Goal: Task Accomplishment & Management: Use online tool/utility

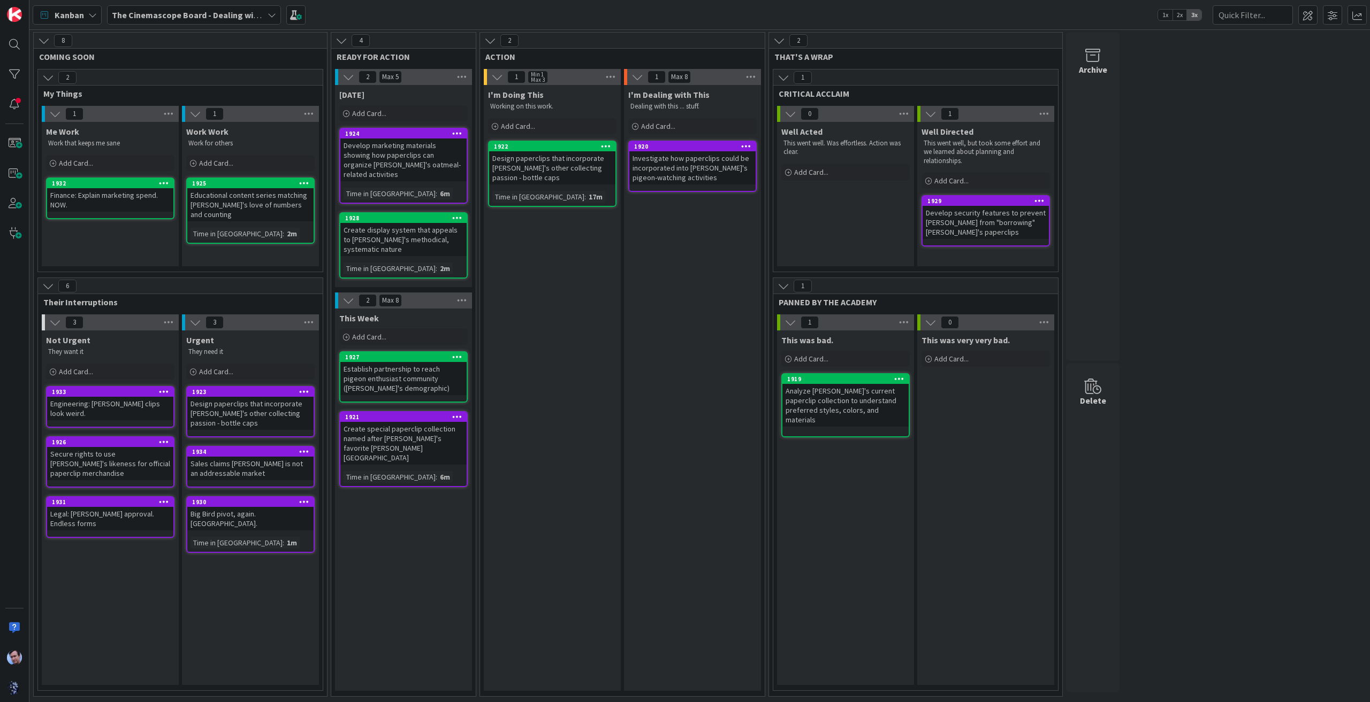
click at [267, 14] on icon at bounding box center [271, 15] width 9 height 9
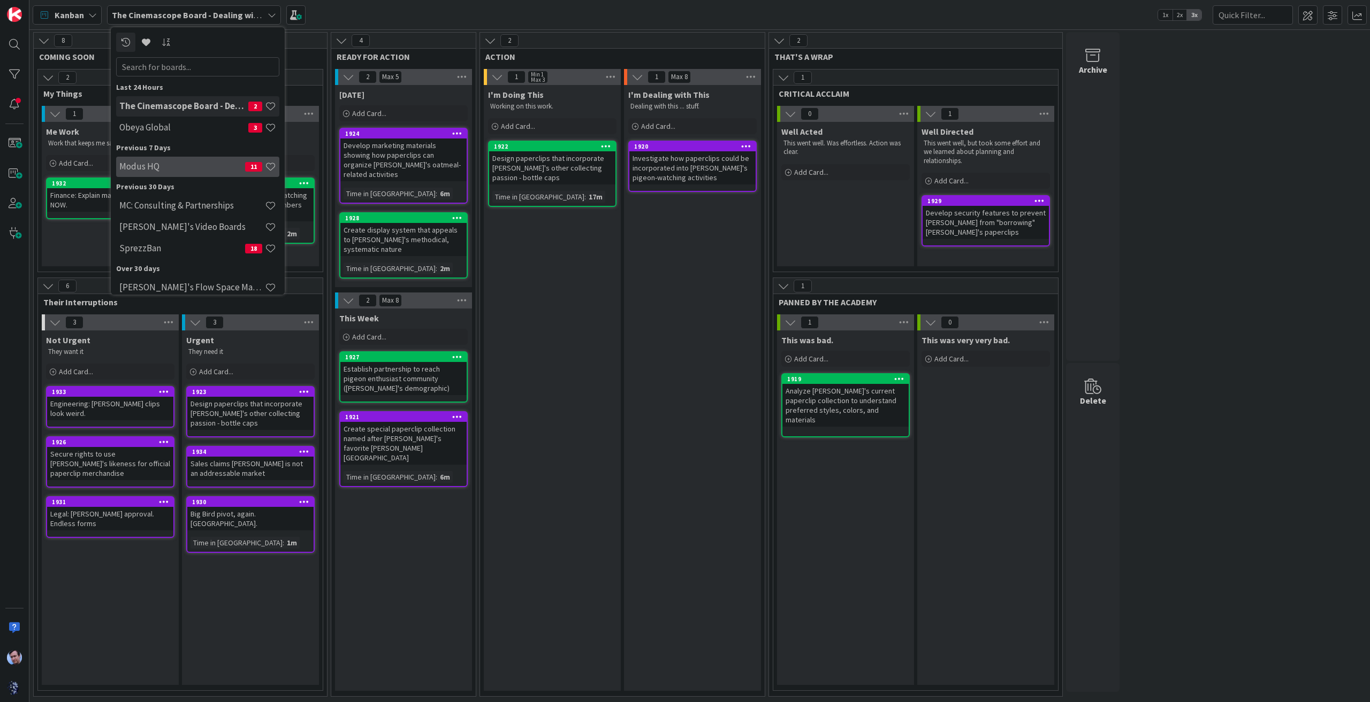
click at [205, 161] on h4 "Modus HQ" at bounding box center [182, 166] width 126 height 11
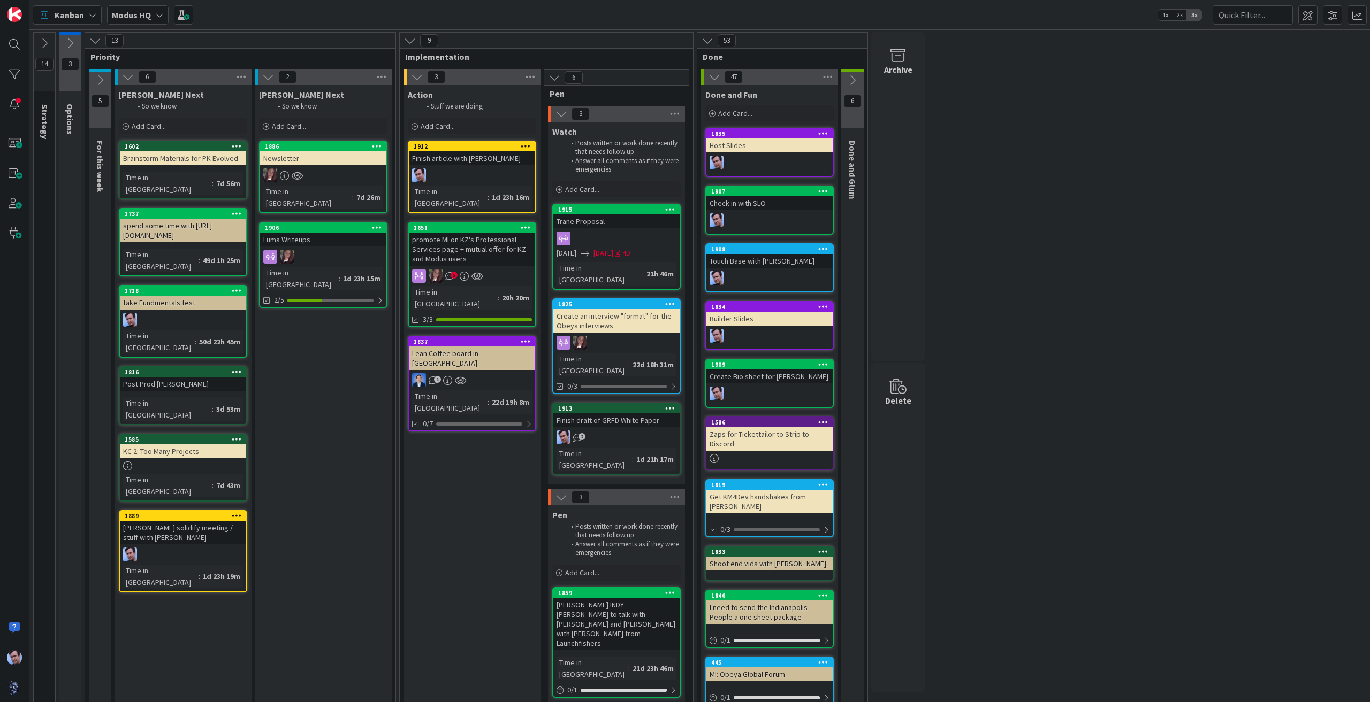
click at [88, 13] on icon at bounding box center [92, 15] width 9 height 9
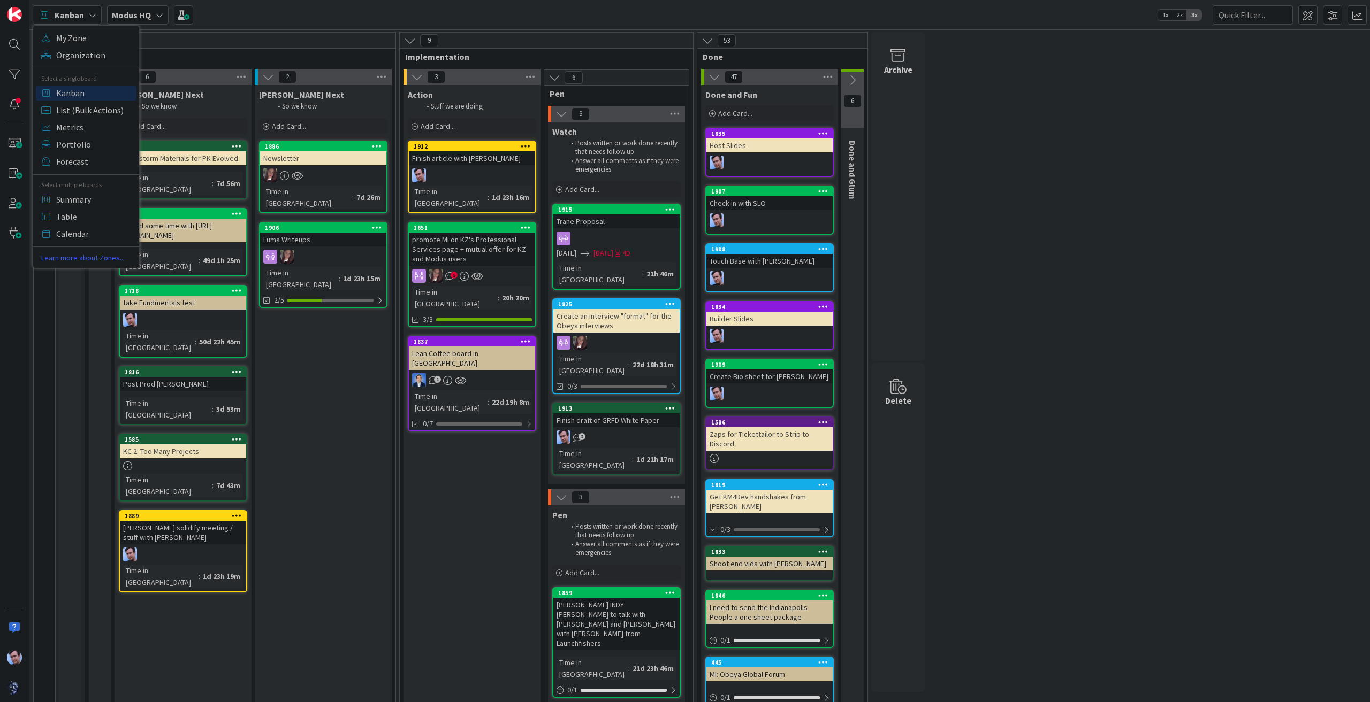
click at [1068, 319] on div "14 Strategy These are Modus GOALS and so these cards never move. 3 Options 13 P…" at bounding box center [700, 494] width 1336 height 925
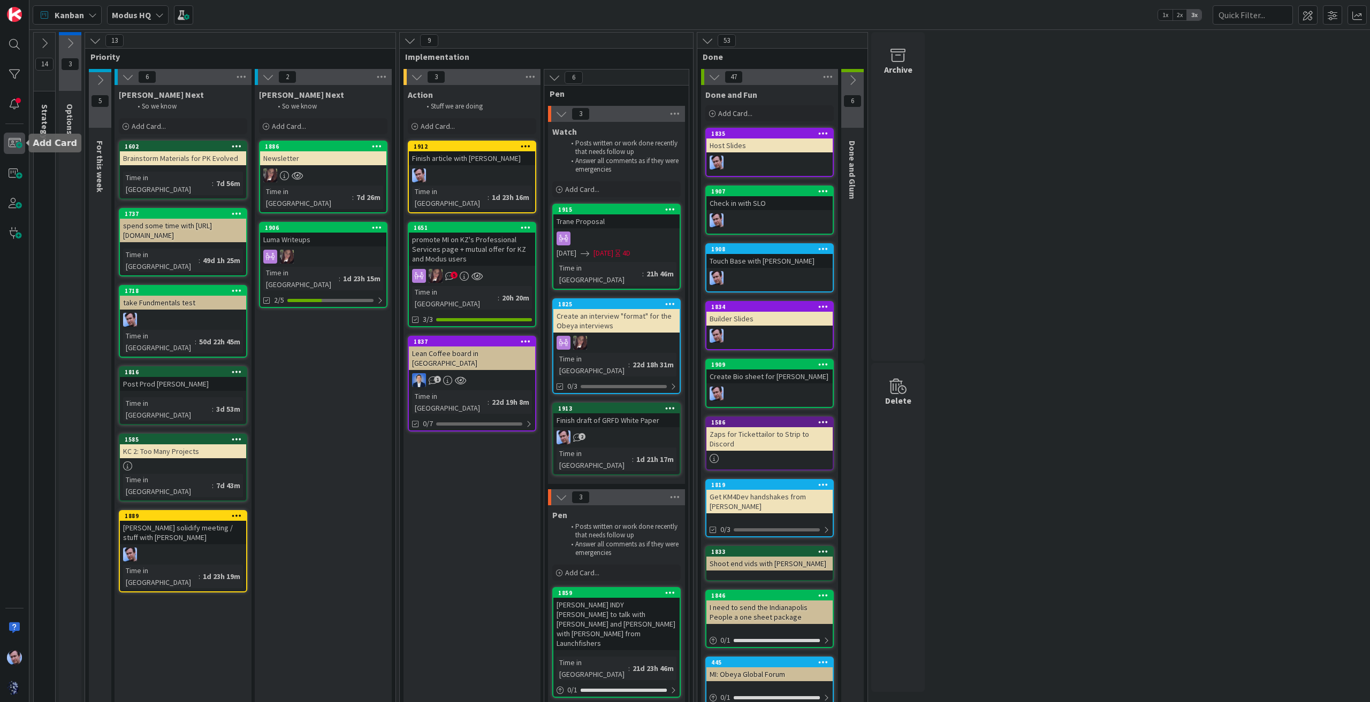
click at [16, 146] on span at bounding box center [14, 143] width 21 height 21
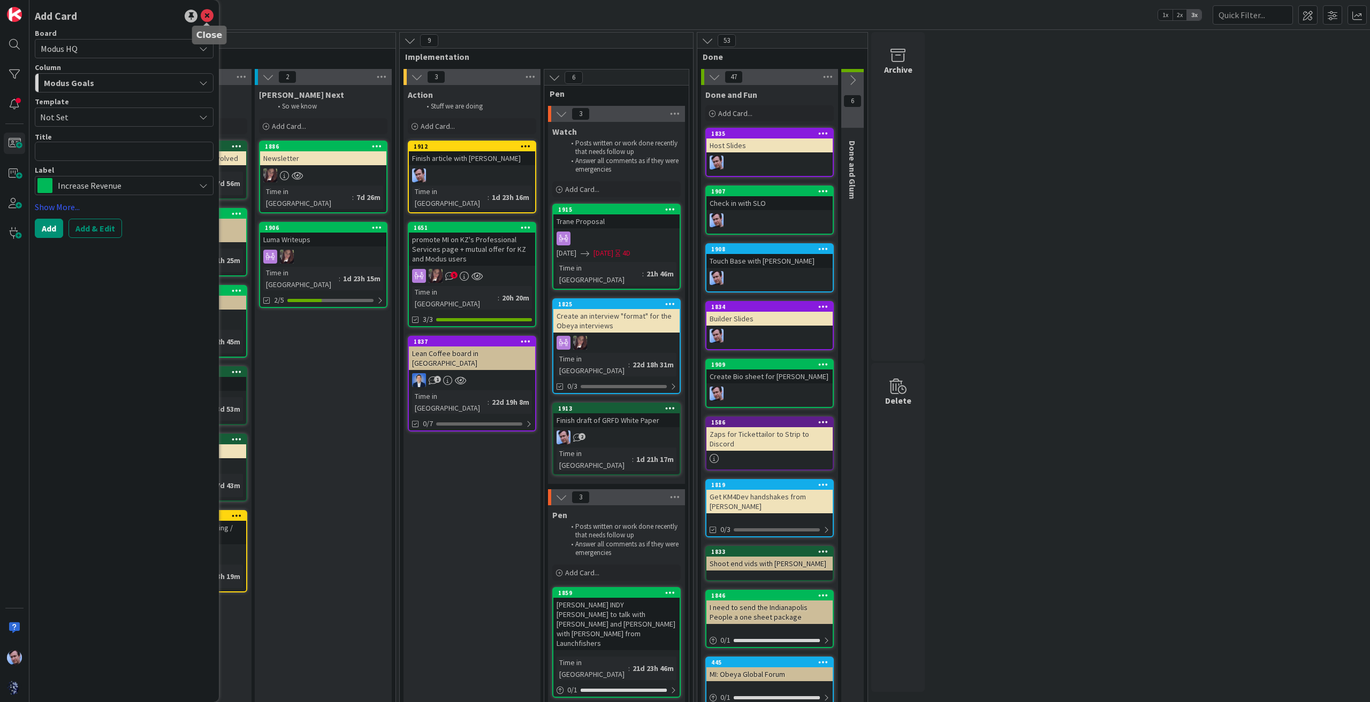
click at [204, 13] on icon at bounding box center [207, 16] width 13 height 13
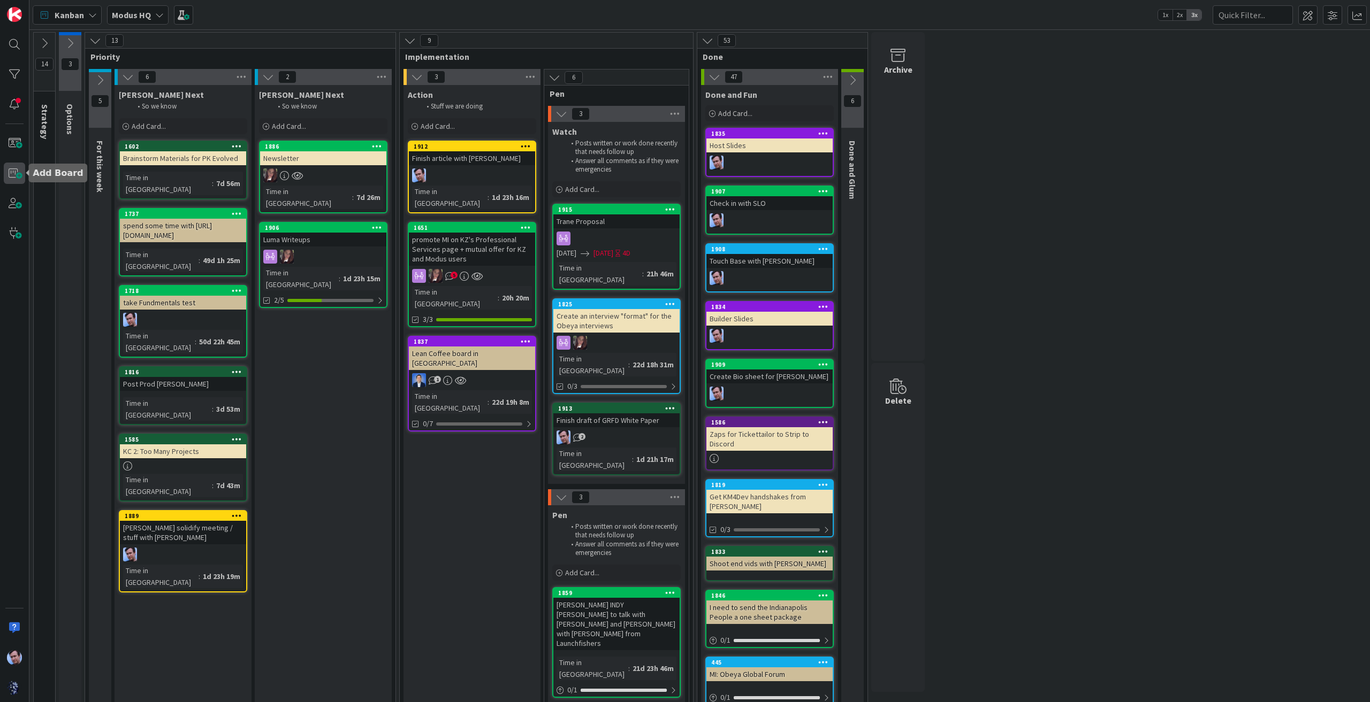
click at [19, 170] on span at bounding box center [14, 173] width 21 height 21
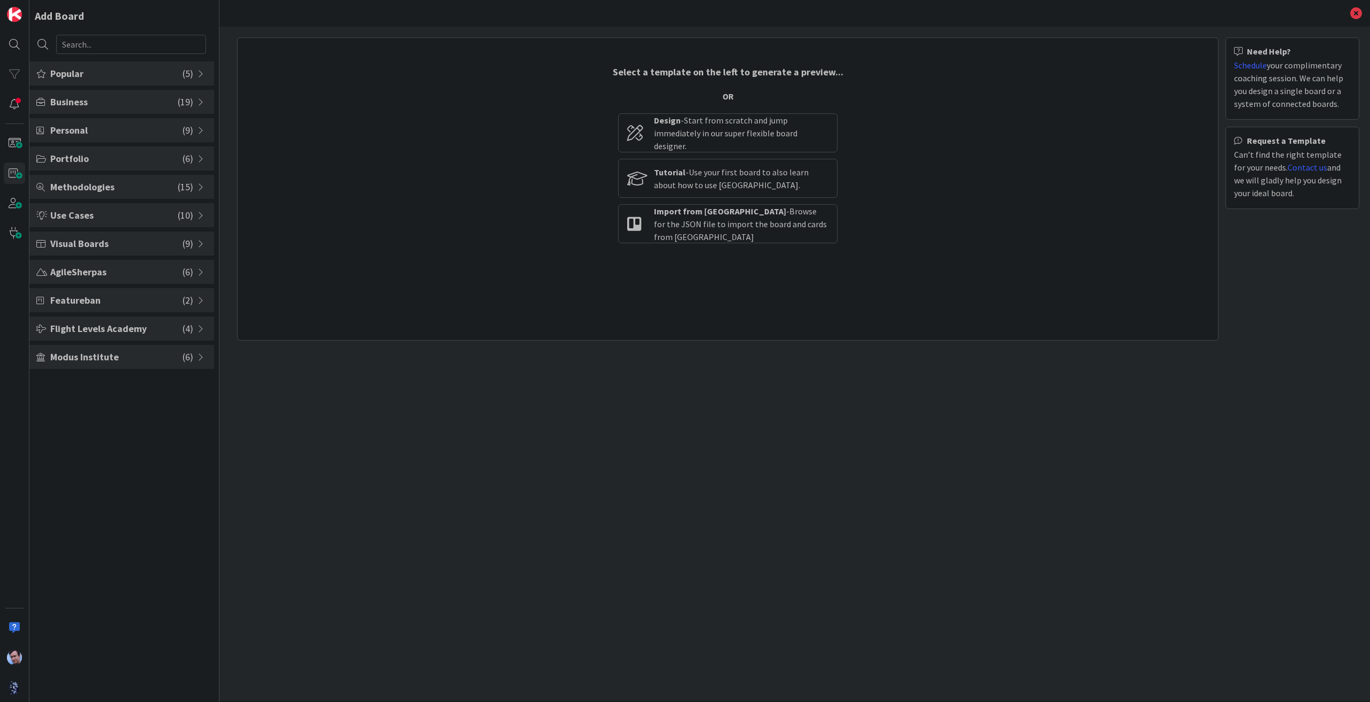
click at [186, 361] on span "( 6 )" at bounding box center [187, 357] width 11 height 14
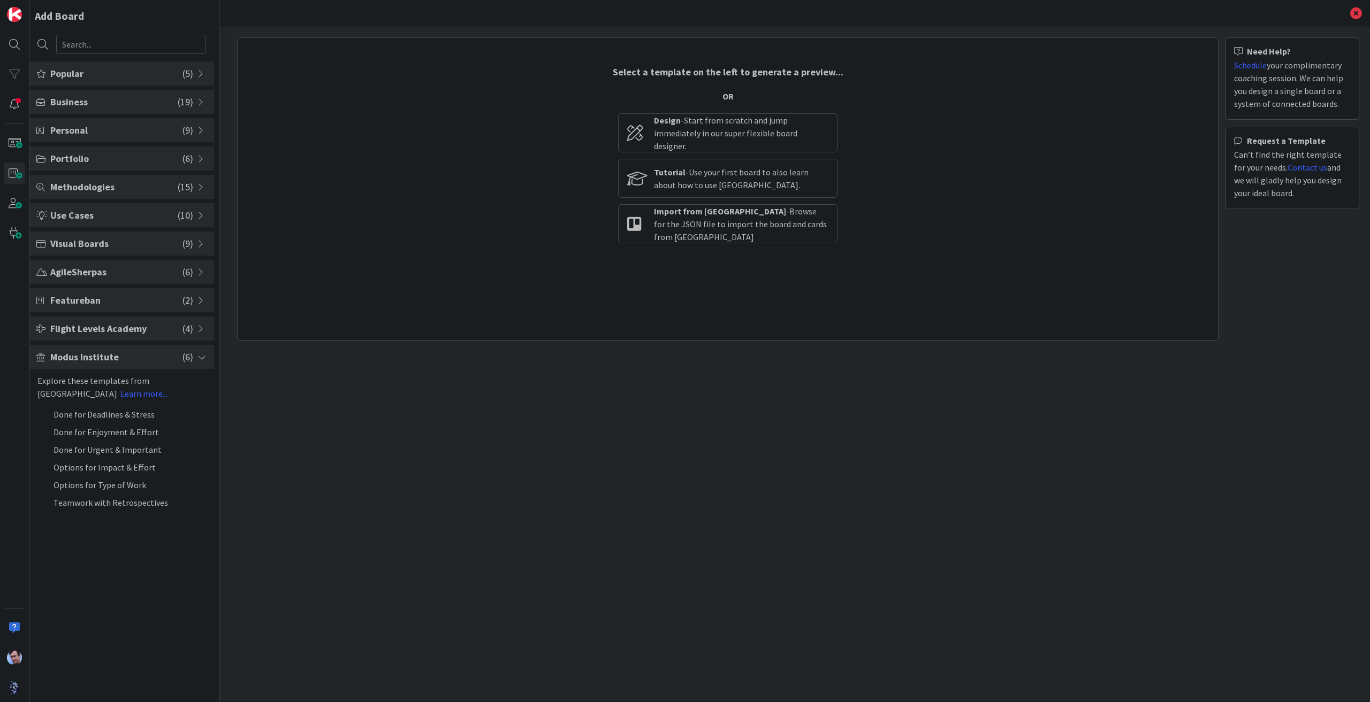
click at [167, 357] on span "Modus Institute" at bounding box center [116, 357] width 132 height 14
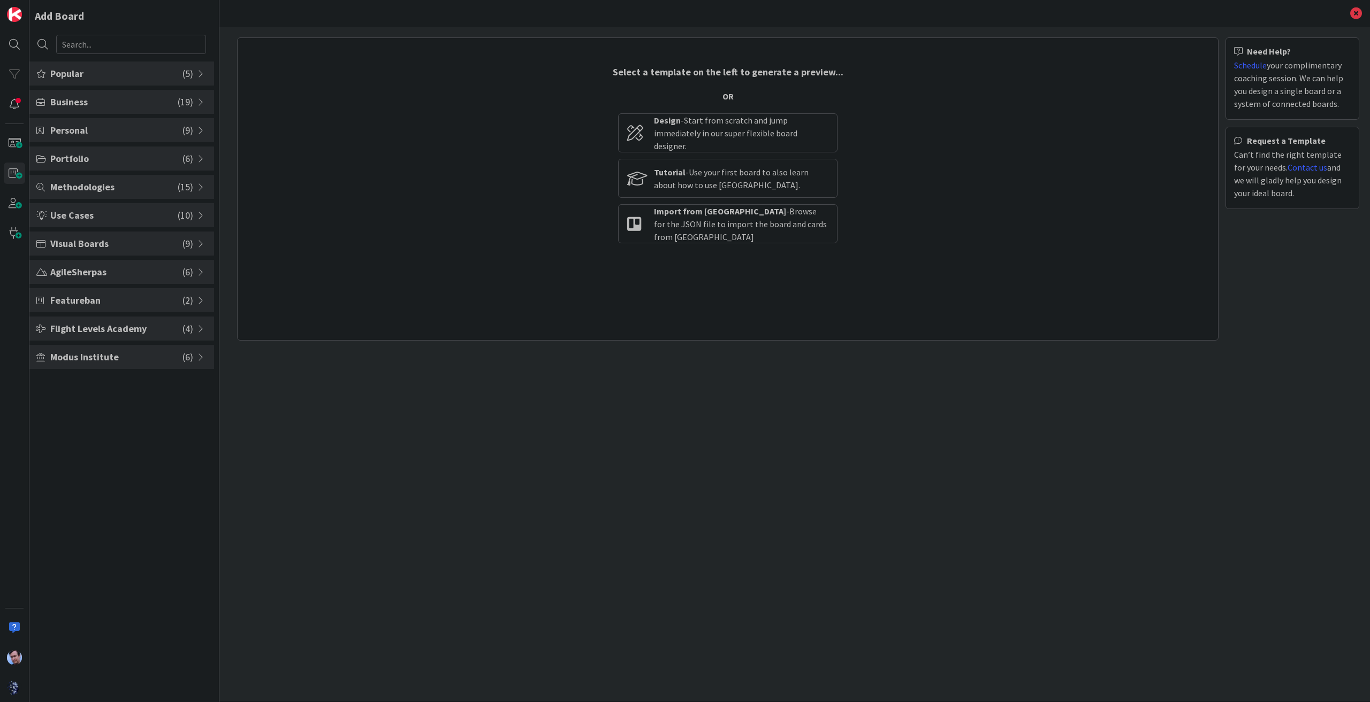
click at [167, 357] on span "Modus Institute" at bounding box center [116, 357] width 132 height 14
click at [120, 395] on link "Learn more..." at bounding box center [143, 393] width 47 height 11
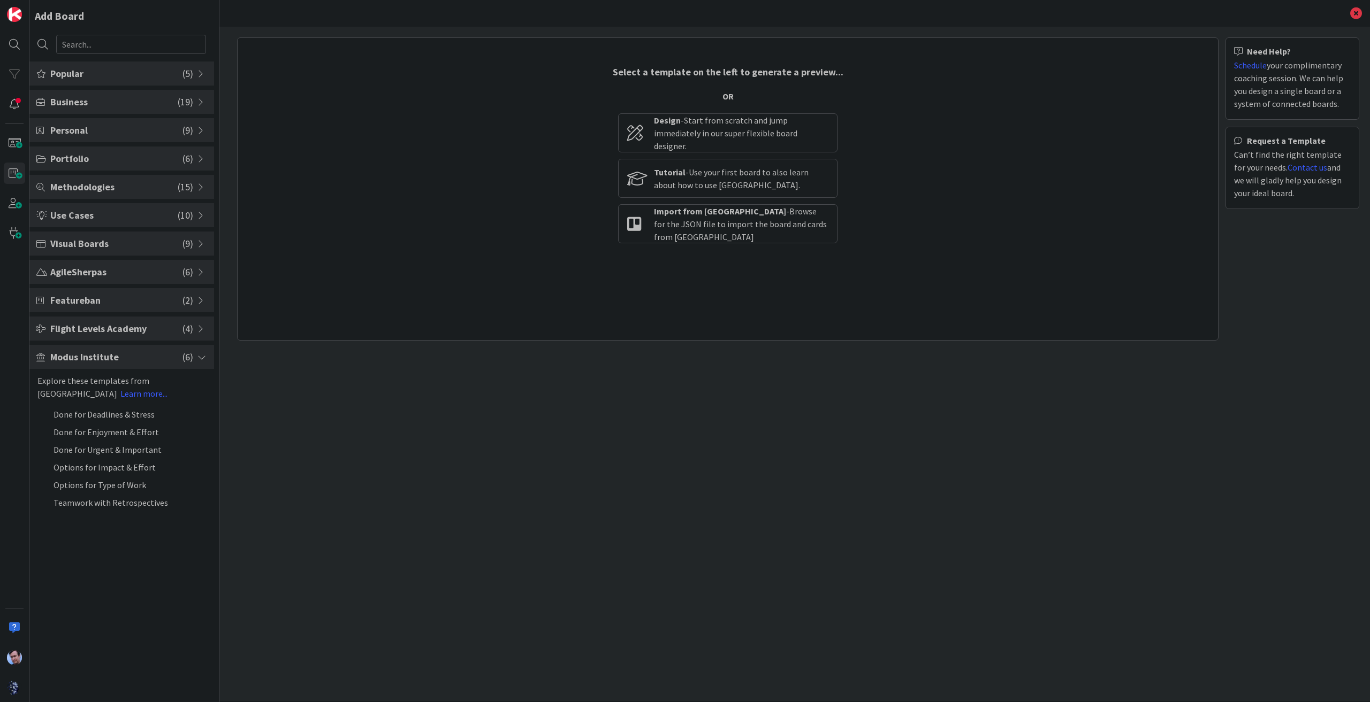
click at [701, 487] on div "Select a template on the left to generate a preview... OR Design - Start from s…" at bounding box center [794, 364] width 1150 height 675
click at [332, 377] on div "Select a template on the left to generate a preview... OR Design - Start from s…" at bounding box center [794, 364] width 1150 height 675
click at [12, 14] on img at bounding box center [14, 14] width 15 height 15
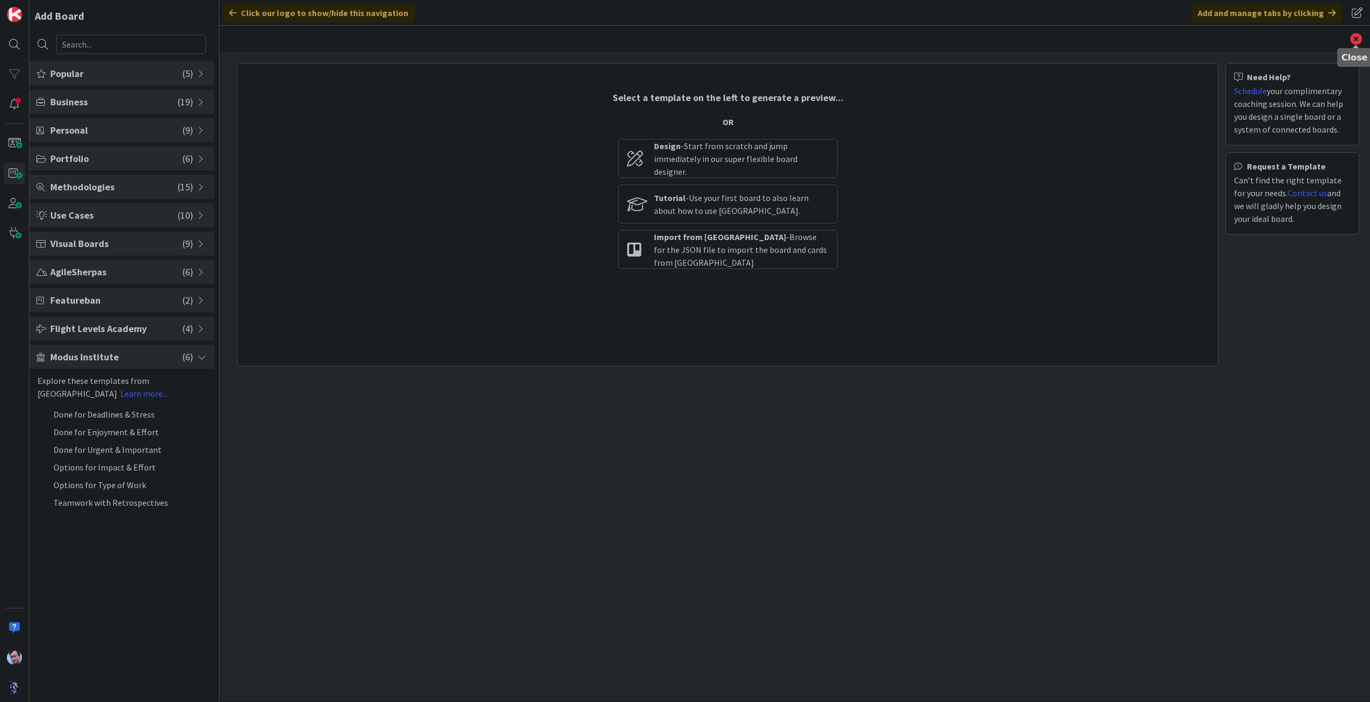
click at [1356, 33] on icon at bounding box center [1356, 39] width 12 height 12
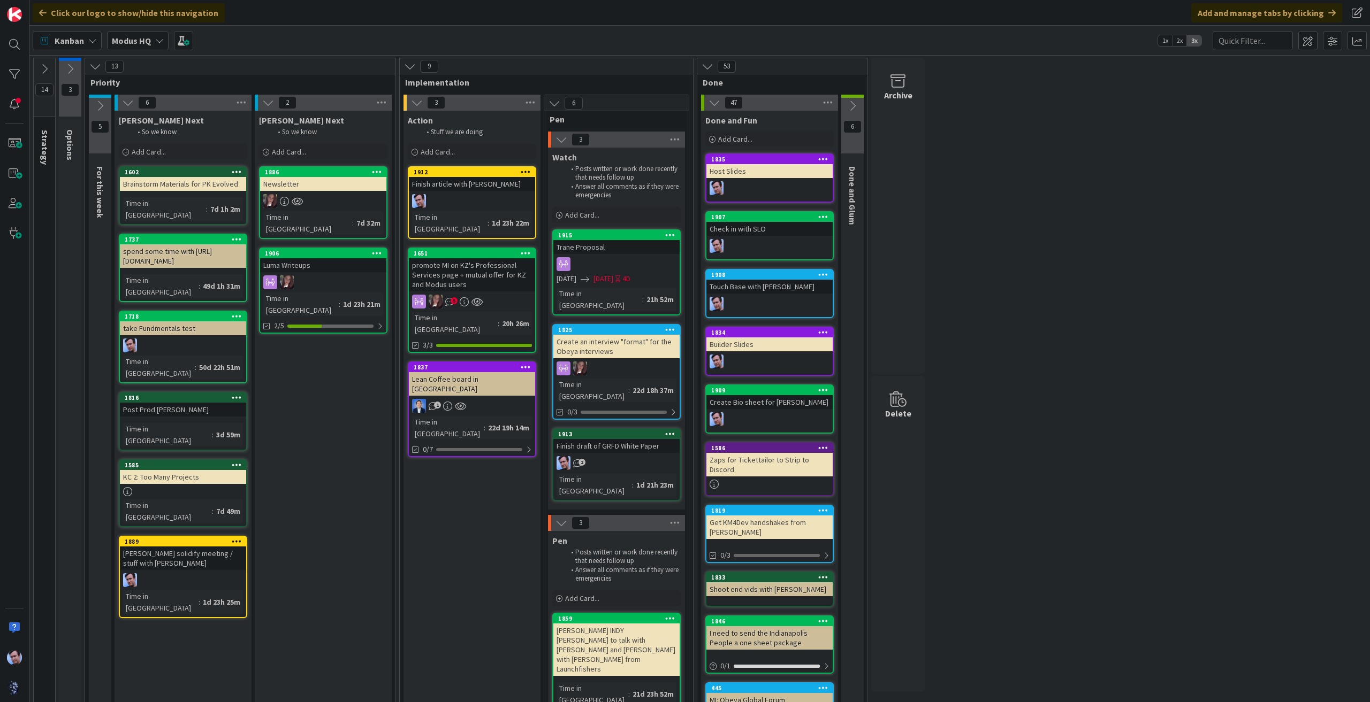
click at [854, 104] on icon at bounding box center [852, 106] width 12 height 12
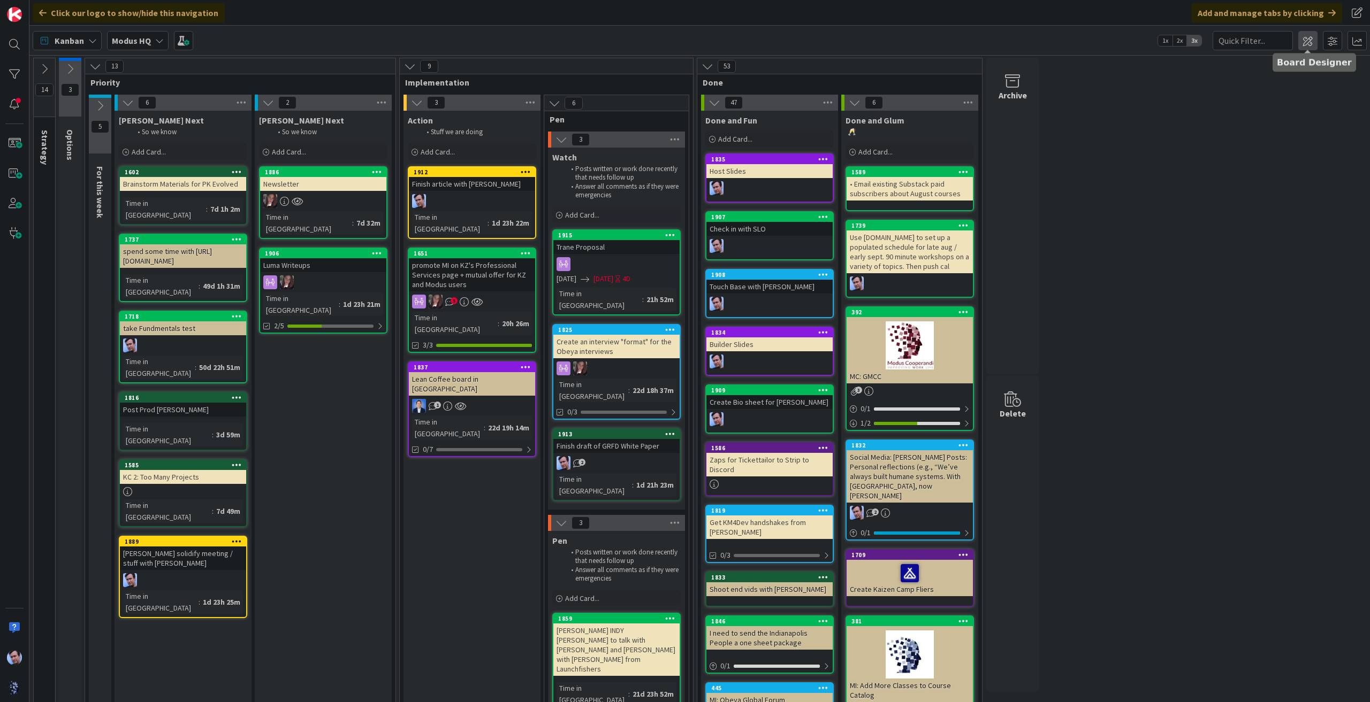
click at [1307, 41] on span at bounding box center [1307, 40] width 19 height 19
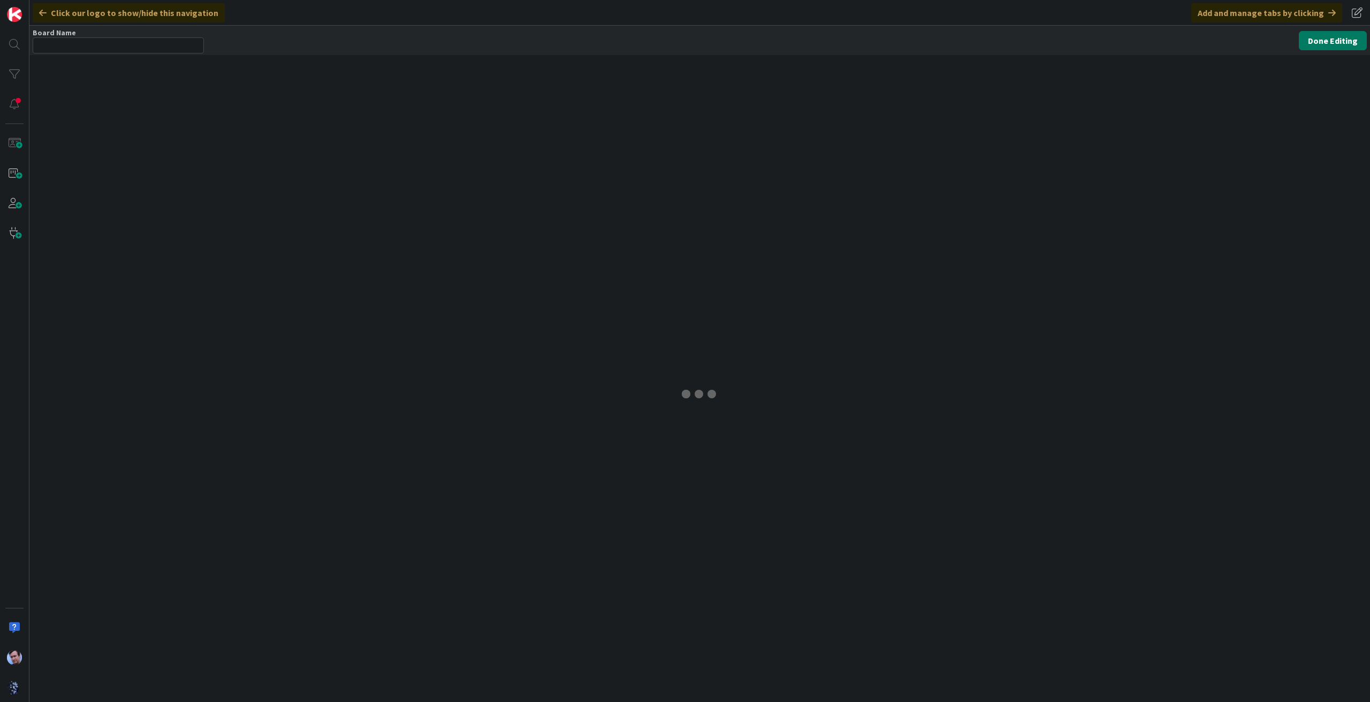
type input "Modus HQ"
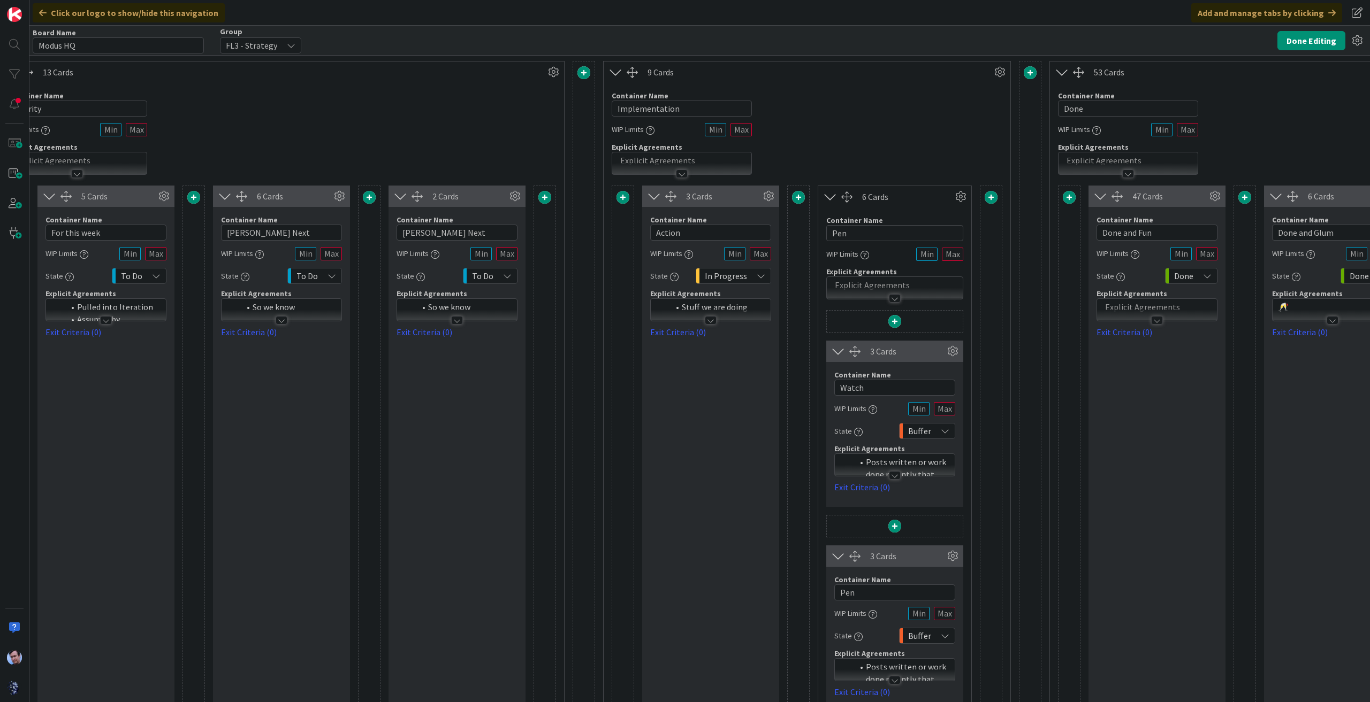
scroll to position [0, 547]
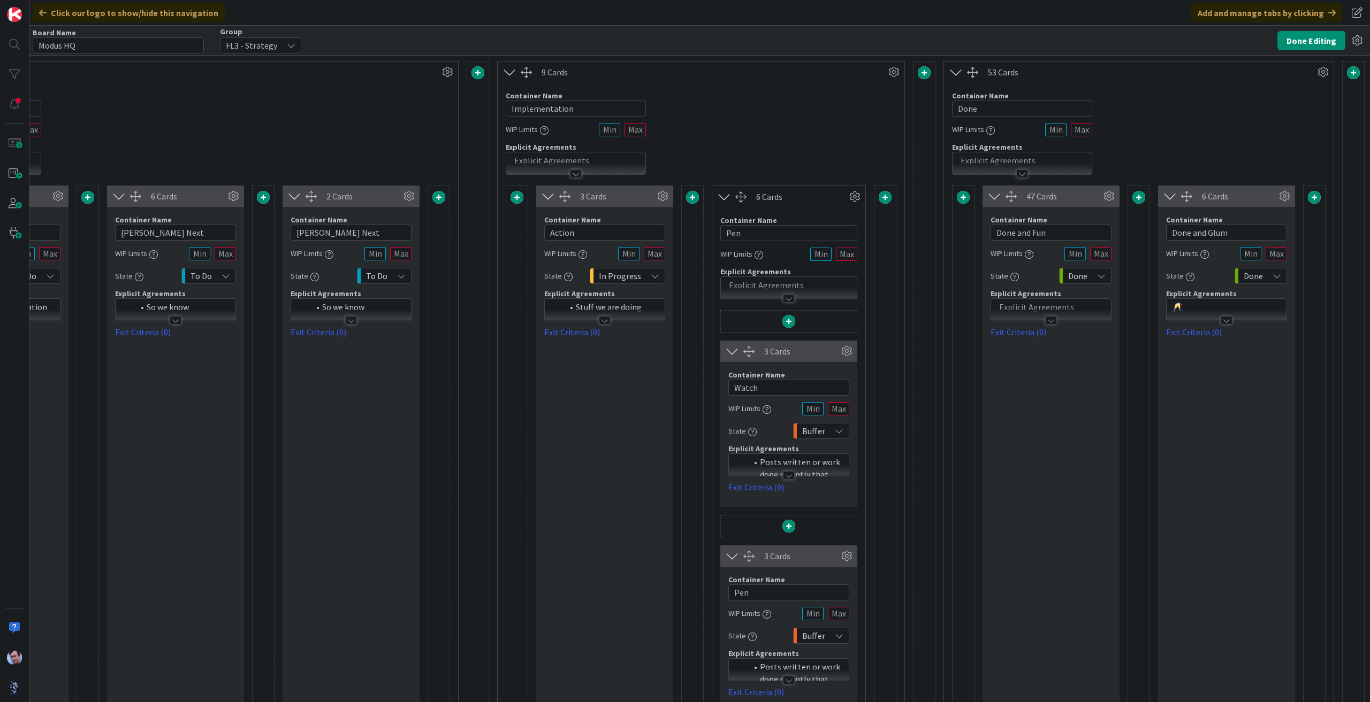
click at [957, 195] on span at bounding box center [963, 197] width 13 height 13
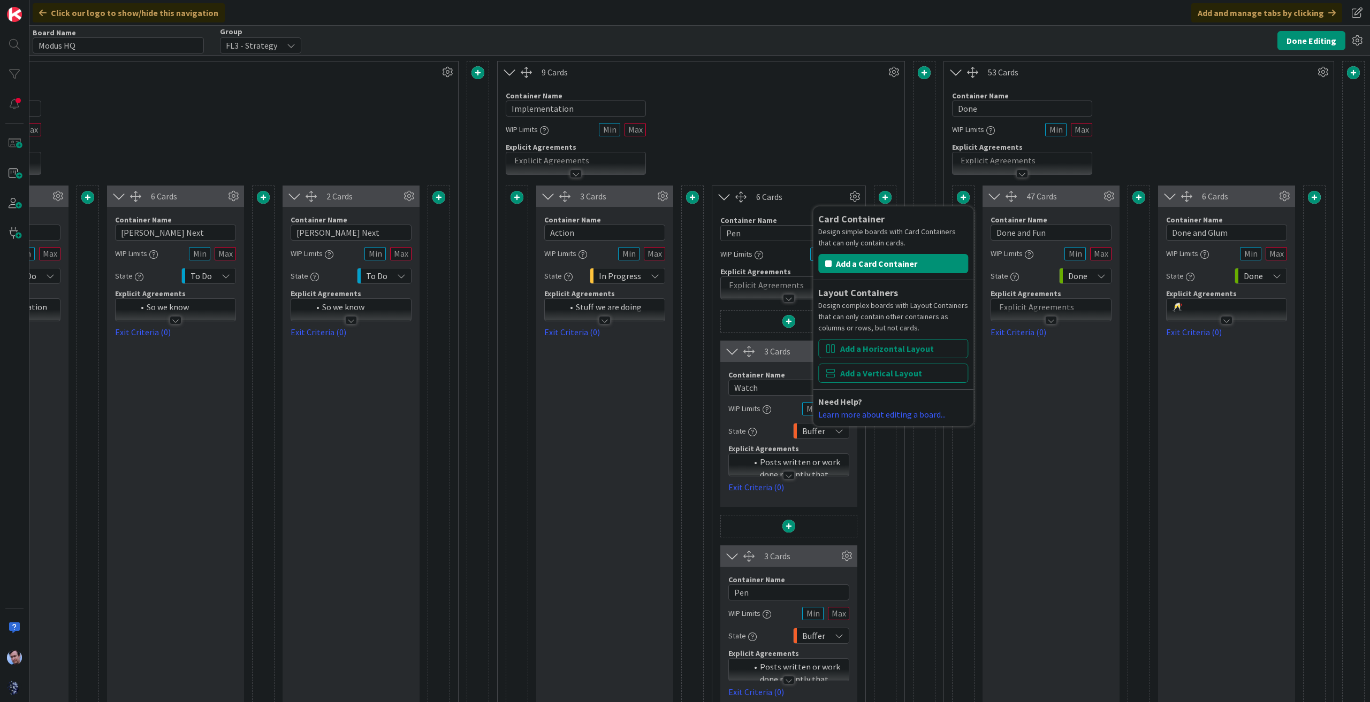
click at [1131, 208] on div at bounding box center [1138, 464] width 22 height 557
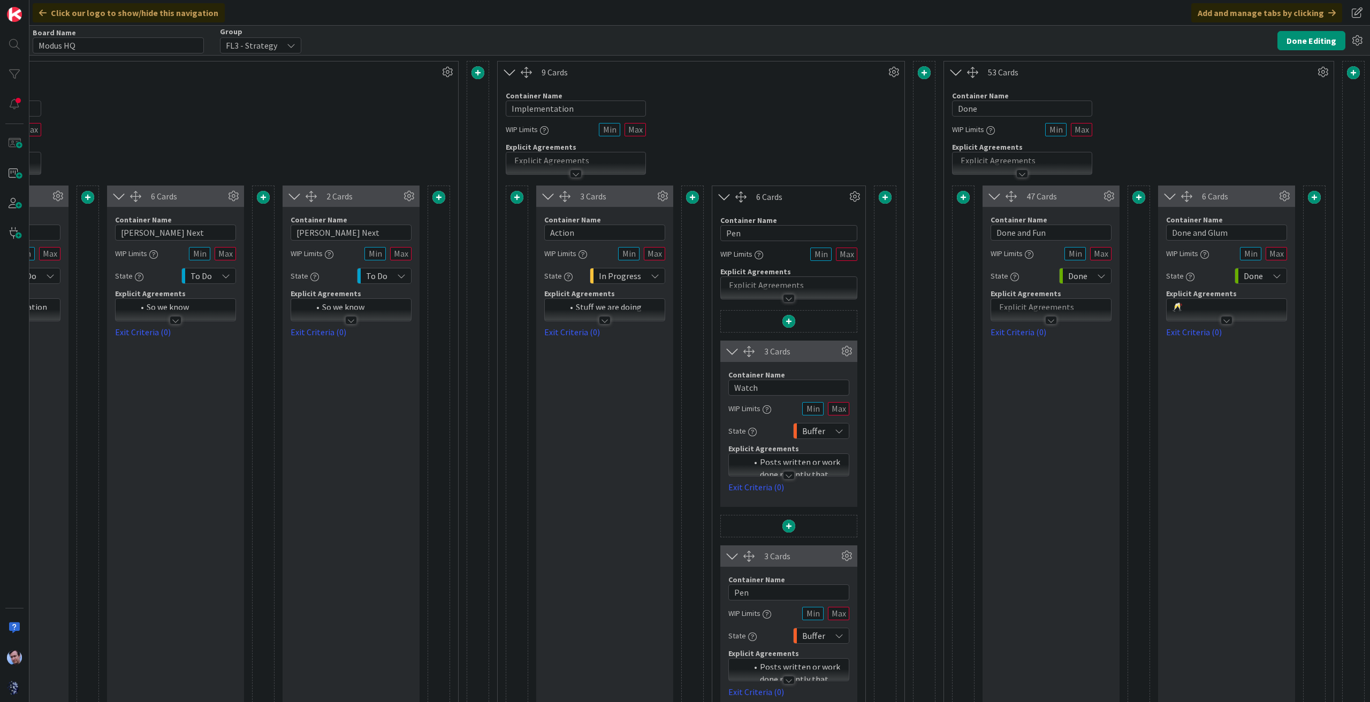
click at [1136, 192] on span at bounding box center [1138, 197] width 13 height 13
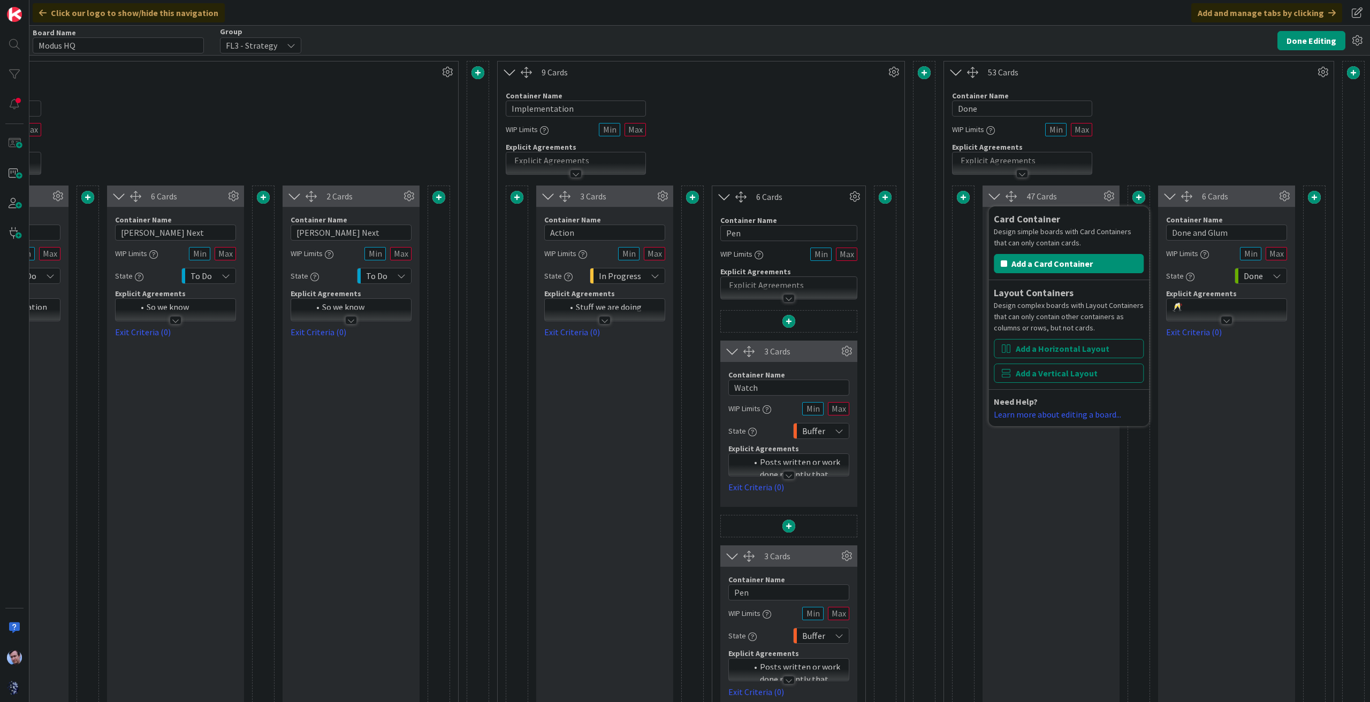
click at [1134, 158] on div "Container Name 4 / 64 Done WIP Limits Explicit Agreements" at bounding box center [1138, 129] width 389 height 92
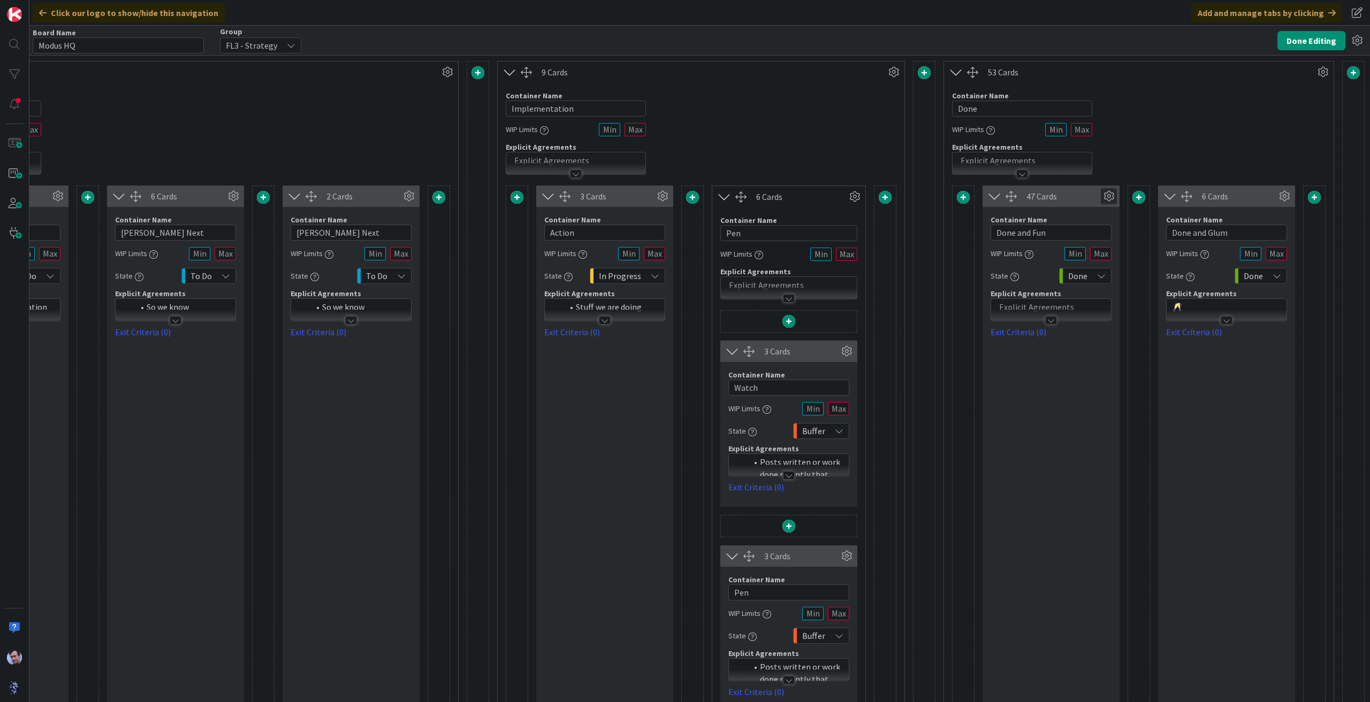
click at [1100, 197] on icon at bounding box center [1108, 196] width 16 height 16
click at [1028, 307] on link "Duplicate this Container" at bounding box center [1044, 313] width 144 height 16
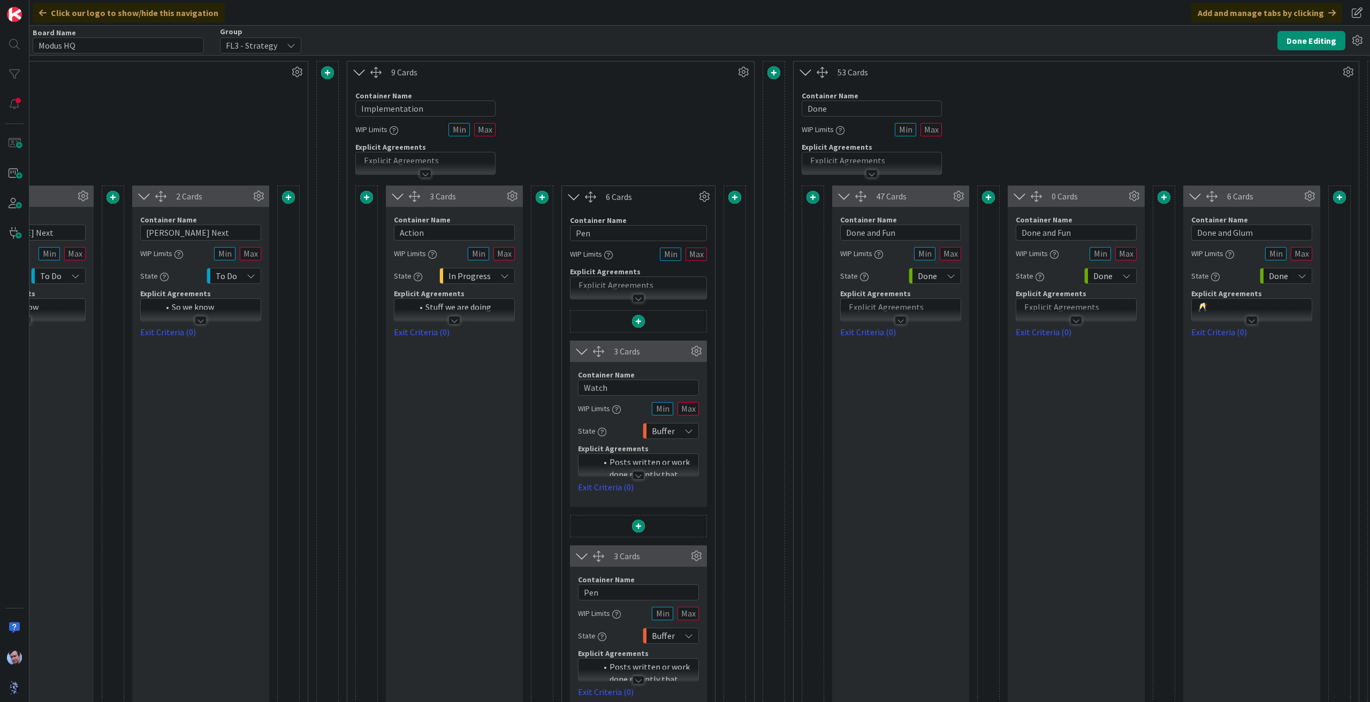
scroll to position [0, 722]
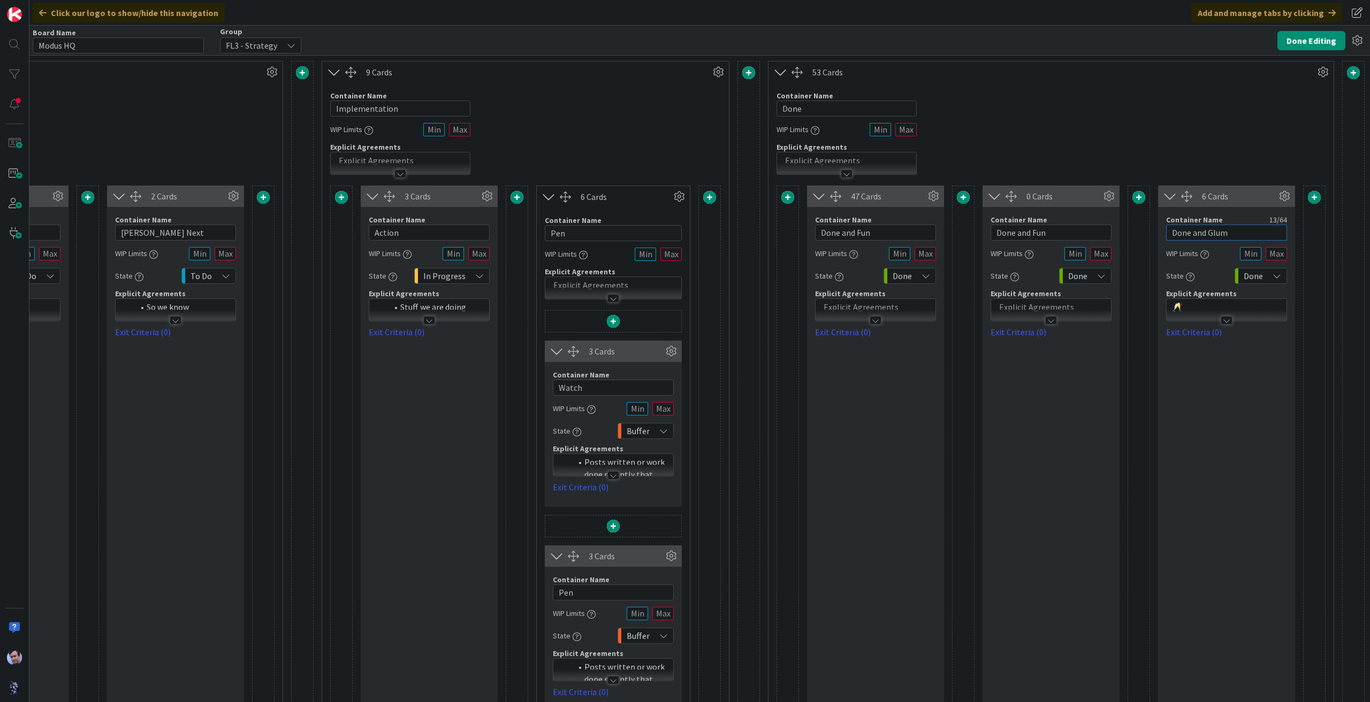
drag, startPoint x: 1241, startPoint y: 234, endPoint x: 1119, endPoint y: 238, distance: 121.5
click at [1111, 238] on div "Card Container Design simple boards with Card Containers that can only contain …" at bounding box center [1050, 464] width 549 height 557
type input "Done and KZ"
click at [1177, 127] on div "Container Name 4 / 64 Done WIP Limits Explicit Agreements" at bounding box center [1050, 129] width 565 height 92
click at [1303, 41] on button "Done Editing" at bounding box center [1311, 40] width 68 height 19
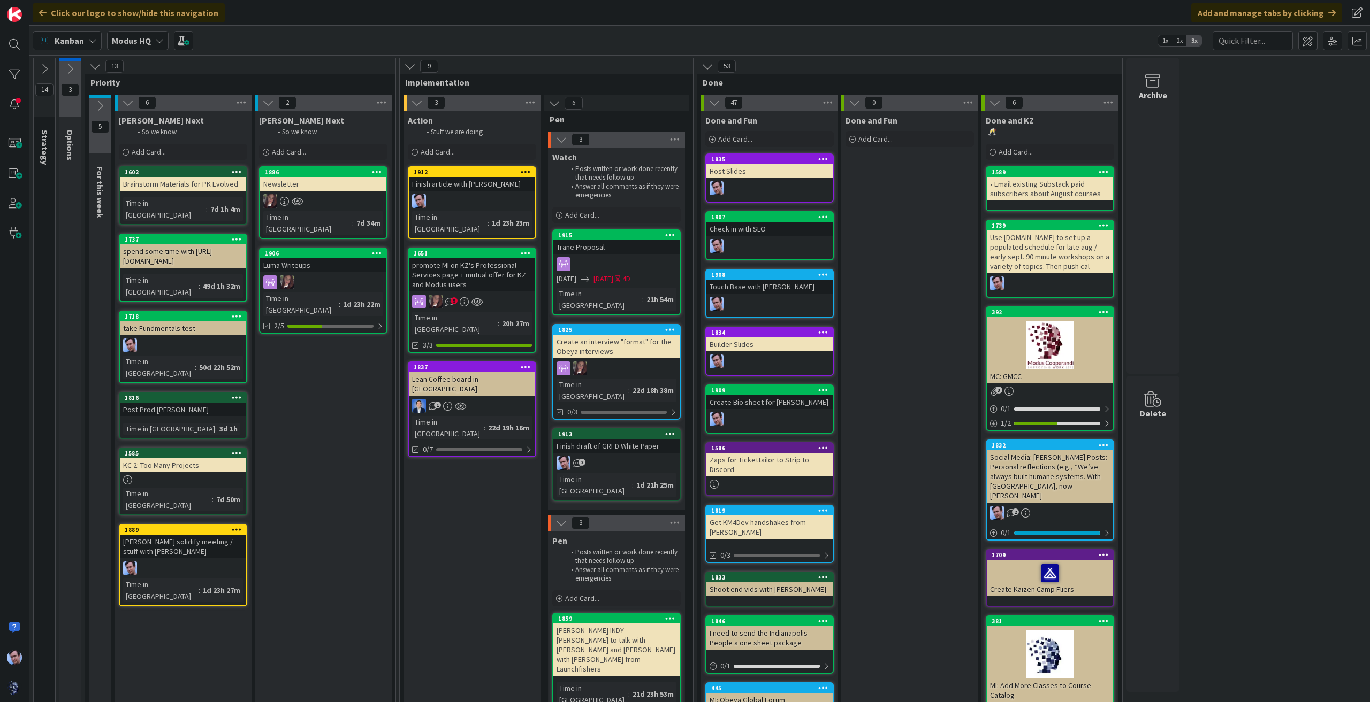
click at [1029, 119] on span "Done and KZ" at bounding box center [1009, 120] width 48 height 11
click at [1310, 42] on span at bounding box center [1307, 40] width 19 height 19
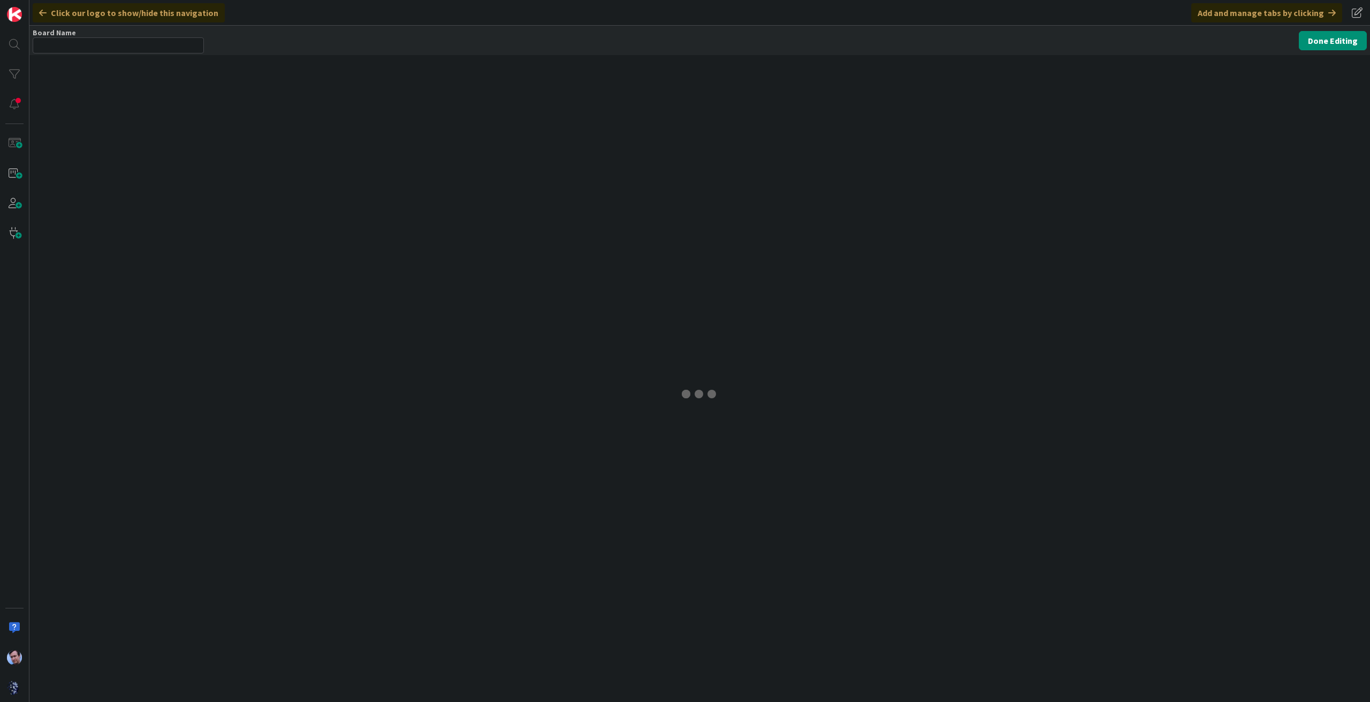
type input "Modus HQ"
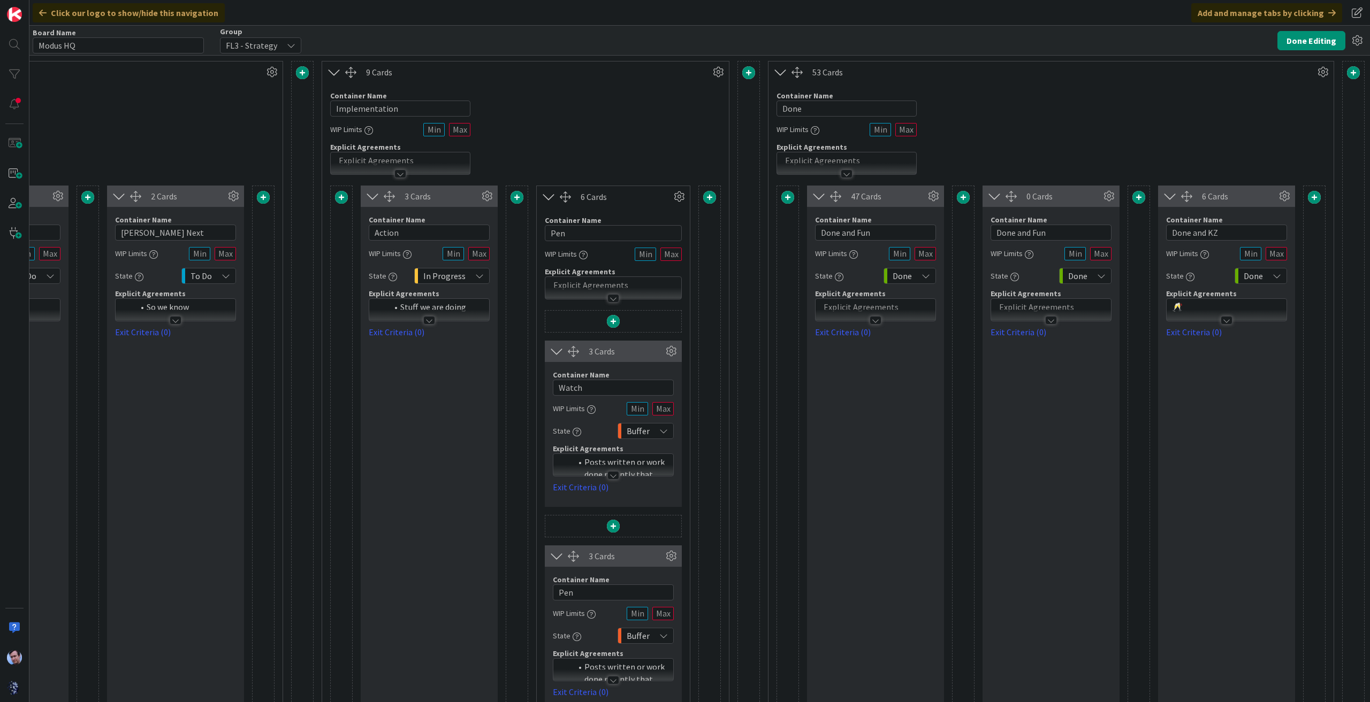
scroll to position [0, 710]
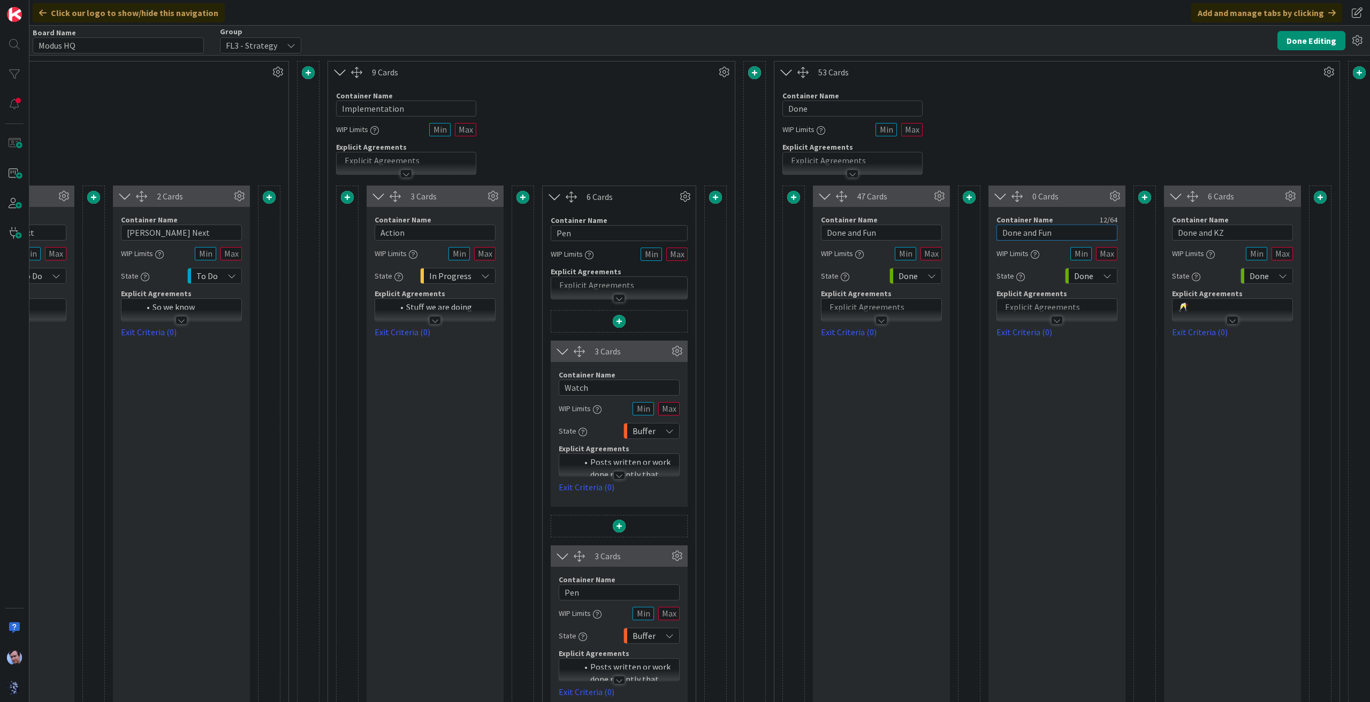
click at [1075, 232] on input "Done and Fun" at bounding box center [1056, 233] width 121 height 16
type input "Done and KZ"
click at [1242, 233] on input "Done and KZ" at bounding box center [1232, 233] width 121 height 16
type input "Done and Glum"
click at [1174, 118] on div "Container Name 4 / 64 Done WIP Limits Explicit Agreements" at bounding box center [1056, 129] width 565 height 92
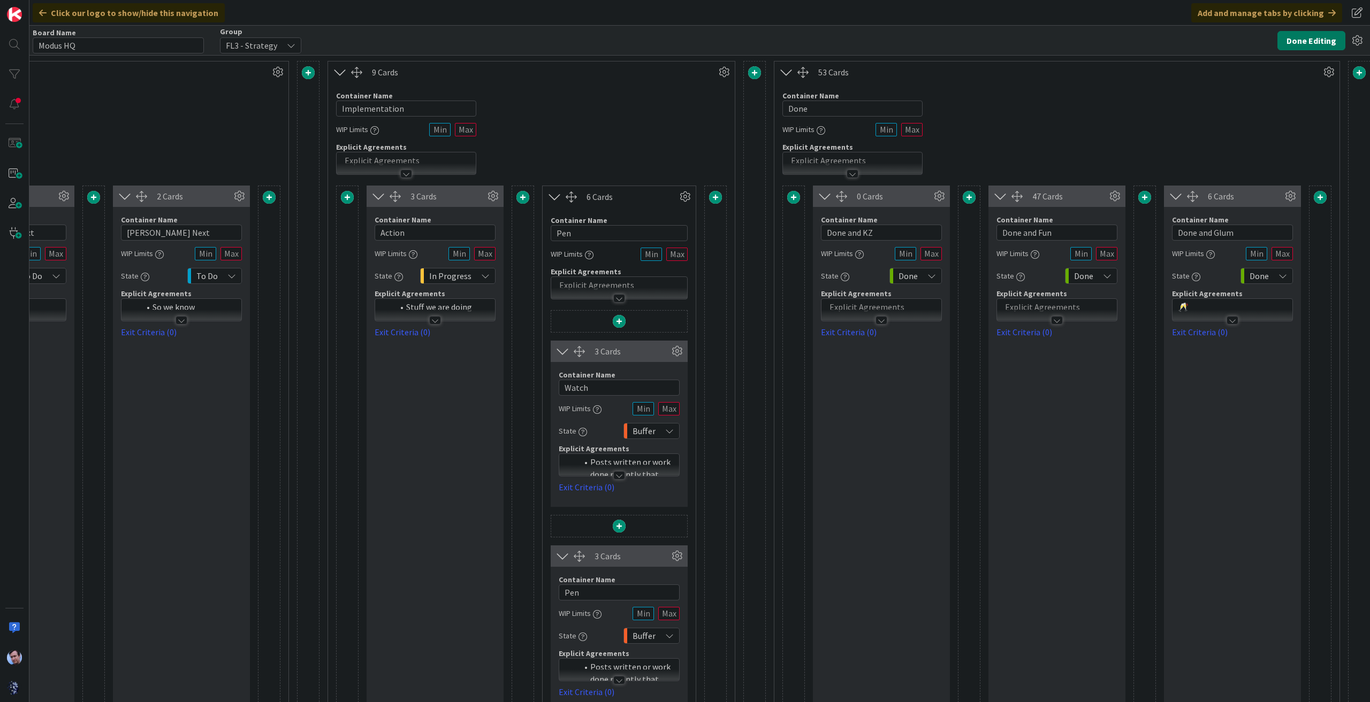
click at [1325, 41] on button "Done Editing" at bounding box center [1311, 40] width 68 height 19
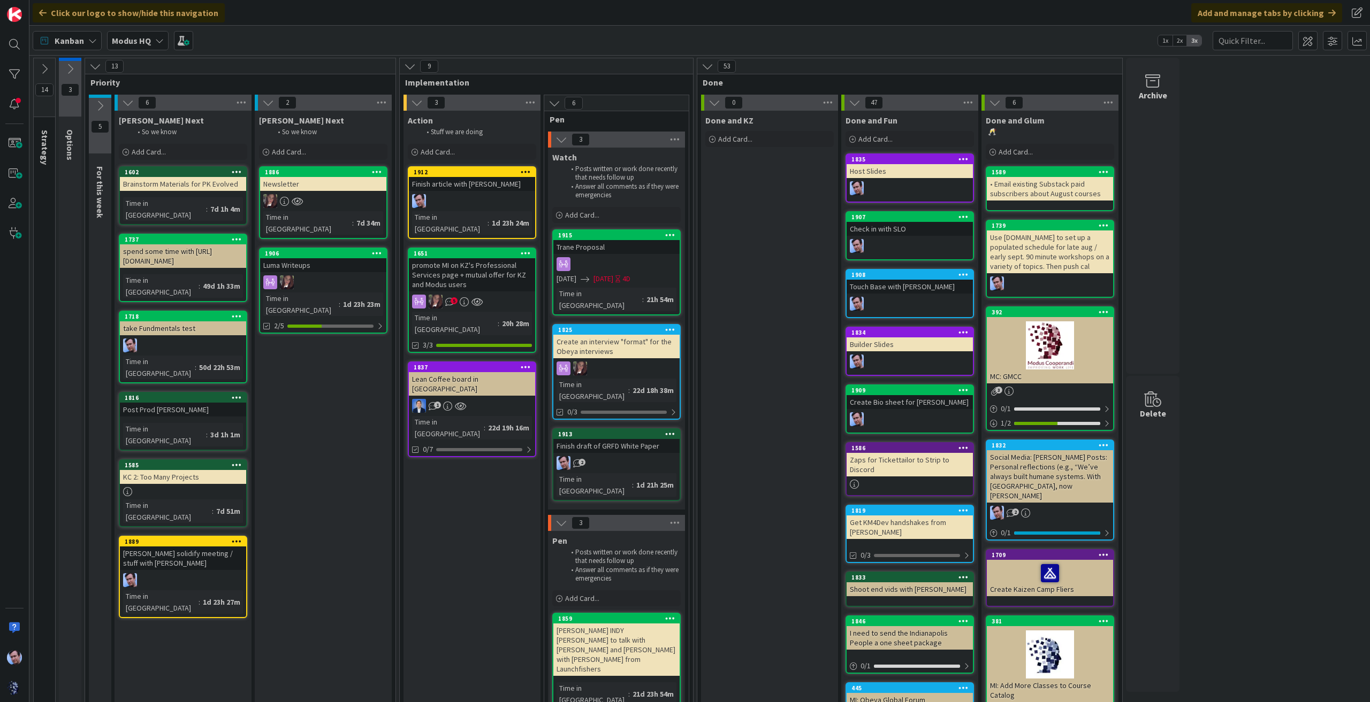
drag, startPoint x: 403, startPoint y: 631, endPoint x: 529, endPoint y: 620, distance: 126.8
drag, startPoint x: 529, startPoint y: 620, endPoint x: 395, endPoint y: 536, distance: 158.2
click at [395, 536] on div "13 Priority 5 For this week Pulled into Iteration Assumed by Jim and Toni it's …" at bounding box center [240, 520] width 315 height 925
click at [1256, 308] on div "14 Strategy These are Modus GOALS and so these cards never move. 3 Options 13 P…" at bounding box center [700, 520] width 1336 height 925
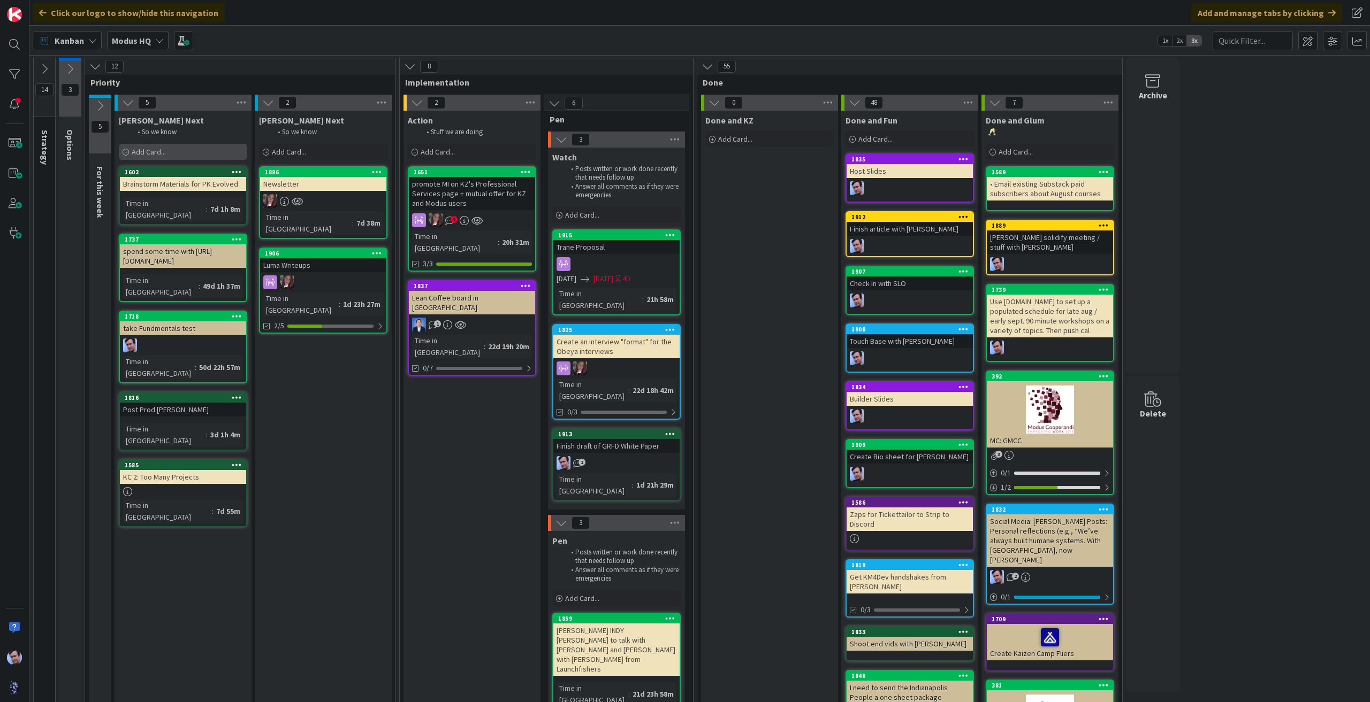
click at [149, 149] on span "Add Card..." at bounding box center [149, 152] width 34 height 10
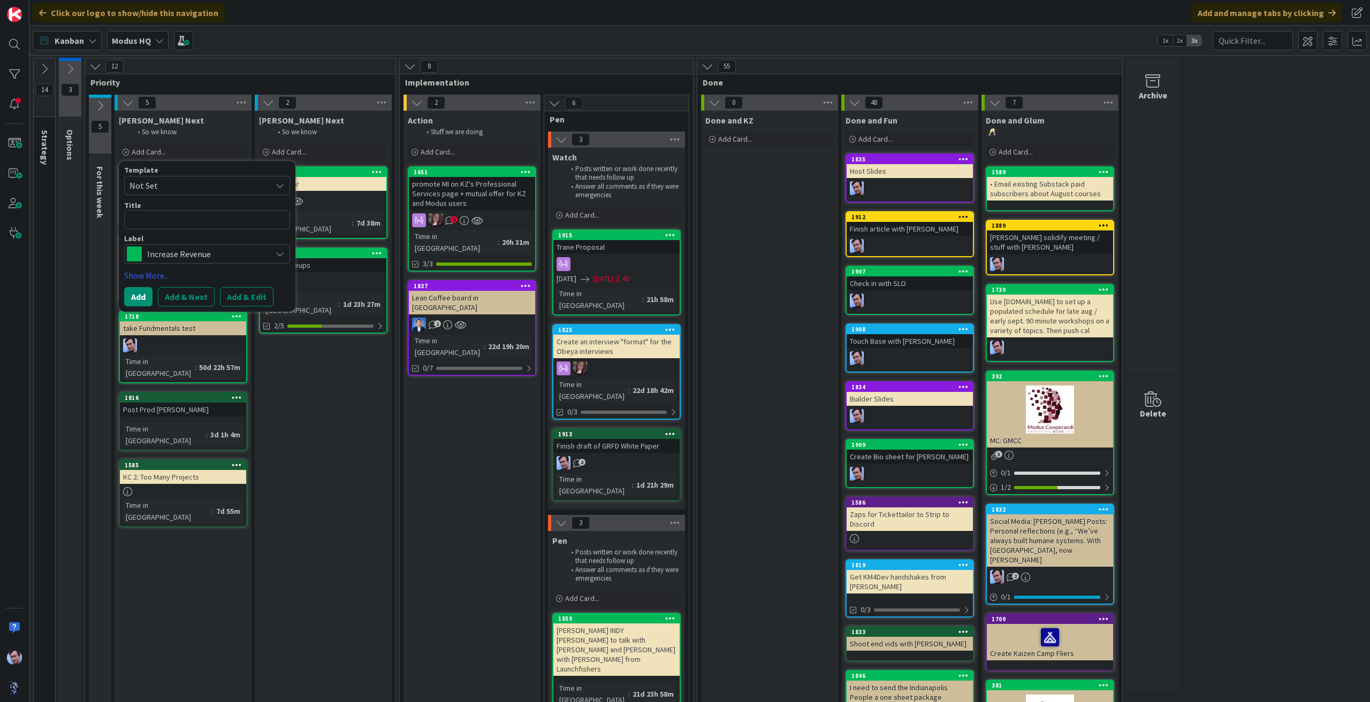
type textarea "x"
type textarea "U"
type textarea "x"
type textarea "Up"
type textarea "x"
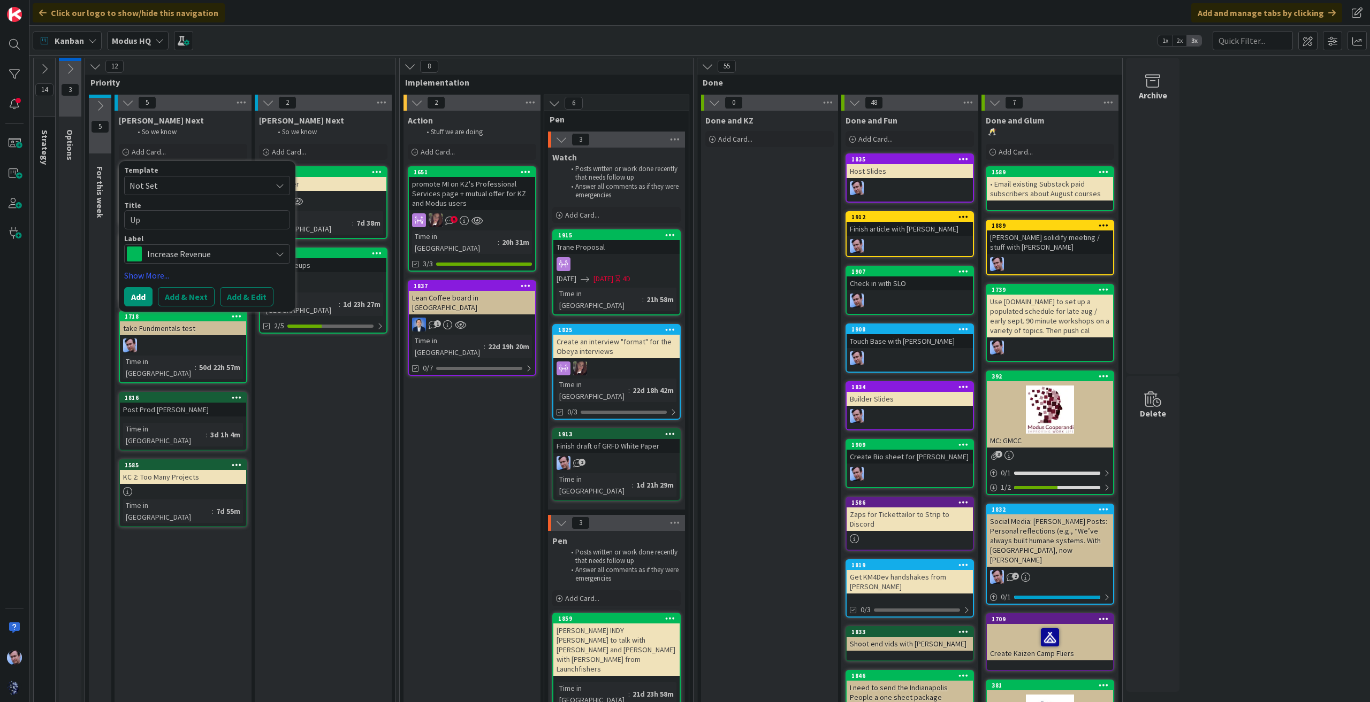
type textarea "Upd"
type textarea "x"
type textarea "Upda"
type textarea "x"
type textarea "Updat"
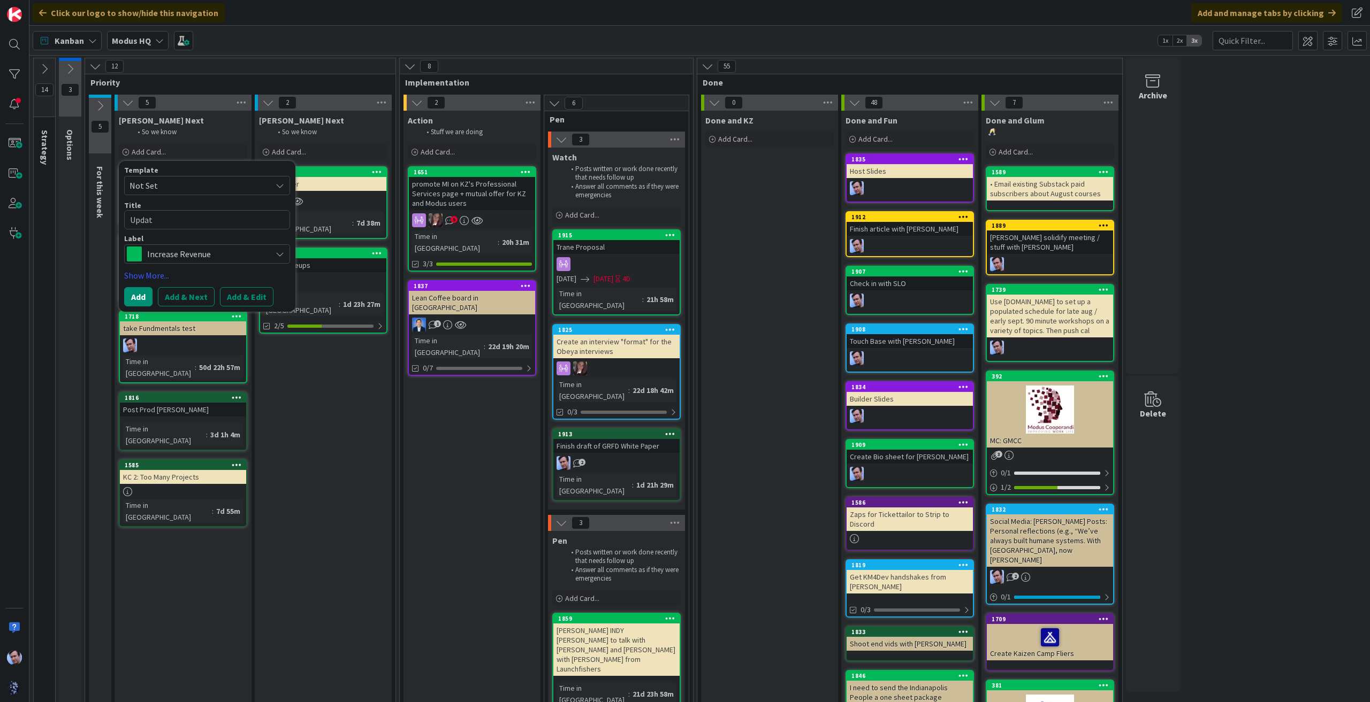
type textarea "x"
type textarea "Update"
type textarea "x"
type textarea "Update"
type textarea "x"
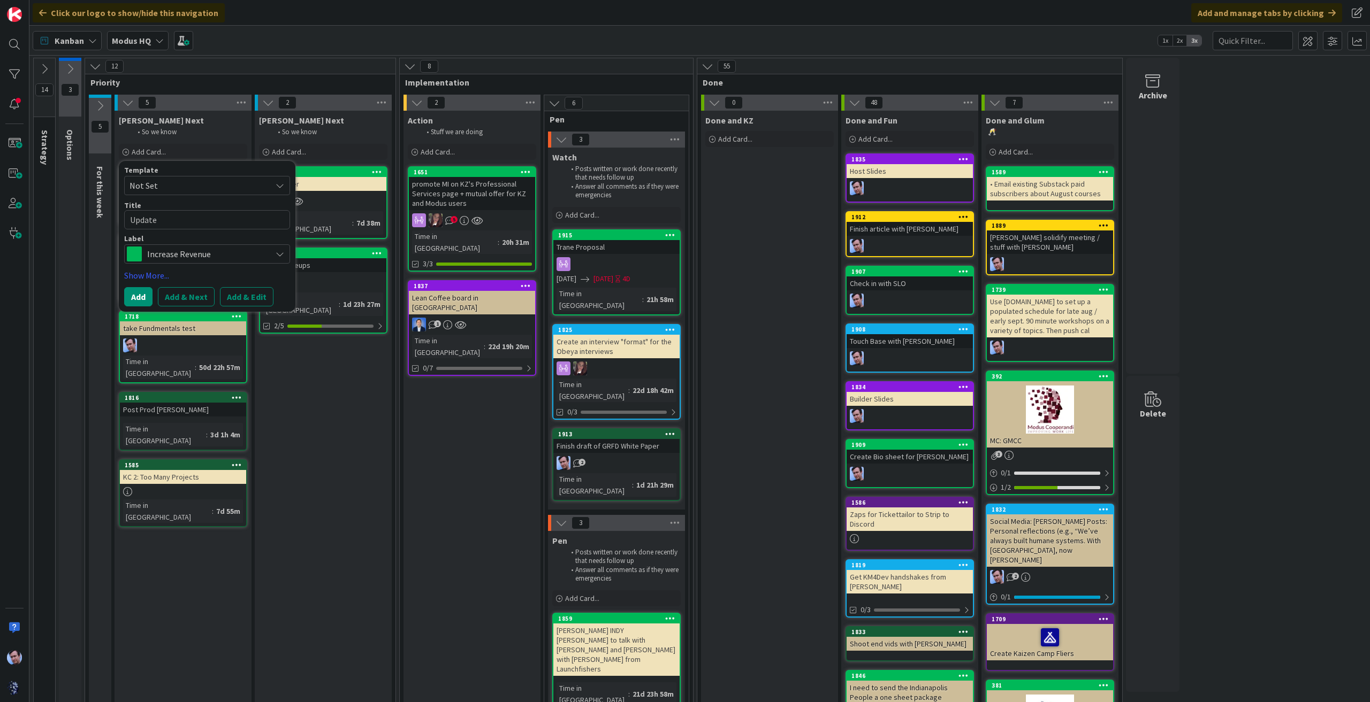
type textarea "Update T"
type textarea "x"
type textarea "Update Ta"
type textarea "x"
type textarea "Update Tal"
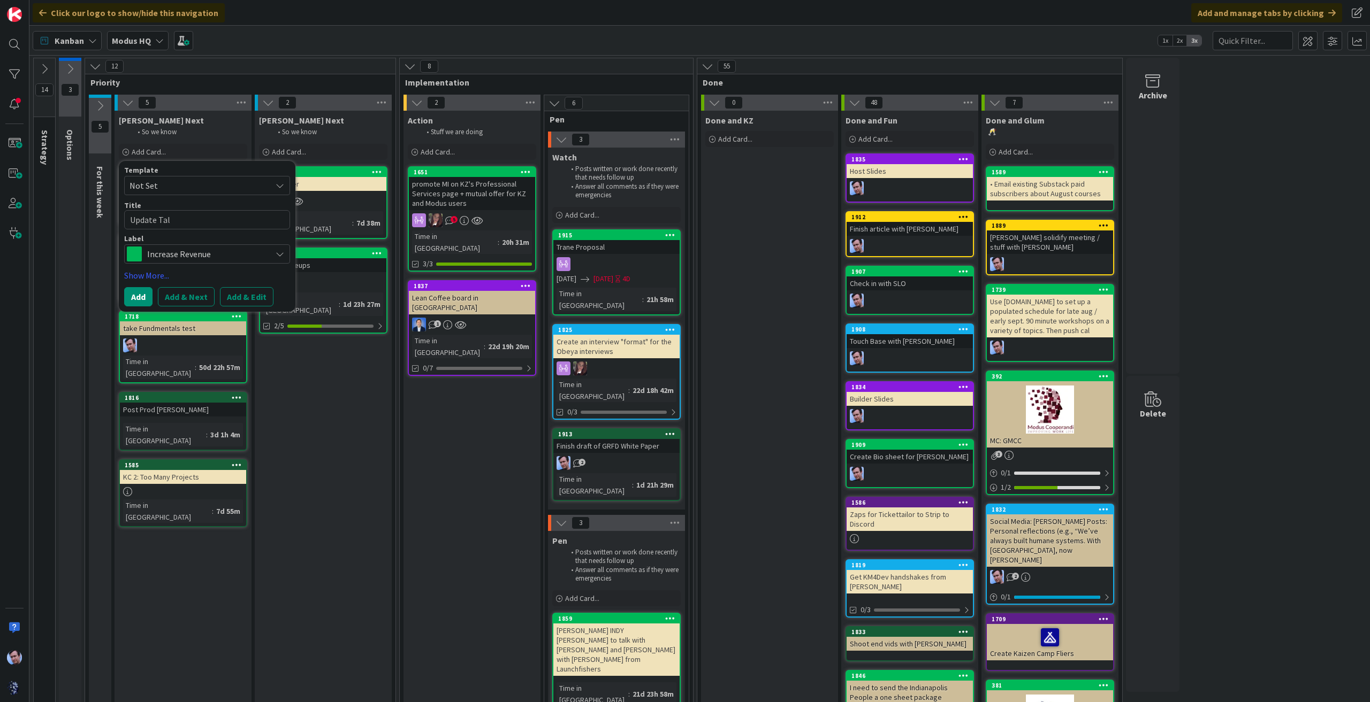
type textarea "x"
type textarea "Update Tale"
type textarea "x"
type textarea "Update Talen"
type textarea "x"
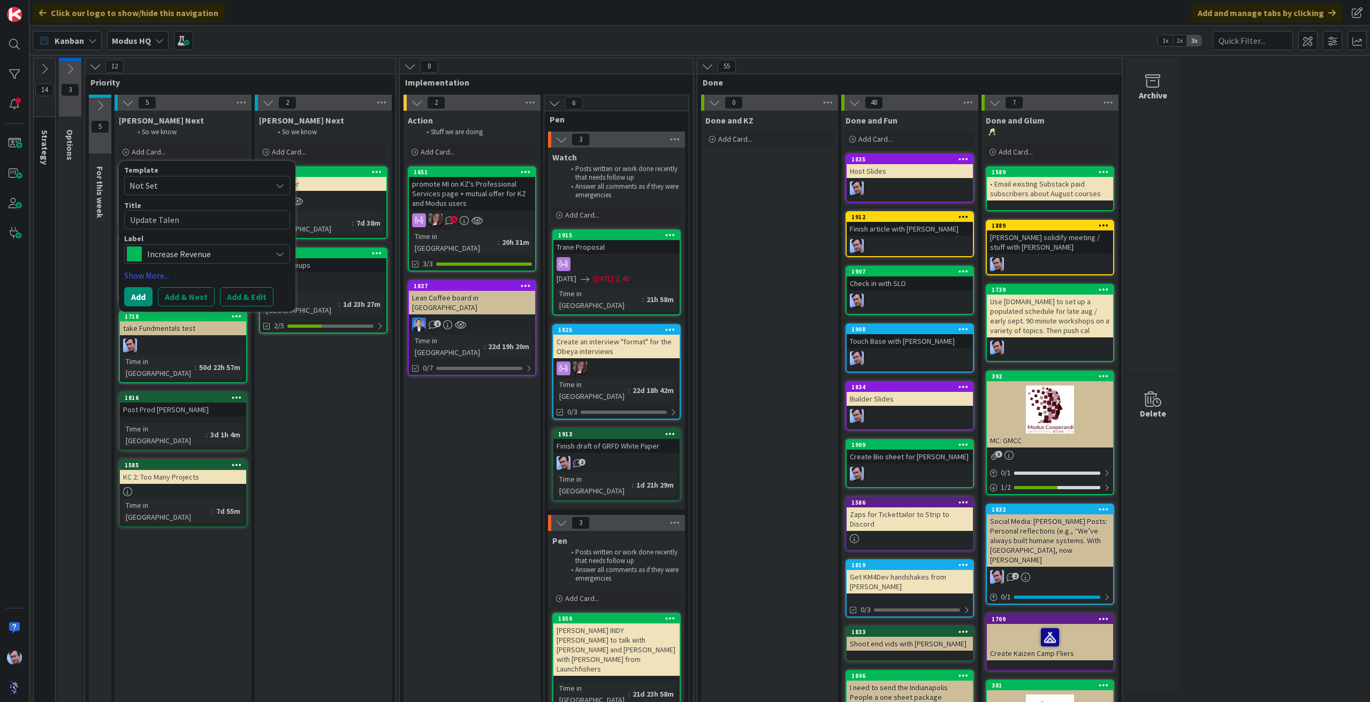
type textarea "Update Talent"
type textarea "x"
type textarea "Update Talents"
type textarea "x"
type textarea "Update TalentsC"
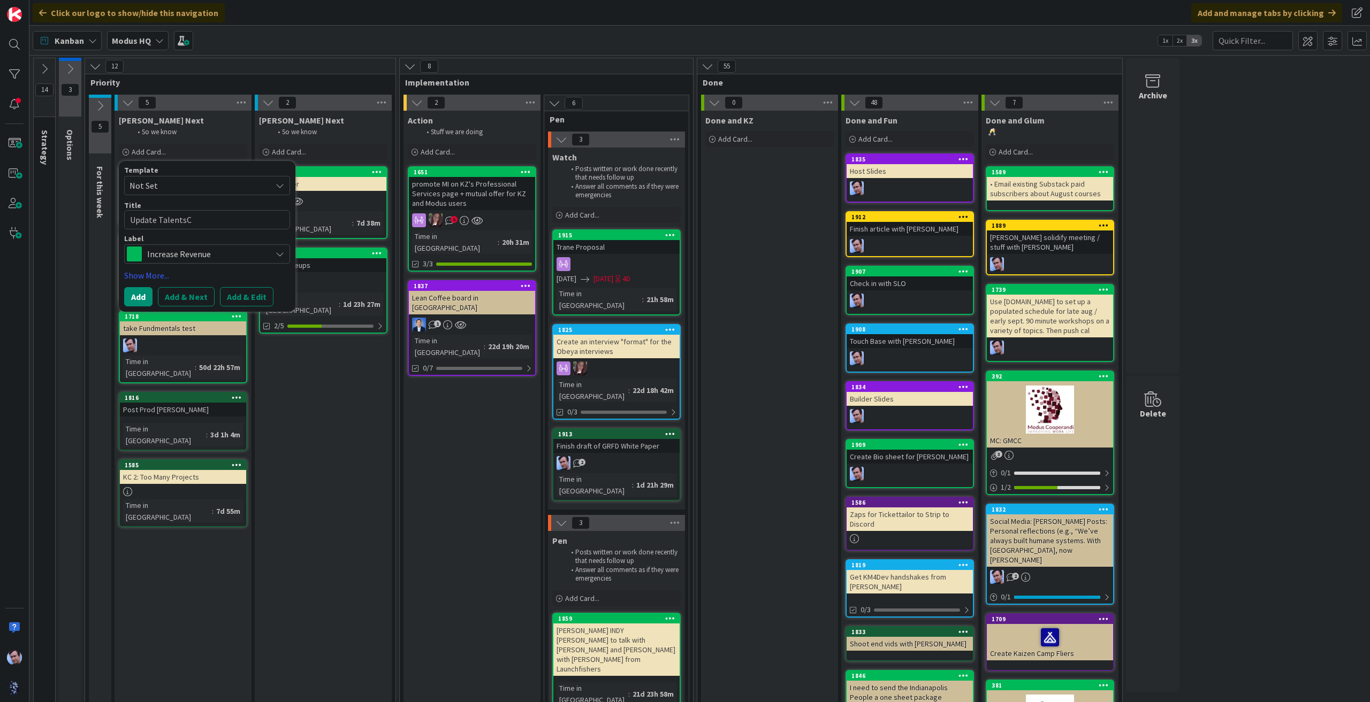
type textarea "x"
type textarea "Update TalentsCo"
type textarea "x"
type textarea "Update TalentsCon"
type textarea "x"
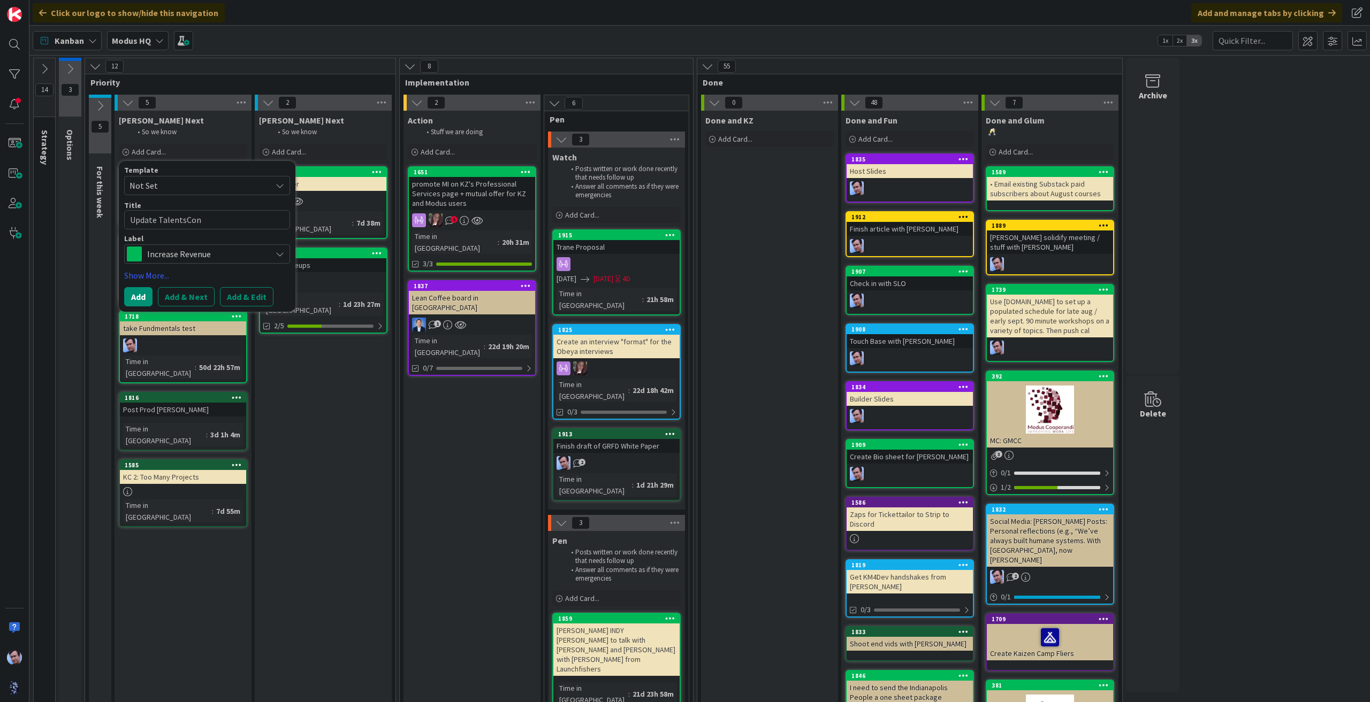
type textarea "Update TalentsConn"
type textarea "x"
type textarea "Update TalentsConne"
type textarea "x"
type textarea "Update TalentsConnec"
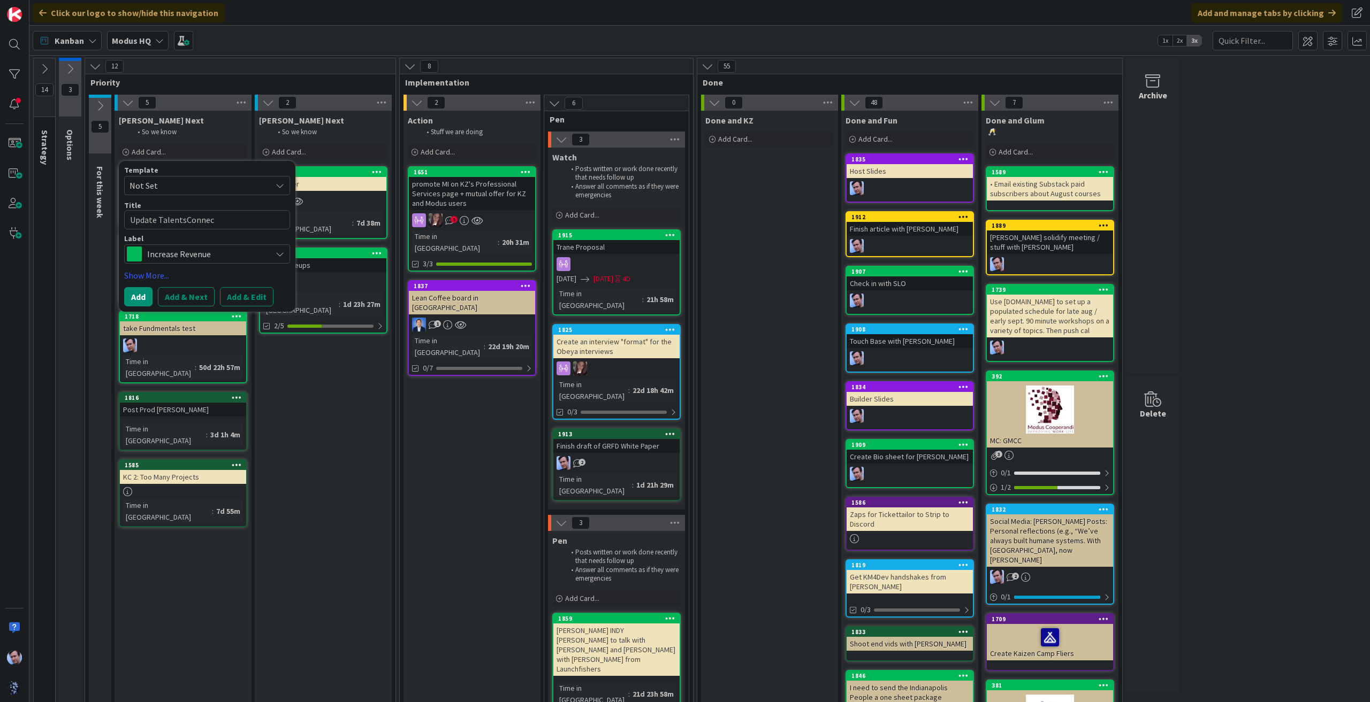
type textarea "x"
type textarea "Update TalentsConnect"
type textarea "x"
type textarea "Update TalentsConnect"
type textarea "x"
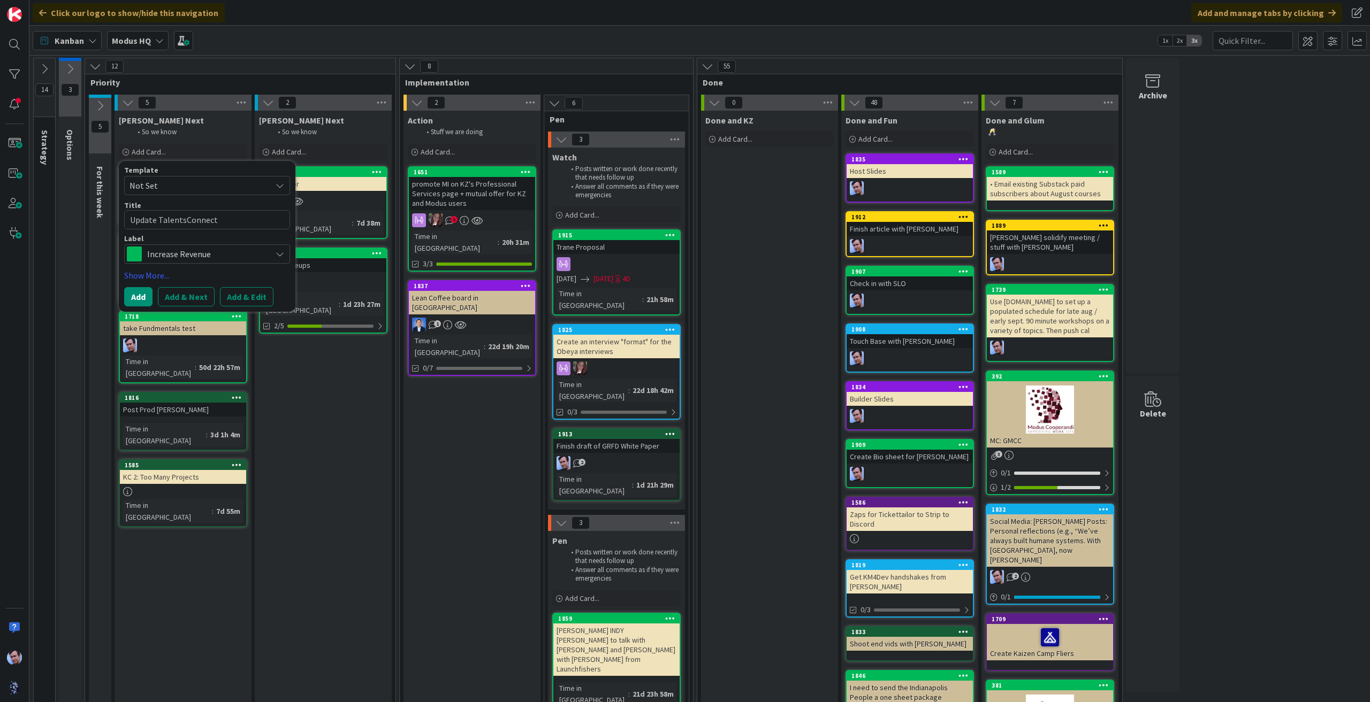
type textarea "Update TalentsConnect D"
type textarea "x"
type textarea "Update TalentsConnect Do"
type textarea "x"
type textarea "Update TalentsConnect Doc"
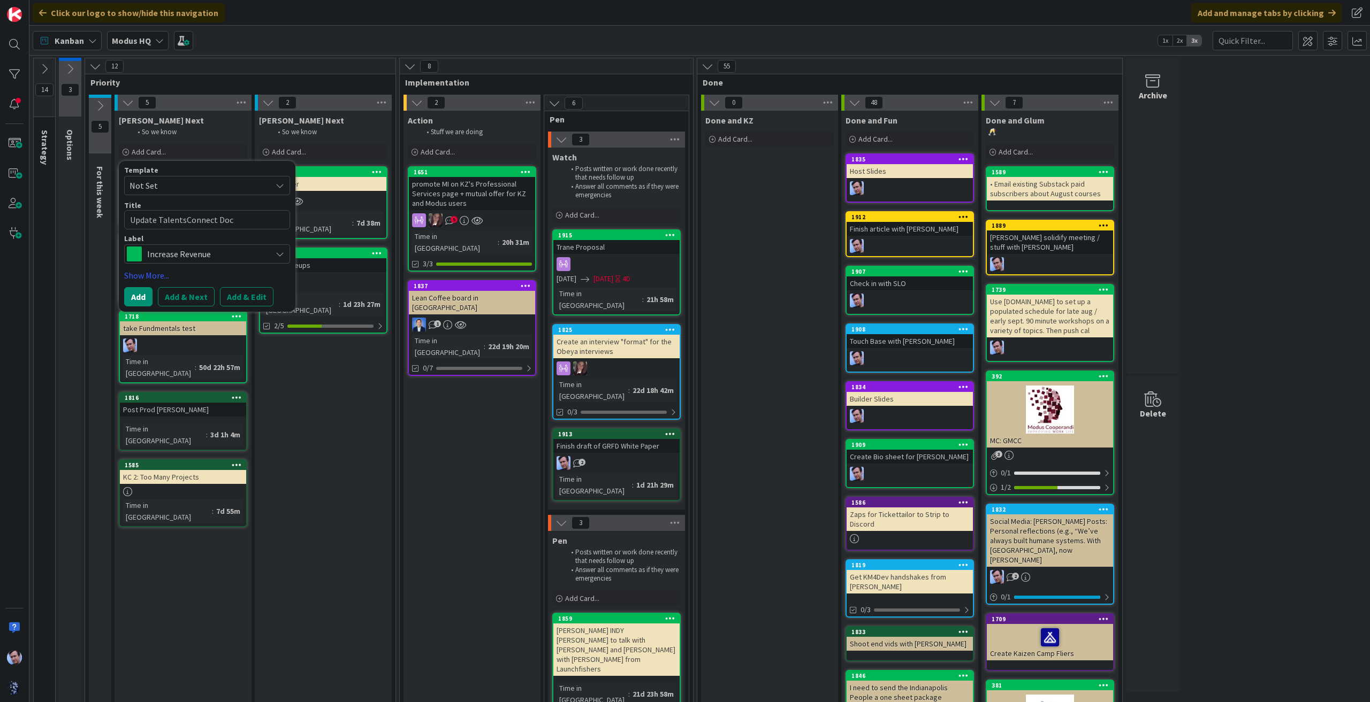
type textarea "x"
type textarea "Update TalentsConnect P"
type textarea "x"
type textarea "Update TalentsConnect Pr"
type textarea "x"
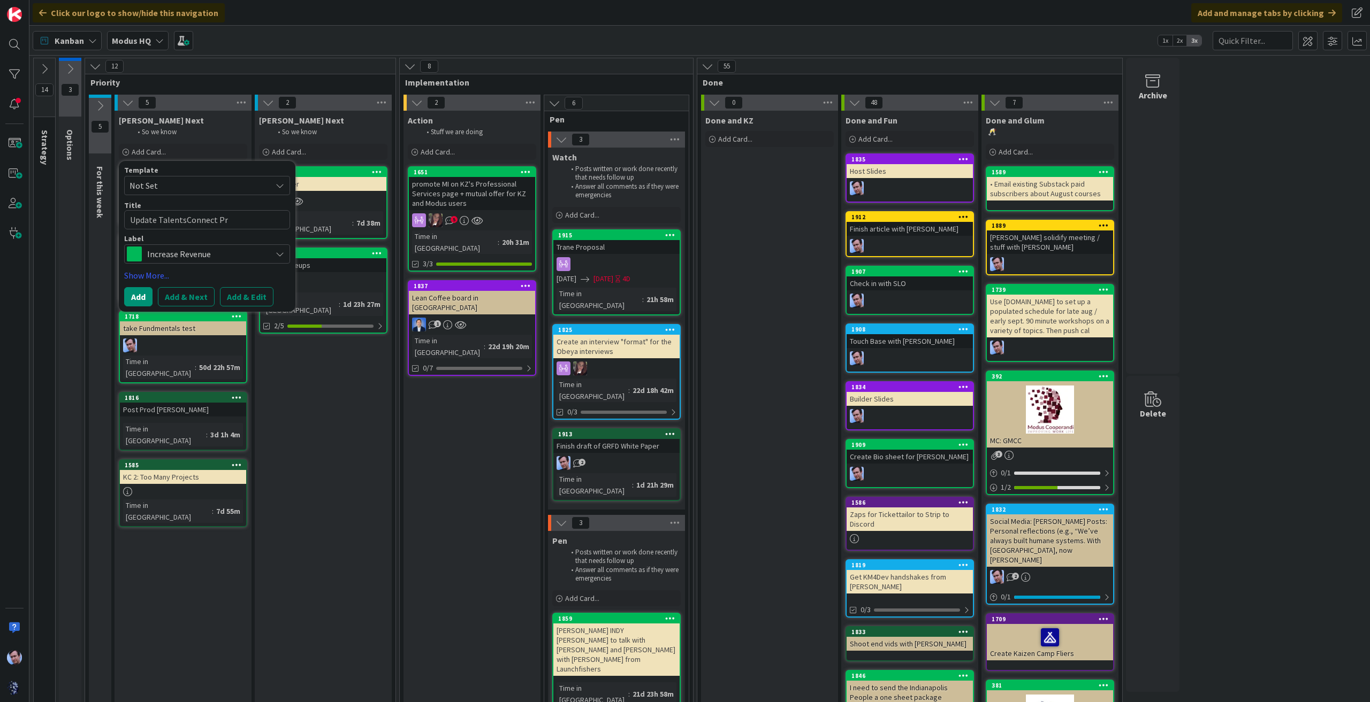
type textarea "Update TalentsConnect Pro"
type textarea "x"
type textarea "Update TalentsConnect Prop"
type textarea "x"
type textarea "Update TalentsConnect Propo"
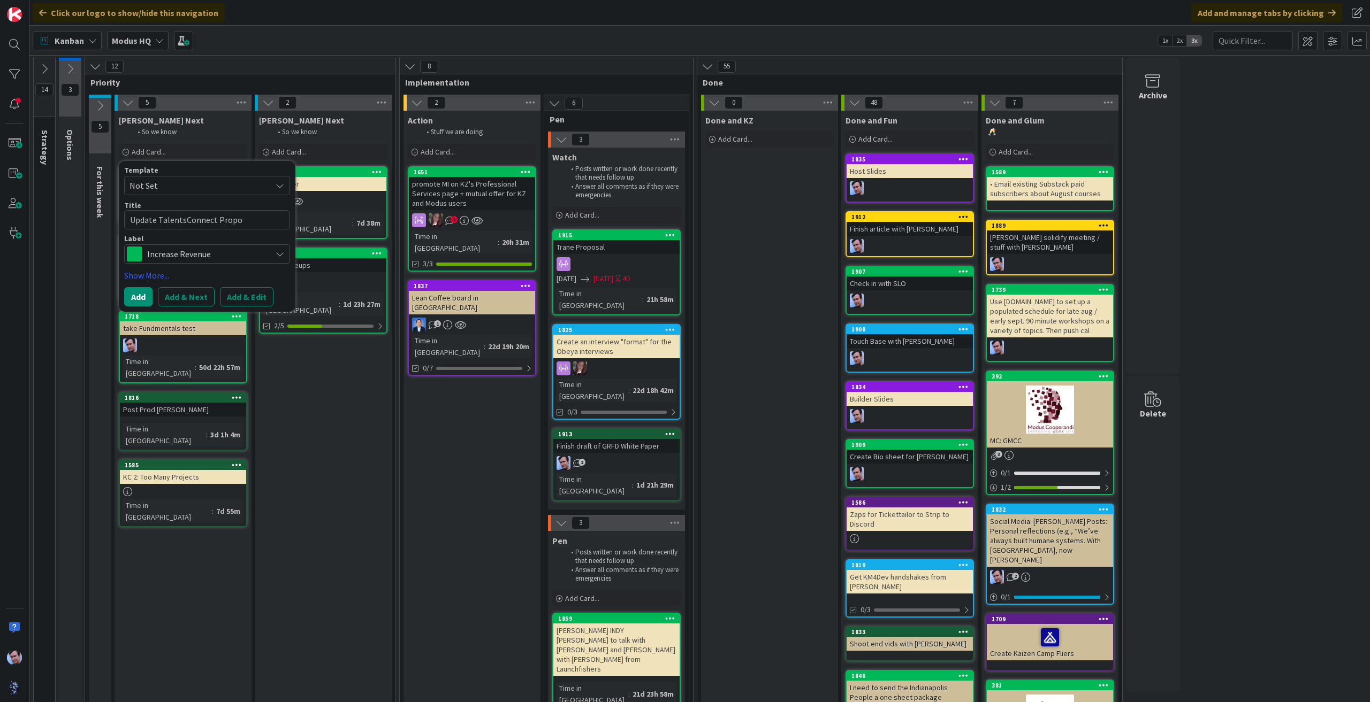
type textarea "x"
type textarea "Update TalentsConnect Proposa"
type textarea "x"
type textarea "Update TalentsConnect Proposal"
click at [140, 292] on button "Add" at bounding box center [138, 296] width 28 height 19
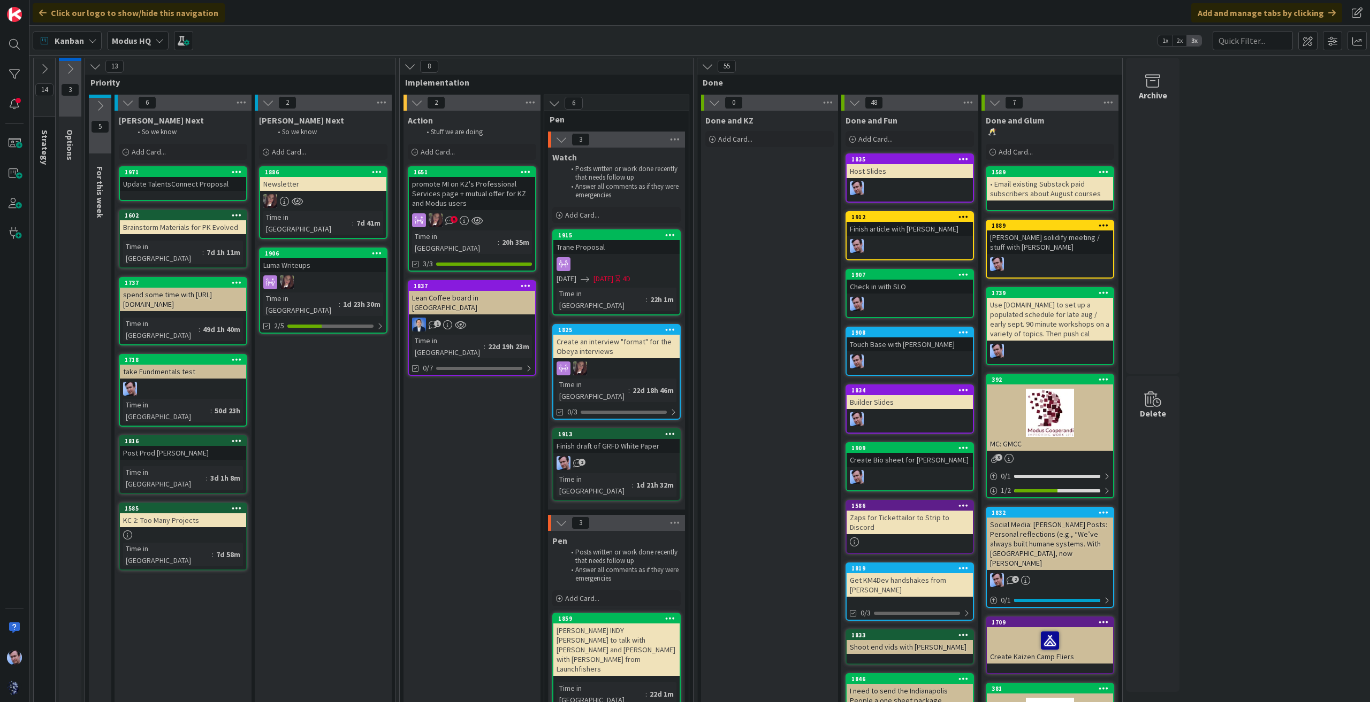
click at [218, 182] on div "Update TalentsConnect Proposal" at bounding box center [183, 184] width 126 height 14
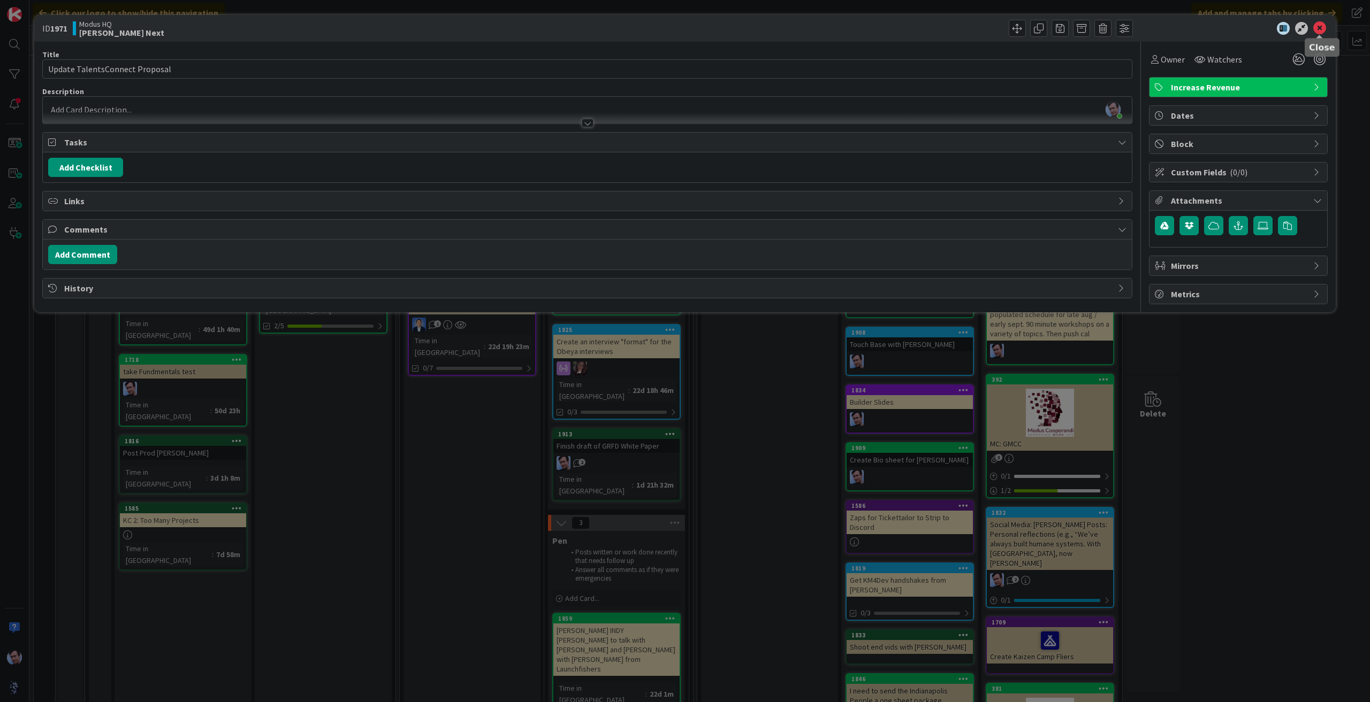
click at [1317, 23] on icon at bounding box center [1319, 28] width 13 height 13
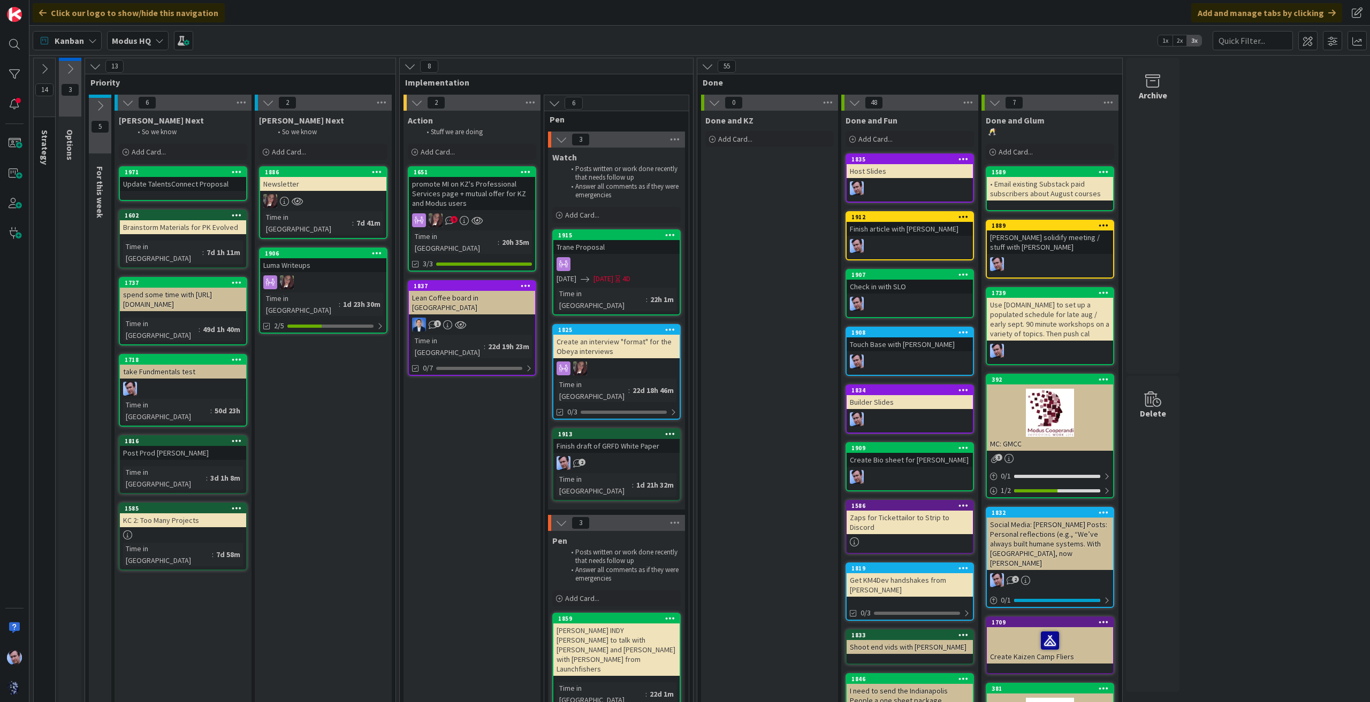
click at [241, 171] on div at bounding box center [236, 172] width 19 height 7
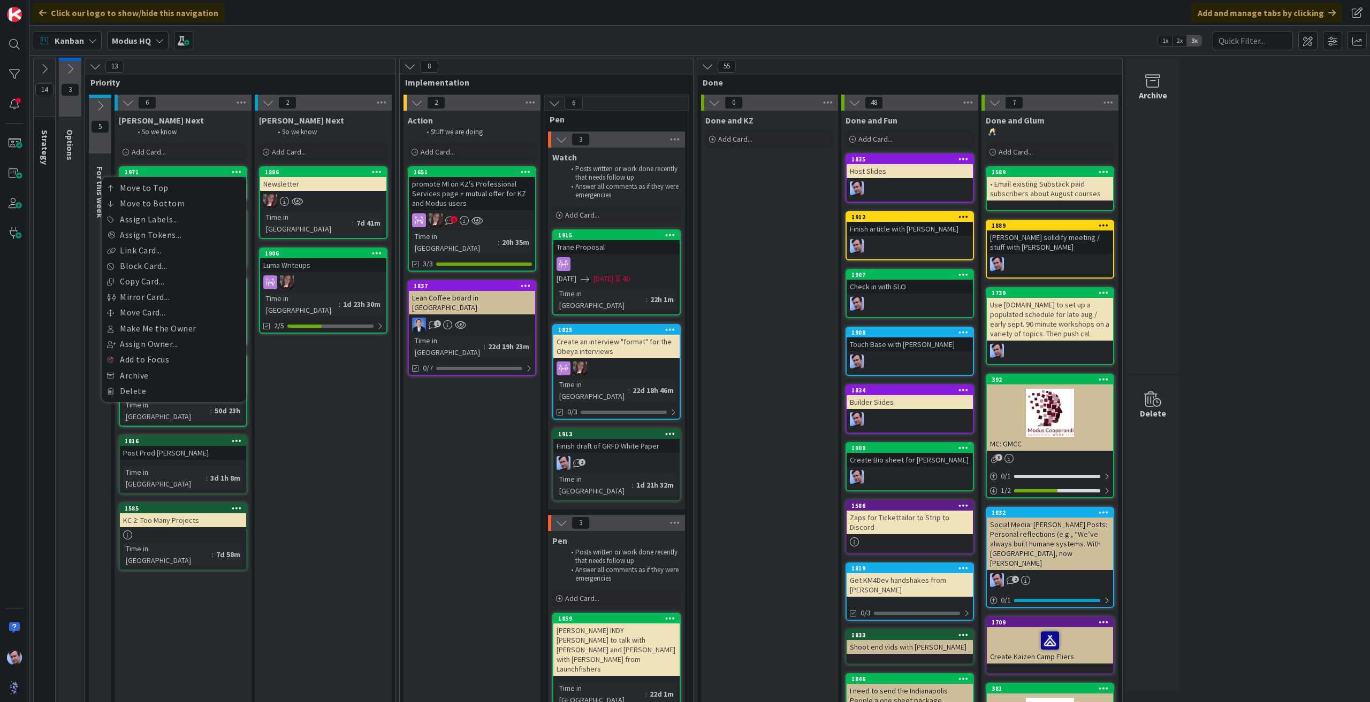
click at [314, 380] on div "[PERSON_NAME] Next So we know Add Card... 1886 Newsletter Time in [GEOGRAPHIC_D…" at bounding box center [323, 541] width 137 height 861
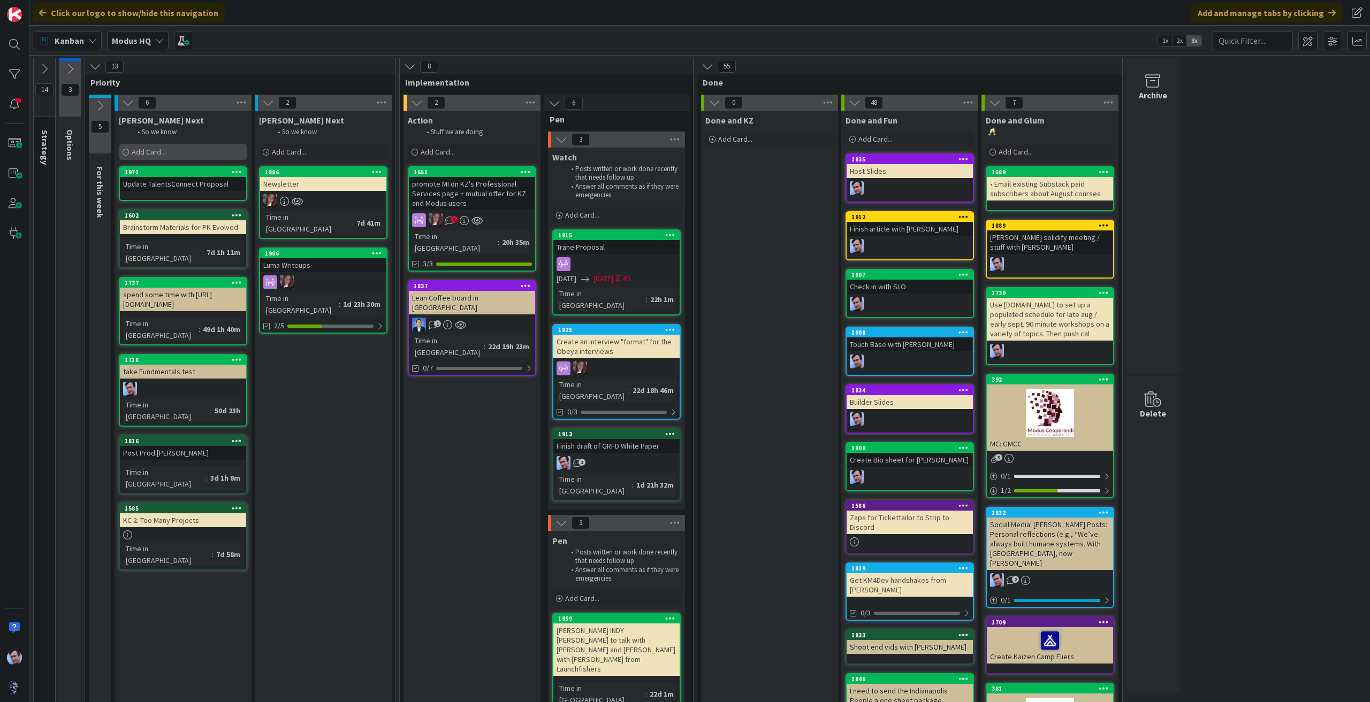
click at [156, 156] on span "Add Card..." at bounding box center [149, 152] width 34 height 10
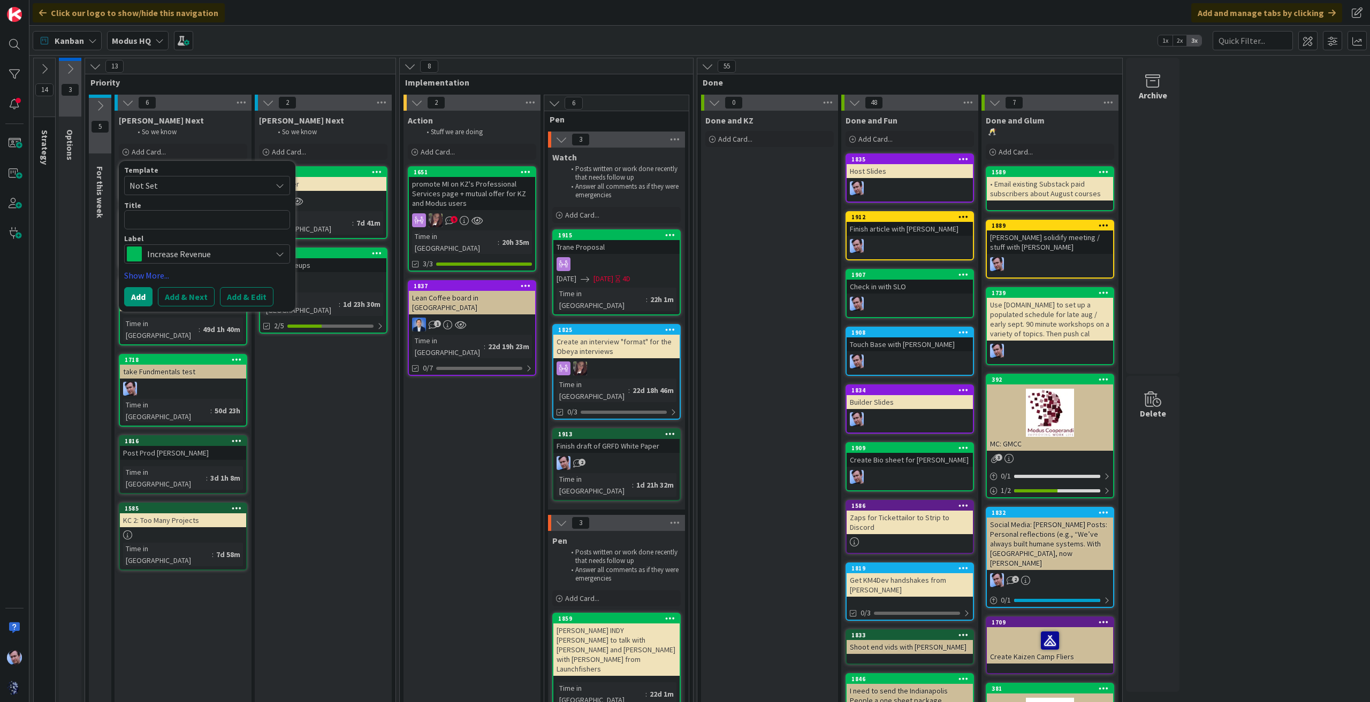
click at [215, 250] on span "Increase Revenue" at bounding box center [206, 254] width 119 height 15
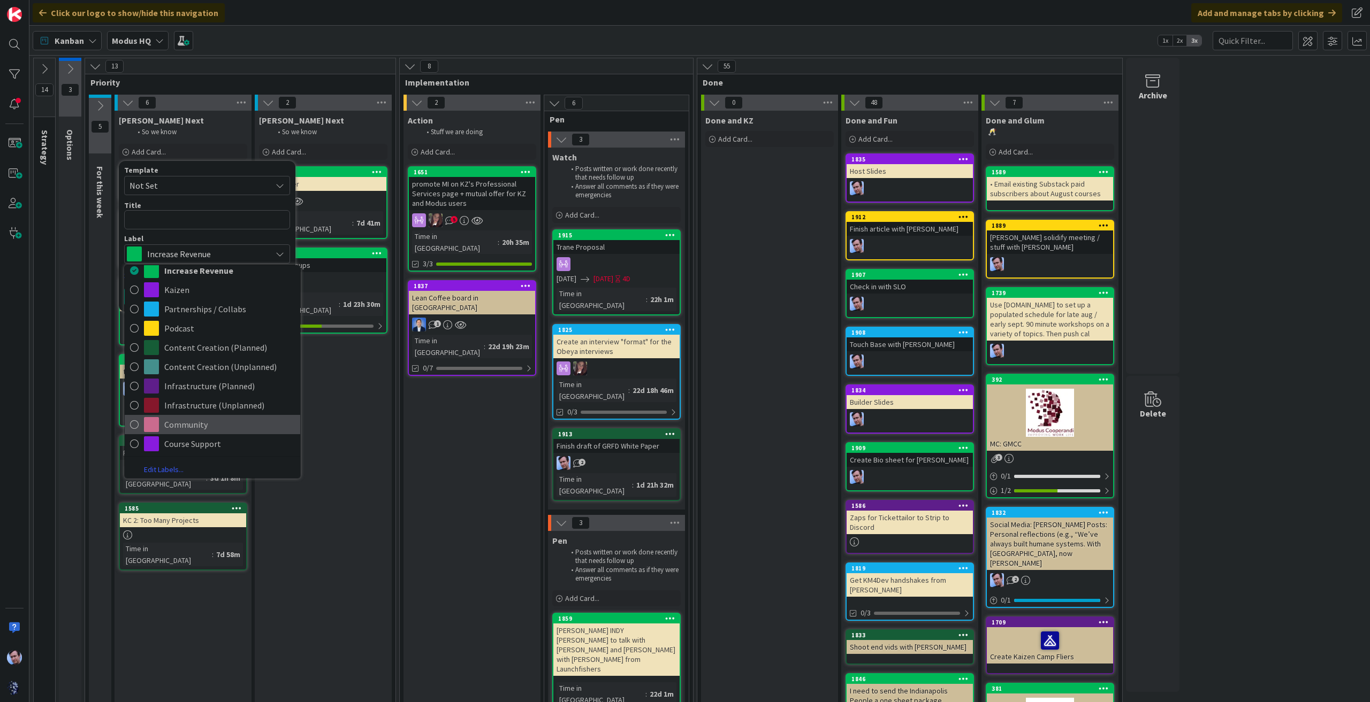
scroll to position [11, 0]
click at [162, 465] on link "Edit Labels..." at bounding box center [164, 468] width 78 height 14
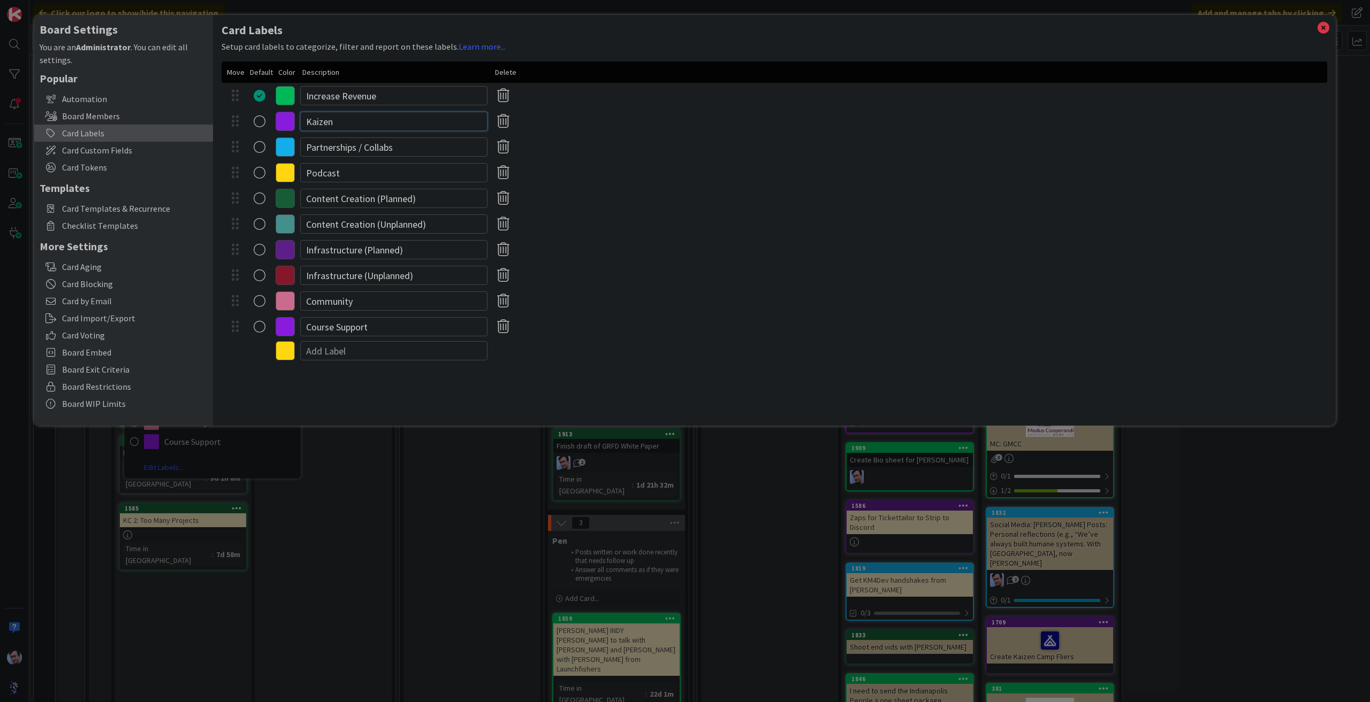
click at [347, 120] on input "Kaizen" at bounding box center [393, 121] width 187 height 19
type input "Sales and Marketing"
click at [395, 97] on input "Increase Revenue" at bounding box center [393, 95] width 187 height 19
click at [352, 175] on input "Podcast" at bounding box center [393, 172] width 187 height 19
type input "Podcast Guests and Scheduling"
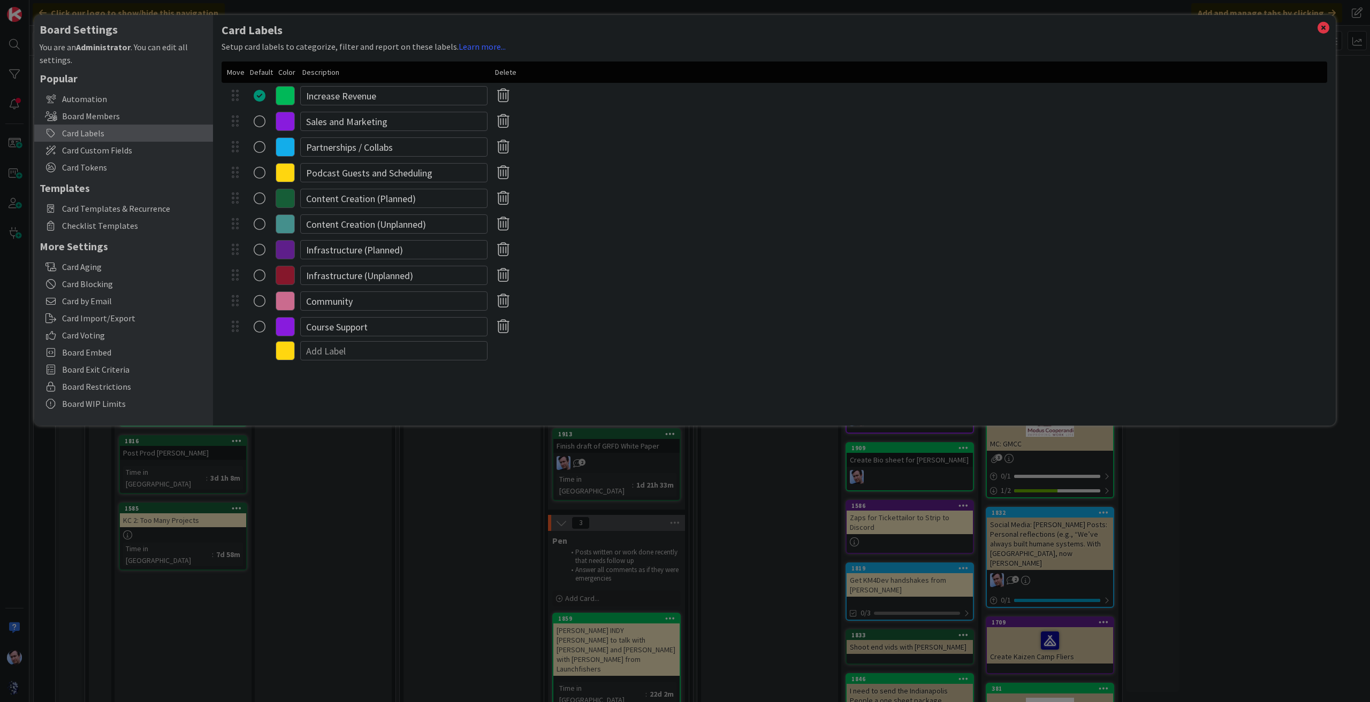
click at [355, 211] on div "Content Creation (Planned)" at bounding box center [773, 199] width 1105 height 26
click at [411, 247] on input "Infrastructure (Planned)" at bounding box center [393, 249] width 187 height 19
type input "Infrastructure"
click at [434, 284] on input "Infrastructure (Unplanned)" at bounding box center [393, 275] width 187 height 19
type input "Emergency"
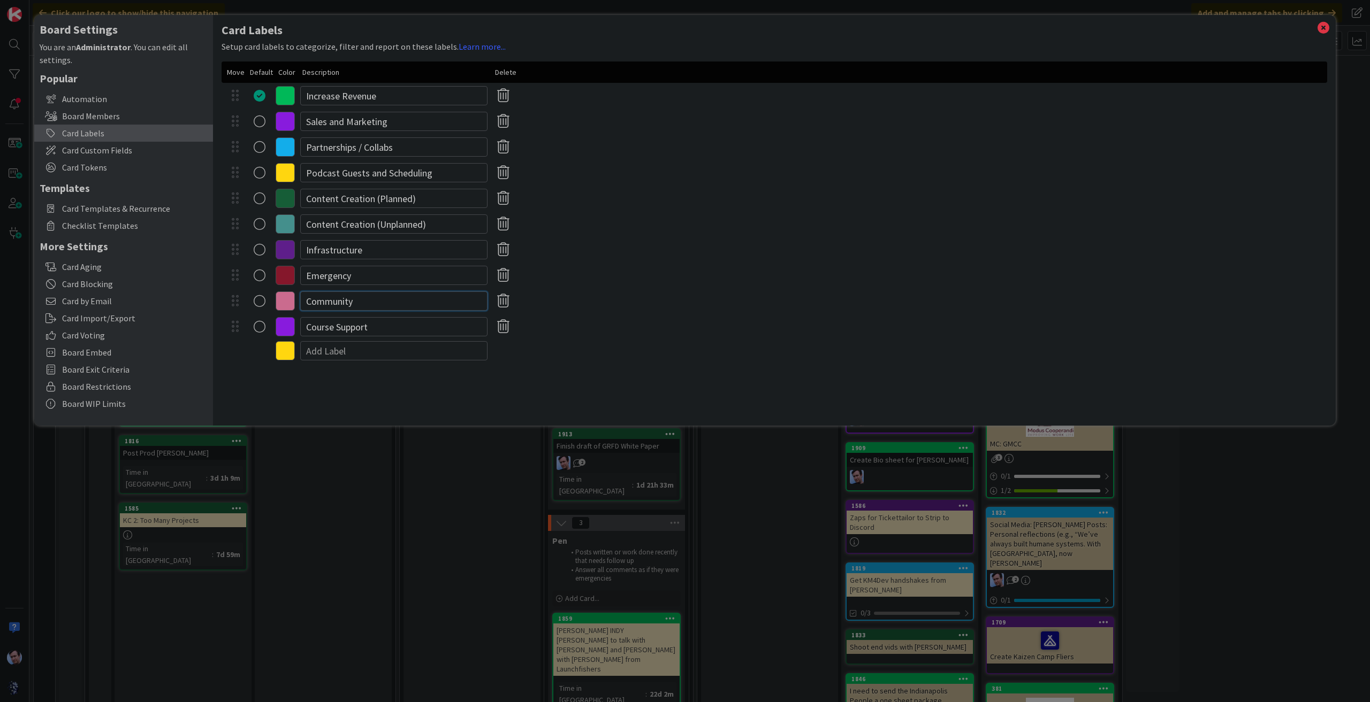
click at [371, 302] on input "Community" at bounding box center [393, 301] width 187 height 19
type input "Students and Classes"
click at [385, 320] on input "Course Support" at bounding box center [393, 326] width 187 height 19
type input "Kaizen Camp"
click at [281, 331] on icon at bounding box center [285, 326] width 19 height 19
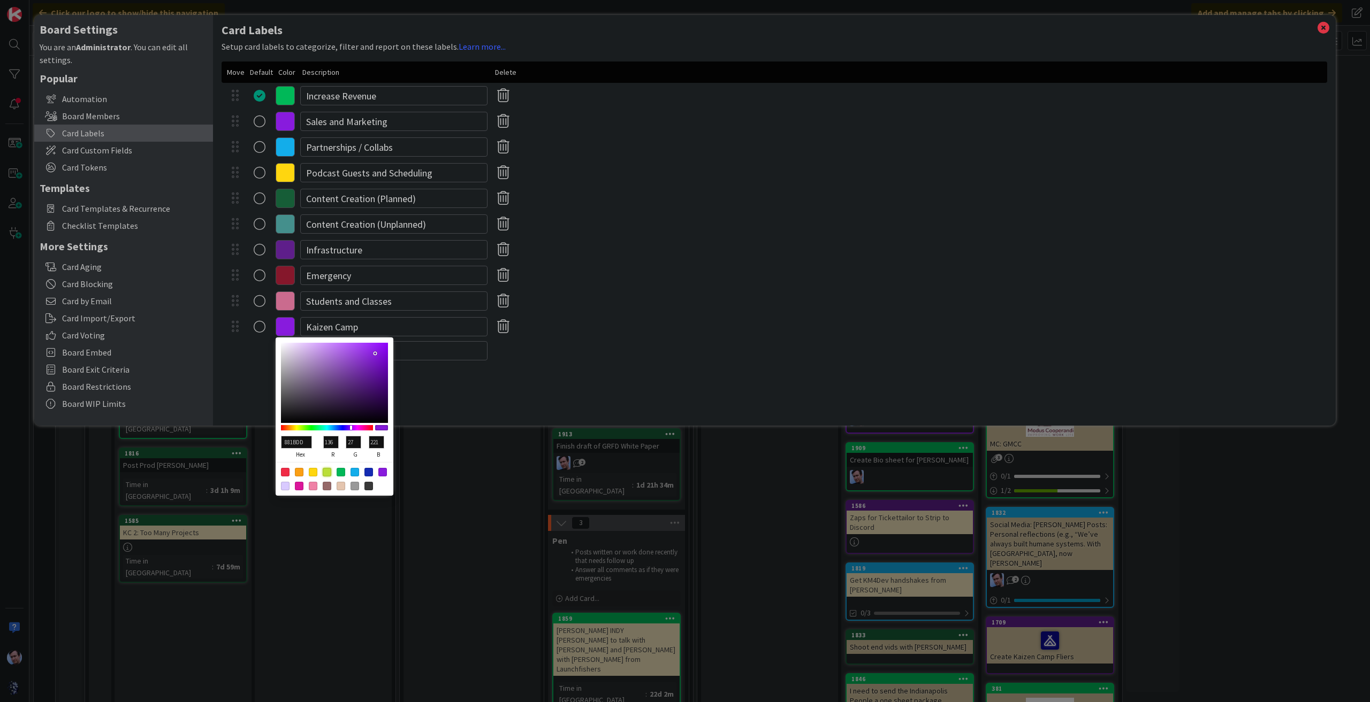
click at [328, 473] on div at bounding box center [327, 472] width 9 height 9
type input "BADE38"
type input "186"
type input "222"
type input "56"
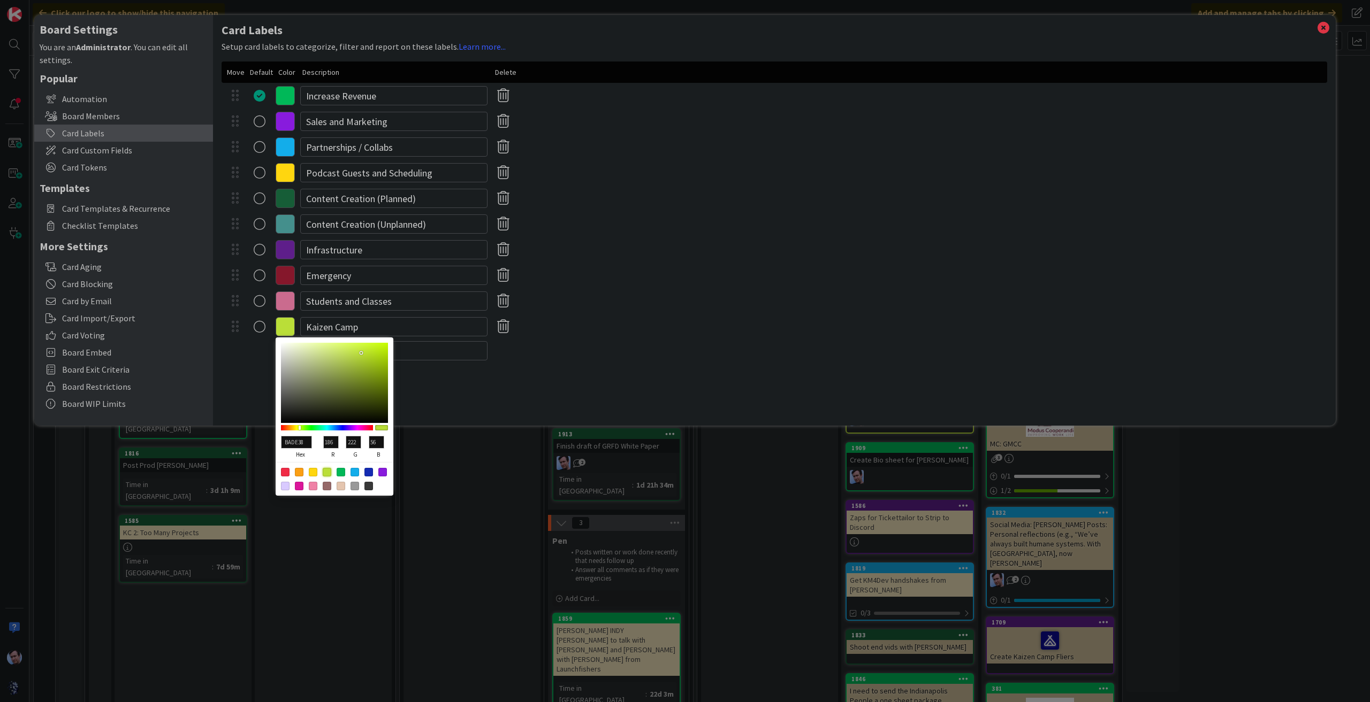
click at [425, 366] on div "Card Labels Setup card labels to categorize, filter and report on these labels.…" at bounding box center [774, 220] width 1122 height 411
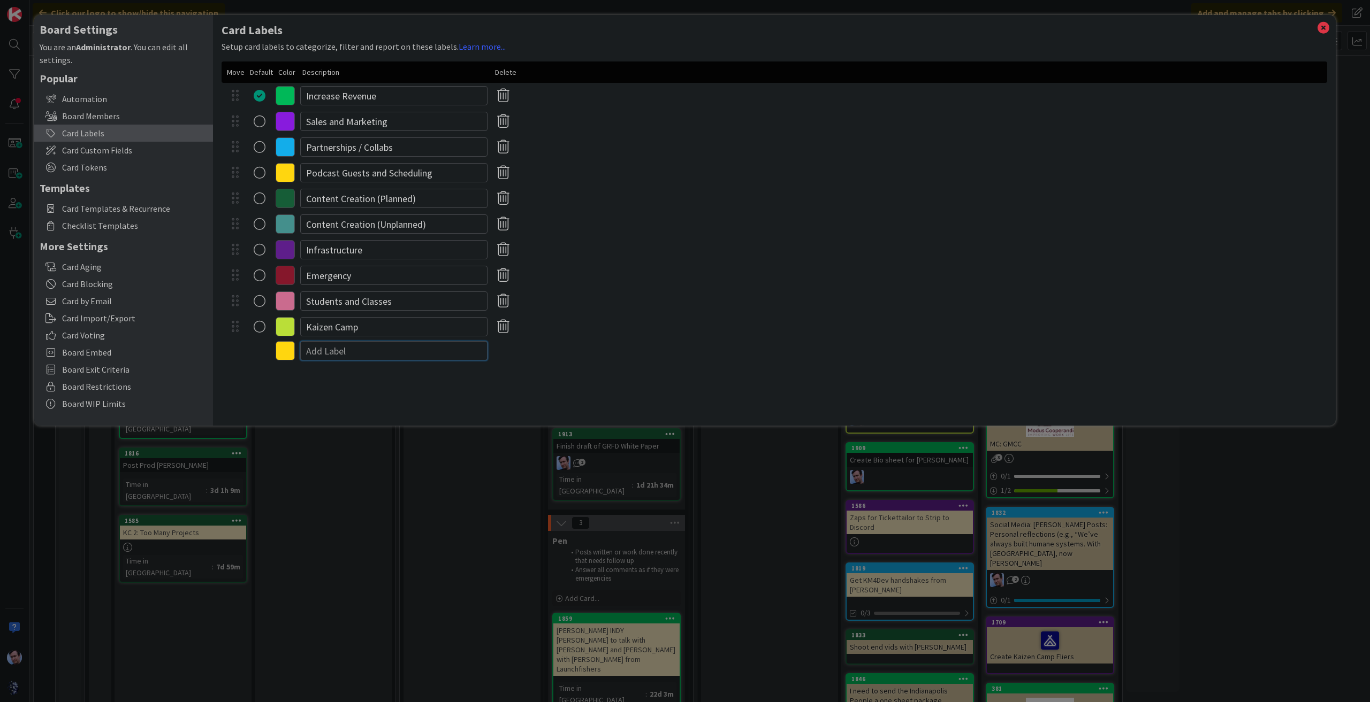
click at [365, 345] on input at bounding box center [393, 350] width 187 height 19
click at [1320, 26] on icon at bounding box center [1323, 27] width 14 height 15
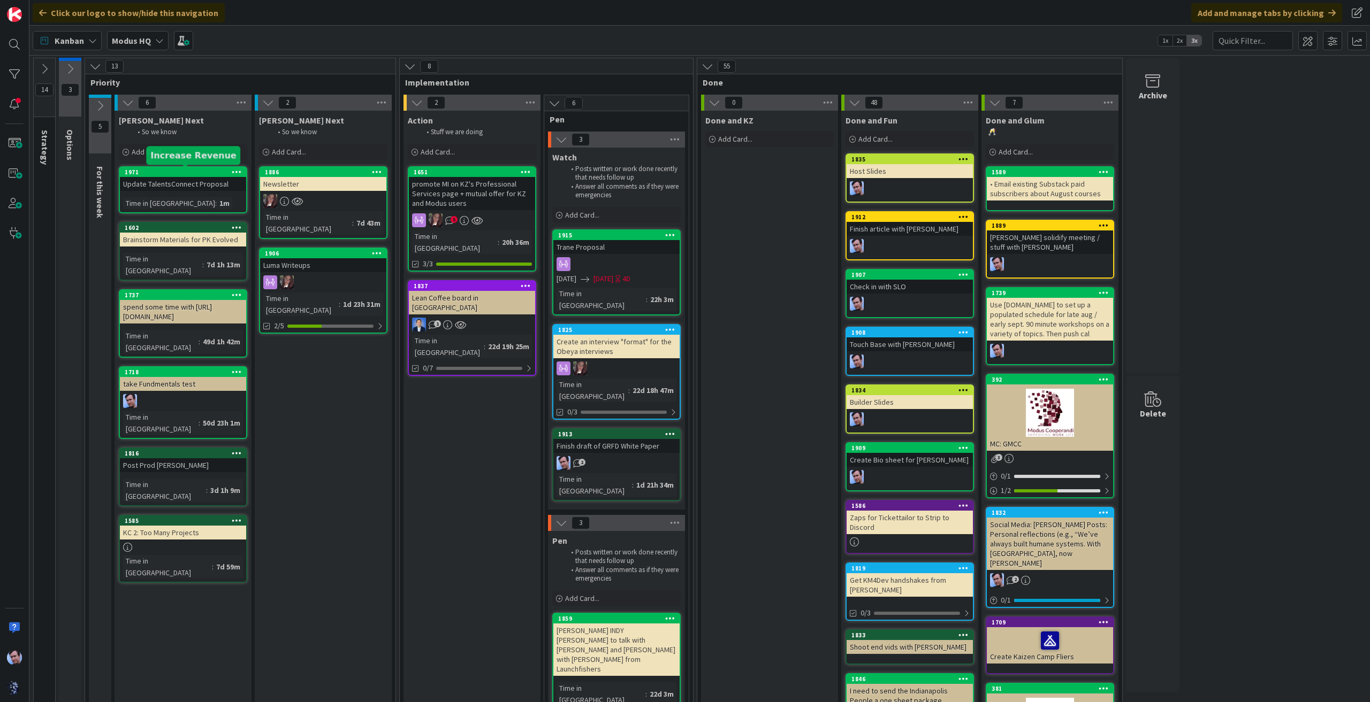
click at [200, 173] on div "1971" at bounding box center [185, 172] width 121 height 7
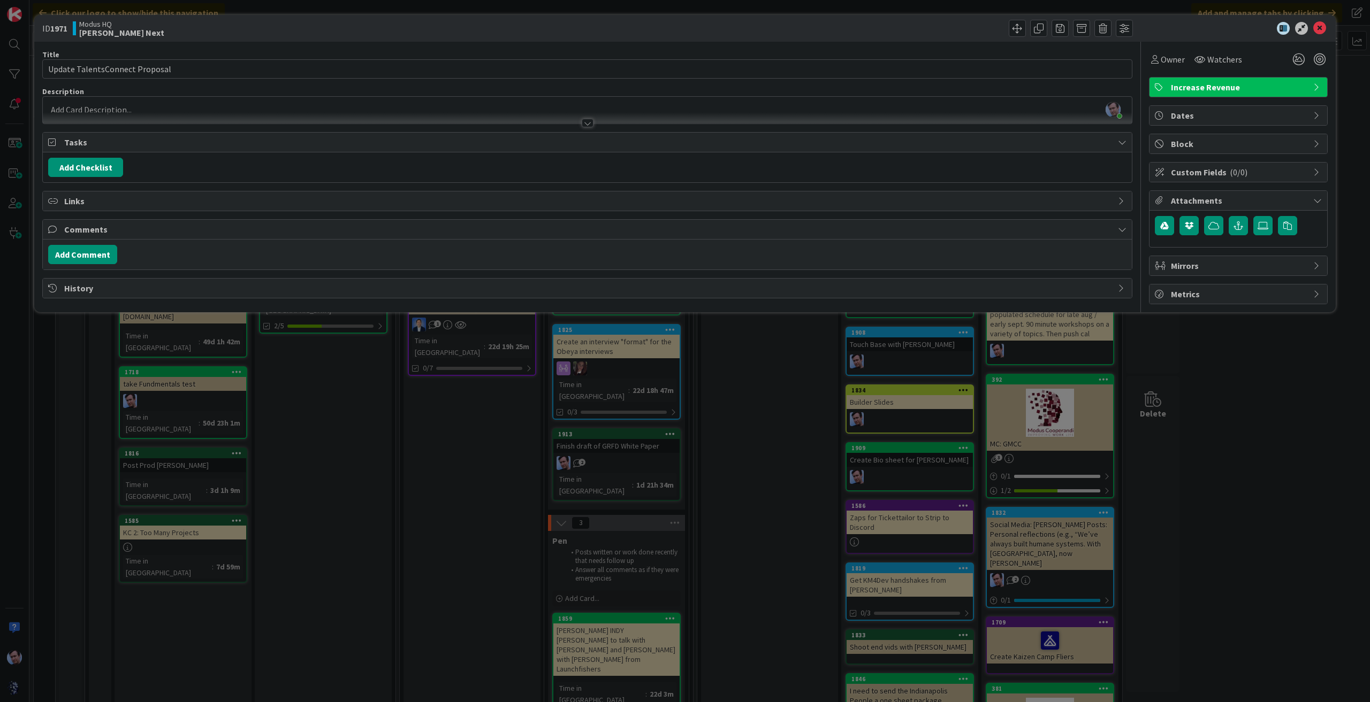
click at [1234, 85] on span "Increase Revenue" at bounding box center [1239, 87] width 137 height 13
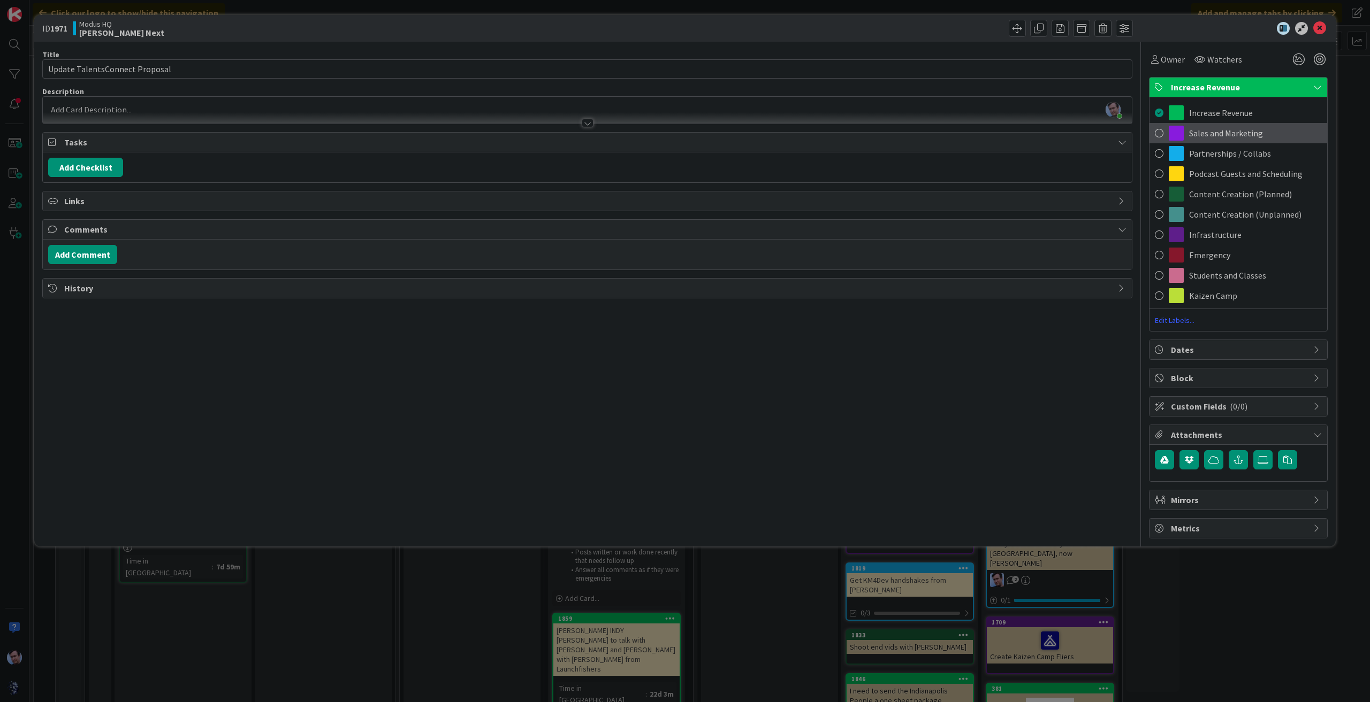
click at [1224, 142] on div "Sales and Marketing" at bounding box center [1238, 133] width 178 height 20
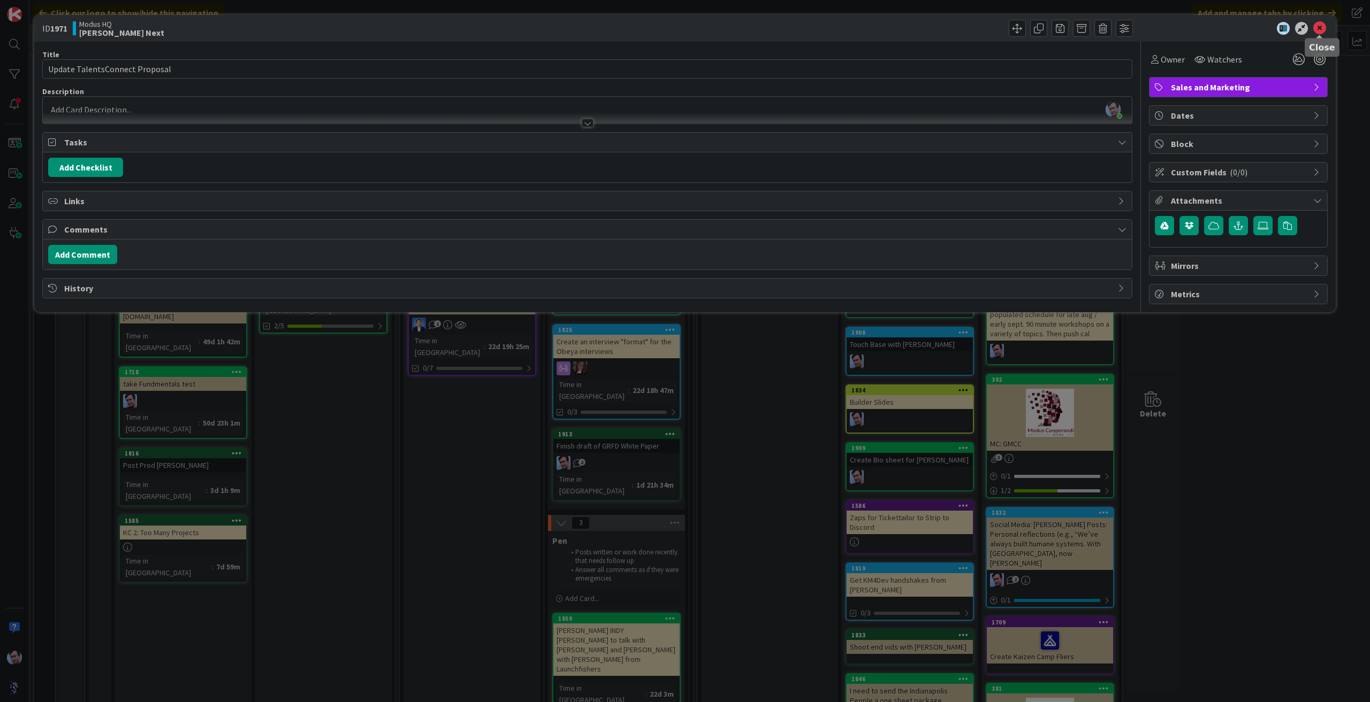
click at [1313, 27] on icon at bounding box center [1319, 28] width 13 height 13
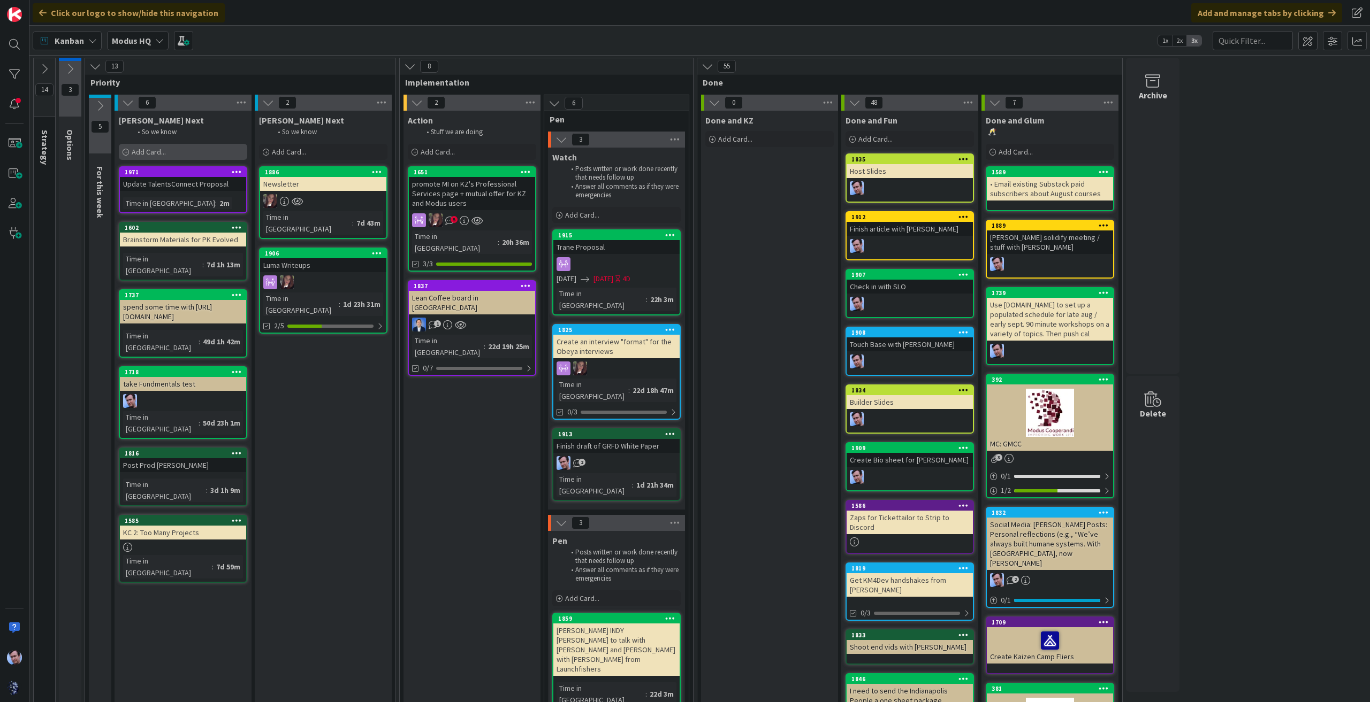
click at [169, 156] on div "Add Card..." at bounding box center [183, 152] width 128 height 16
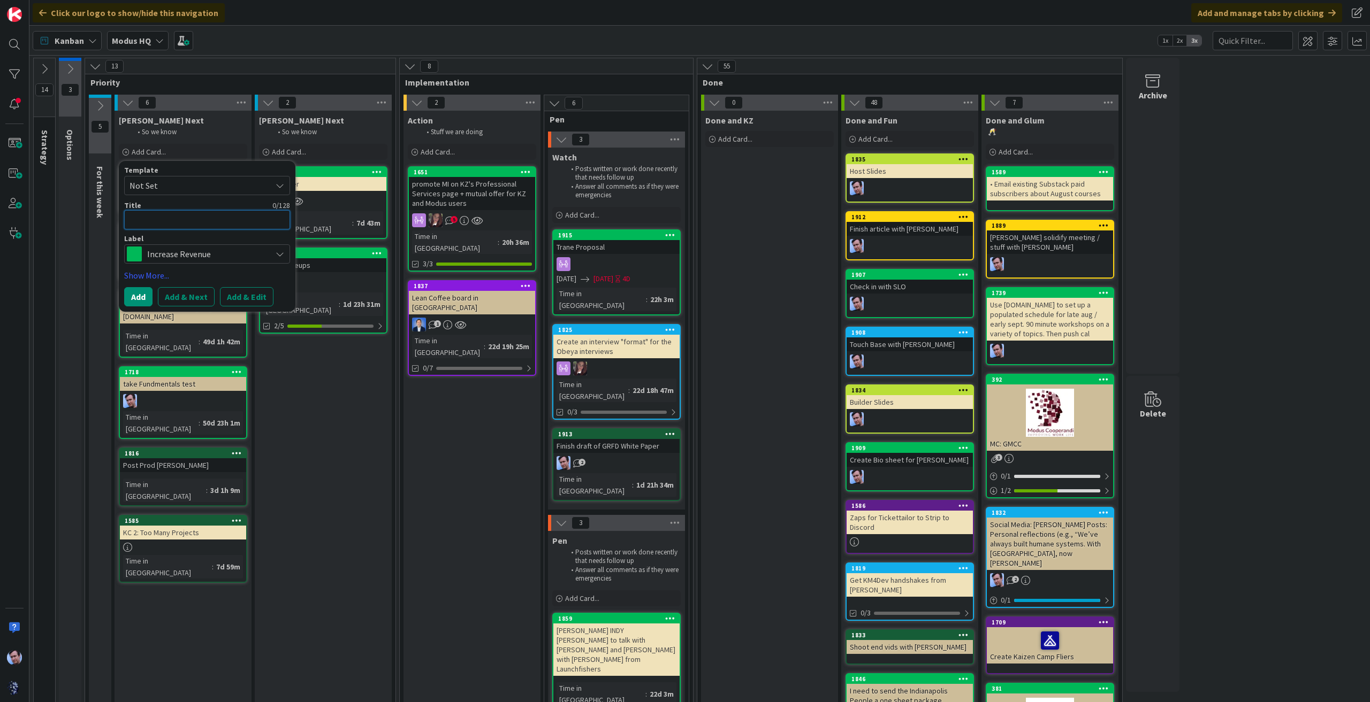
type textarea "x"
type textarea "M"
type textarea "x"
type textarea "Me"
type textarea "x"
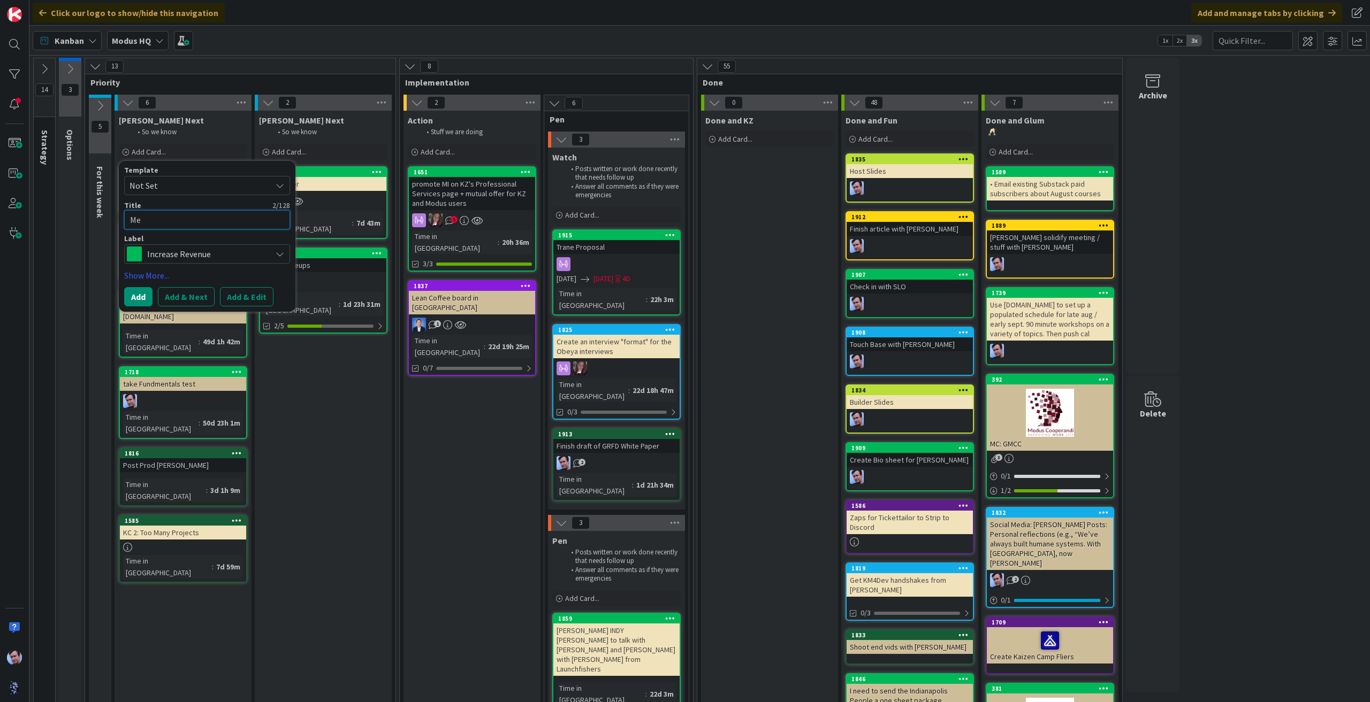
type textarea "Mee"
type textarea "x"
type textarea "Meet"
type textarea "x"
type textarea "Meet"
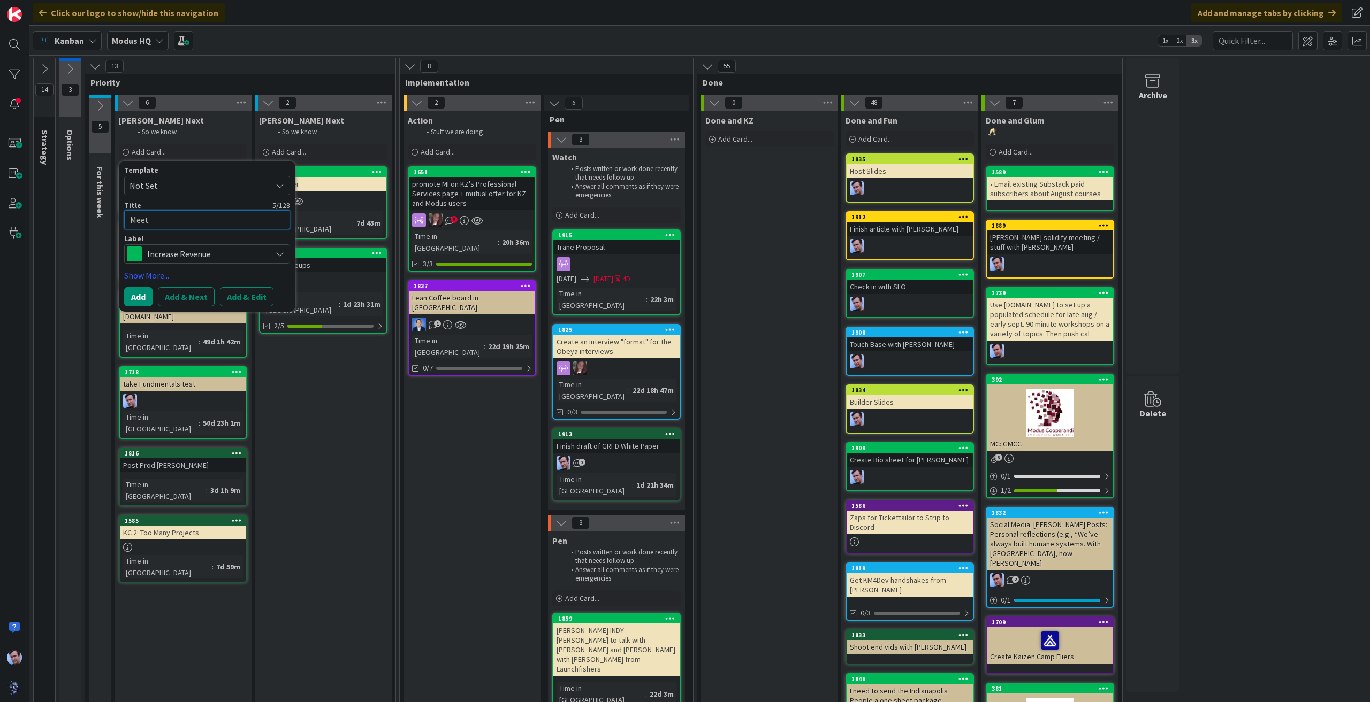
type textarea "x"
type textarea "Meet w"
type textarea "x"
type textarea "Meet [PERSON_NAME]"
type textarea "x"
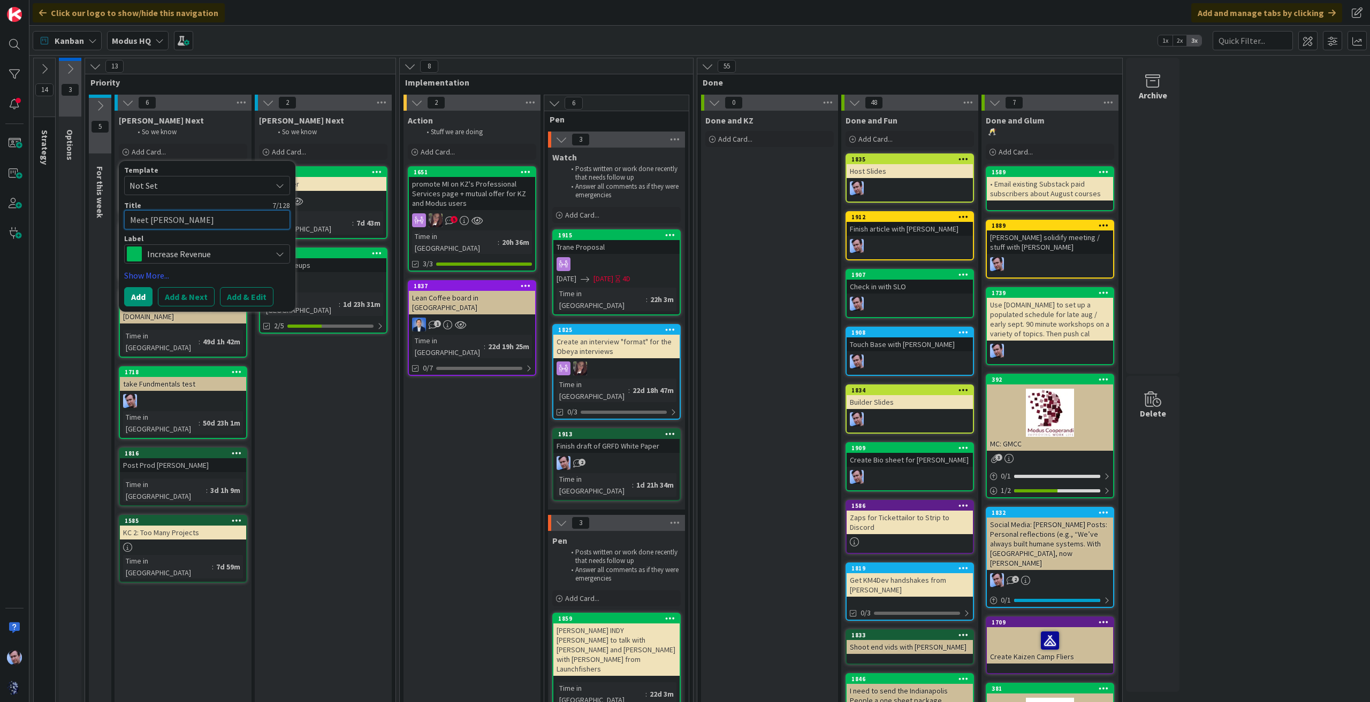
type textarea "Meet [PERSON_NAME]"
type textarea "x"
type textarea "Meet with"
type textarea "x"
type textarea "Meet with"
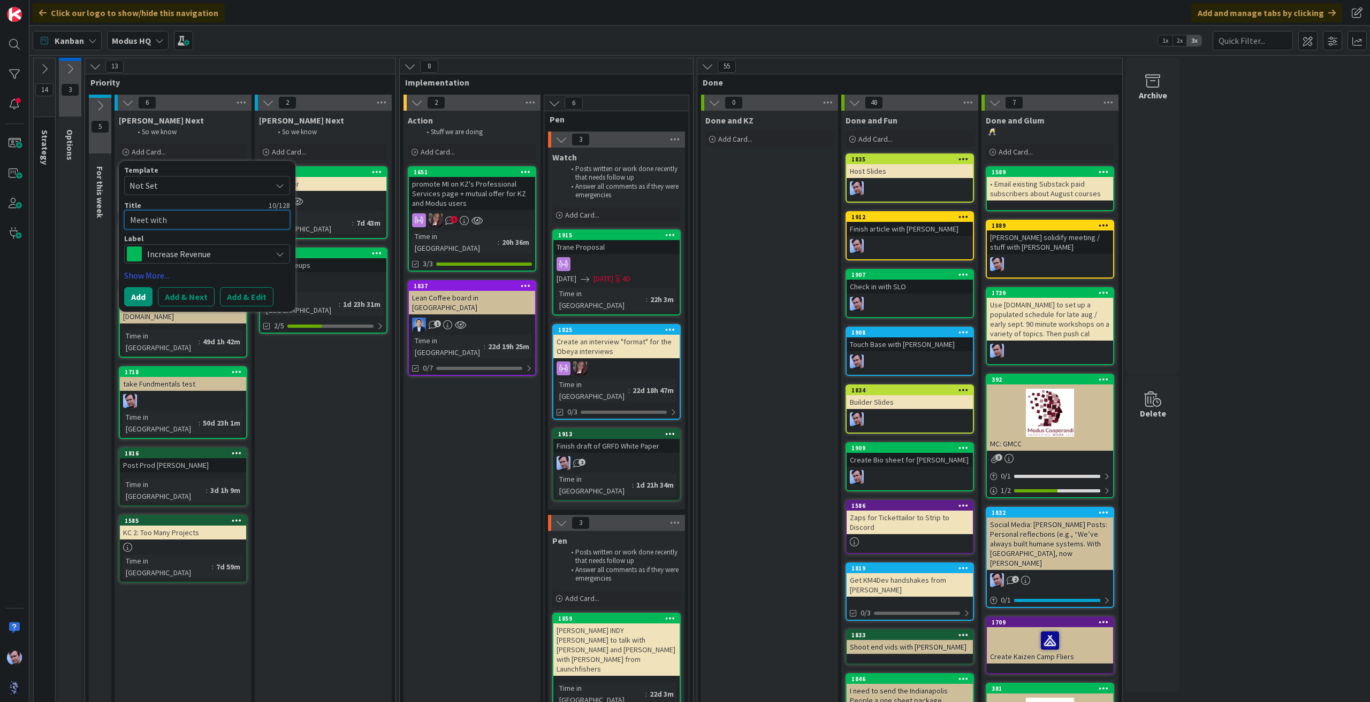
type textarea "x"
type textarea "Meet with G"
type textarea "x"
type textarea "Meet with [PERSON_NAME]"
type textarea "x"
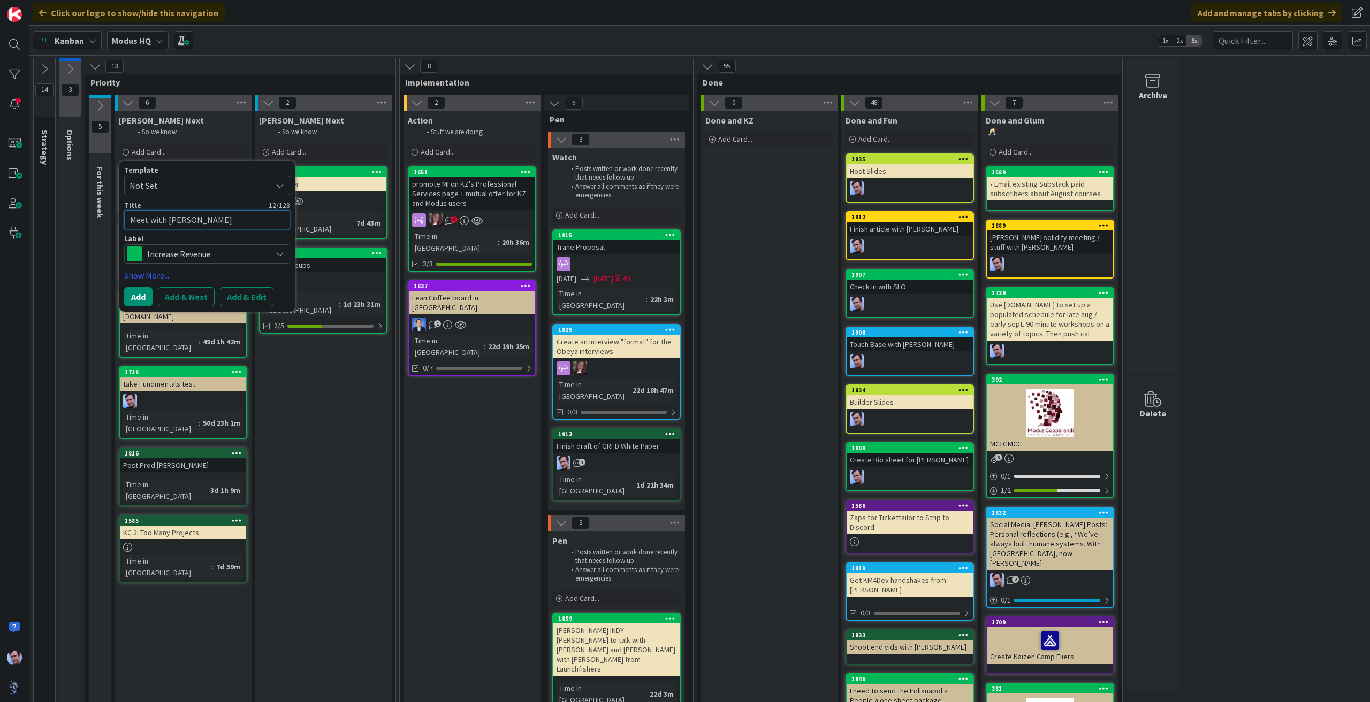
type textarea "Meet with [PERSON_NAME]"
type textarea "x"
type textarea "Meet with GE A"
type textarea "x"
type textarea "Meet with GE Ae"
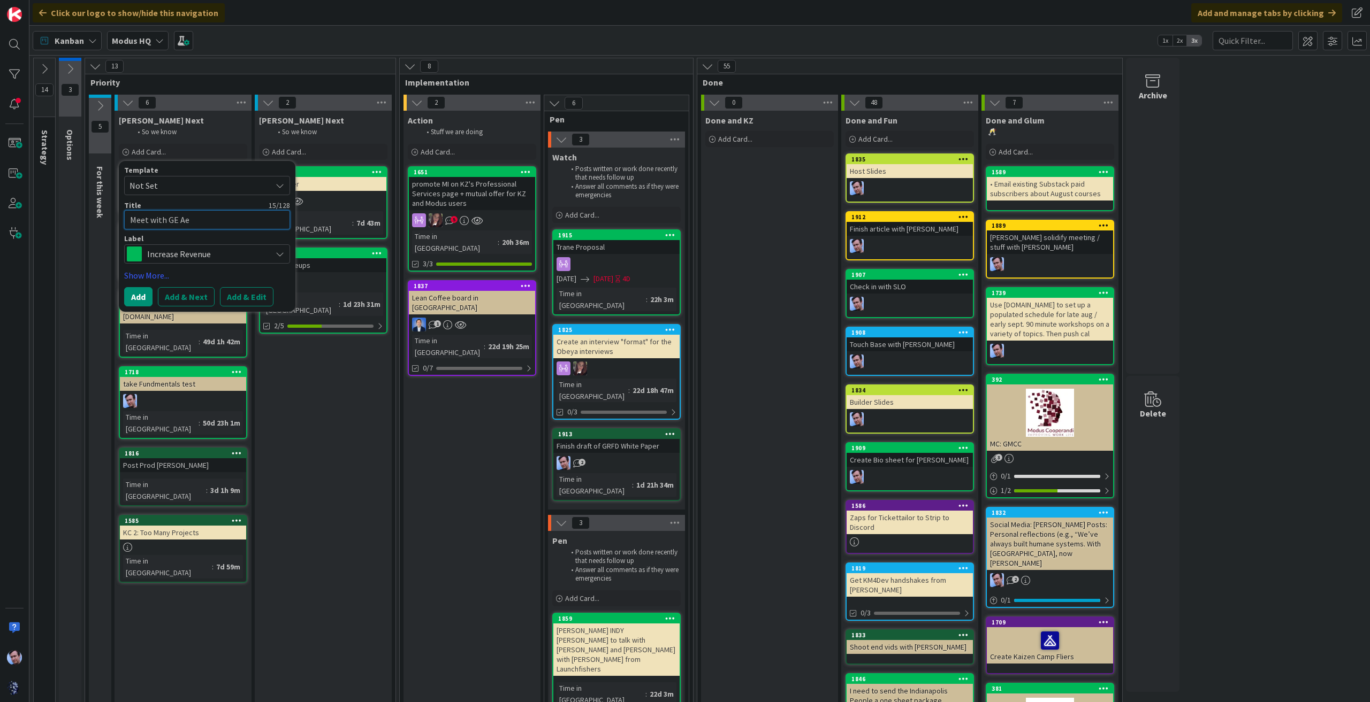
type textarea "x"
type textarea "Meet with GE Aea"
type textarea "x"
type textarea "Meet with GE Ae"
type textarea "x"
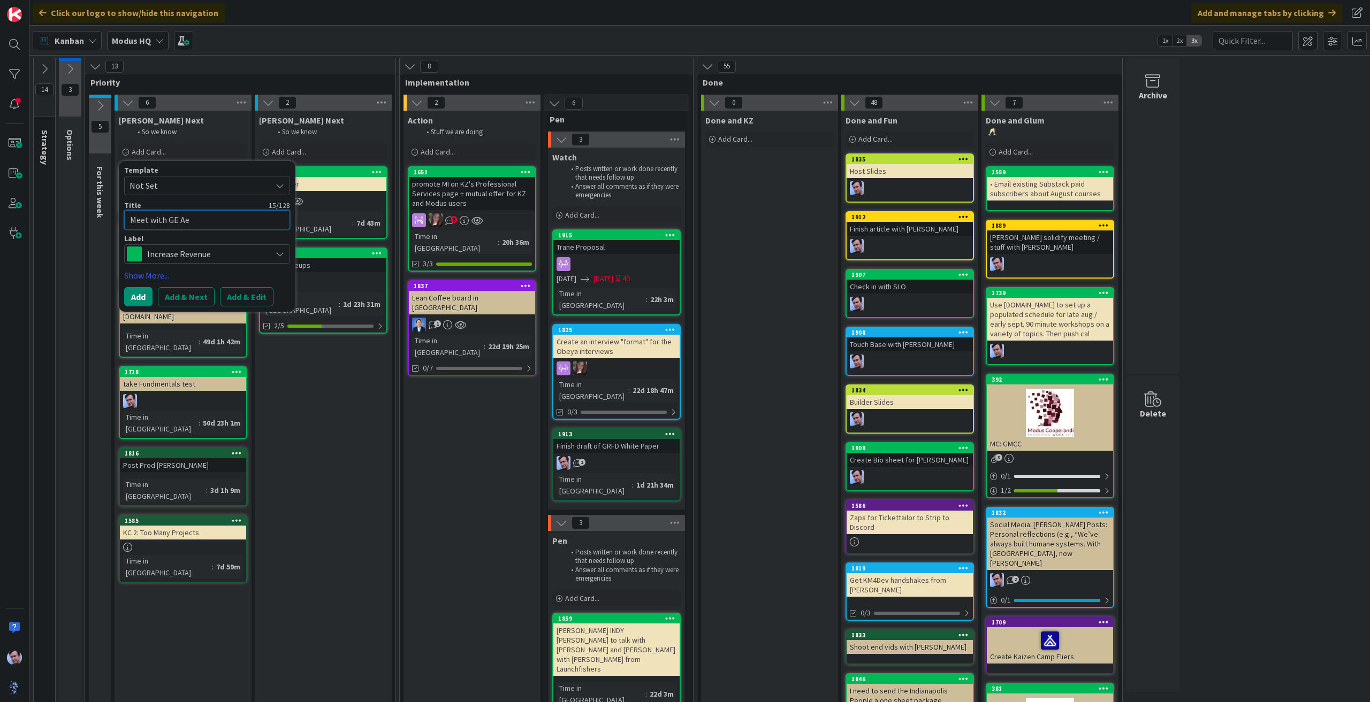
type textarea "Meet with GE Aer"
type textarea "x"
type textarea "Meet with GE Aero"
type textarea "x"
type textarea "Meet with GE Aeros"
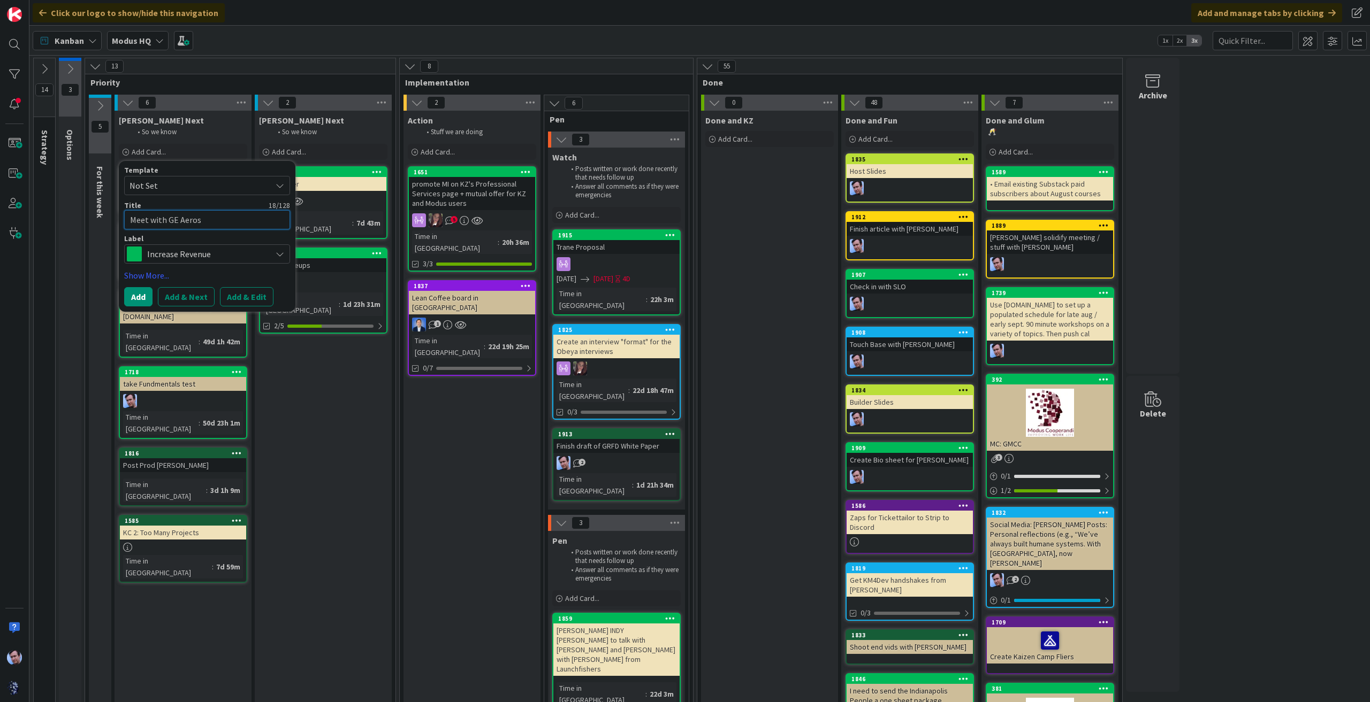
type textarea "x"
type textarea "Meet with GE Aerosp"
type textarea "x"
type textarea "Meet with GE Aerospa"
type textarea "x"
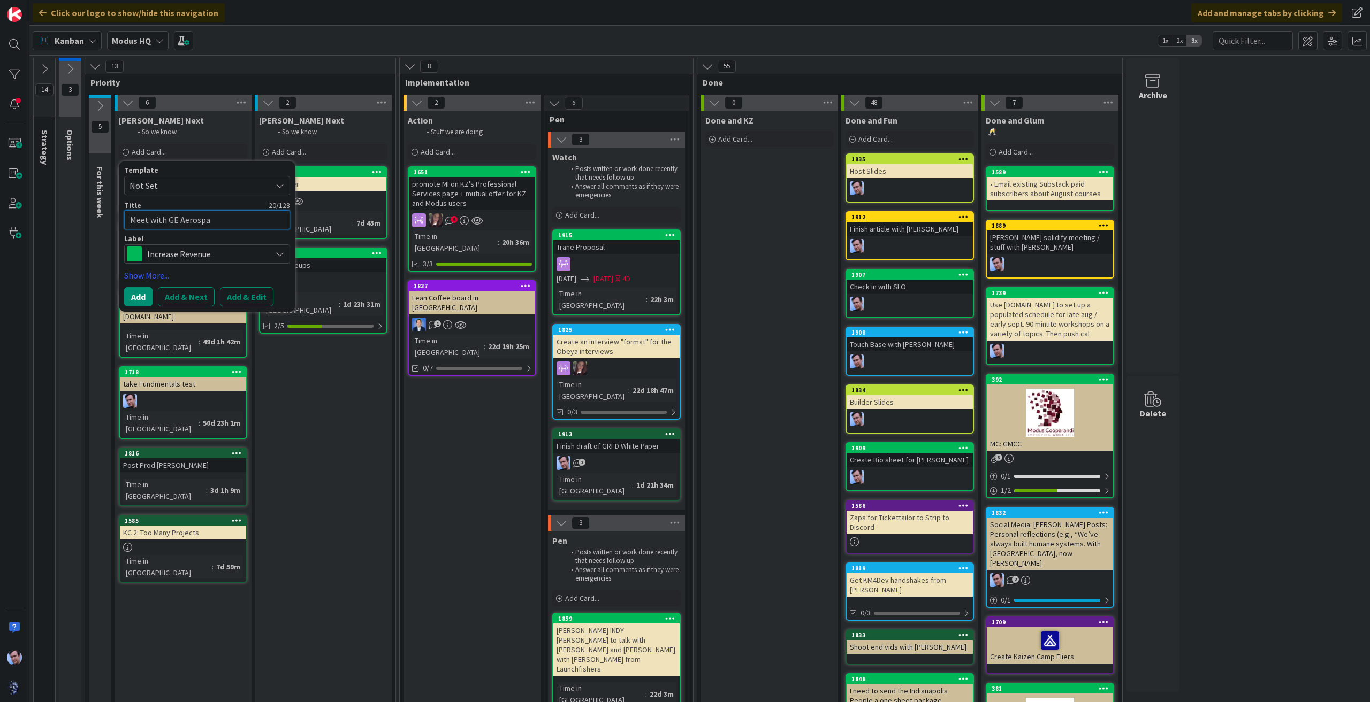
type textarea "Meet with GE Aerospac"
type textarea "x"
type textarea "Meet with GE Aerospace"
click at [271, 255] on div "Increase Revenue" at bounding box center [207, 253] width 166 height 19
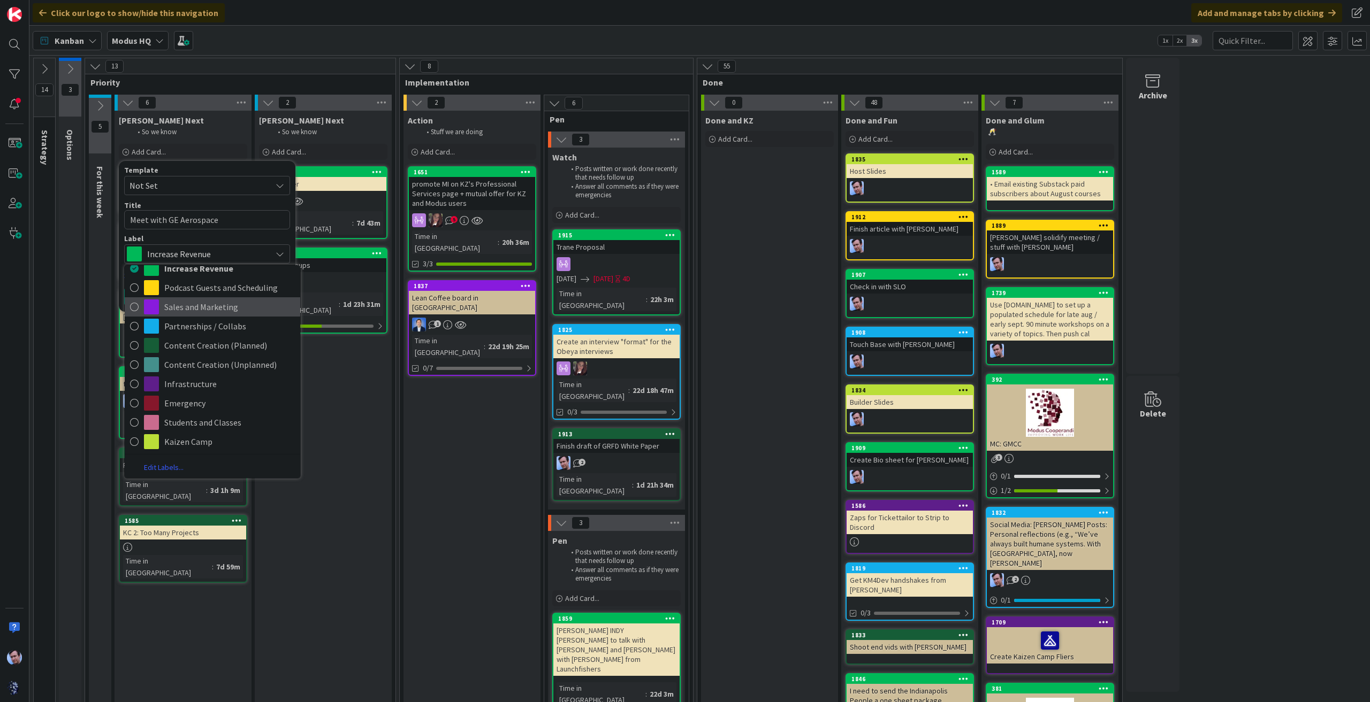
click at [199, 311] on span "Sales and Marketing" at bounding box center [229, 307] width 131 height 16
type textarea "x"
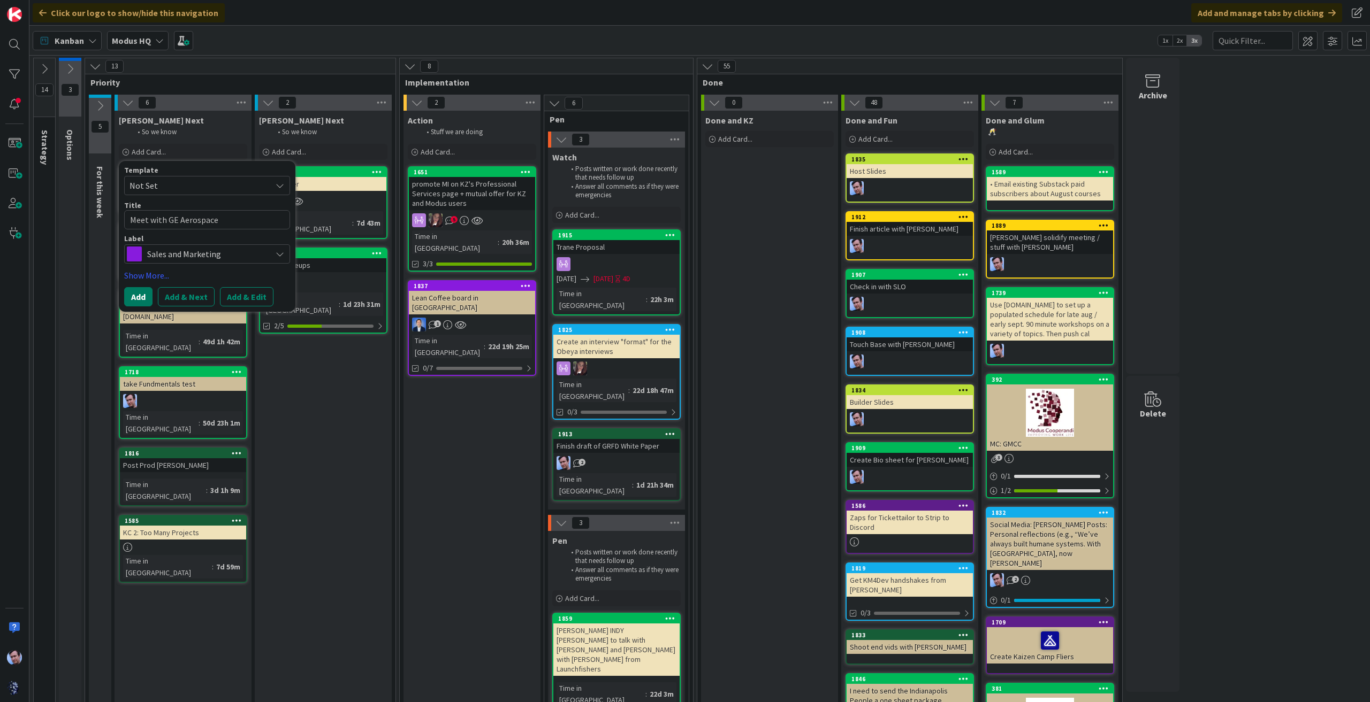
click at [141, 292] on button "Add" at bounding box center [138, 296] width 28 height 19
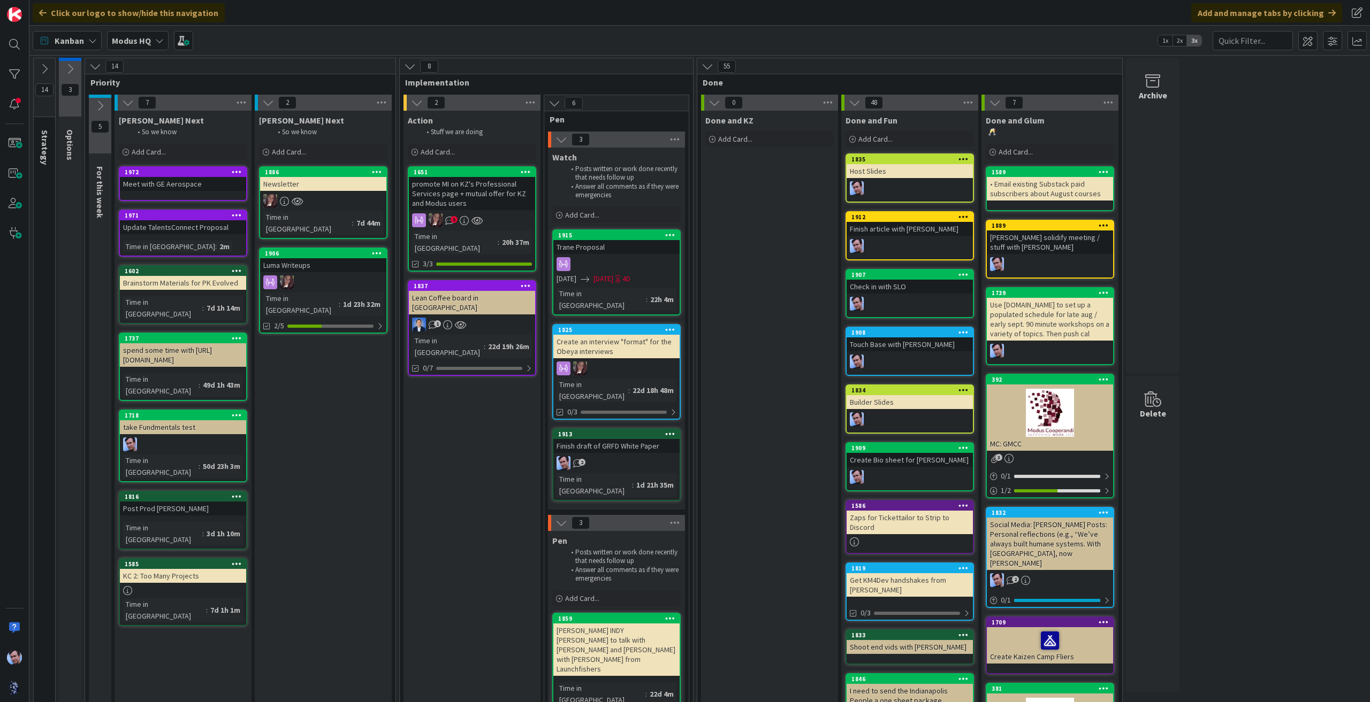
click at [207, 180] on div "Meet with GE Aerospace" at bounding box center [183, 184] width 126 height 14
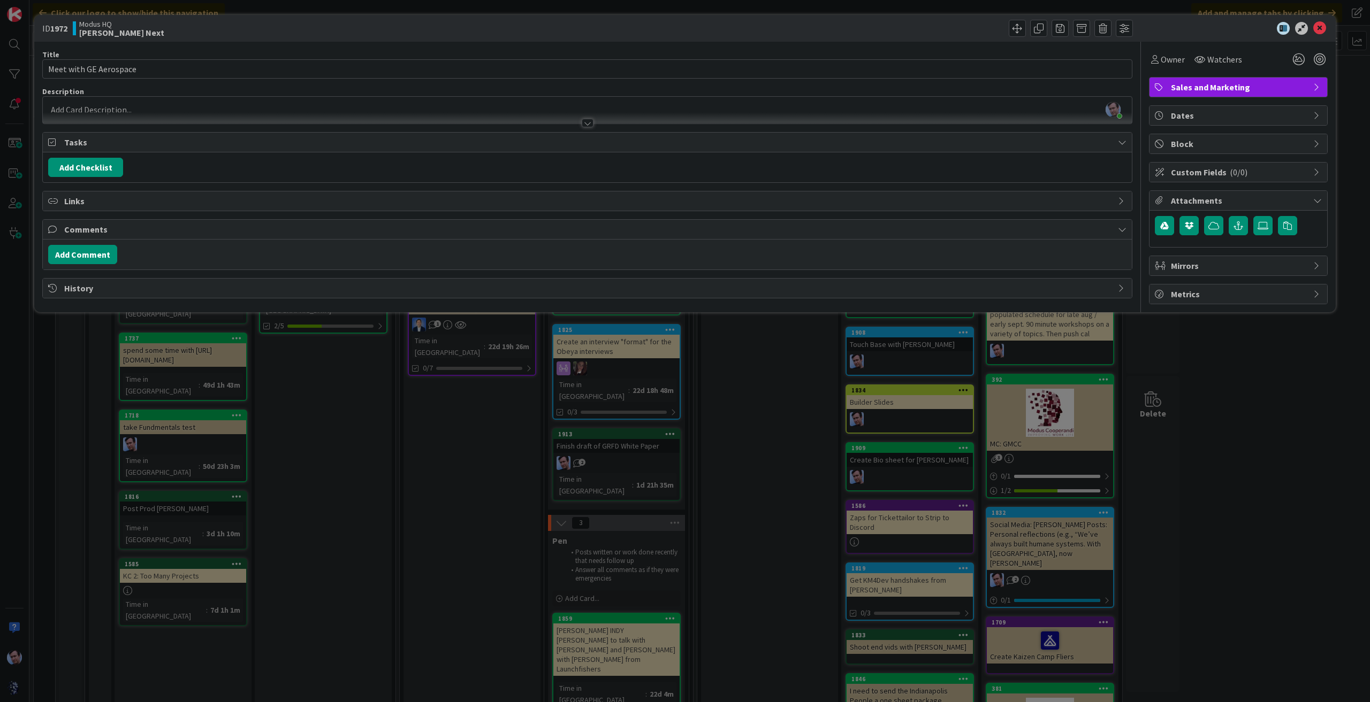
click at [1316, 262] on icon at bounding box center [1317, 266] width 9 height 9
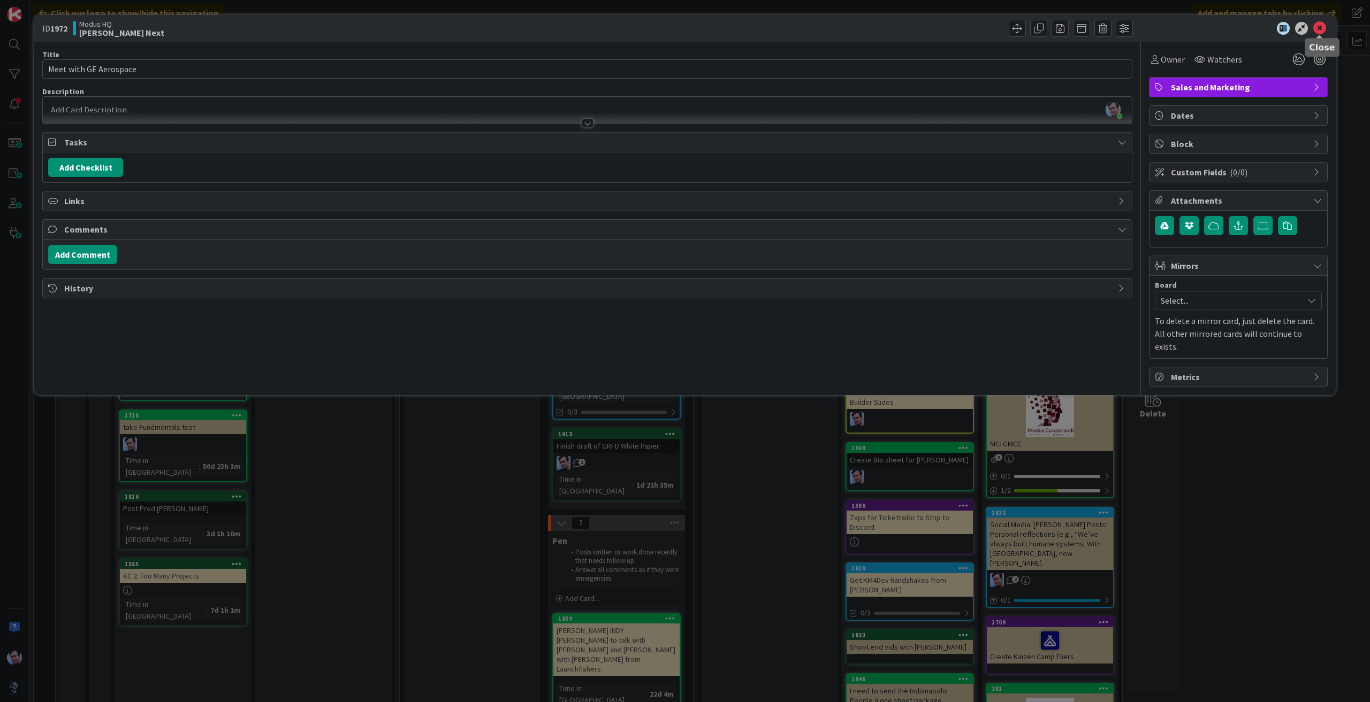
click at [1317, 28] on icon at bounding box center [1319, 28] width 13 height 13
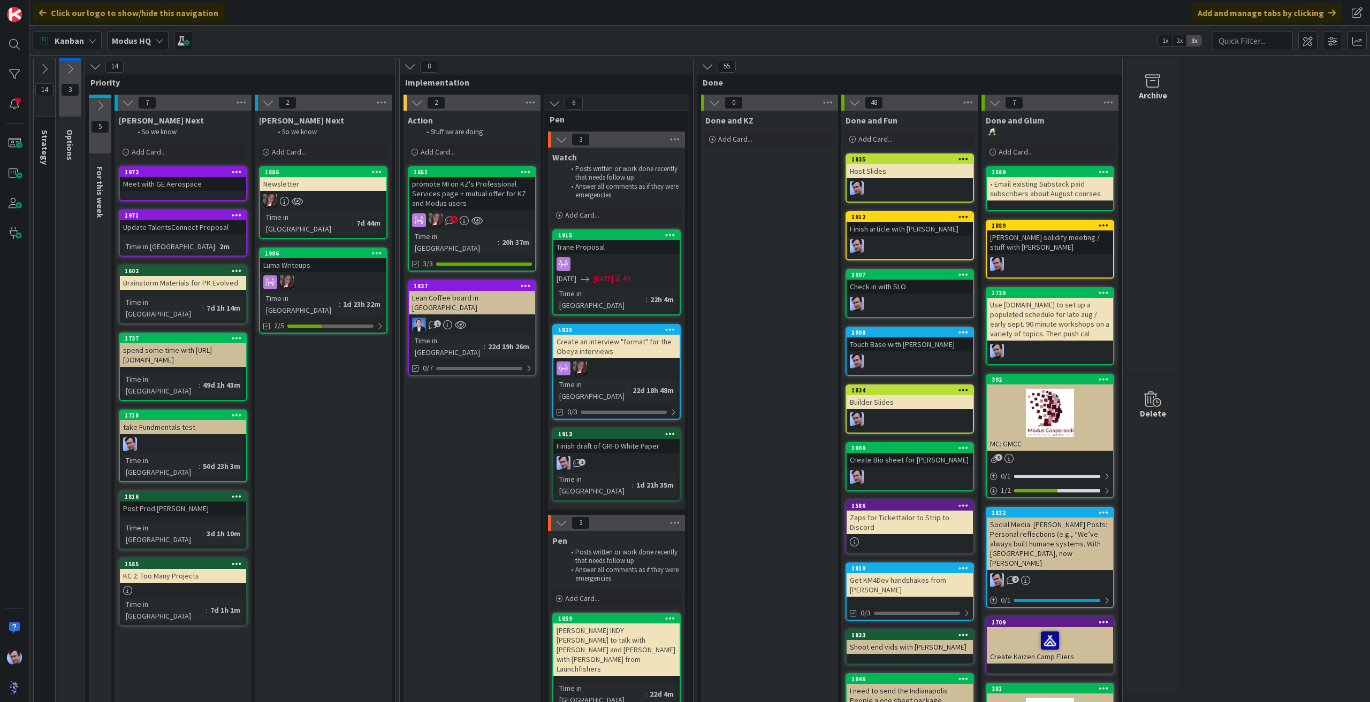
click at [214, 183] on div "Meet with GE Aerospace" at bounding box center [183, 184] width 126 height 14
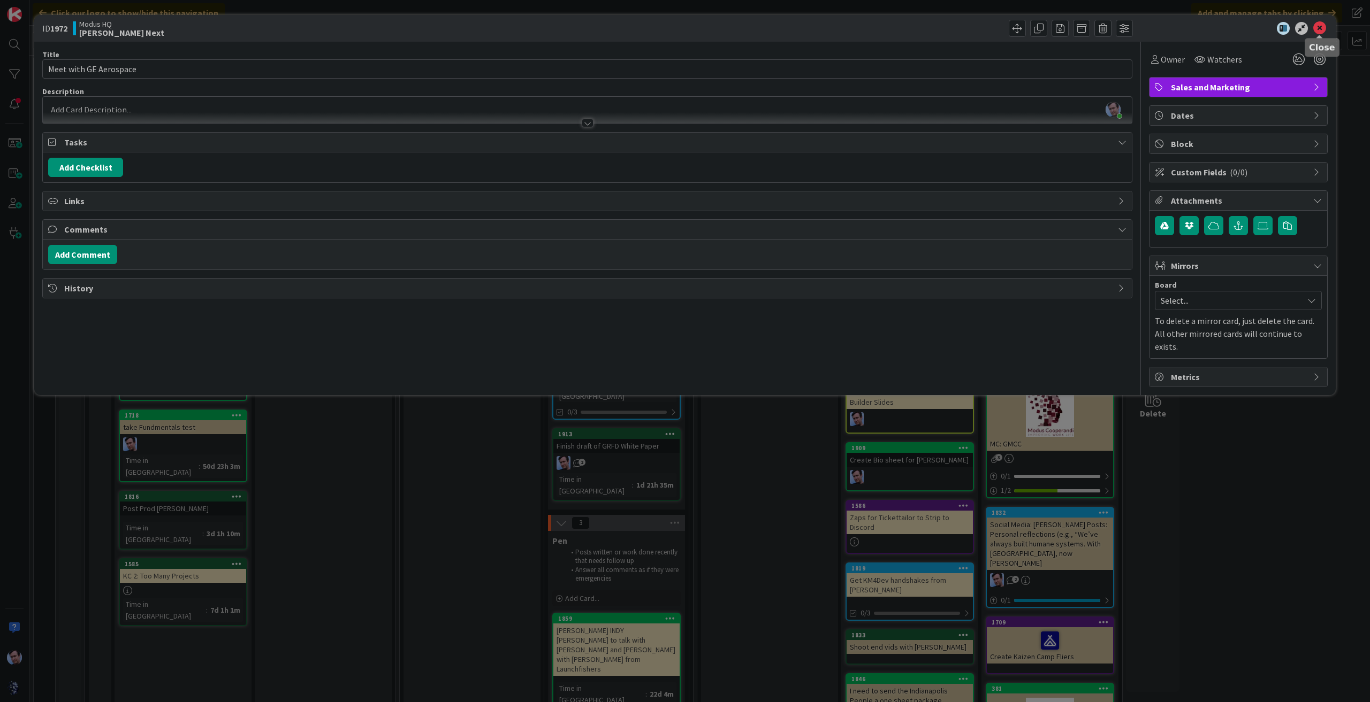
click at [1316, 28] on icon at bounding box center [1319, 28] width 13 height 13
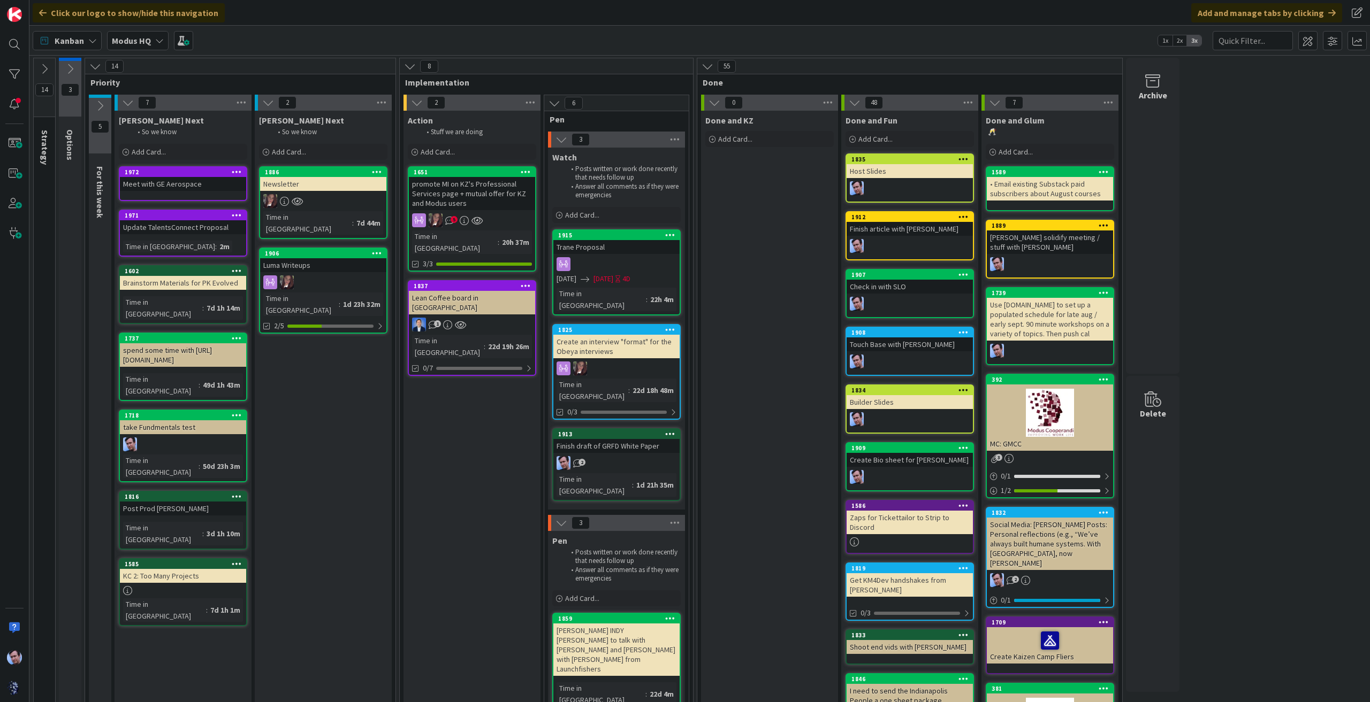
click at [645, 242] on div "Trane Proposal" at bounding box center [616, 247] width 126 height 14
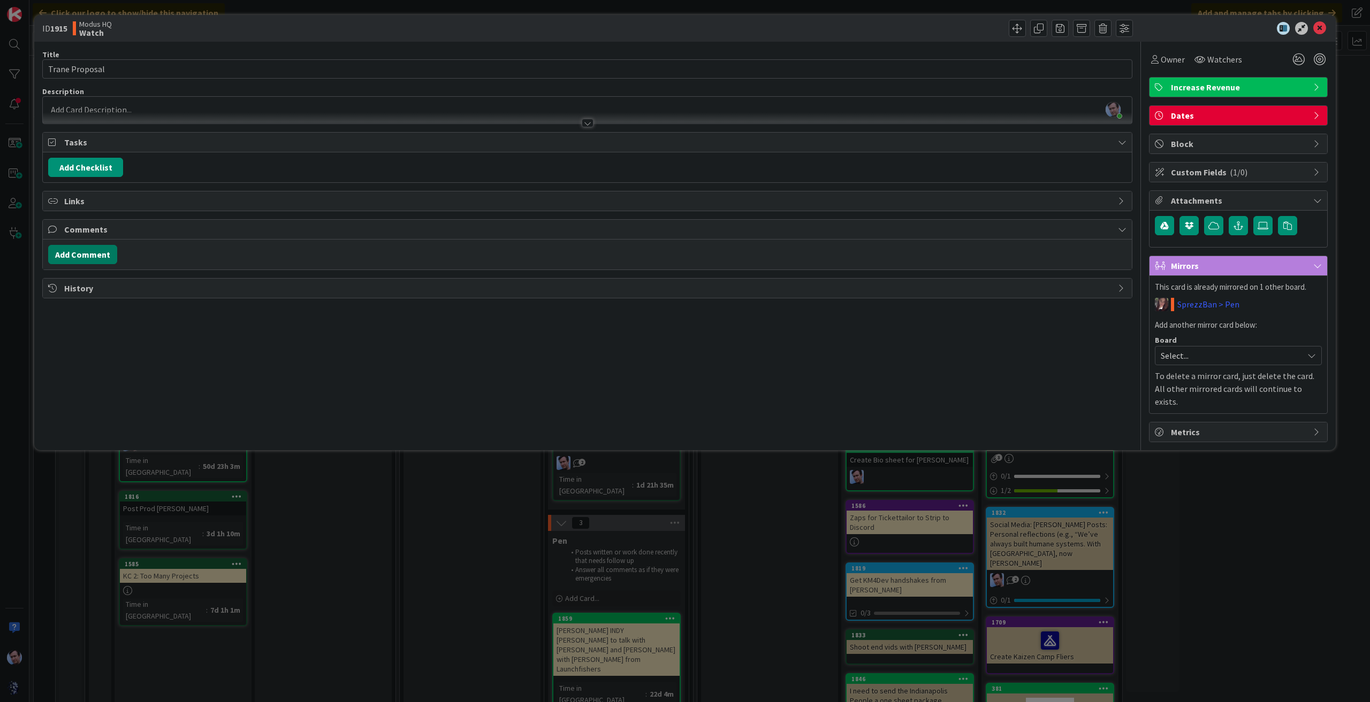
click at [103, 254] on button "Add Comment" at bounding box center [82, 254] width 69 height 19
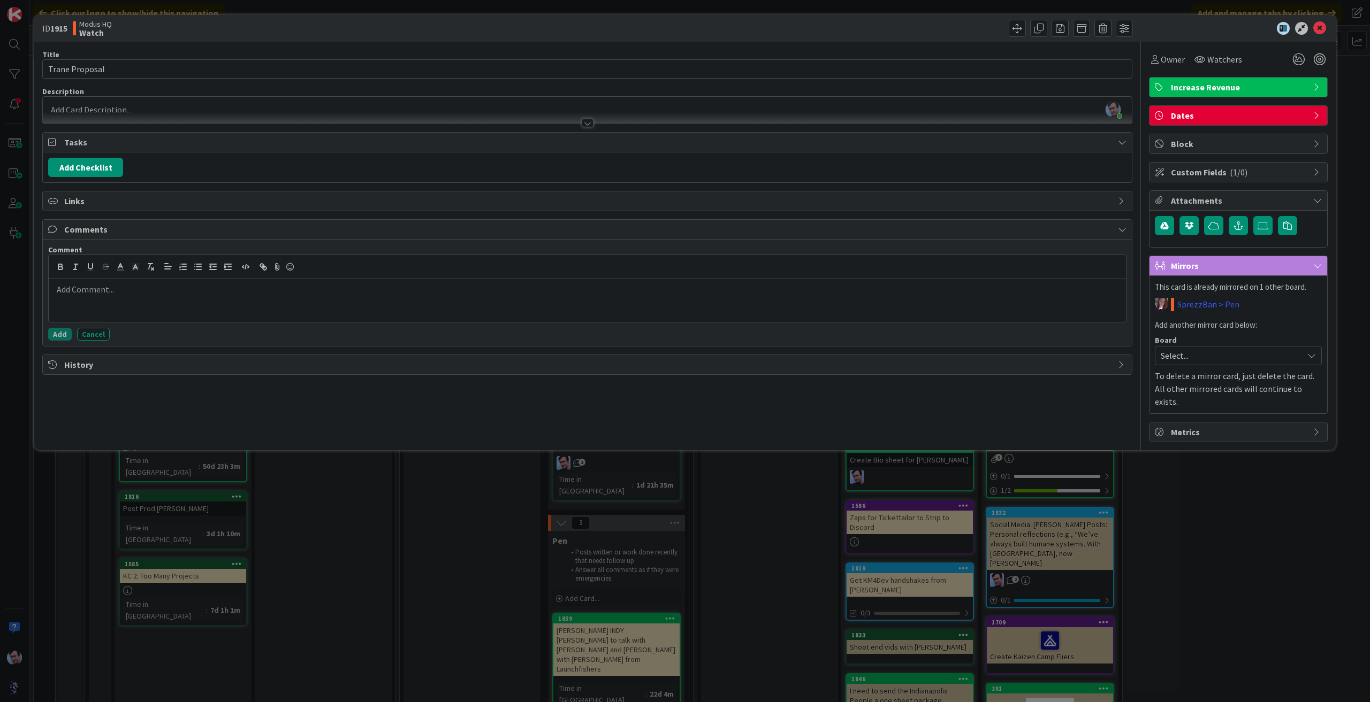
click at [251, 294] on div at bounding box center [587, 300] width 1077 height 43
click at [57, 330] on button "Add" at bounding box center [60, 334] width 24 height 13
click at [1313, 26] on icon at bounding box center [1319, 28] width 13 height 13
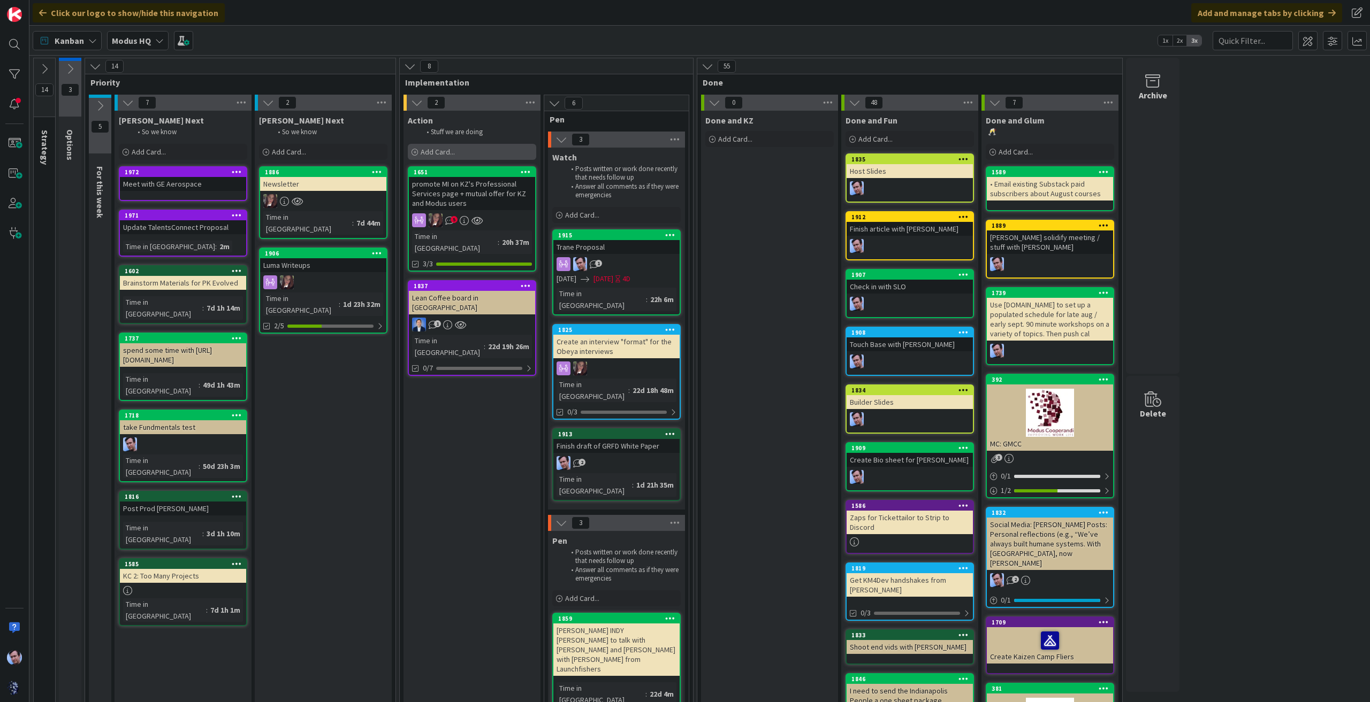
click at [437, 149] on span "Add Card..." at bounding box center [437, 152] width 34 height 10
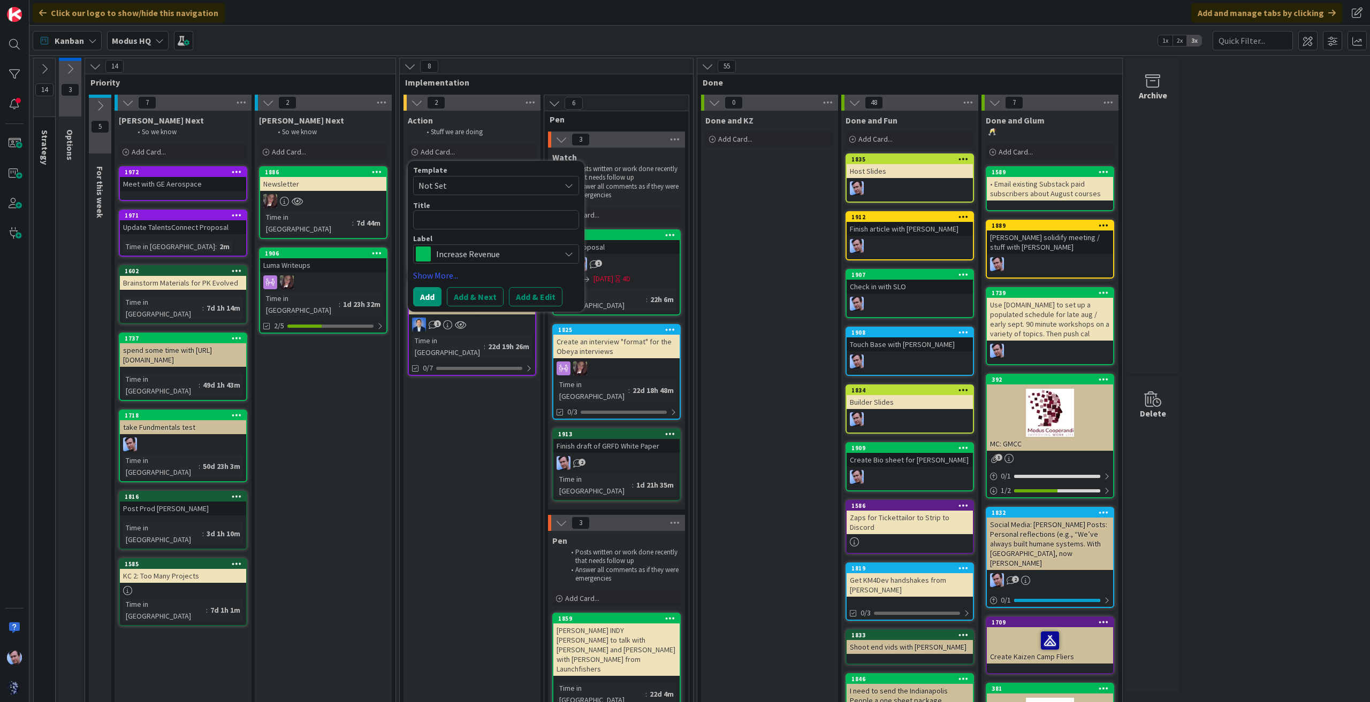
click at [477, 219] on textarea at bounding box center [496, 219] width 166 height 19
type textarea "x"
type textarea "W"
type textarea "x"
type textarea "Wo"
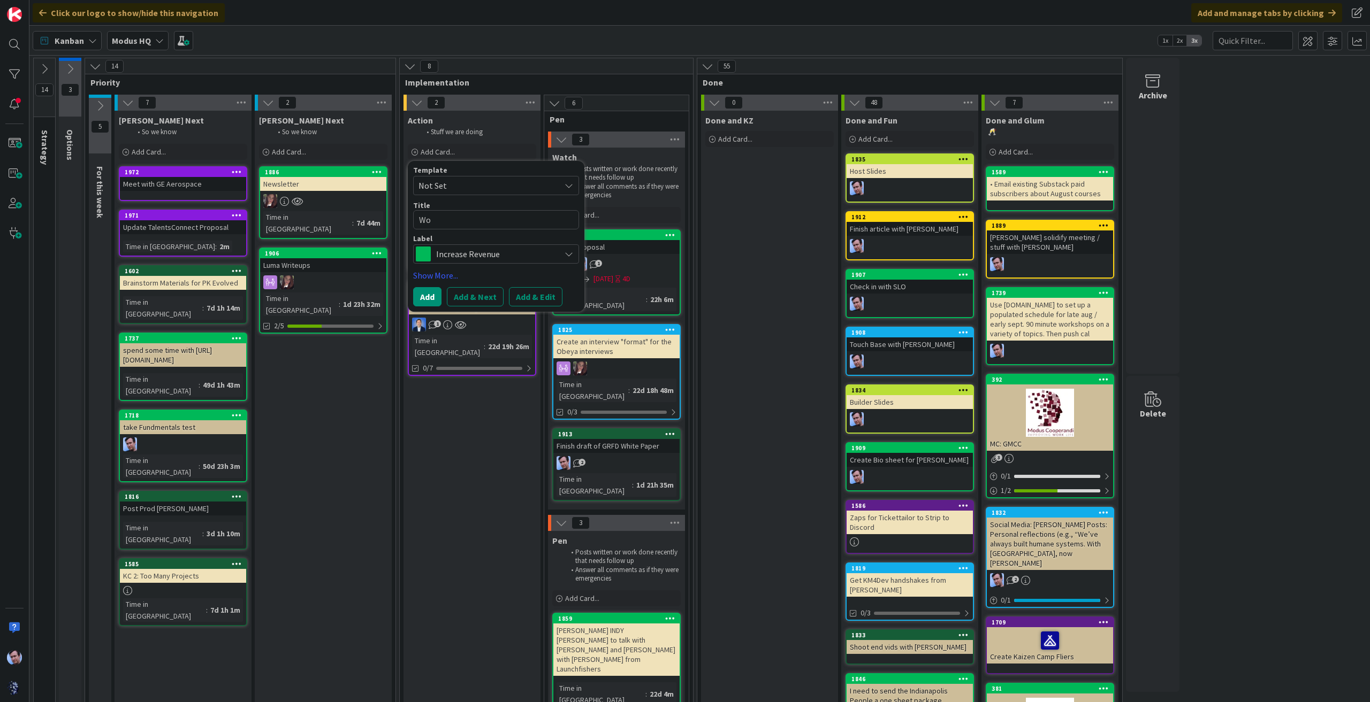
type textarea "x"
type textarea "Wor"
type textarea "x"
type textarea "Work"
type textarea "x"
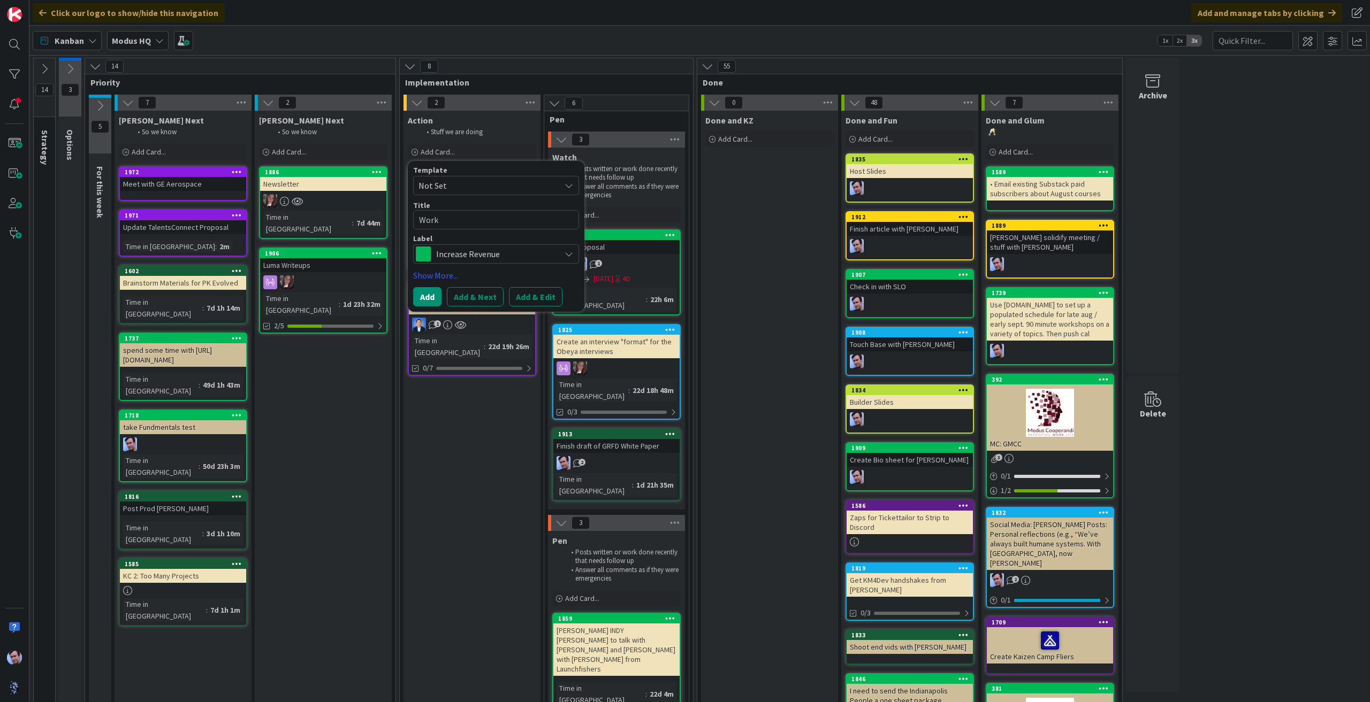
type textarea "Worki"
type textarea "x"
type textarea "Workin"
type textarea "x"
type textarea "Working"
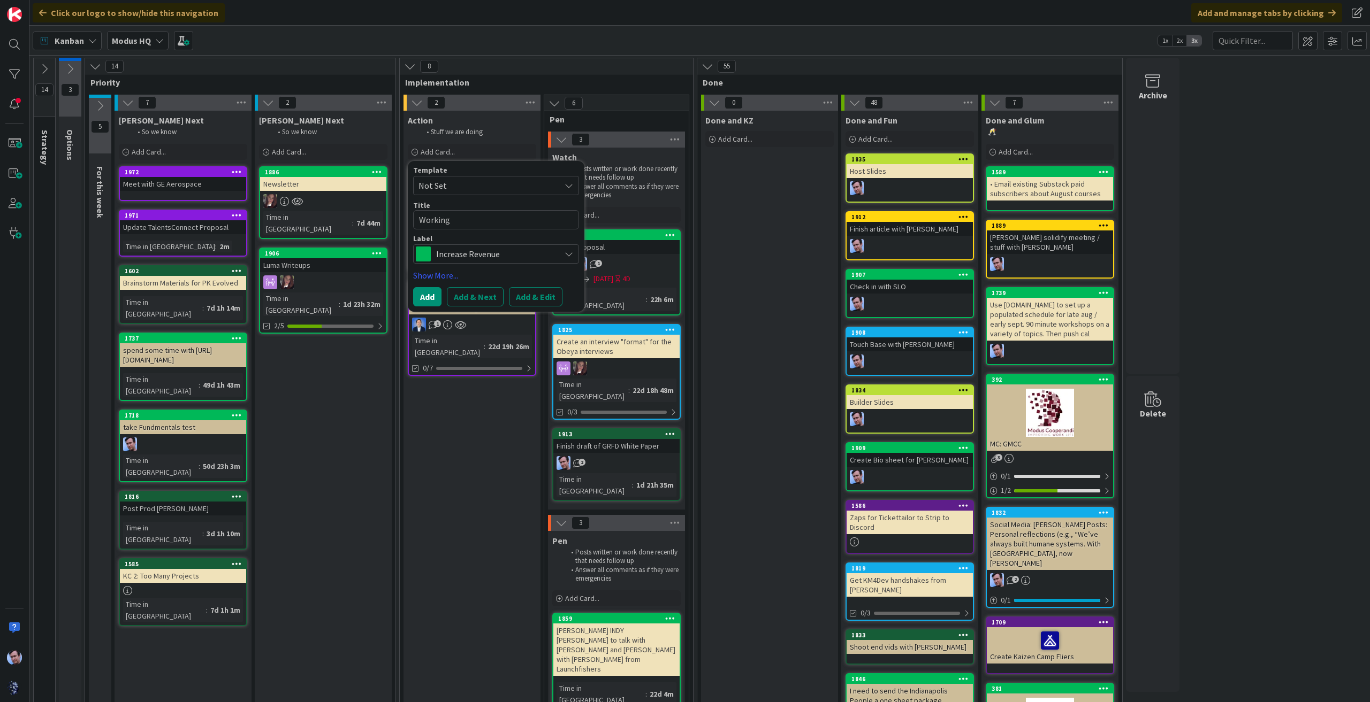
type textarea "x"
type textarea "Working"
type textarea "x"
type textarea "Working -"
type textarea "x"
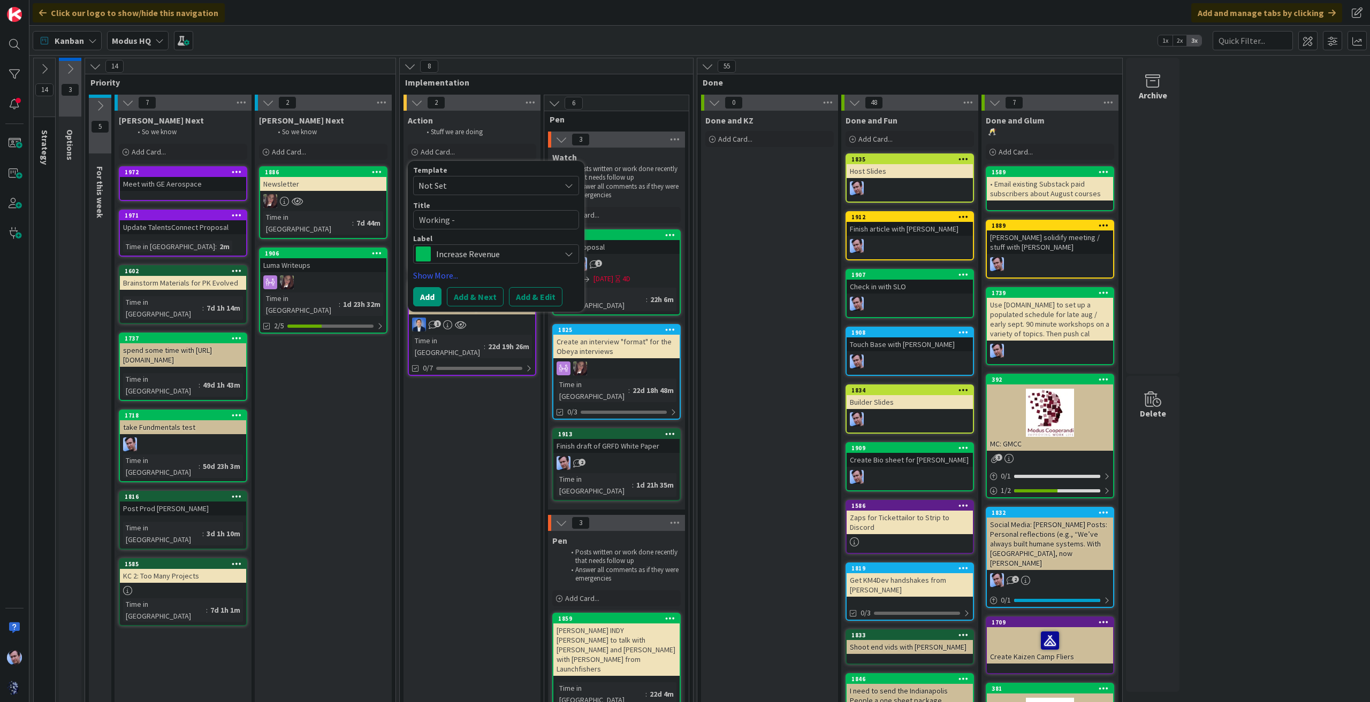
type textarea "Working -"
type textarea "x"
type textarea "Working - Q"
type textarea "x"
type textarea "Working - Qu"
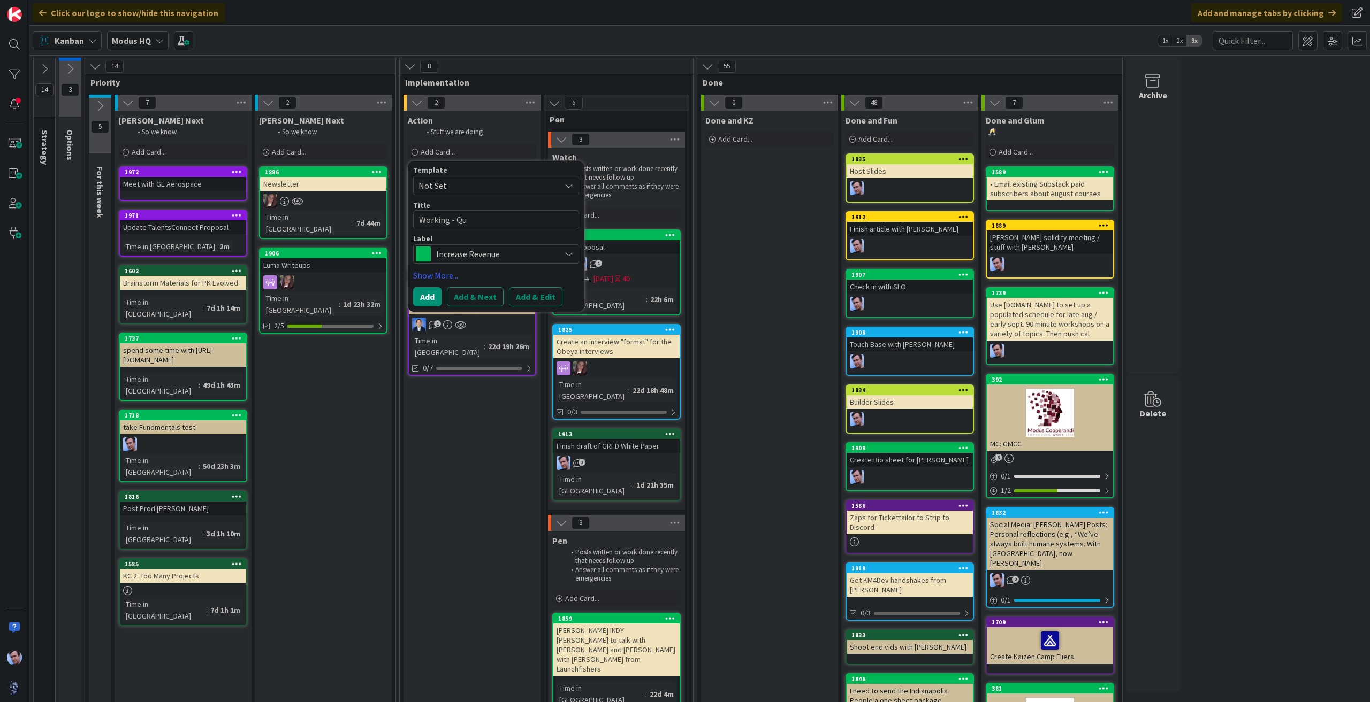
type textarea "x"
type textarea "Working - Que"
type textarea "x"
type textarea "Working - Ques"
type textarea "x"
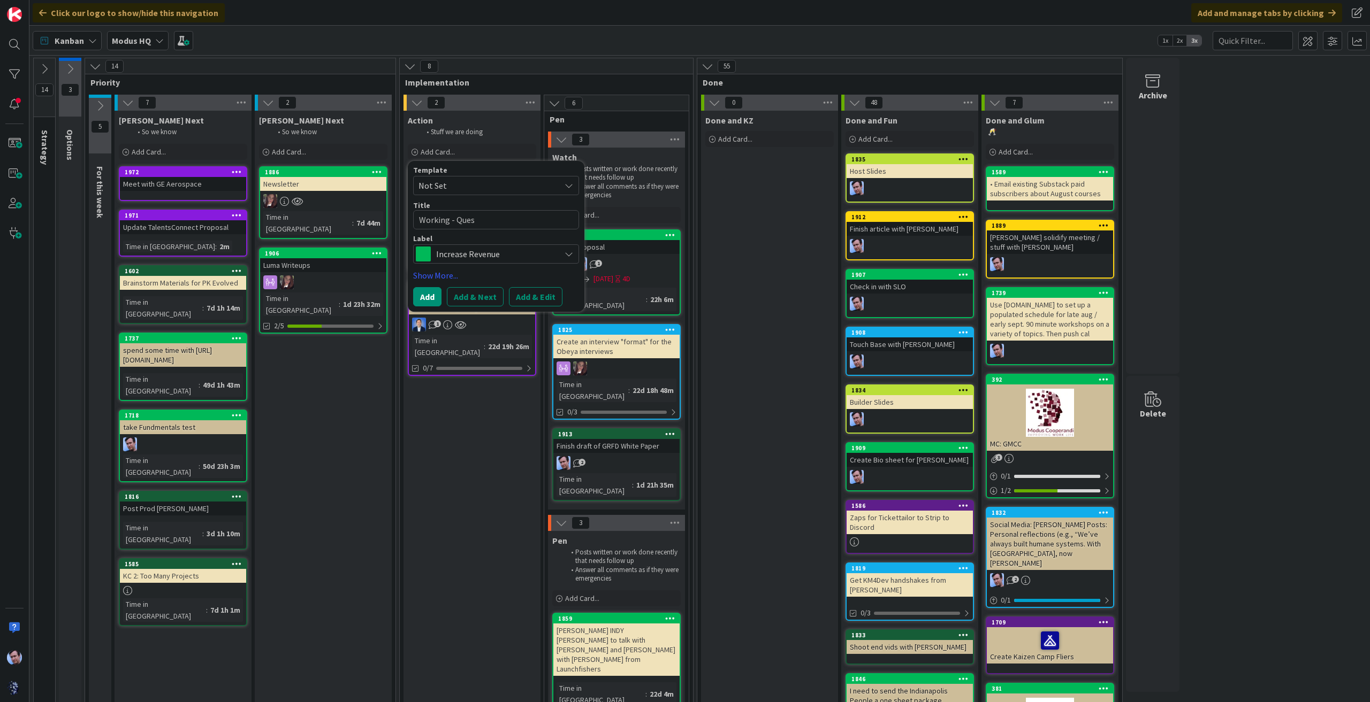
type textarea "Working - Quest"
type textarea "x"
type textarea "Working - Questa"
type textarea "x"
type textarea "Working - Questar"
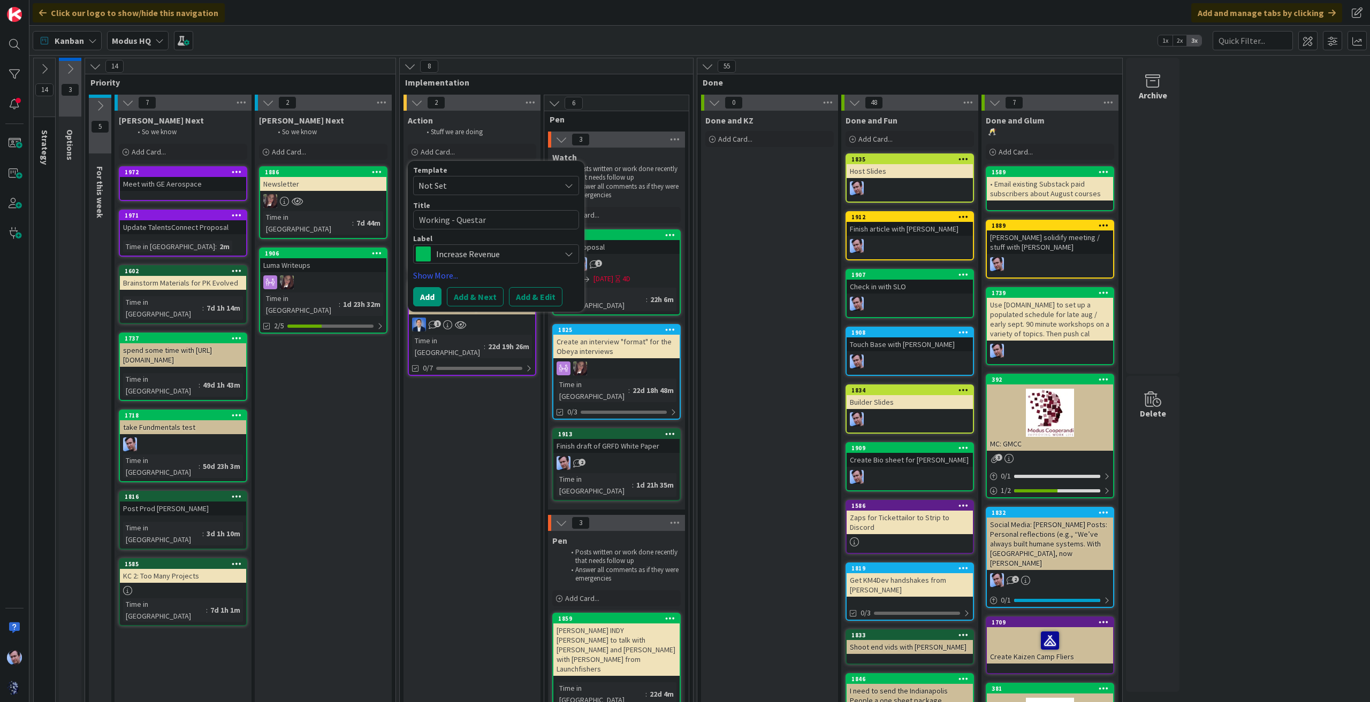
click at [559, 256] on div "Increase Revenue" at bounding box center [496, 253] width 166 height 19
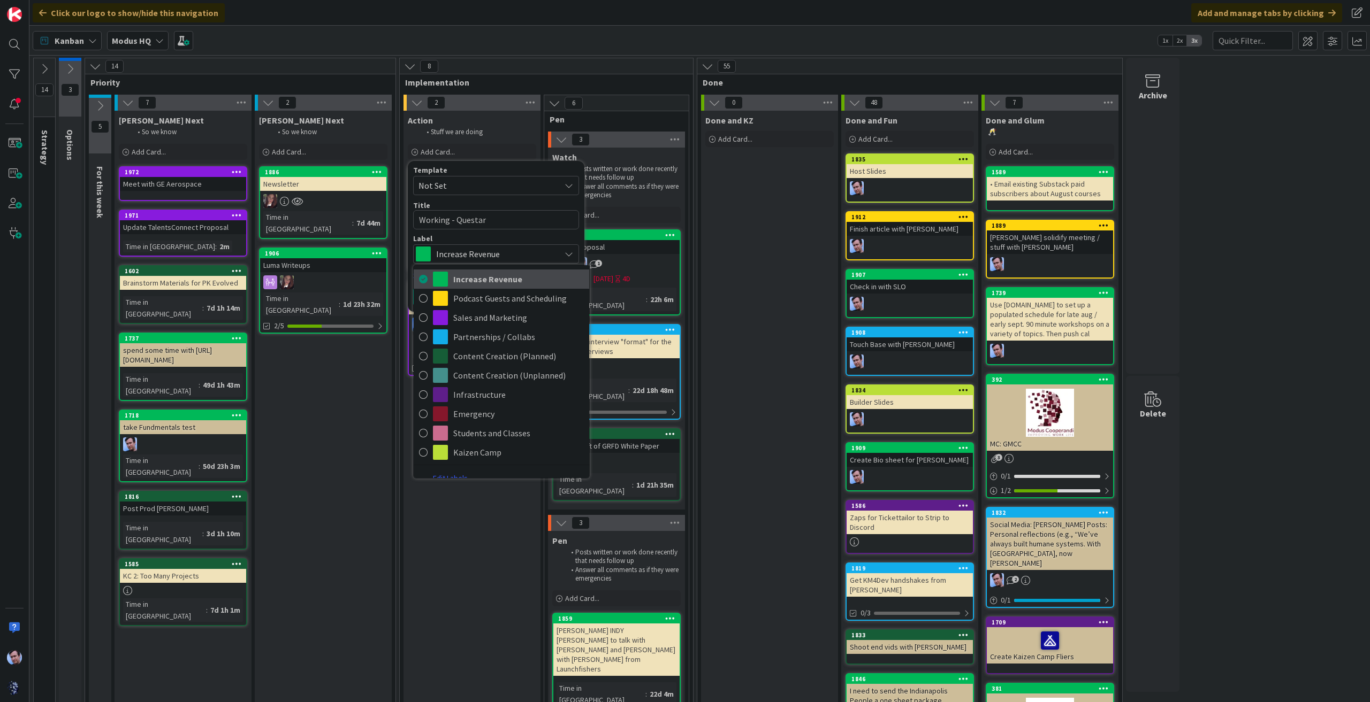
click at [478, 279] on span "Increase Revenue" at bounding box center [518, 279] width 131 height 16
type textarea "x"
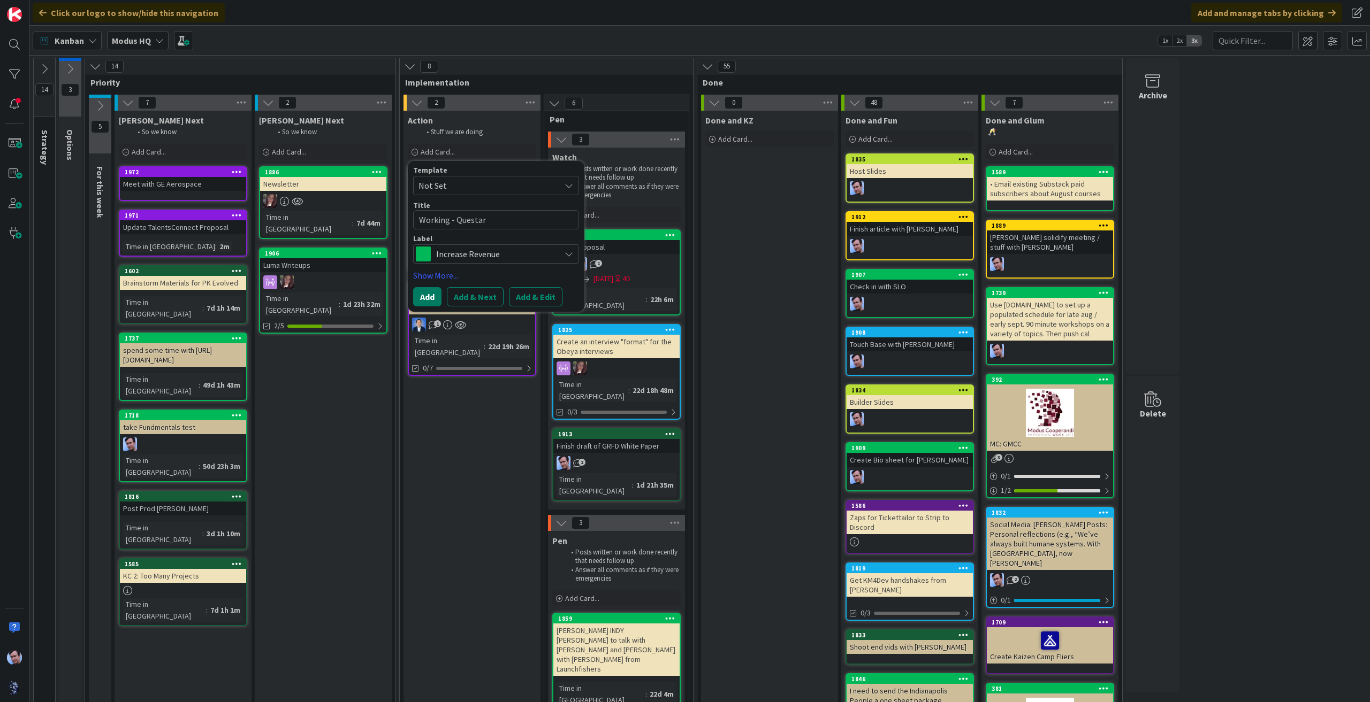
click at [432, 294] on button "Add" at bounding box center [427, 296] width 28 height 19
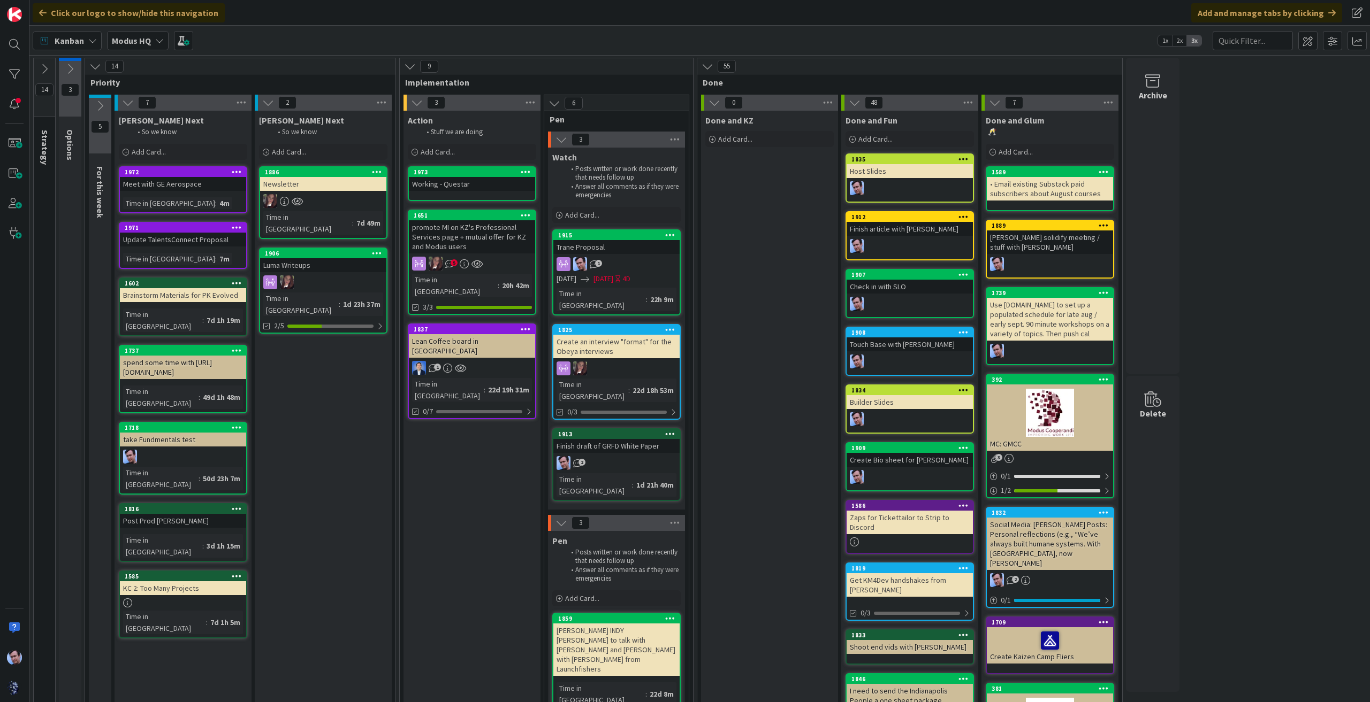
click at [471, 182] on div "Working - Questar" at bounding box center [472, 184] width 126 height 14
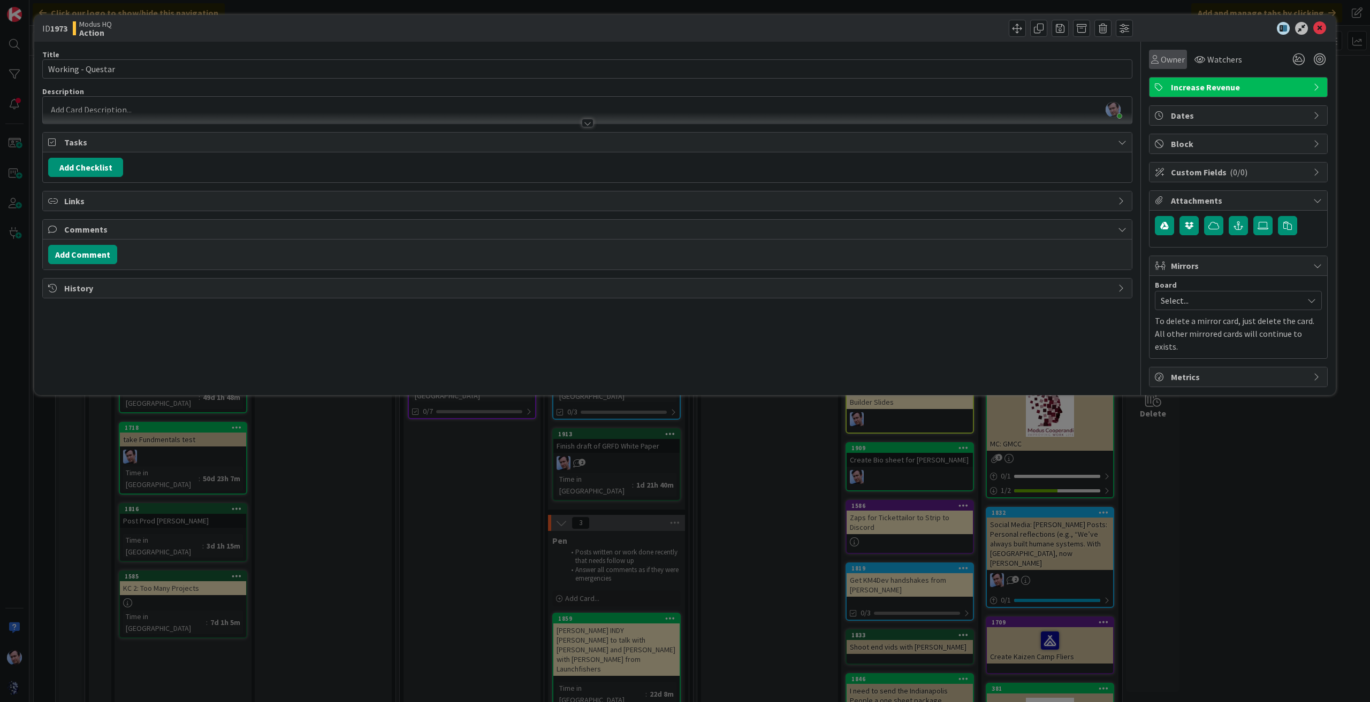
click at [1169, 60] on span "Owner" at bounding box center [1172, 59] width 24 height 13
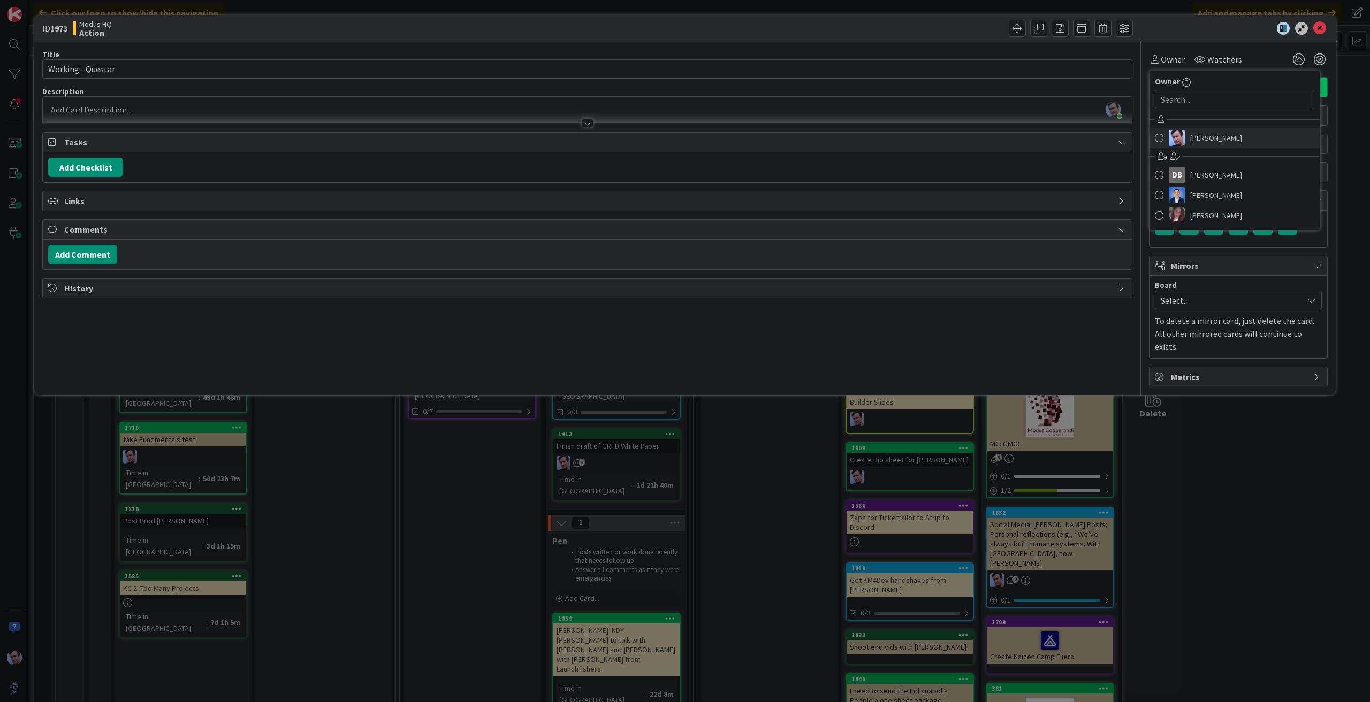
click at [1161, 134] on span at bounding box center [1158, 138] width 9 height 16
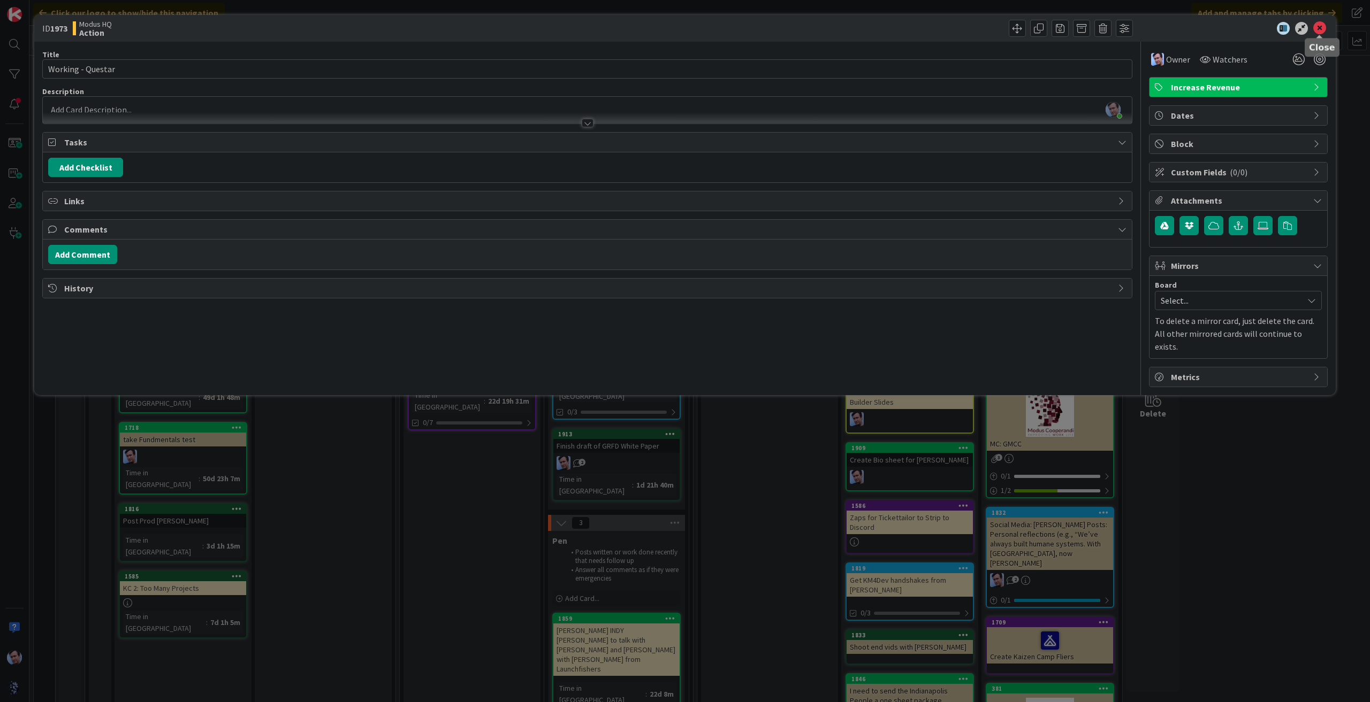
click at [1318, 22] on icon at bounding box center [1319, 28] width 13 height 13
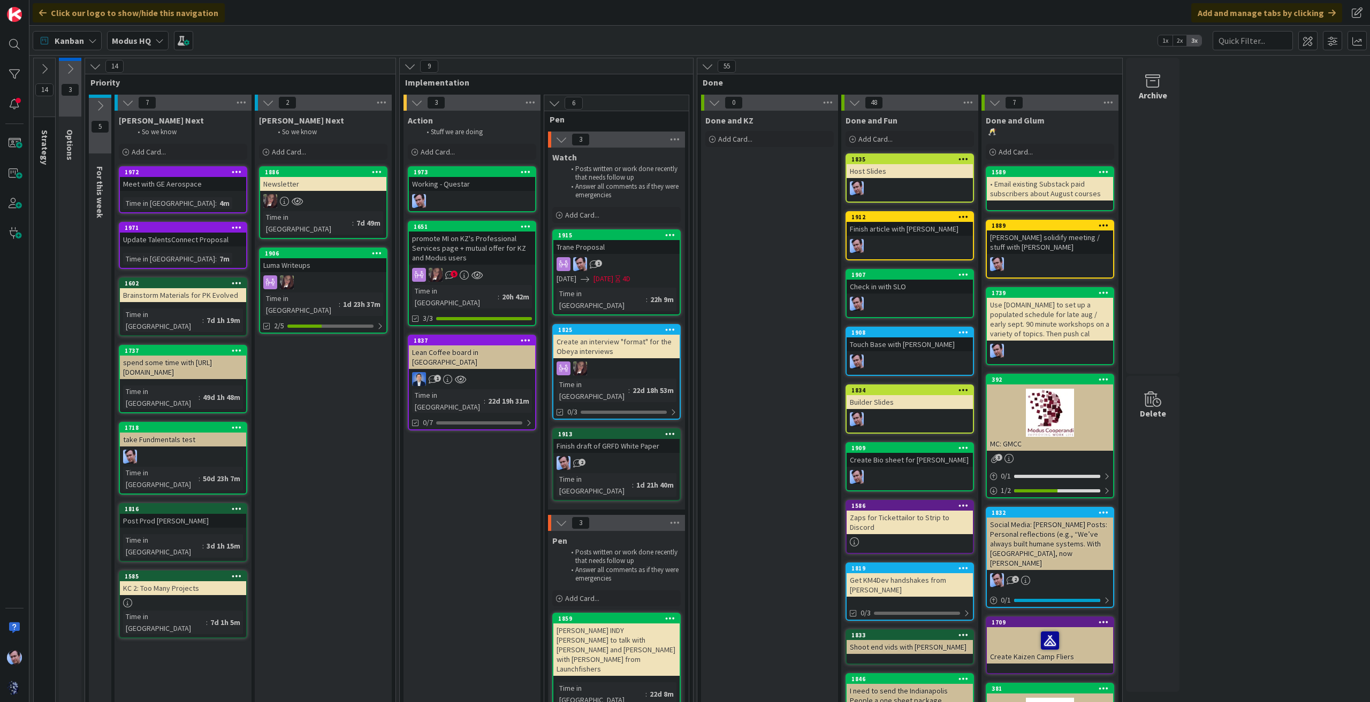
click at [376, 171] on icon at bounding box center [377, 171] width 10 height 7
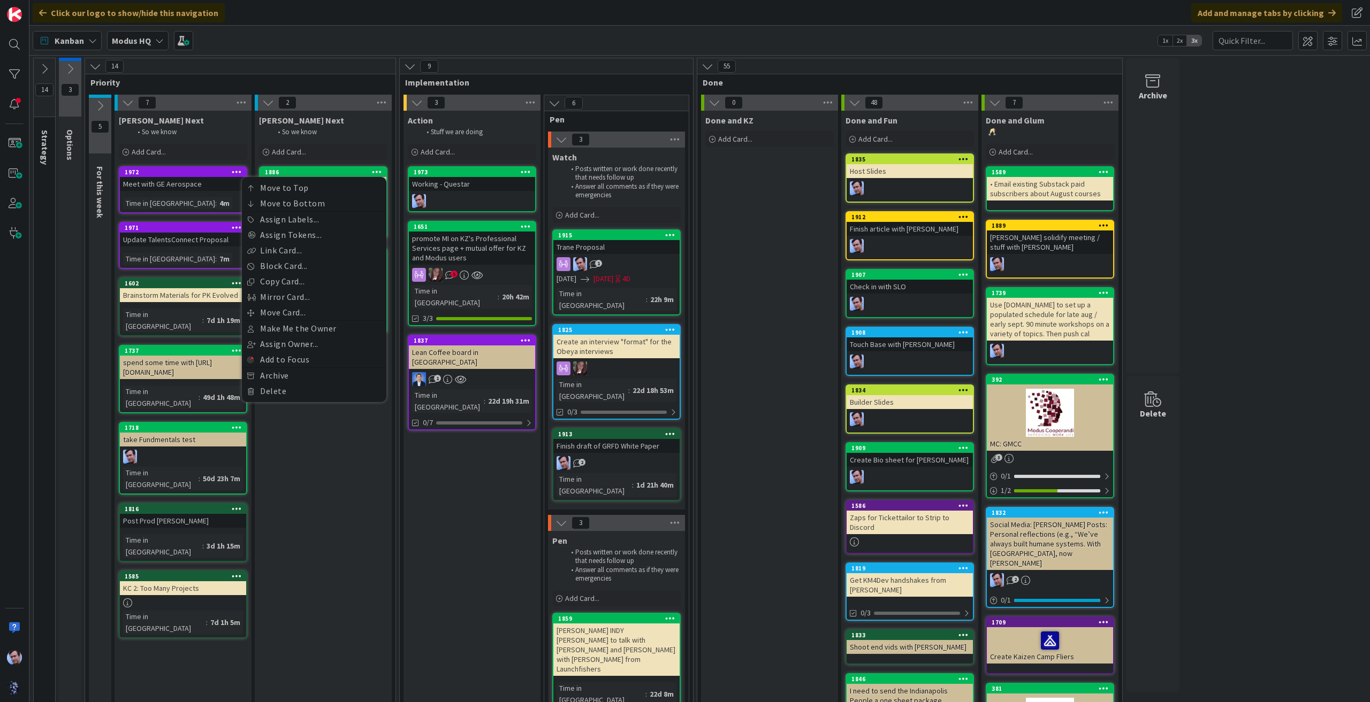
click at [347, 125] on div "[PERSON_NAME] Next" at bounding box center [323, 120] width 128 height 11
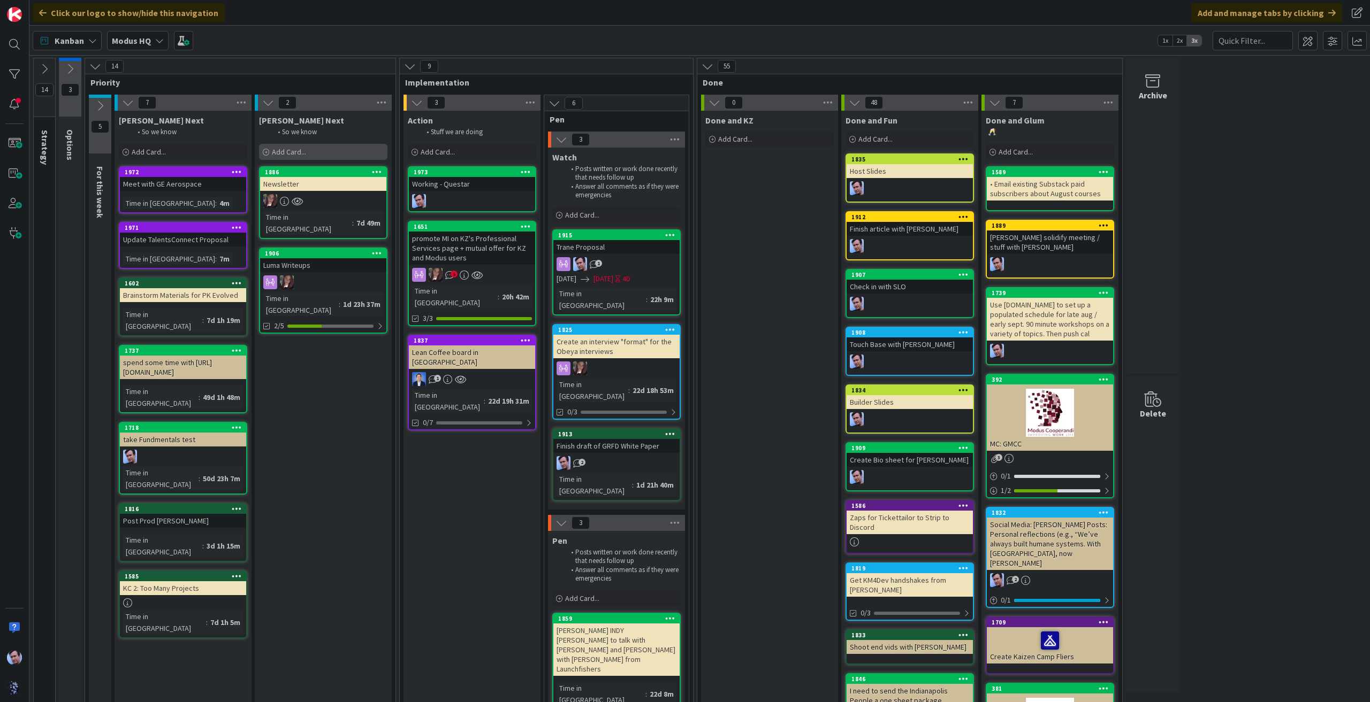
click at [294, 147] on span "Add Card..." at bounding box center [289, 152] width 34 height 10
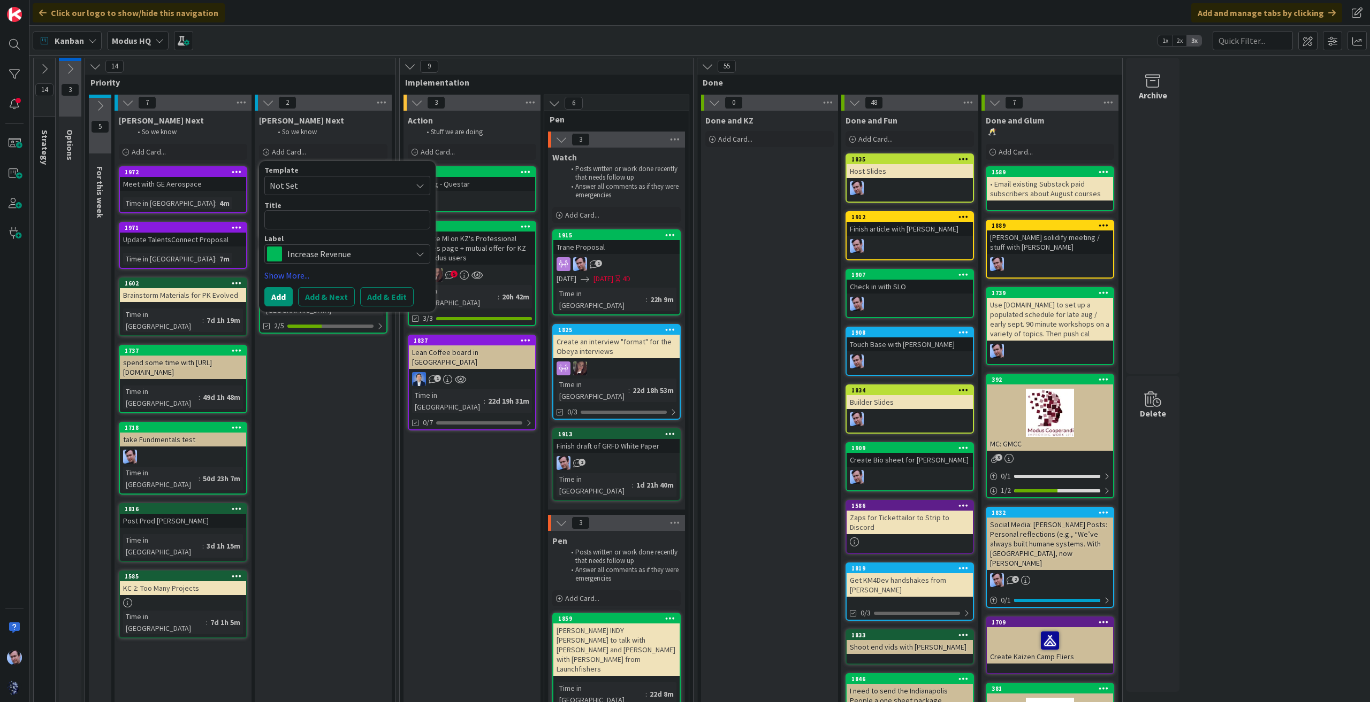
click at [330, 252] on span "Increase Revenue" at bounding box center [346, 254] width 119 height 15
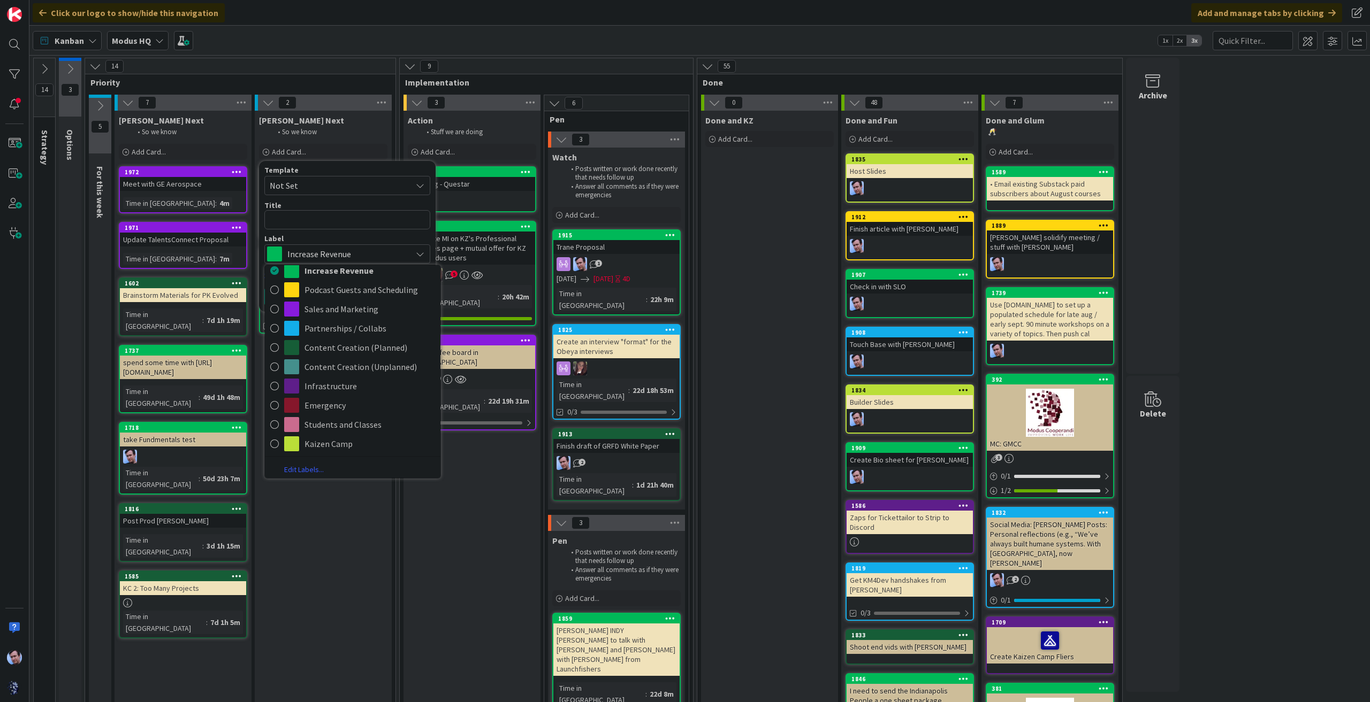
scroll to position [11, 0]
click at [309, 467] on link "Edit Labels..." at bounding box center [304, 468] width 78 height 14
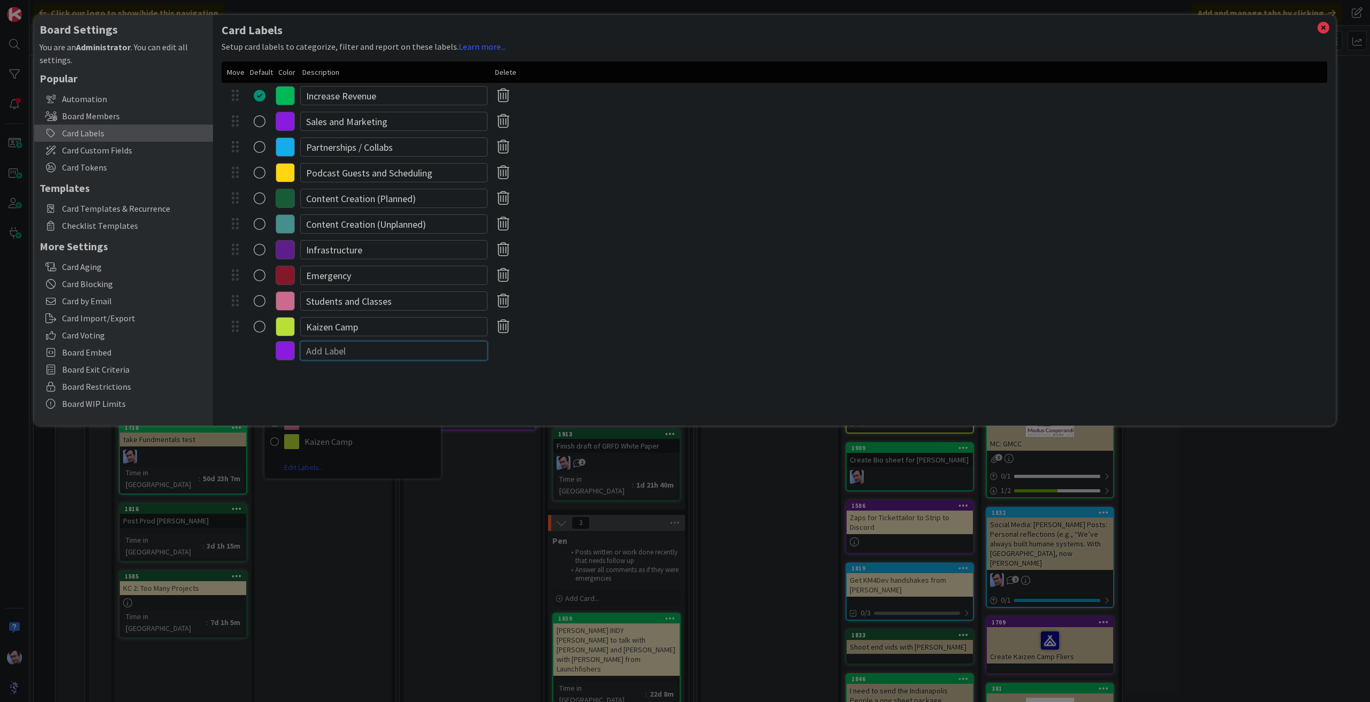
click at [334, 349] on input at bounding box center [393, 350] width 187 height 19
type input "Client Work"
click at [288, 356] on icon at bounding box center [285, 352] width 19 height 19
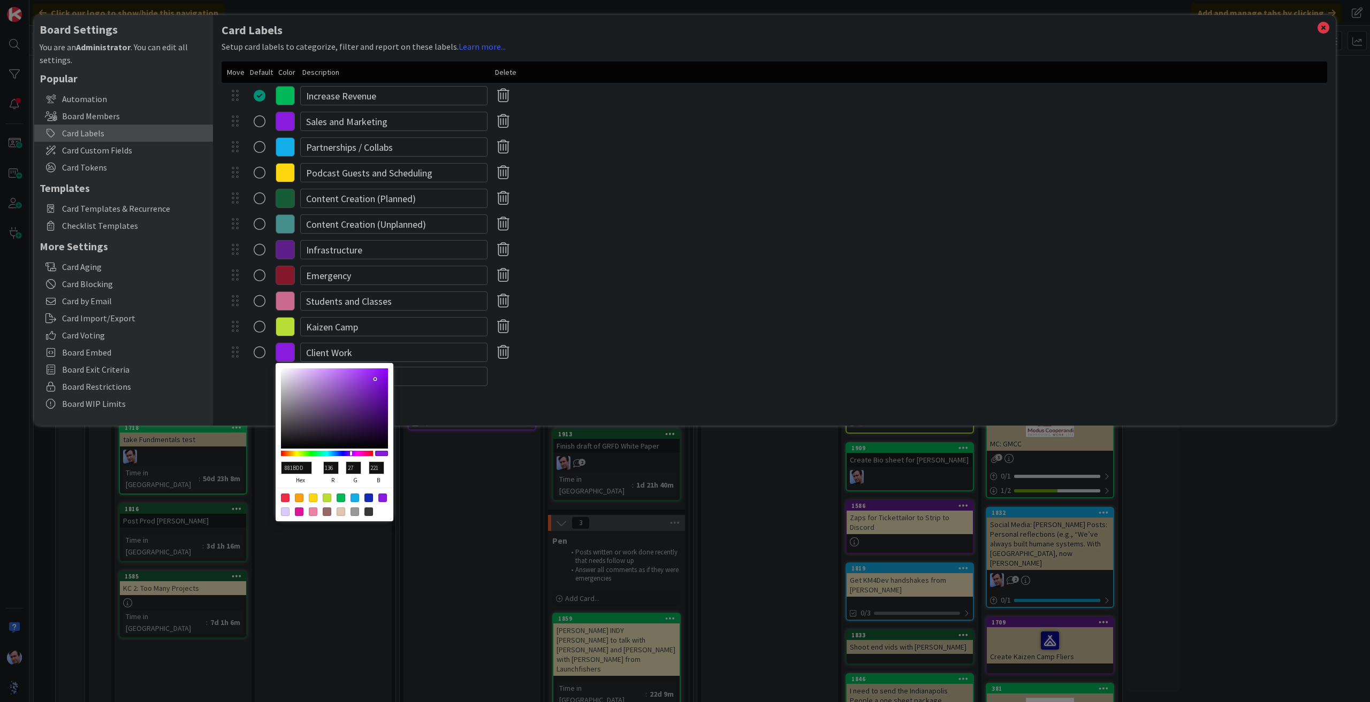
type input "0D0116"
type input "13"
type input "1"
type input "22"
click at [385, 442] on div at bounding box center [334, 409] width 107 height 80
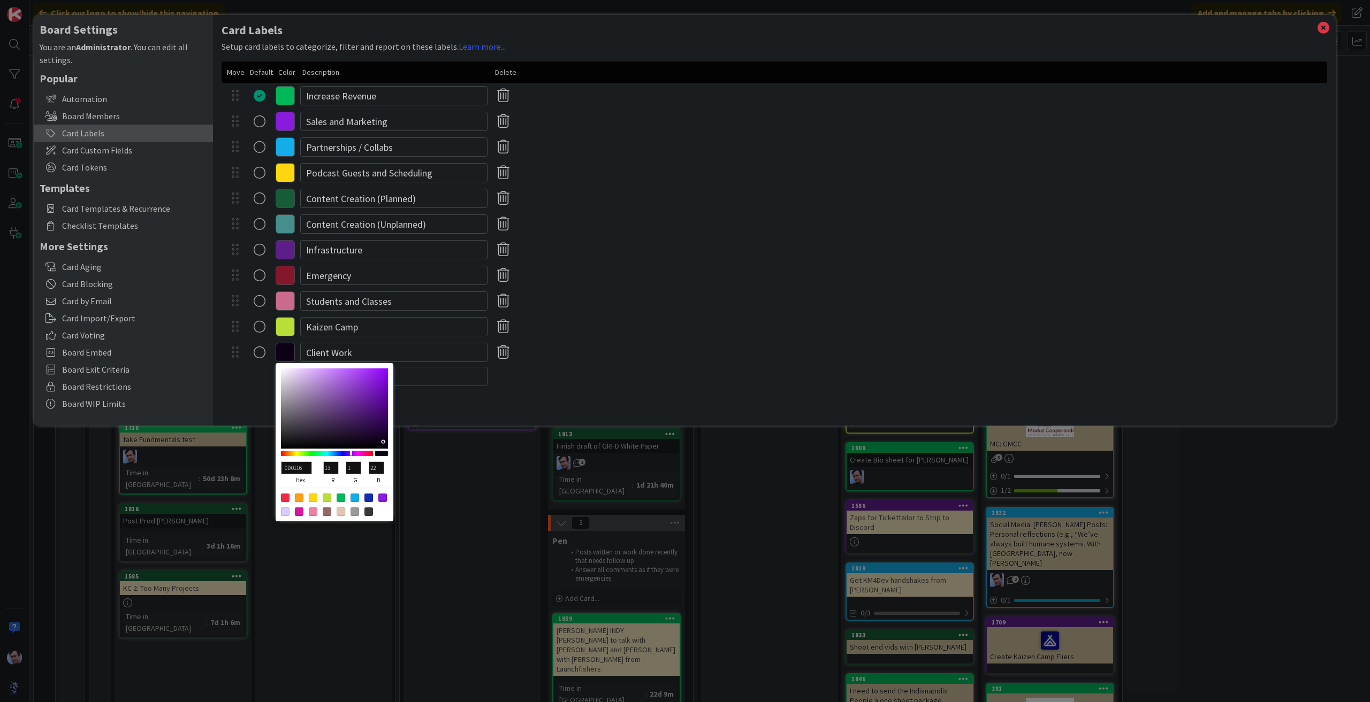
click at [444, 412] on div "Card Labels Setup card labels to categorize, filter and report on these labels.…" at bounding box center [774, 220] width 1122 height 411
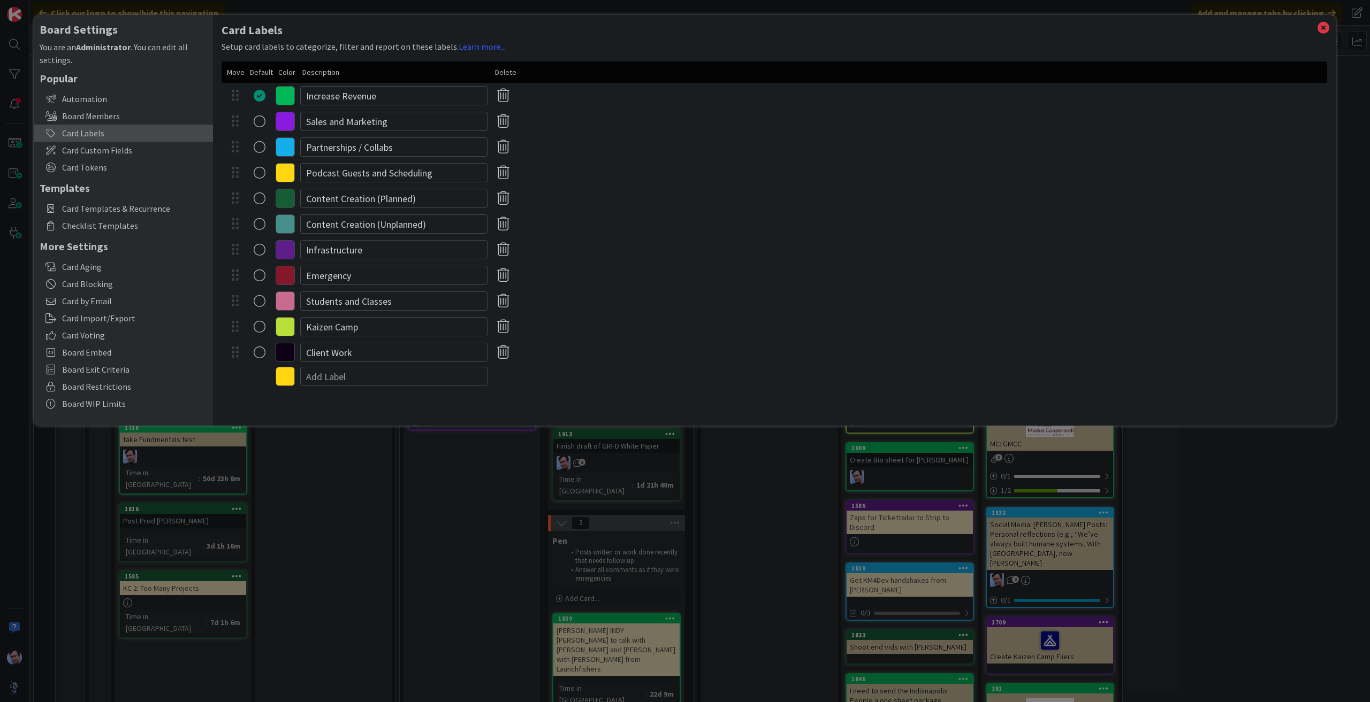
click at [289, 358] on icon at bounding box center [285, 352] width 19 height 19
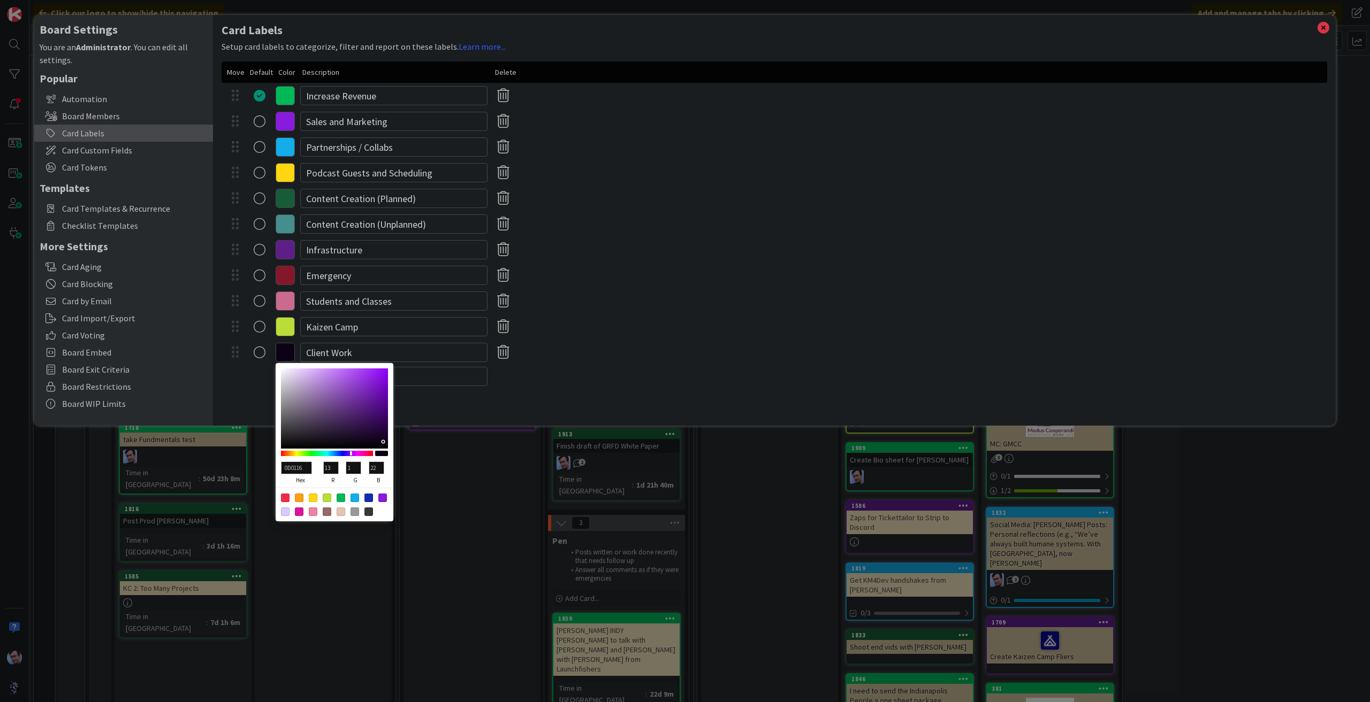
type input "011601"
type input "1"
type input "22"
type input "1"
click at [311, 454] on div at bounding box center [327, 453] width 92 height 5
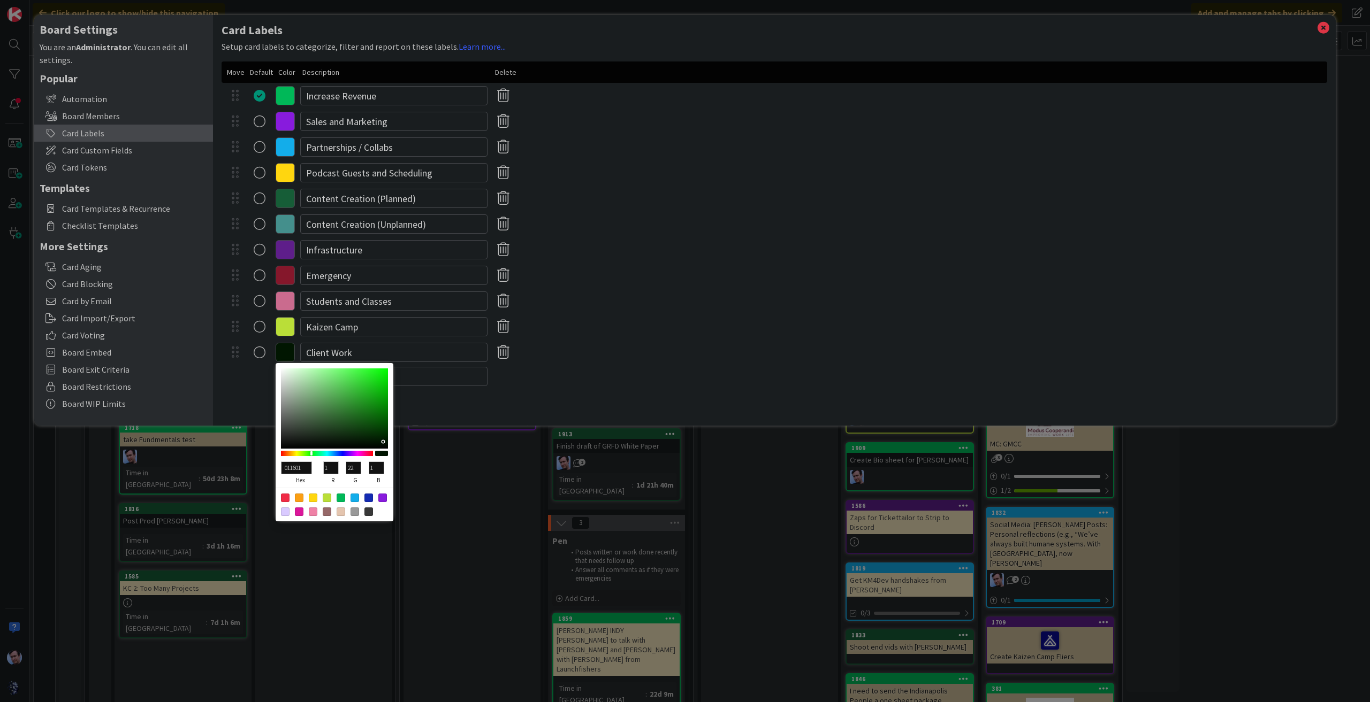
type input "012401"
type input "36"
type input "012501"
type input "37"
click at [384, 437] on div at bounding box center [334, 409] width 107 height 80
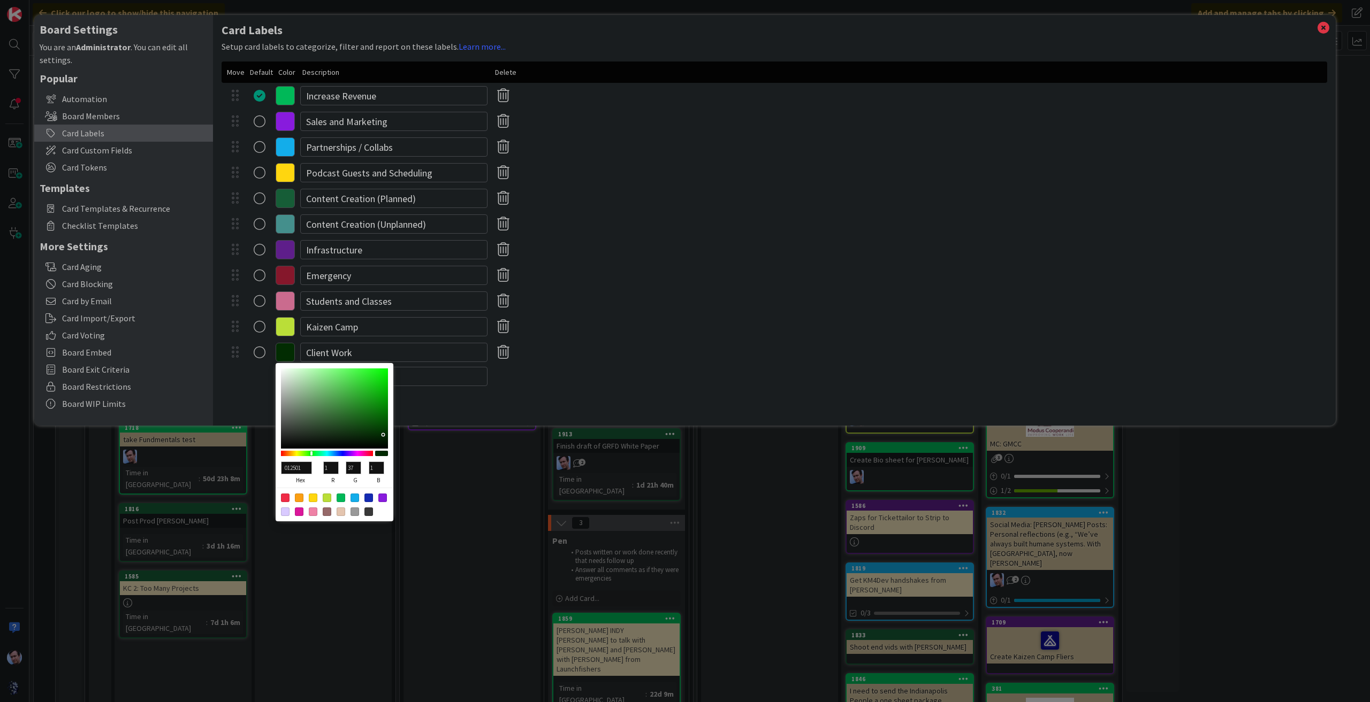
type input "022C02"
type input "2"
type input "44"
type input "2"
type input "022902"
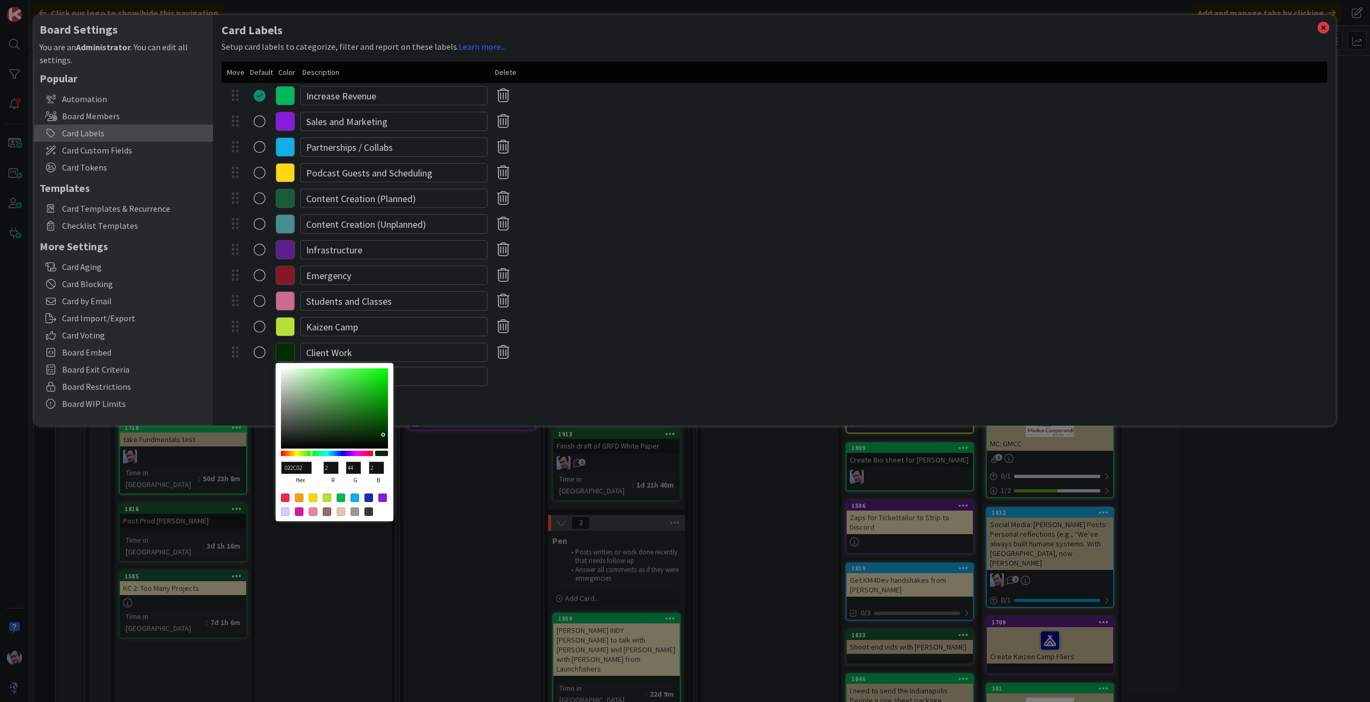
type input "41"
type input "022502"
type input "37"
type input "022402"
type input "36"
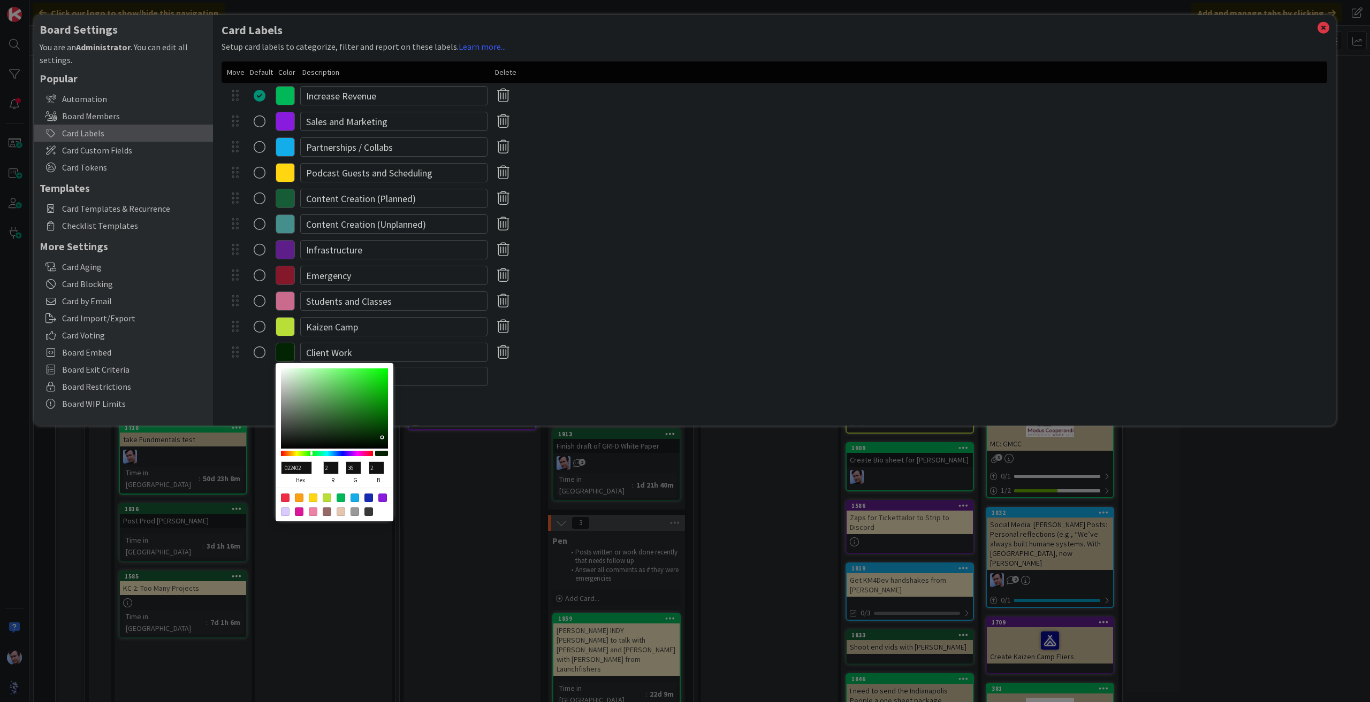
type input "011B01"
type input "1"
type input "27"
type input "1"
type input "011901"
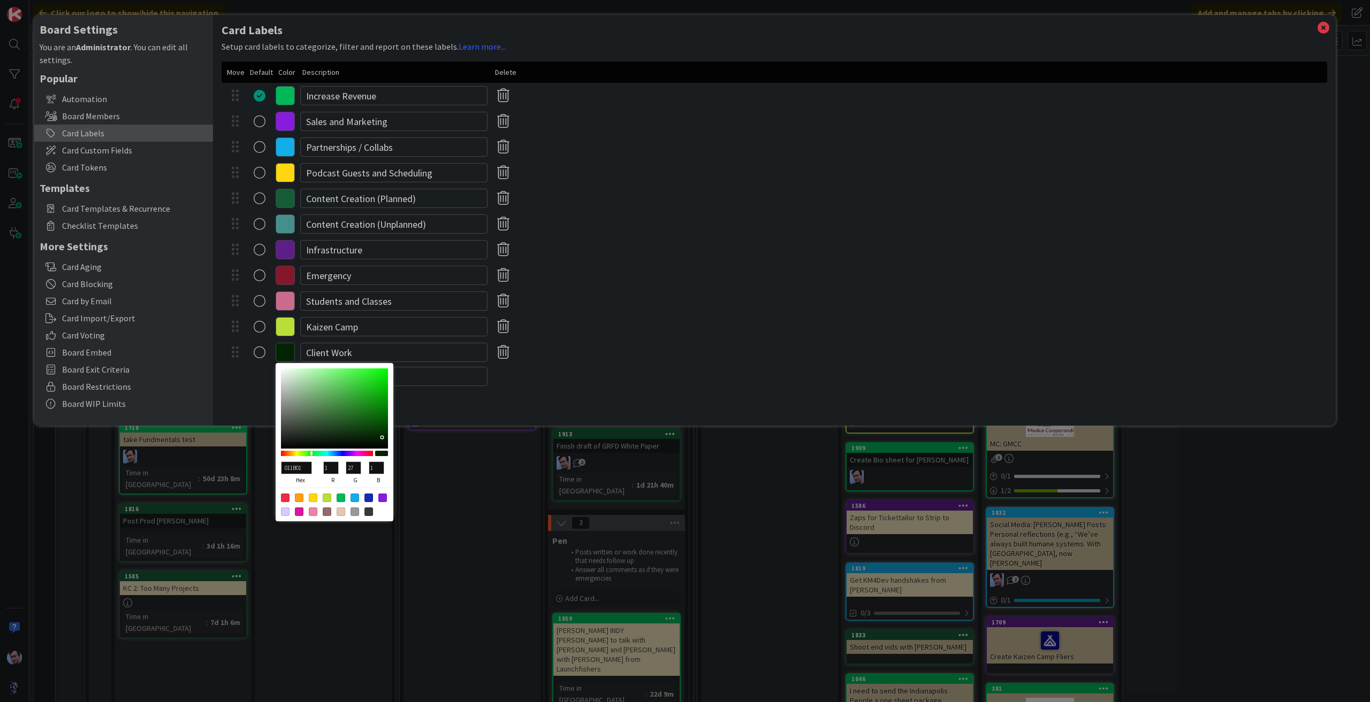
type input "25"
type input "011D01"
type input "29"
type input "022502"
type input "2"
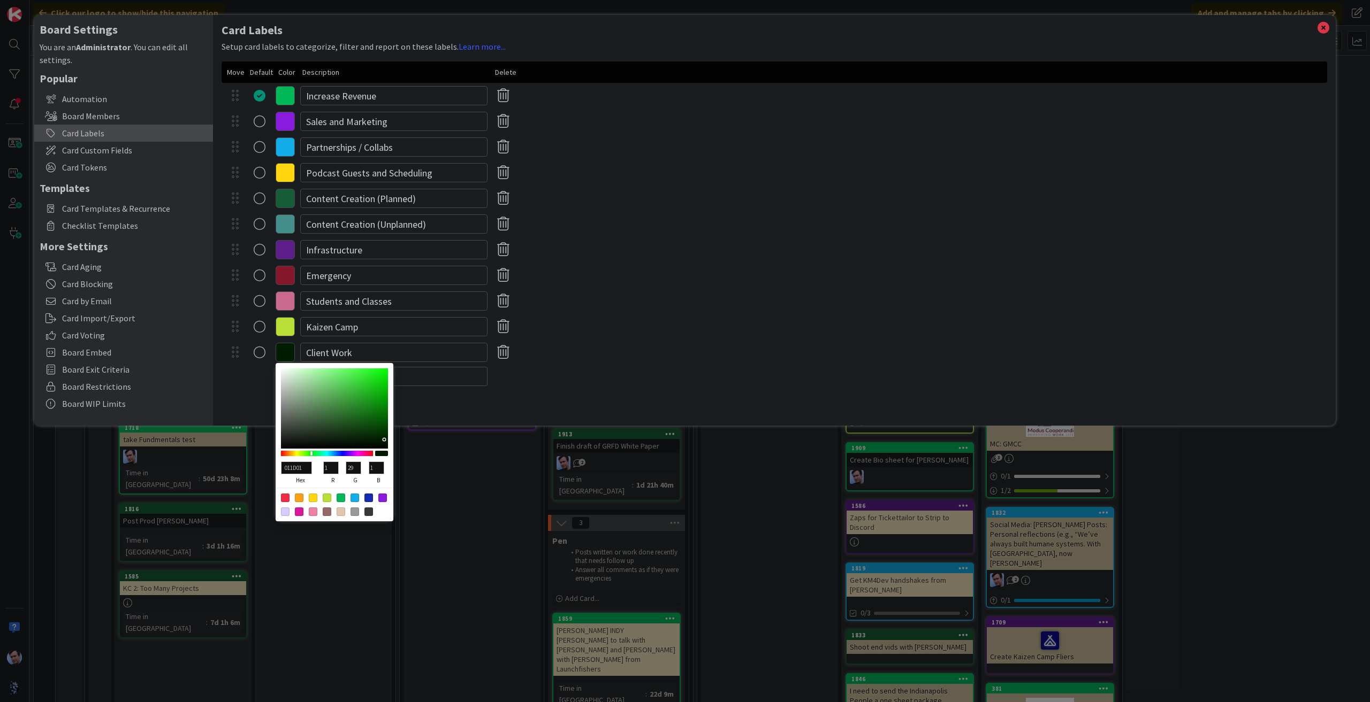
type input "37"
type input "2"
type input "022702"
type input "39"
type input "022502"
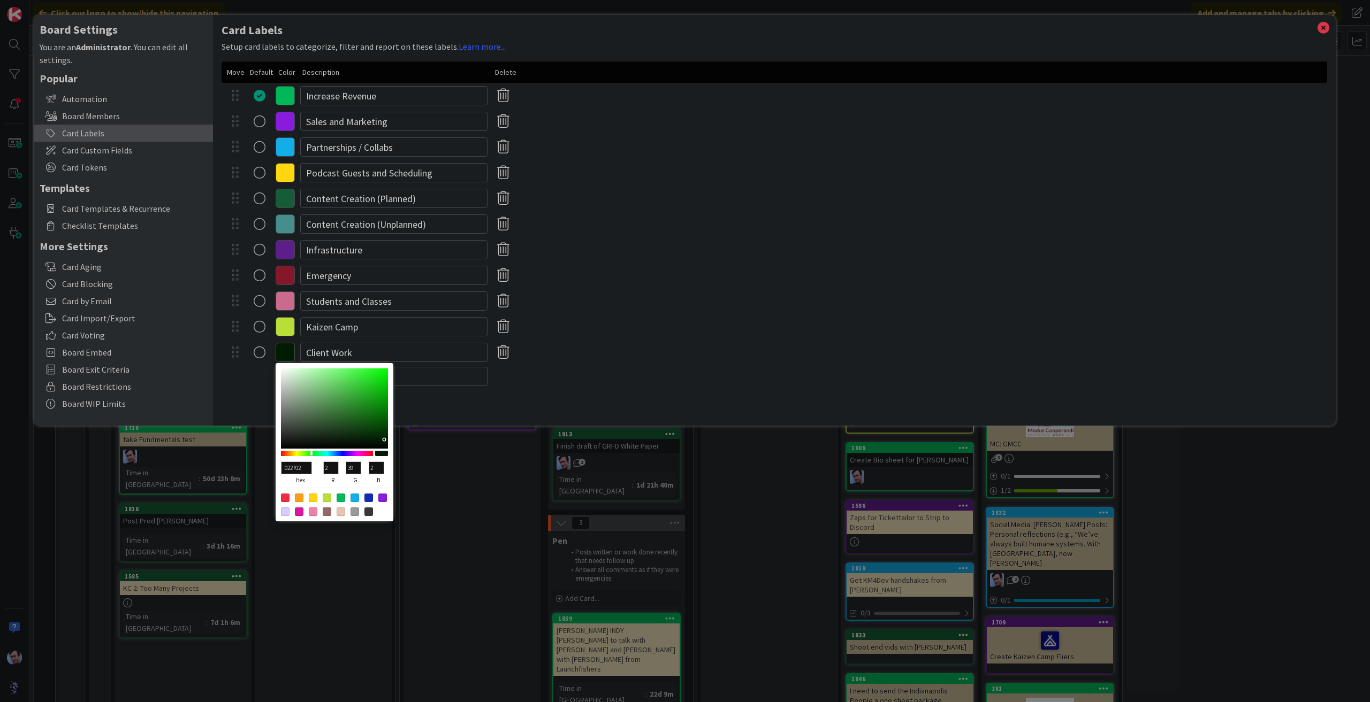
type input "37"
type input "022202"
type input "34"
drag, startPoint x: 383, startPoint y: 435, endPoint x: 380, endPoint y: 443, distance: 9.0
click at [380, 443] on div at bounding box center [334, 409] width 107 height 80
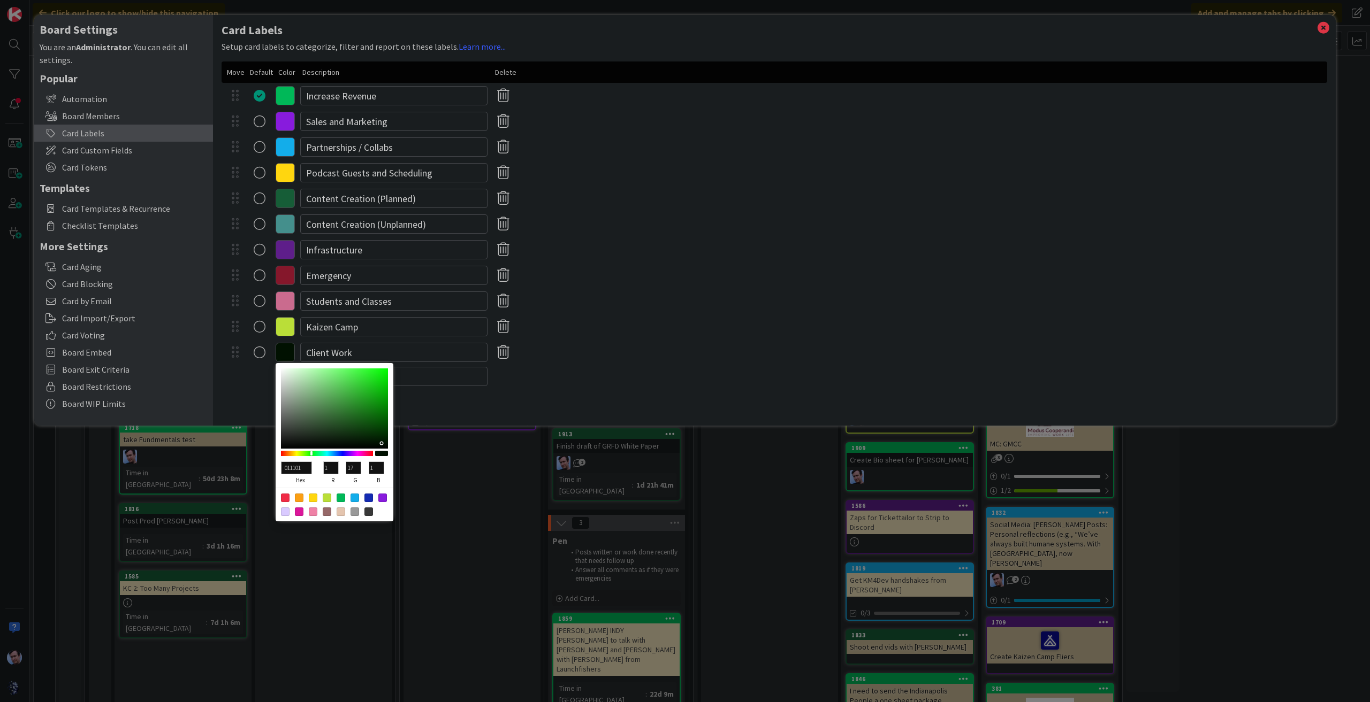
click at [549, 382] on div at bounding box center [773, 376] width 1105 height 22
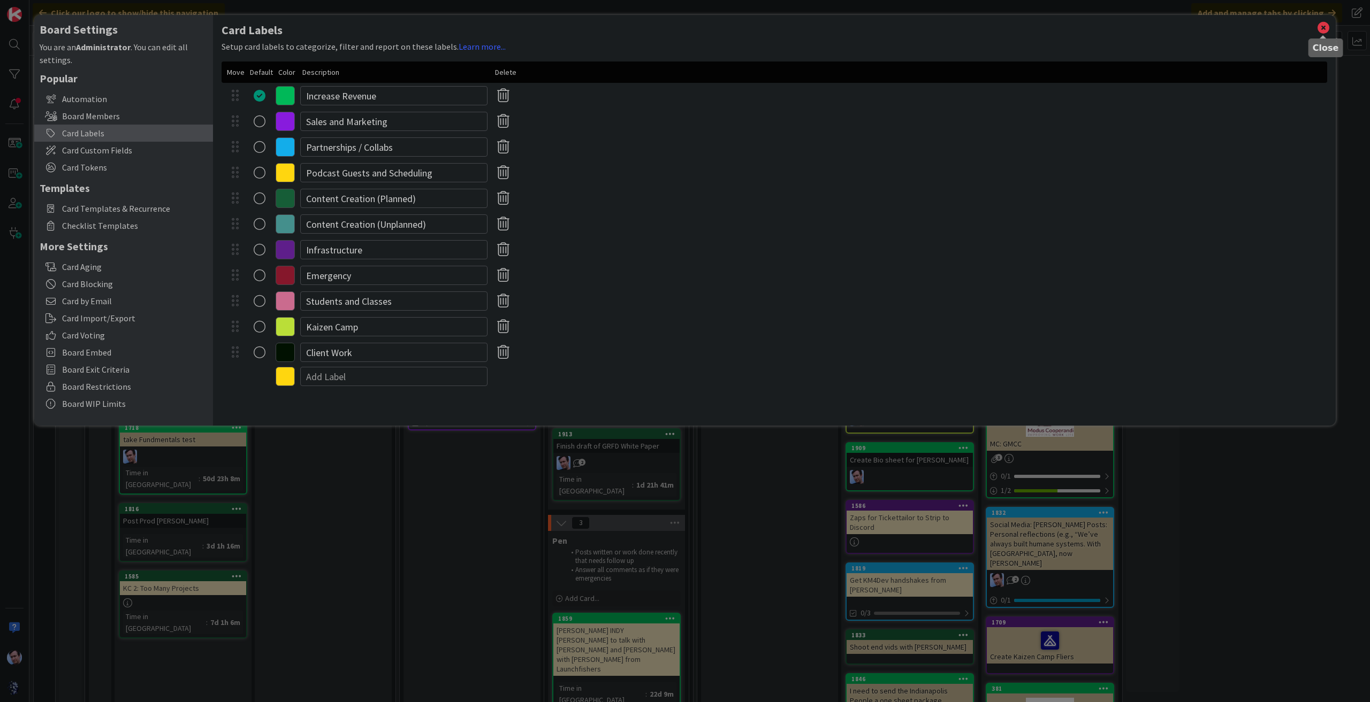
click at [1322, 27] on icon at bounding box center [1323, 27] width 14 height 15
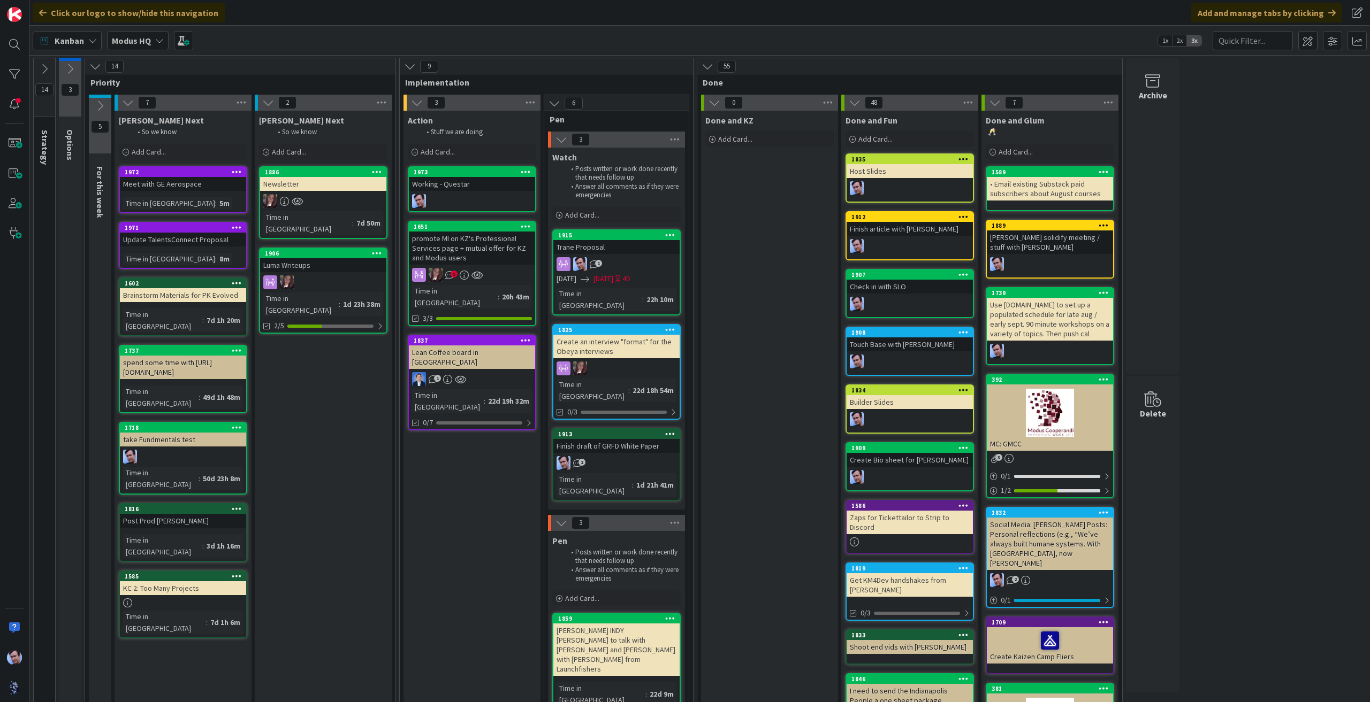
click at [481, 177] on div "Working - Questar" at bounding box center [472, 184] width 126 height 14
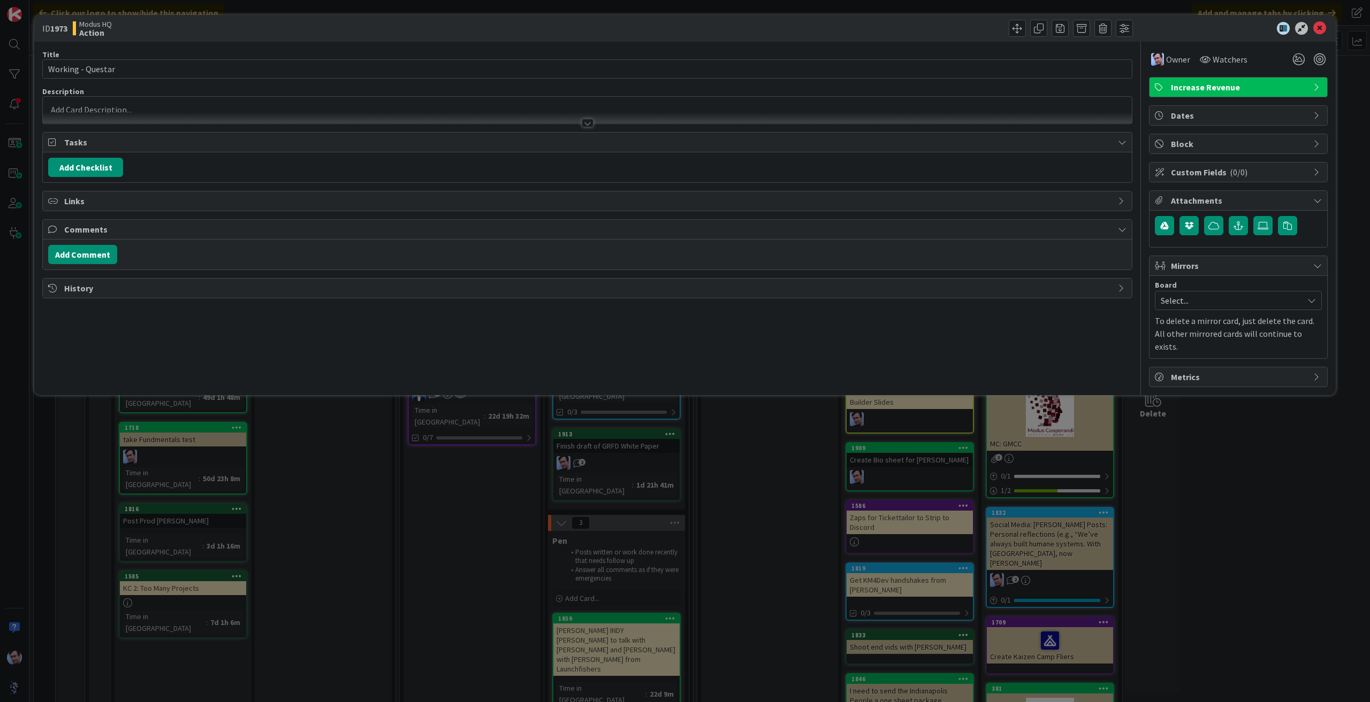
click at [1257, 84] on span "Increase Revenue" at bounding box center [1239, 87] width 137 height 13
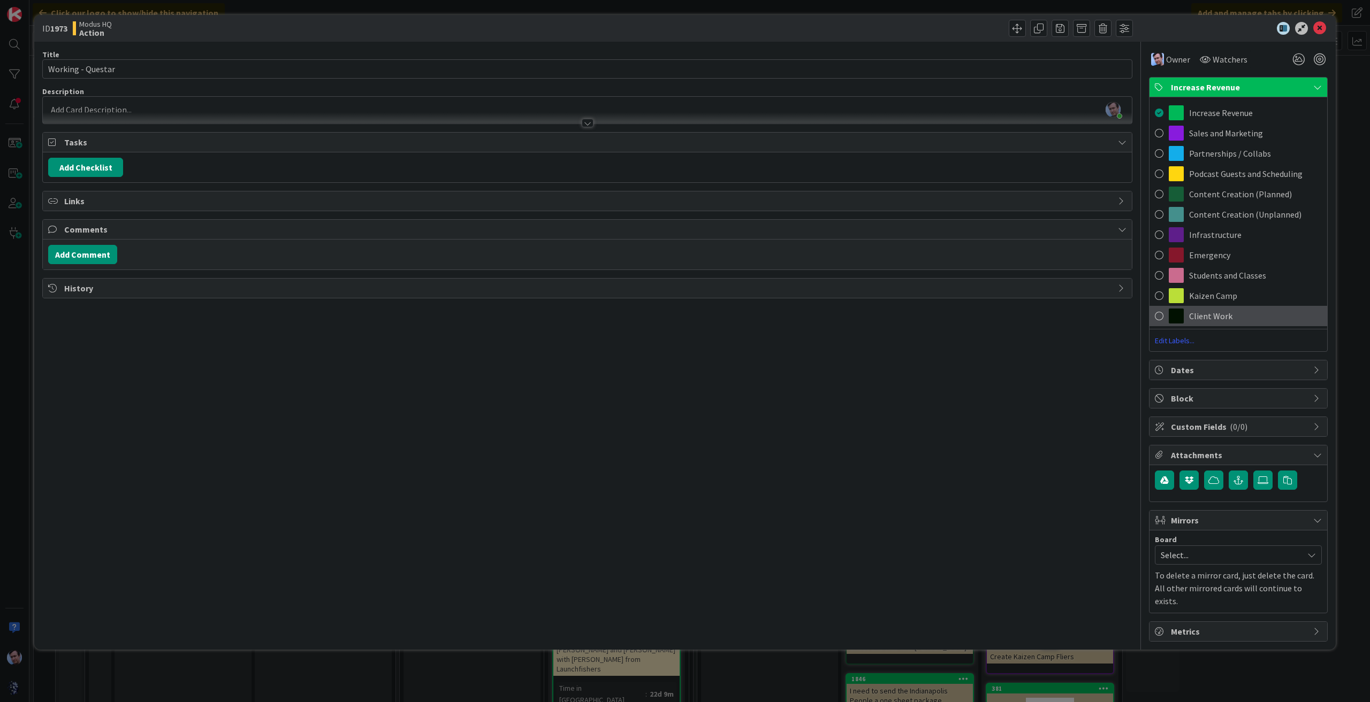
click at [1199, 311] on span "Client Work" at bounding box center [1210, 316] width 43 height 13
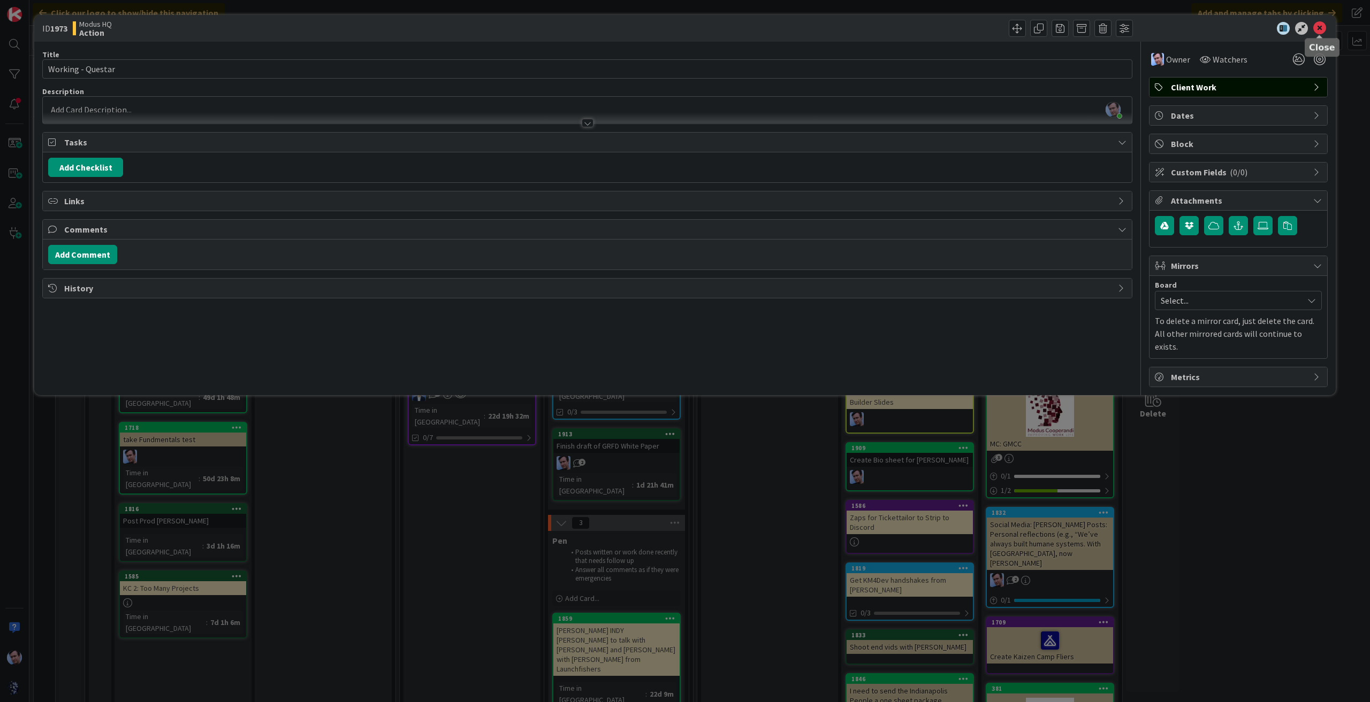
click at [1325, 32] on icon at bounding box center [1319, 28] width 13 height 13
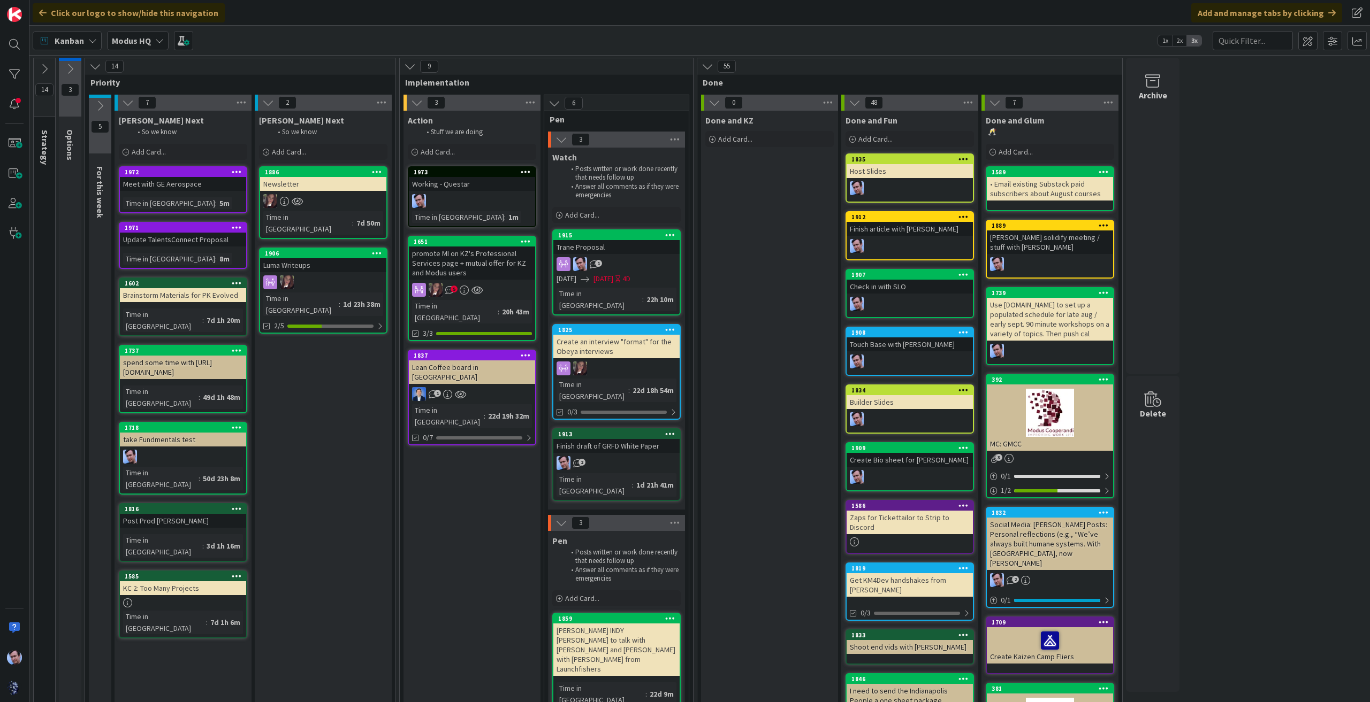
click at [408, 494] on div "Action Stuff we are doing Add Card... Template Not Set Title 0 / 128 Label Incr…" at bounding box center [471, 541] width 137 height 861
click at [16, 102] on div at bounding box center [14, 104] width 21 height 21
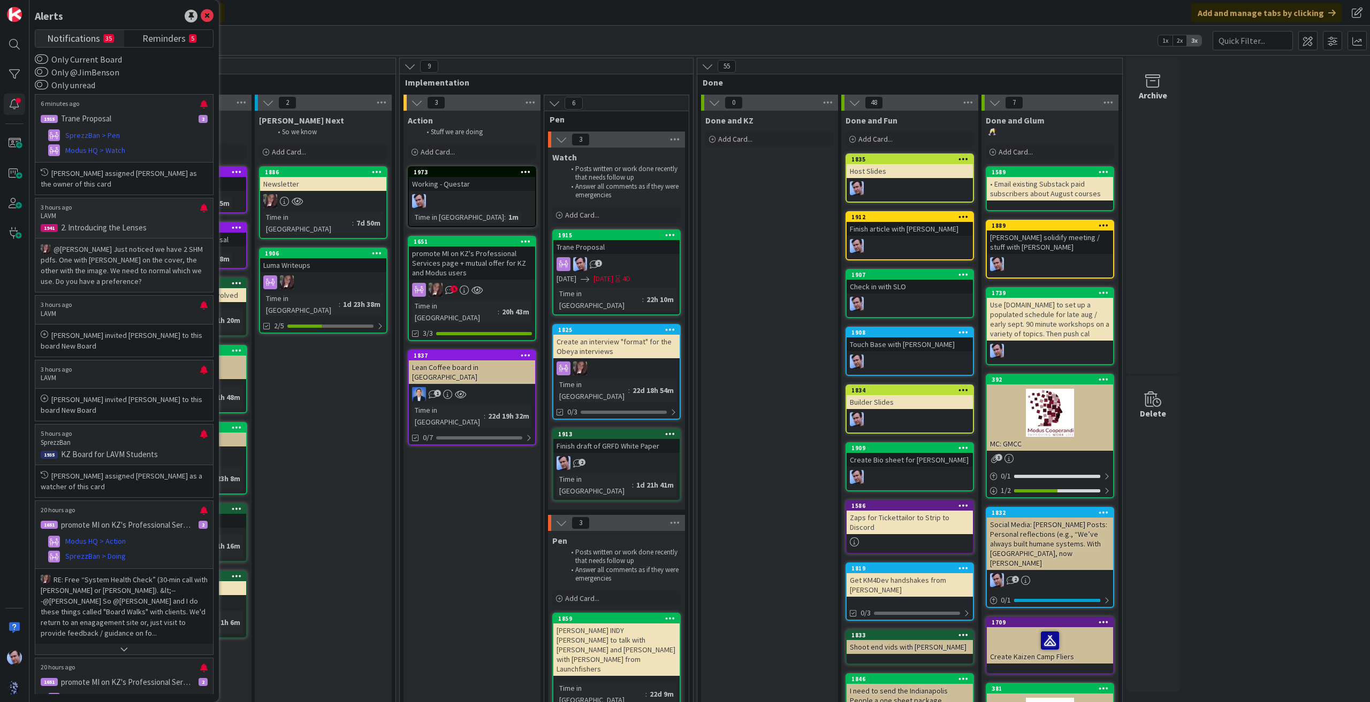
click at [146, 257] on p "@[PERSON_NAME]﻿ Just noticed we have 2 SHM pdfs. One with [PERSON_NAME] on the …" at bounding box center [124, 265] width 167 height 43
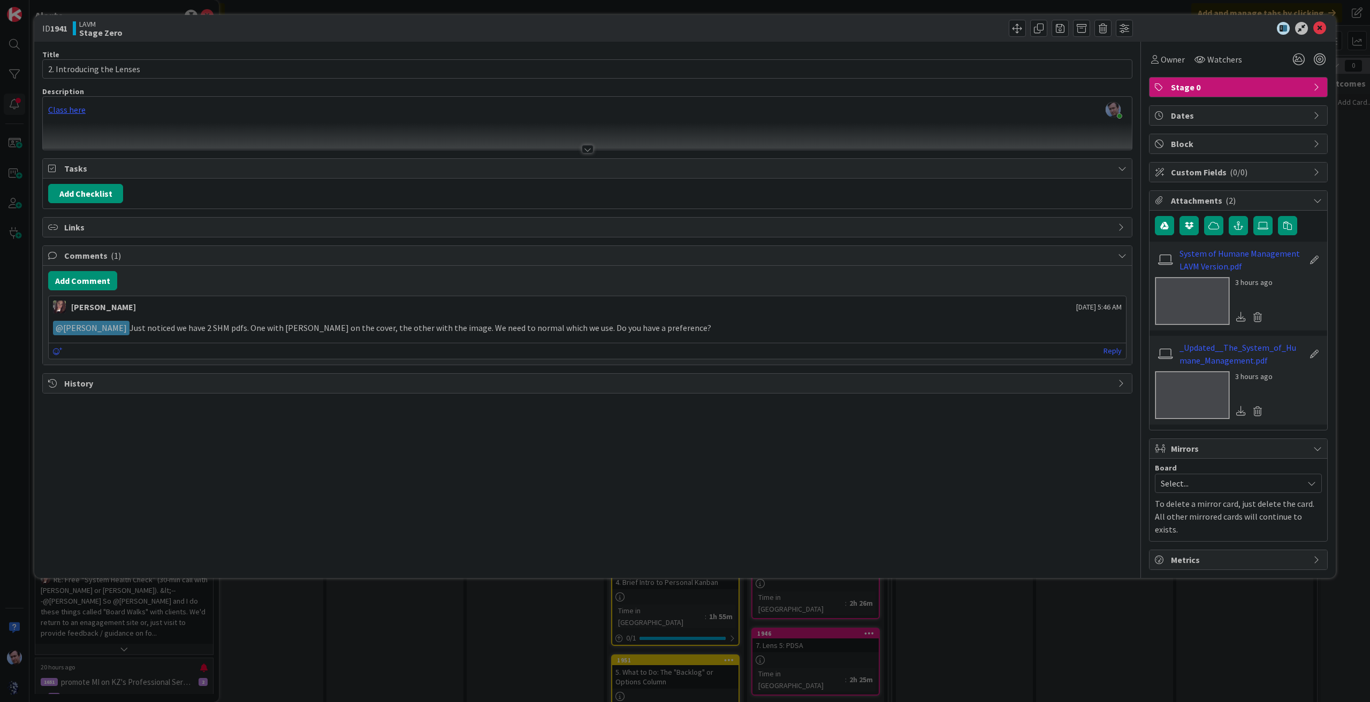
click at [674, 326] on p "﻿ @ [PERSON_NAME] ﻿ Just noticed we have 2 SHM pdfs. One with [PERSON_NAME] on …" at bounding box center [587, 328] width 1068 height 14
click at [1115, 349] on link "Reply" at bounding box center [1112, 351] width 18 height 13
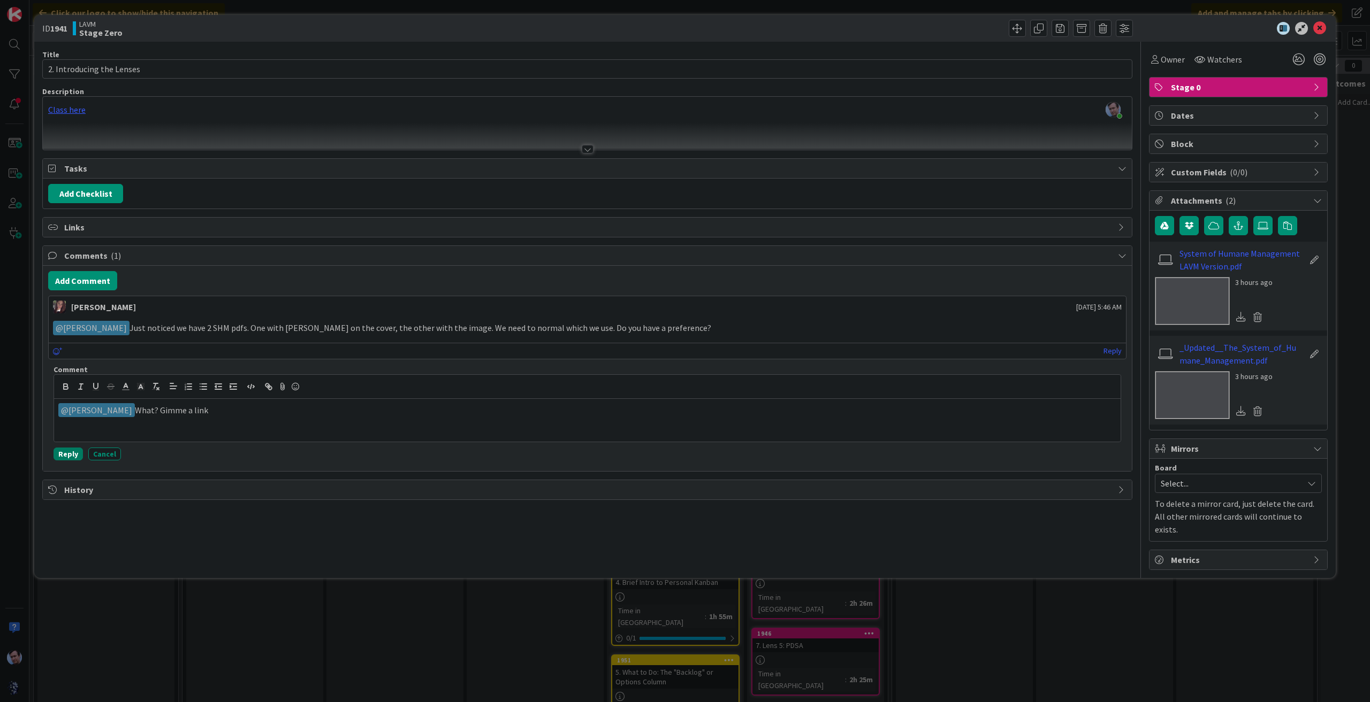
click at [74, 450] on button "Reply" at bounding box center [67, 454] width 29 height 13
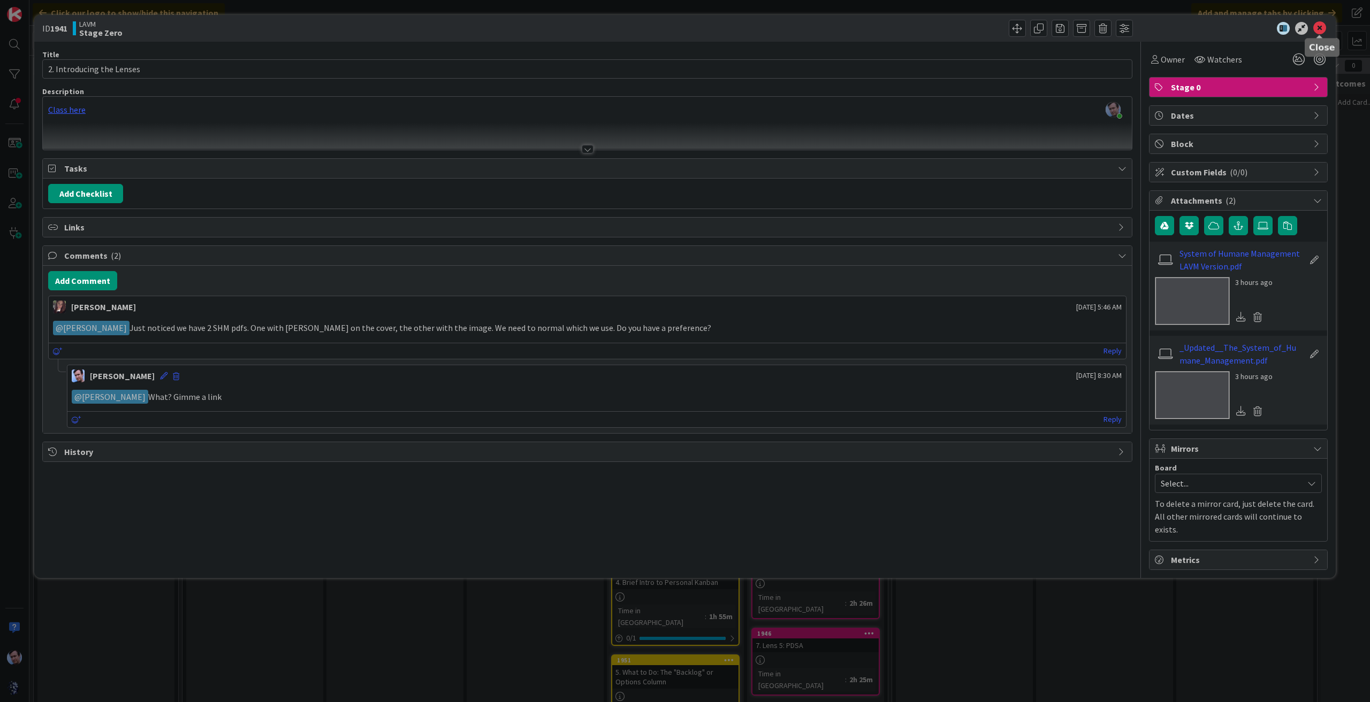
click at [1316, 32] on icon at bounding box center [1319, 28] width 13 height 13
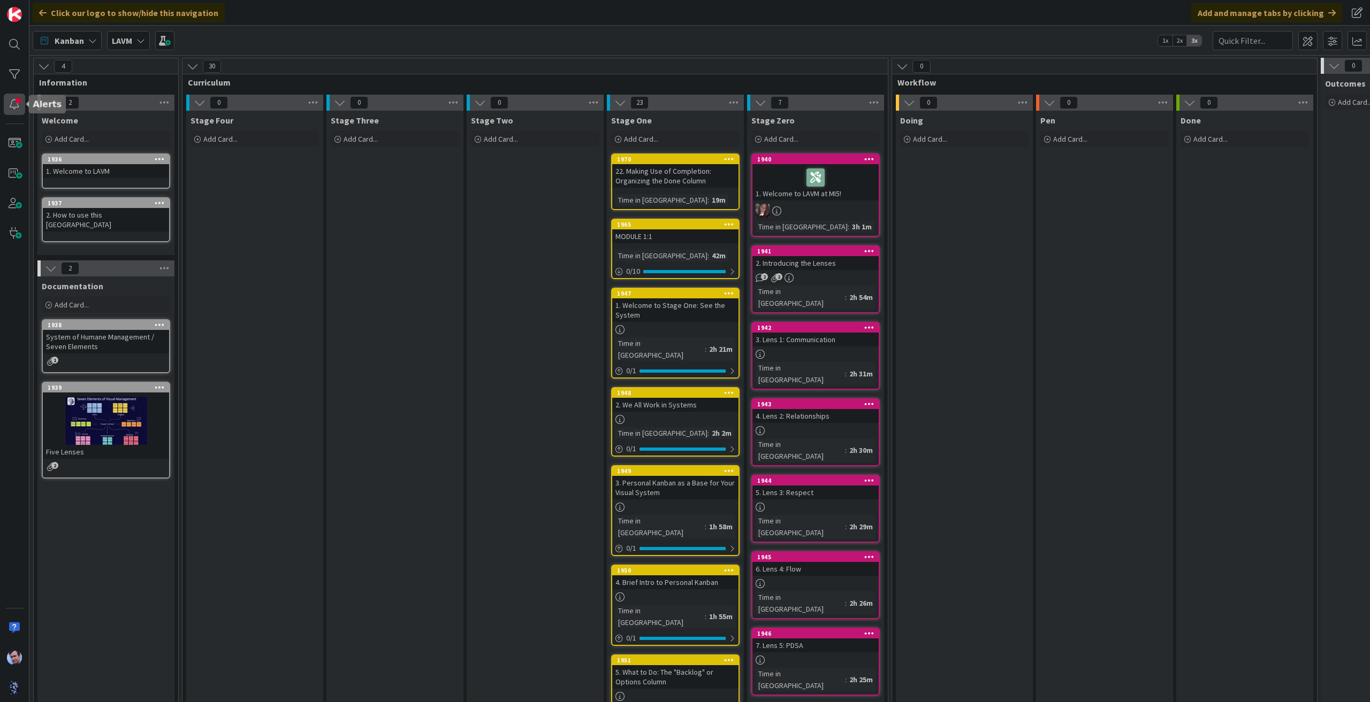
click at [14, 105] on div at bounding box center [14, 104] width 21 height 21
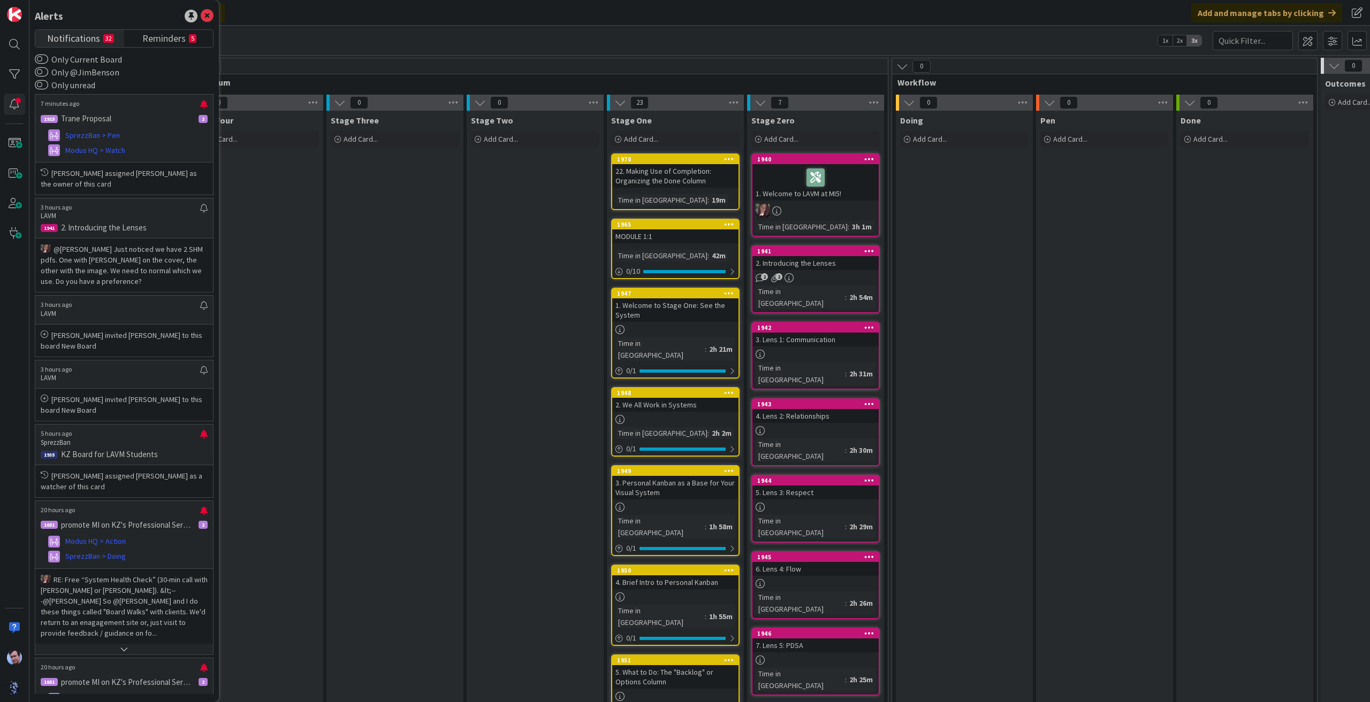
click at [972, 241] on div "Doing Add Card..." at bounding box center [964, 584] width 137 height 946
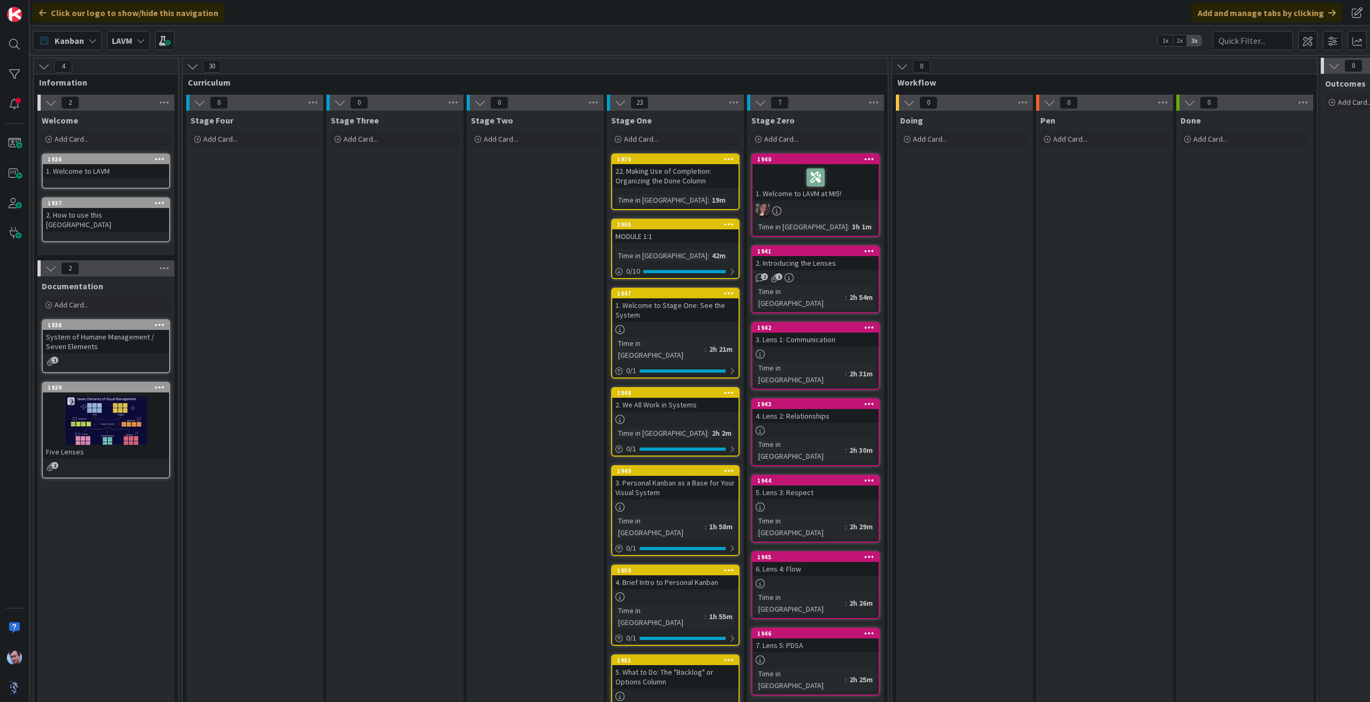
click at [134, 45] on div "LAVM" at bounding box center [128, 40] width 43 height 19
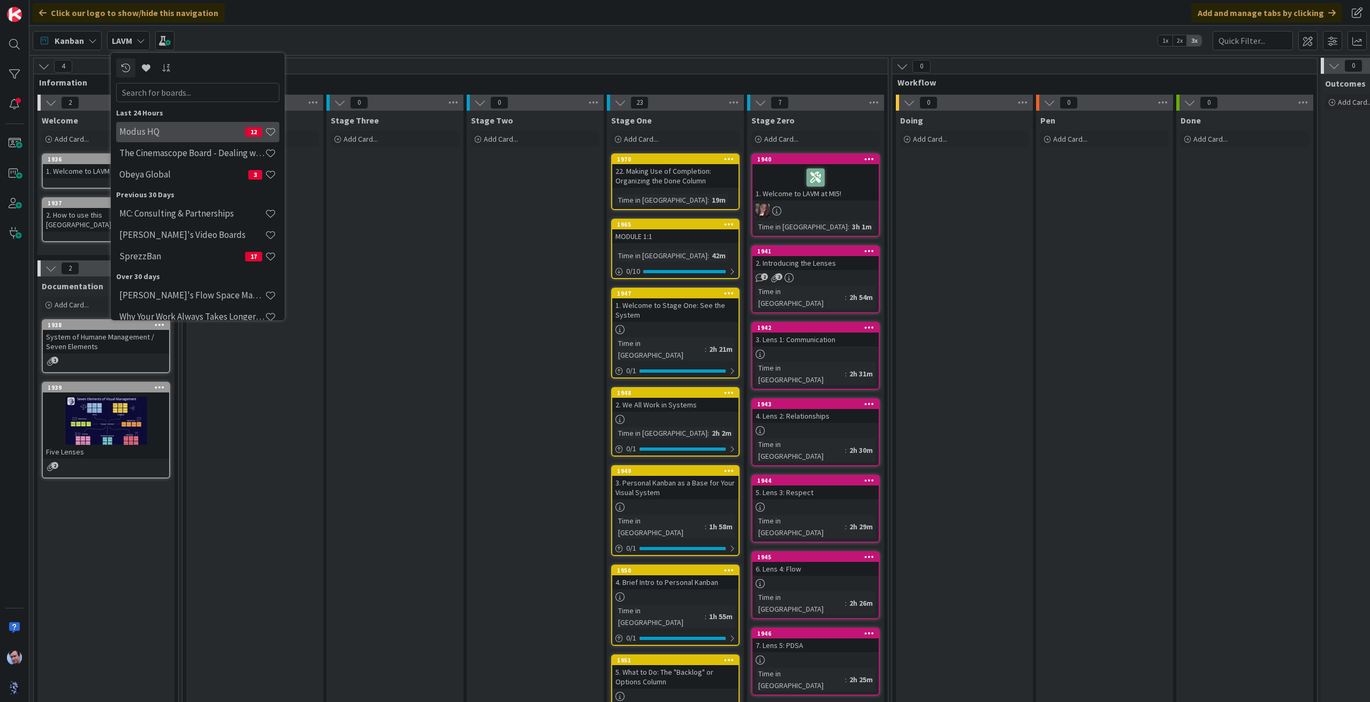
click at [202, 127] on h4 "Modus HQ" at bounding box center [182, 131] width 126 height 11
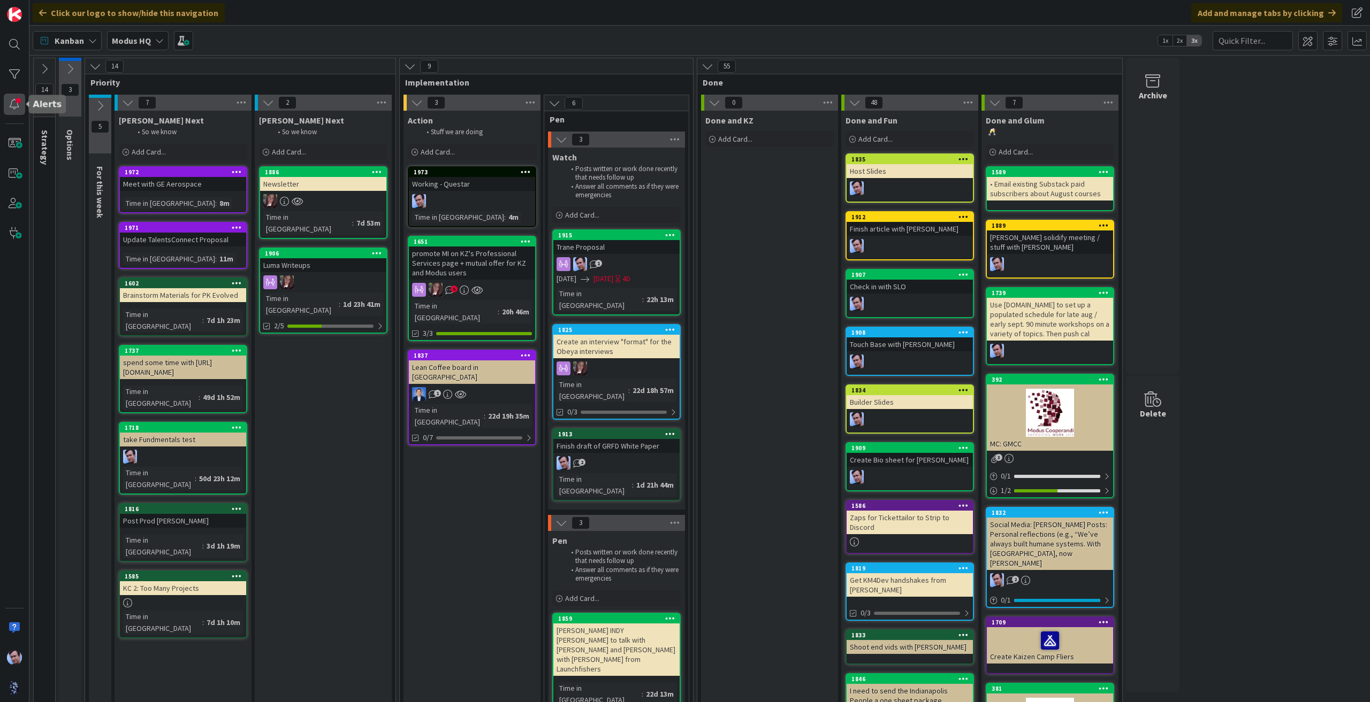
click at [18, 108] on div at bounding box center [14, 104] width 21 height 21
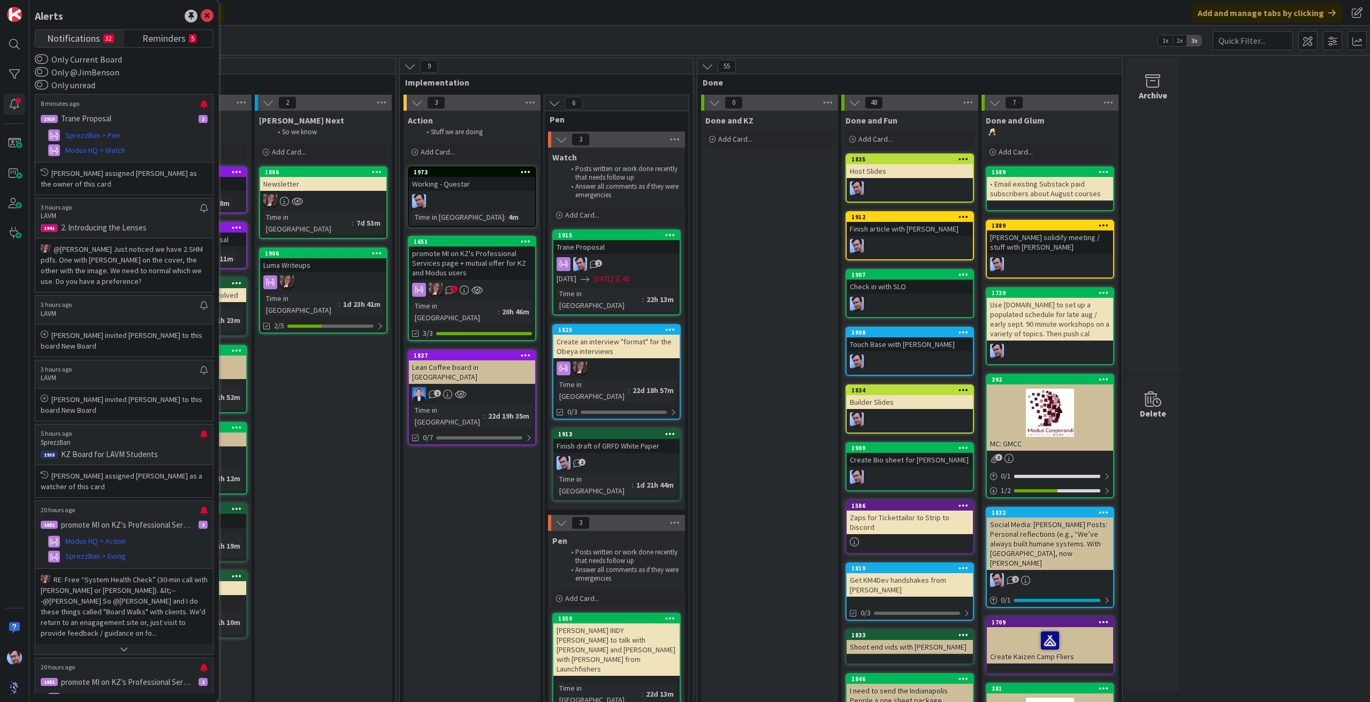
click at [341, 383] on div "[PERSON_NAME] Next So we know Add Card... 1886 Newsletter Time in [GEOGRAPHIC_D…" at bounding box center [323, 541] width 137 height 861
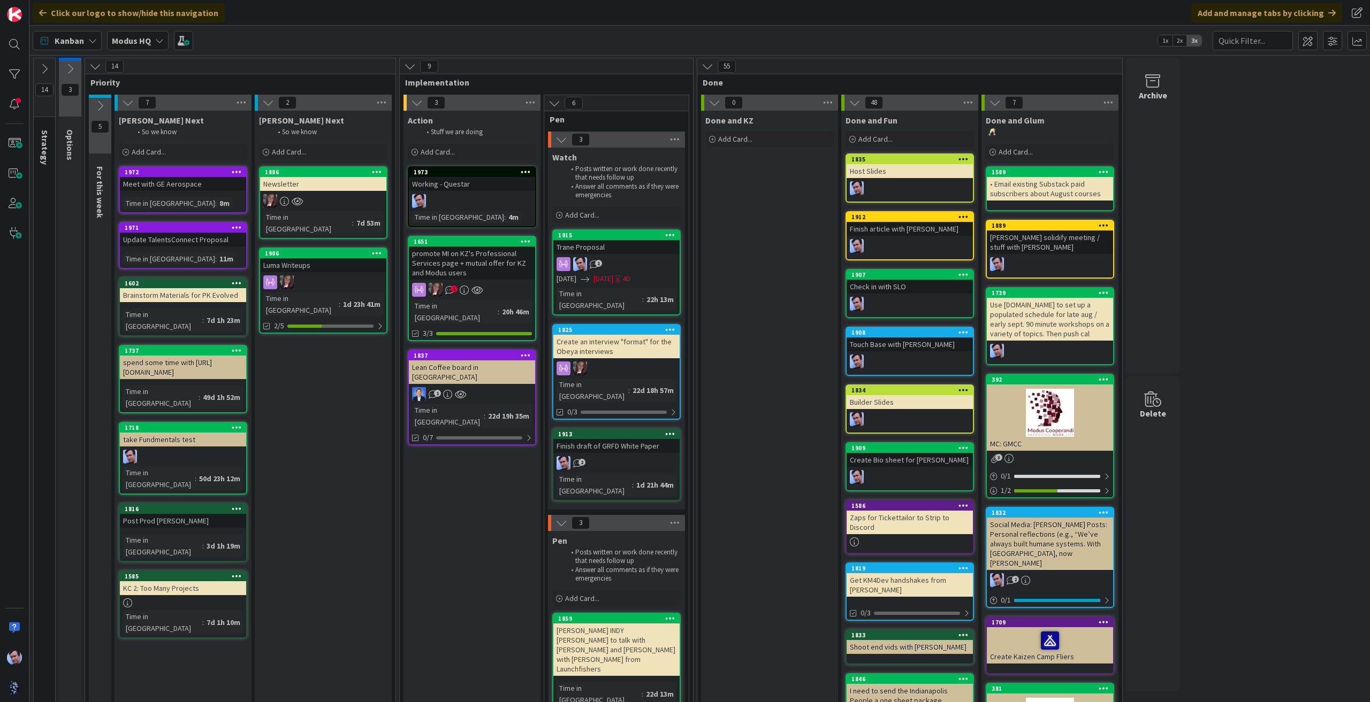
click at [450, 468] on div "Action Stuff we are doing Add Card... 1973 Working - Questar Time in [GEOGRAPHI…" at bounding box center [471, 541] width 137 height 861
click at [491, 250] on div "promote MI on KZ's Professional Services page + mutual offer for KZ and Modus u…" at bounding box center [472, 263] width 126 height 33
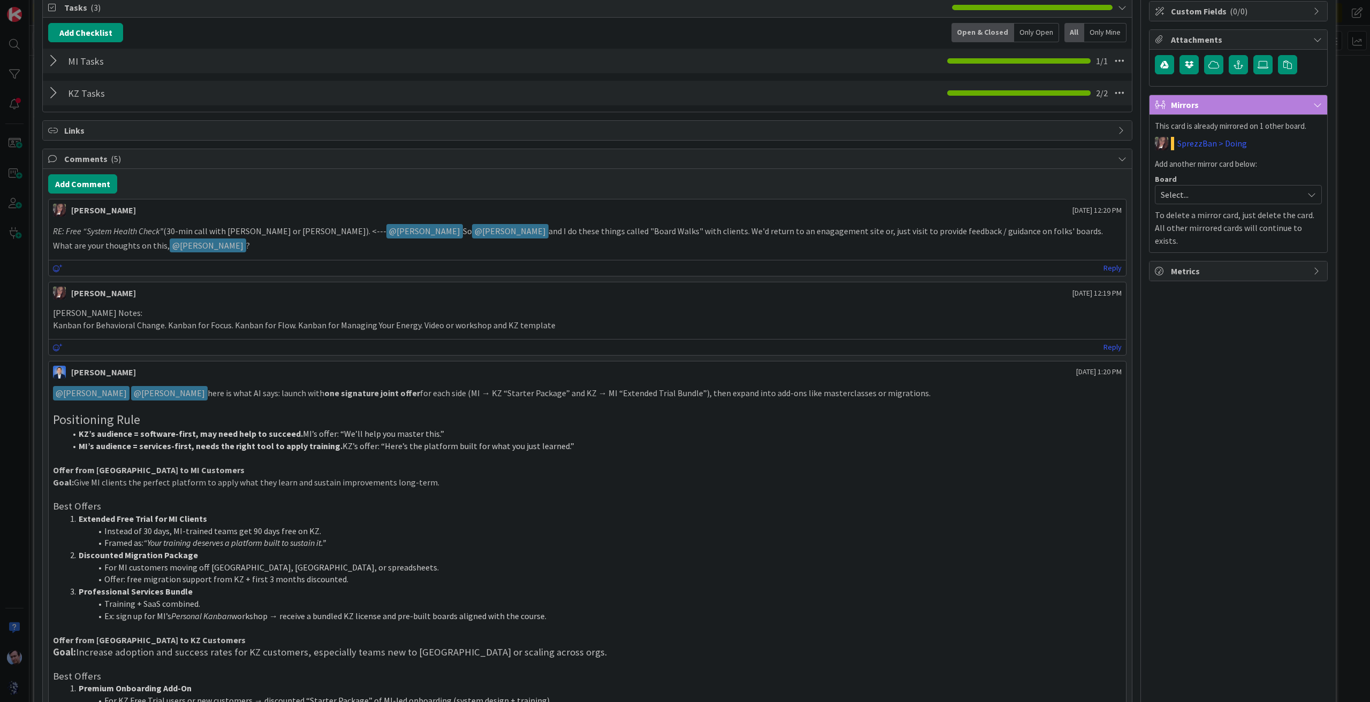
scroll to position [214, 0]
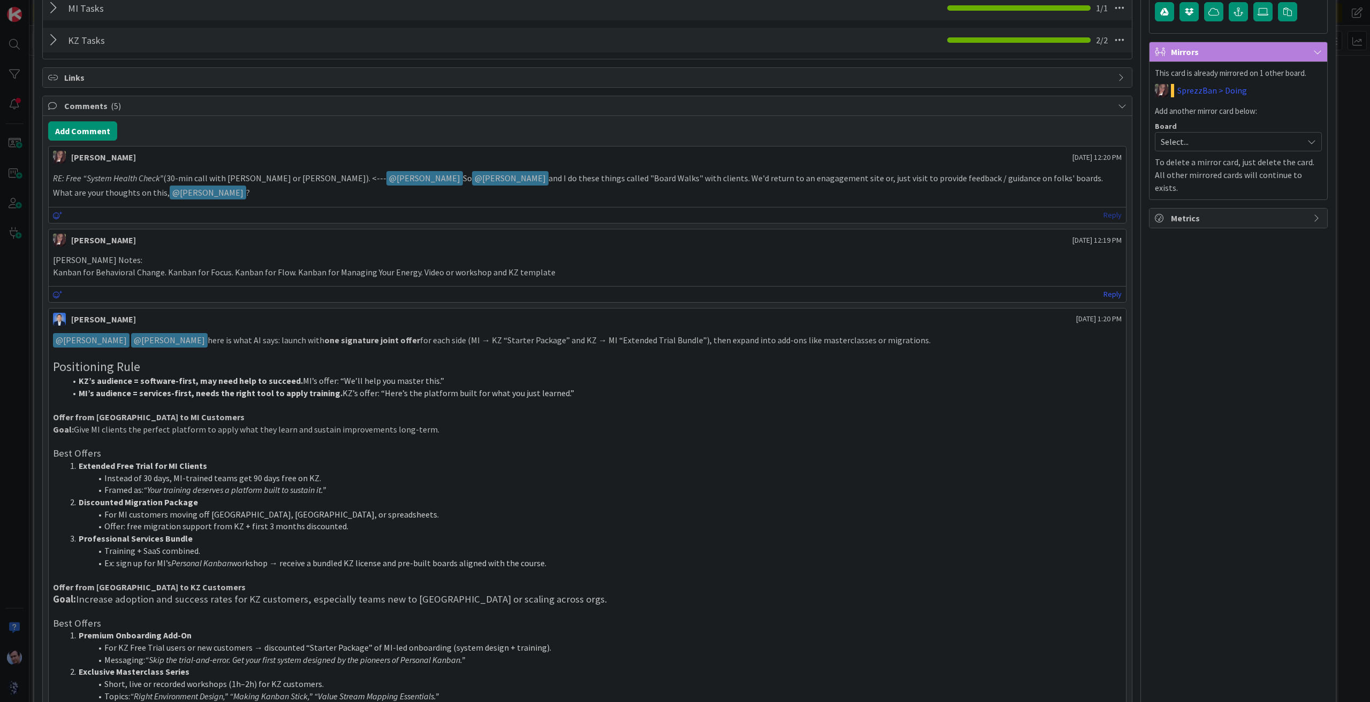
click at [1108, 215] on link "Reply" at bounding box center [1112, 215] width 18 height 13
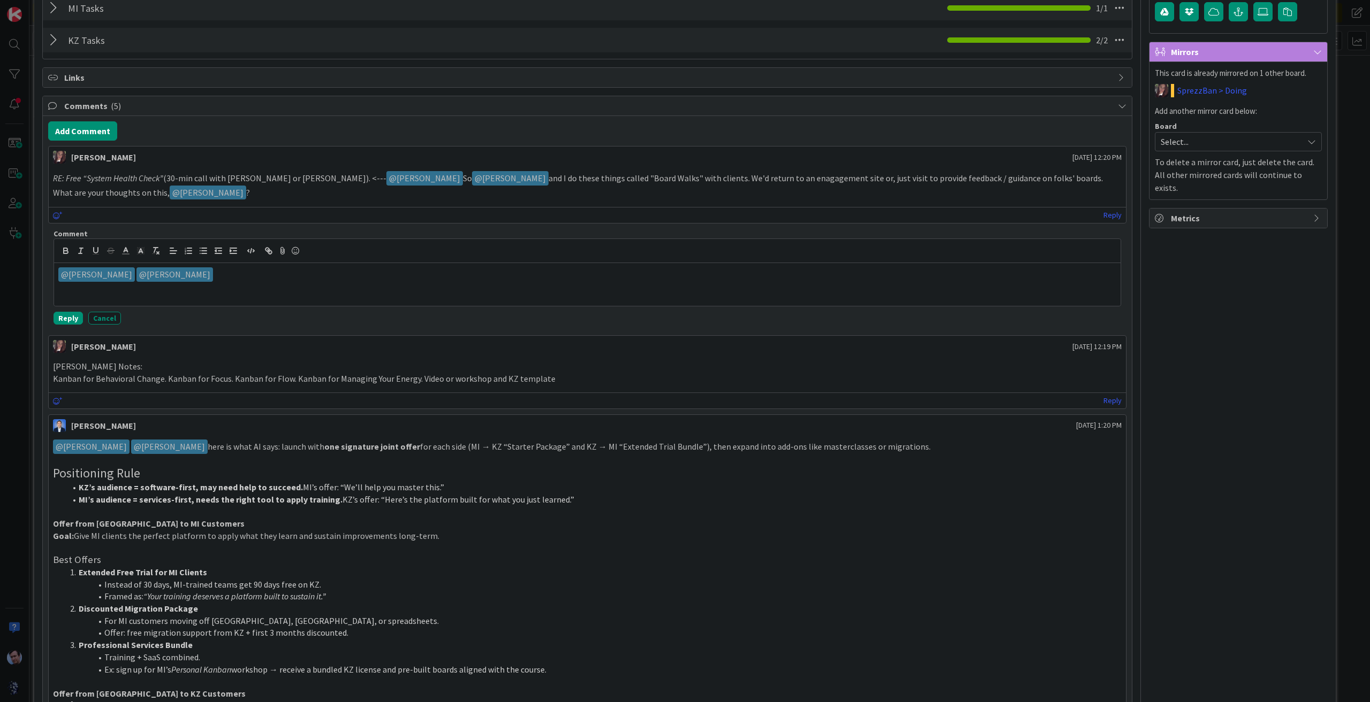
click at [693, 270] on p "﻿ @ [PERSON_NAME] ﻿ ﻿ @ [PERSON_NAME] ﻿" at bounding box center [587, 274] width 1058 height 14
click at [72, 316] on button "Reply" at bounding box center [67, 318] width 29 height 13
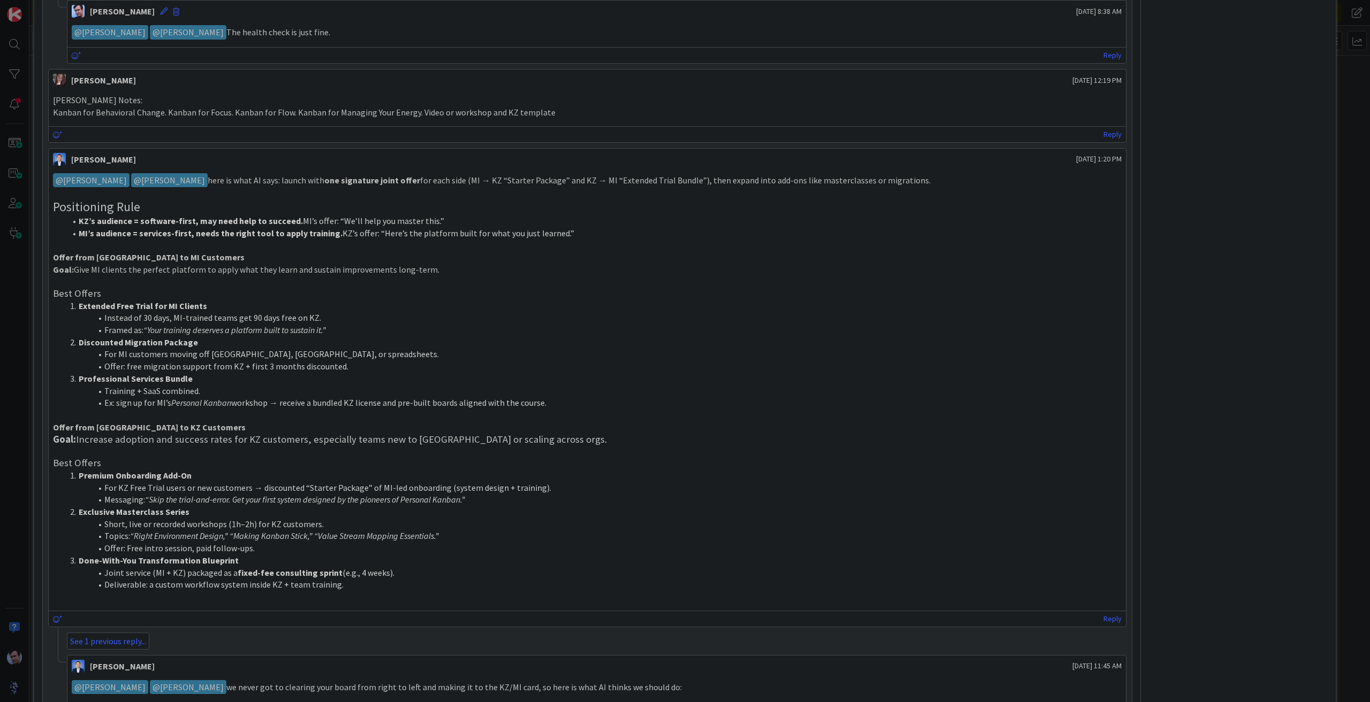
scroll to position [535, 0]
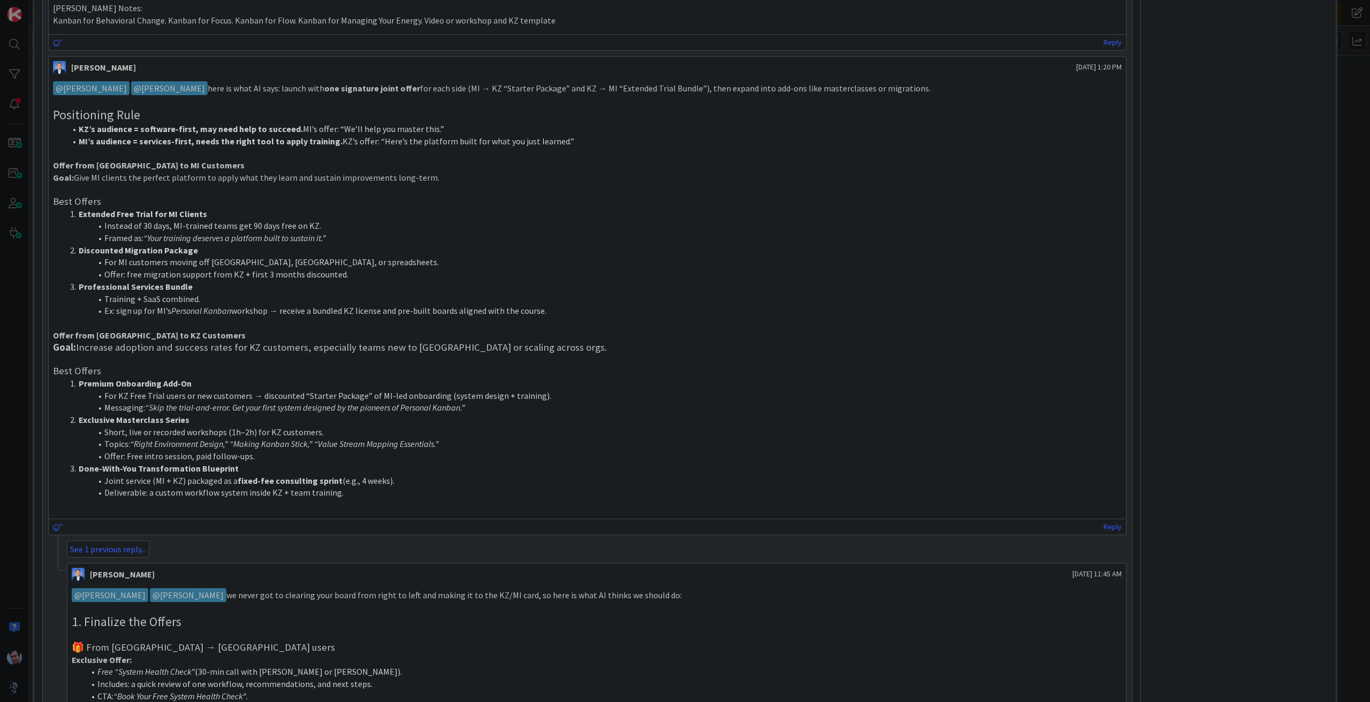
click at [241, 239] on li "Framed as: “Your training deserves a platform built to sustain it.”" at bounding box center [594, 238] width 1056 height 12
drag, startPoint x: 240, startPoint y: 222, endPoint x: 320, endPoint y: 222, distance: 80.2
click at [320, 222] on li "Instead of 30 days, MI-trained teams get 90 days free on KZ." at bounding box center [594, 226] width 1056 height 12
click at [307, 244] on li "Discounted Migration Package" at bounding box center [594, 250] width 1056 height 12
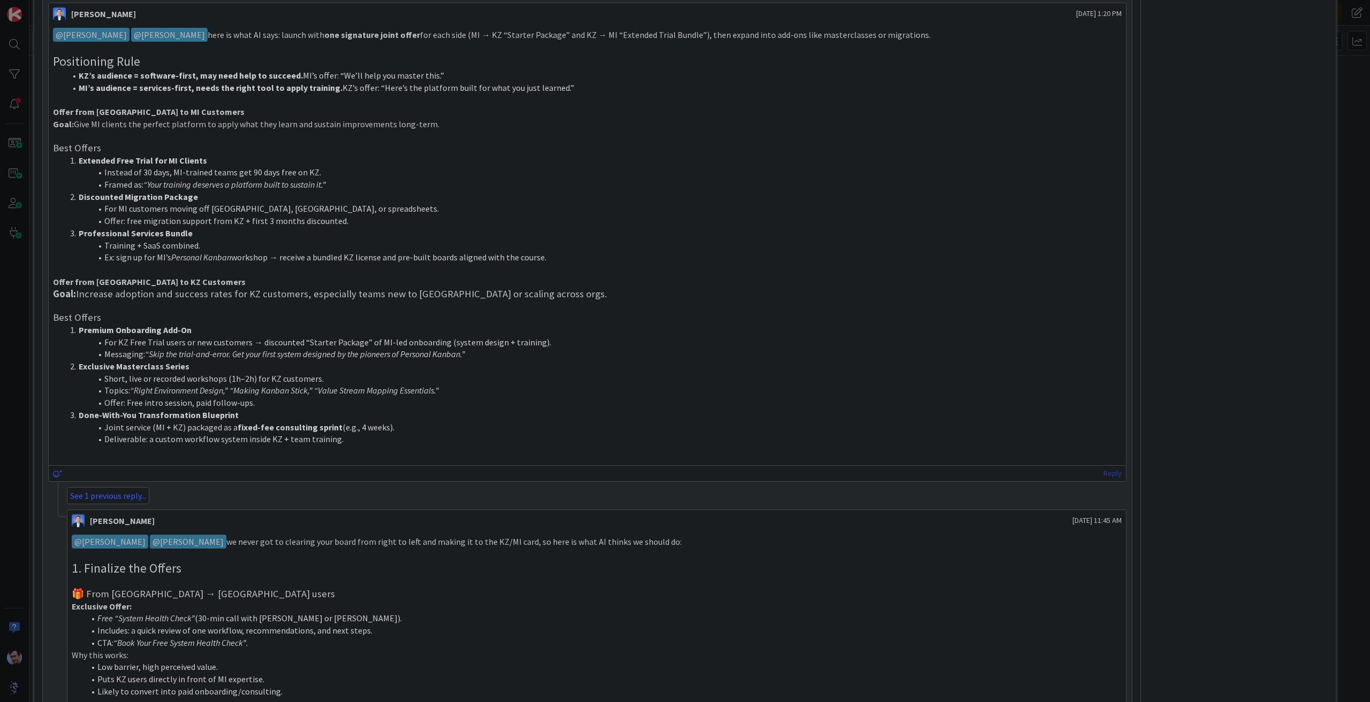
click at [1103, 468] on link "Reply" at bounding box center [1112, 473] width 18 height 13
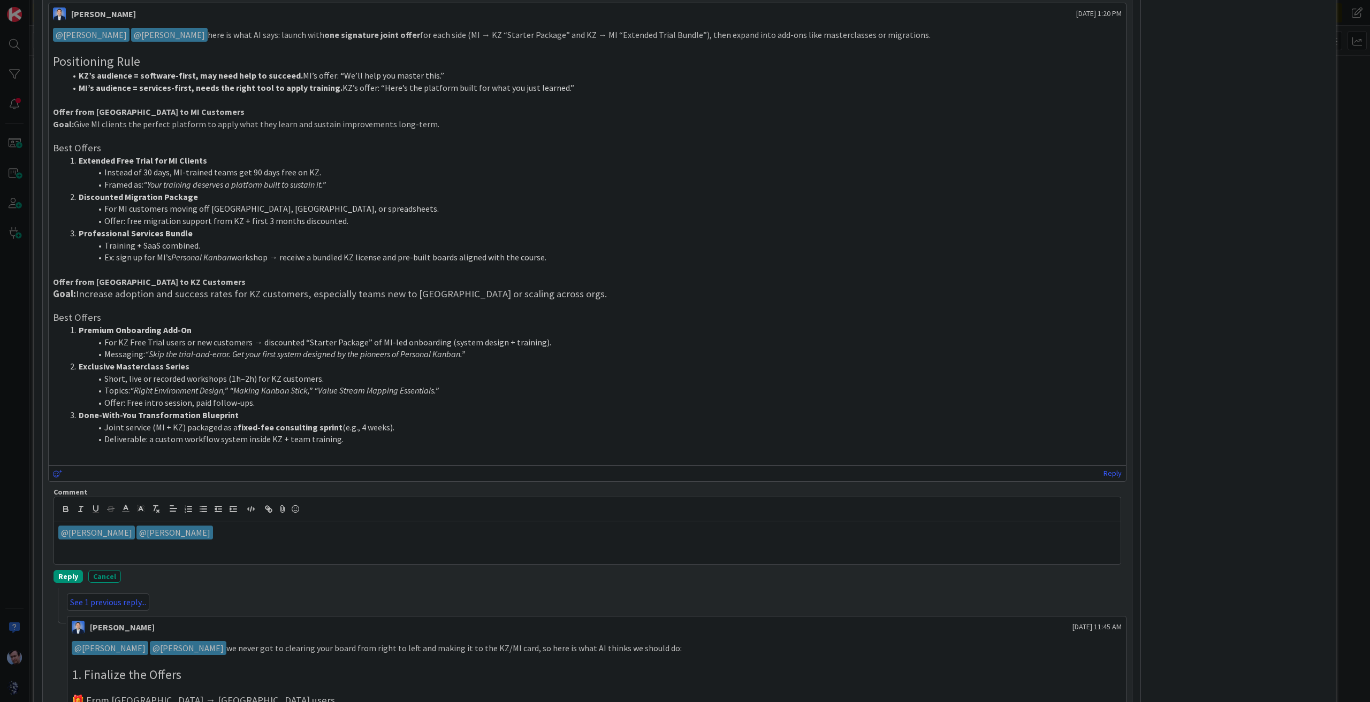
click at [253, 533] on p "﻿ @ [PERSON_NAME] ﻿ ﻿ @ [PERSON_NAME] ﻿" at bounding box center [587, 533] width 1058 height 14
click at [65, 570] on button "Reply" at bounding box center [67, 576] width 29 height 13
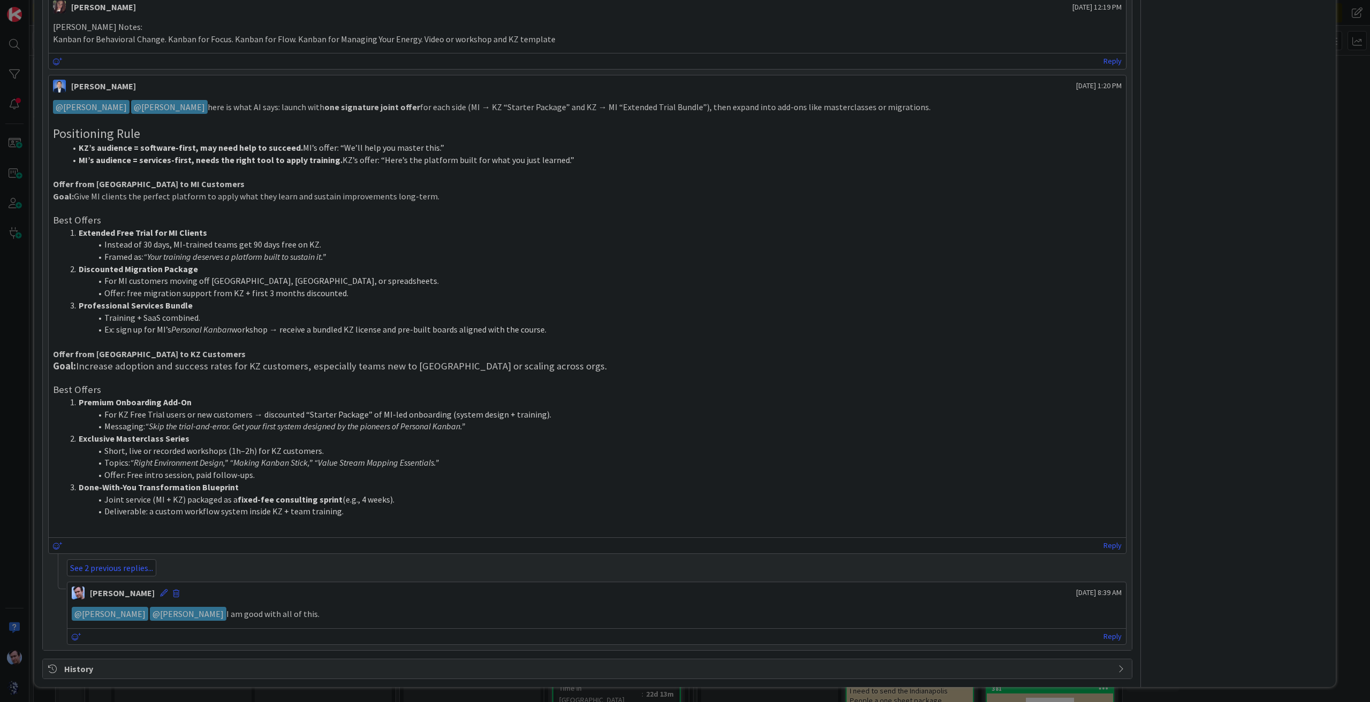
scroll to position [510, 0]
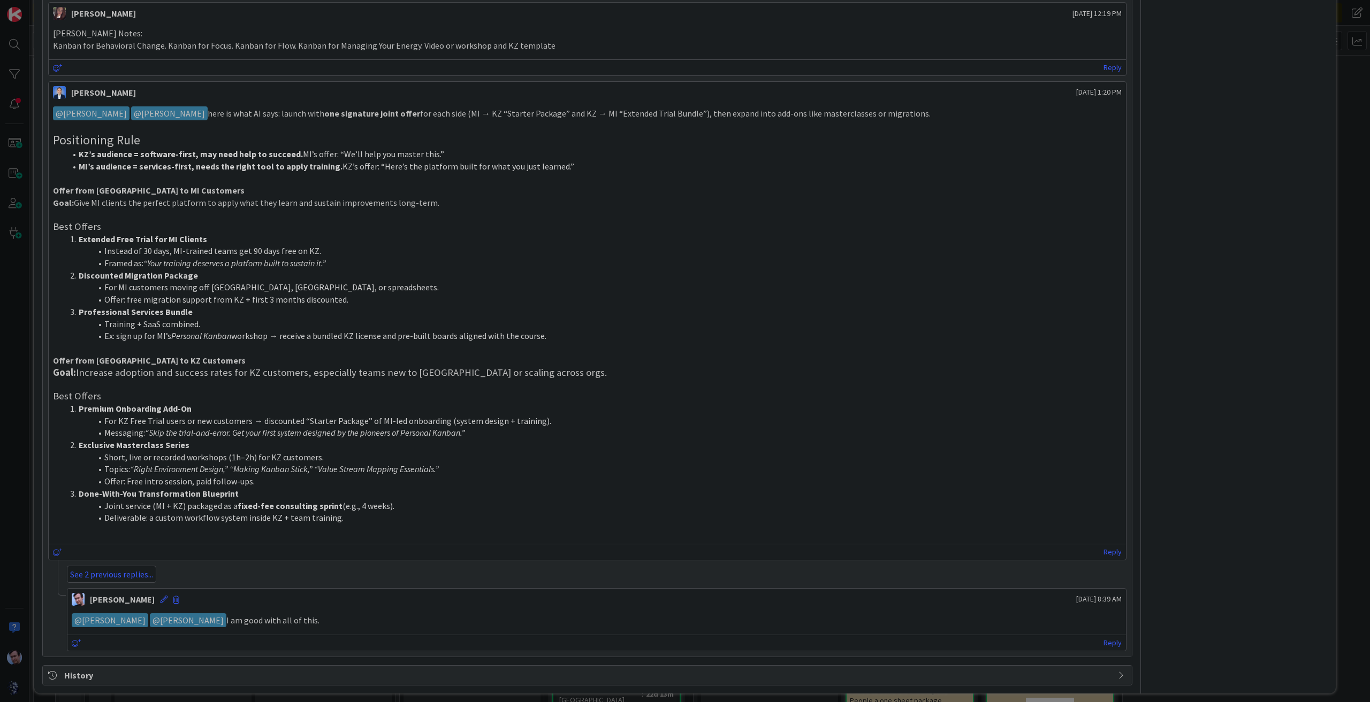
click at [510, 452] on li "Short, live or recorded workshops (1h–2h) for KZ customers." at bounding box center [594, 458] width 1056 height 12
click at [1310, 384] on div "Owner Increase Revenue Dates Block Custom Fields ( 0/0 ) Attachments Mirrors Th…" at bounding box center [1238, 109] width 179 height 1154
click at [1103, 546] on link "Reply" at bounding box center [1112, 552] width 18 height 13
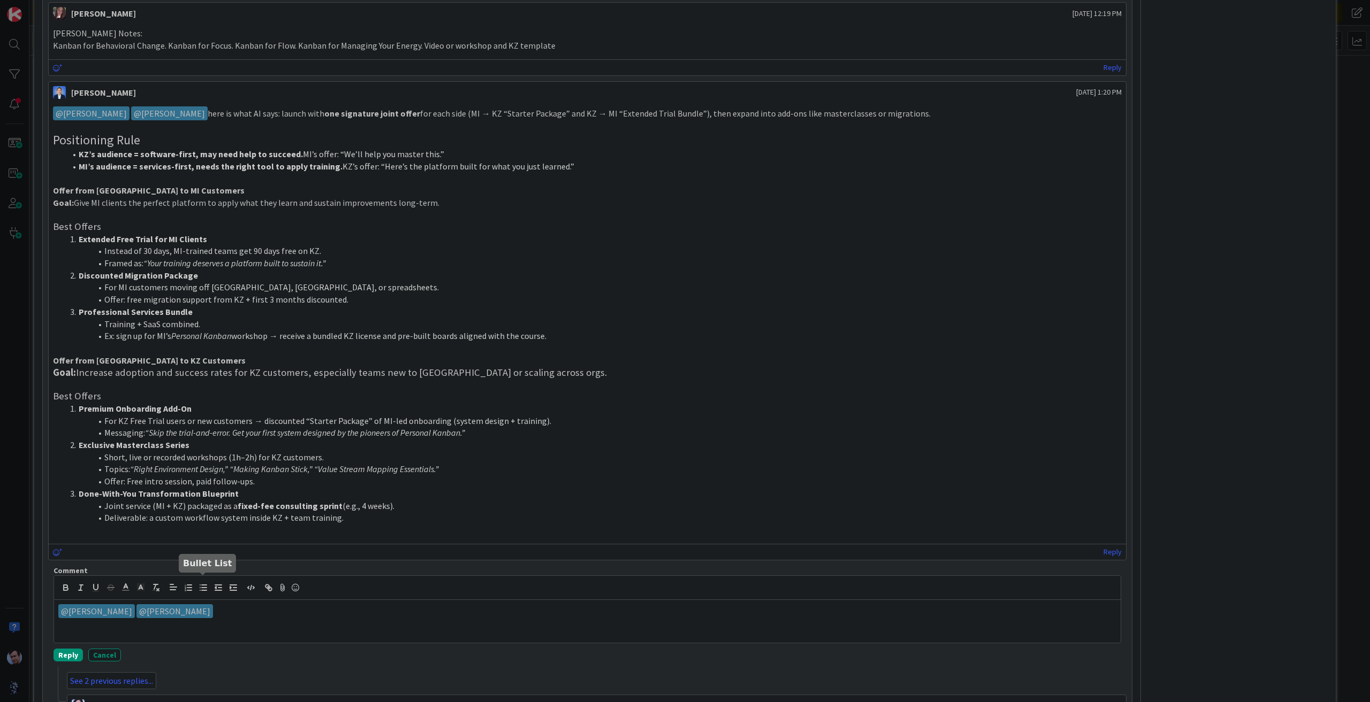
click at [204, 584] on icon "button" at bounding box center [203, 588] width 10 height 10
click at [201, 584] on icon "button" at bounding box center [203, 588] width 10 height 10
click at [236, 605] on p "﻿ @ [PERSON_NAME] ﻿ ﻿ @ [PERSON_NAME] ﻿" at bounding box center [587, 612] width 1058 height 14
click at [200, 583] on icon "button" at bounding box center [203, 588] width 10 height 10
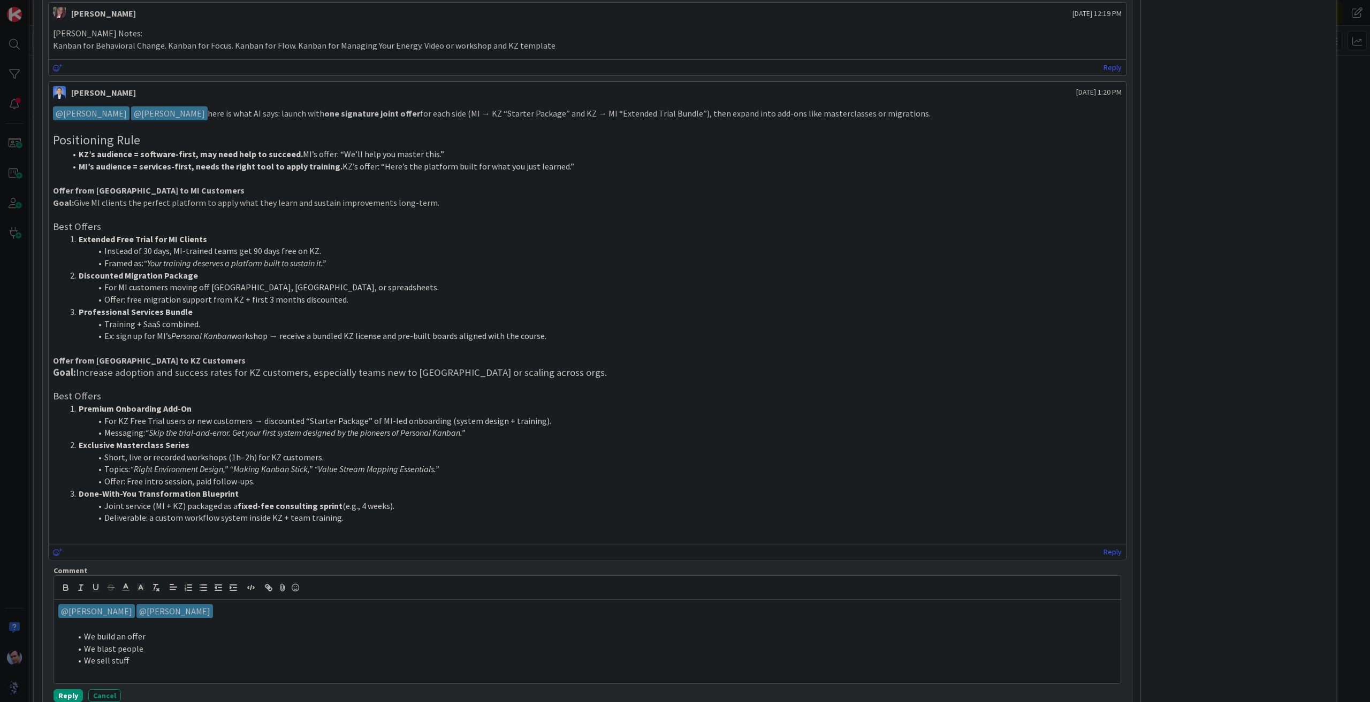
click at [235, 609] on p "﻿ @ [PERSON_NAME] ﻿ ﻿ @ [PERSON_NAME] ﻿" at bounding box center [587, 612] width 1058 height 14
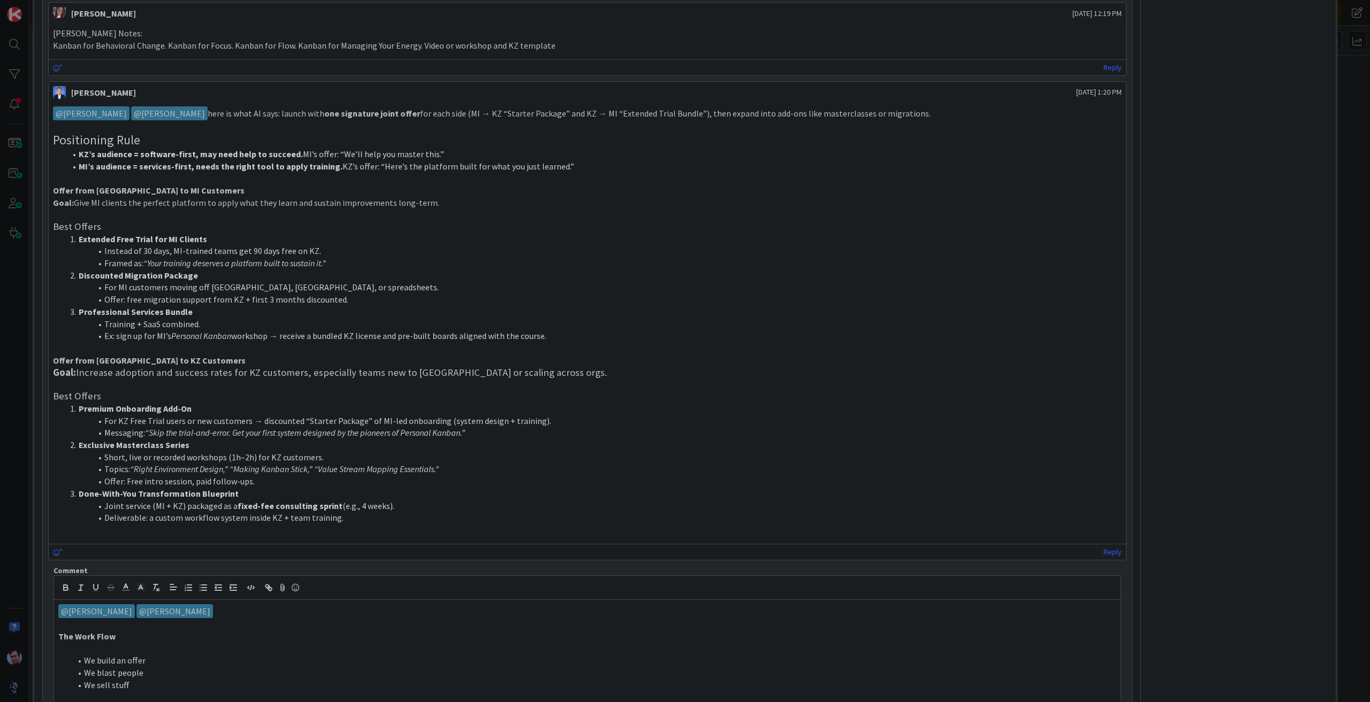
click at [138, 660] on li "We build an offer" at bounding box center [593, 661] width 1045 height 12
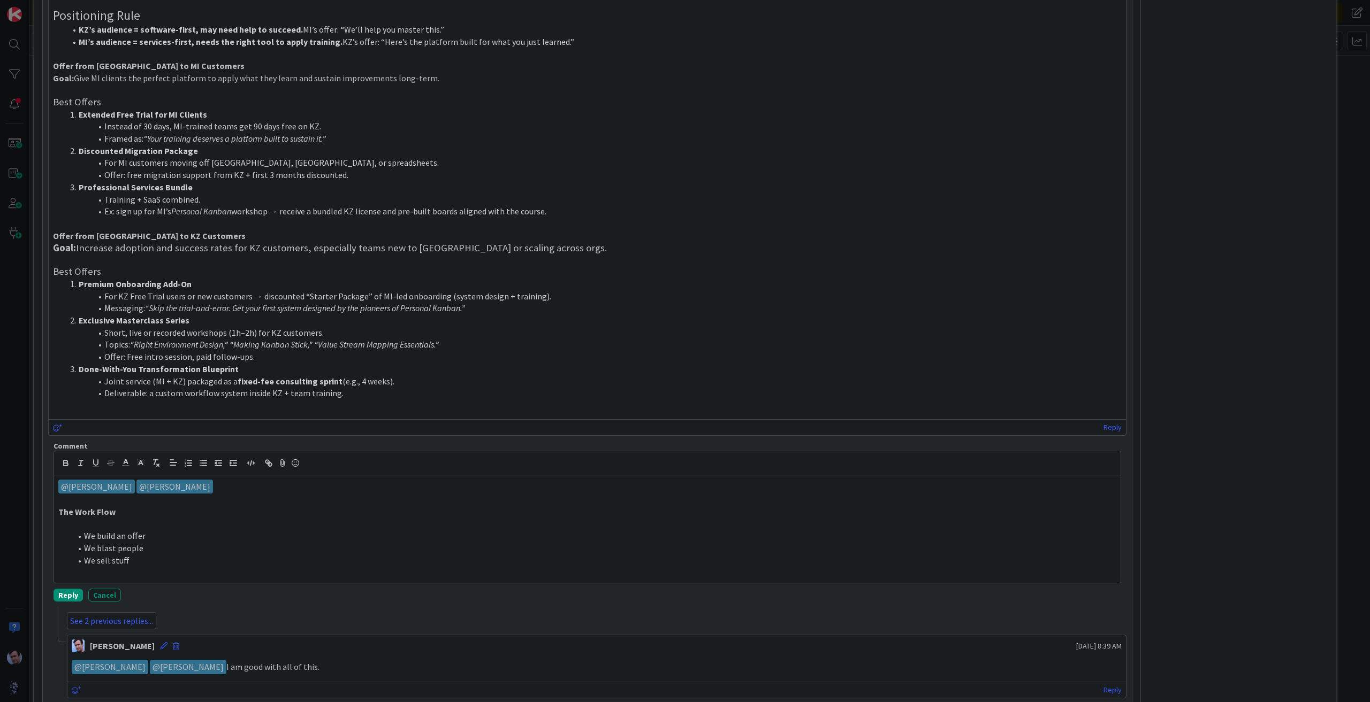
scroll to position [681, 0]
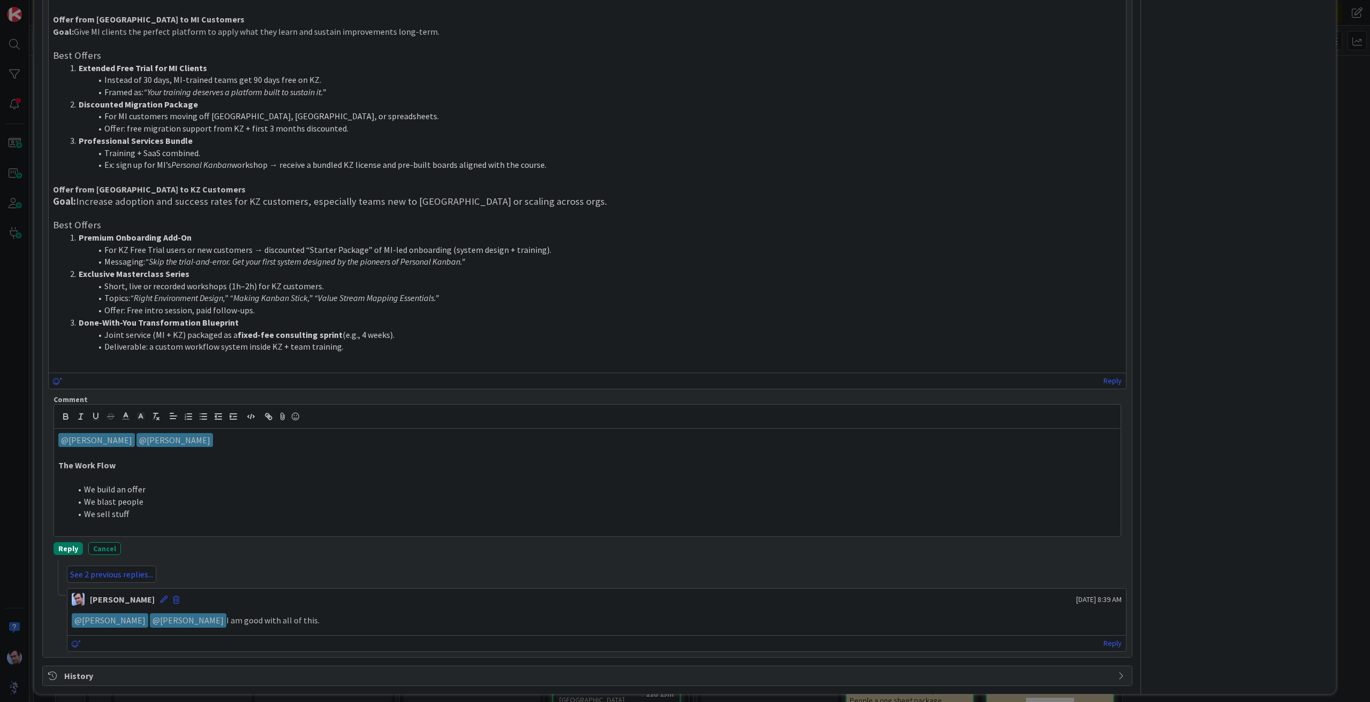
click at [70, 544] on button "Reply" at bounding box center [67, 548] width 29 height 13
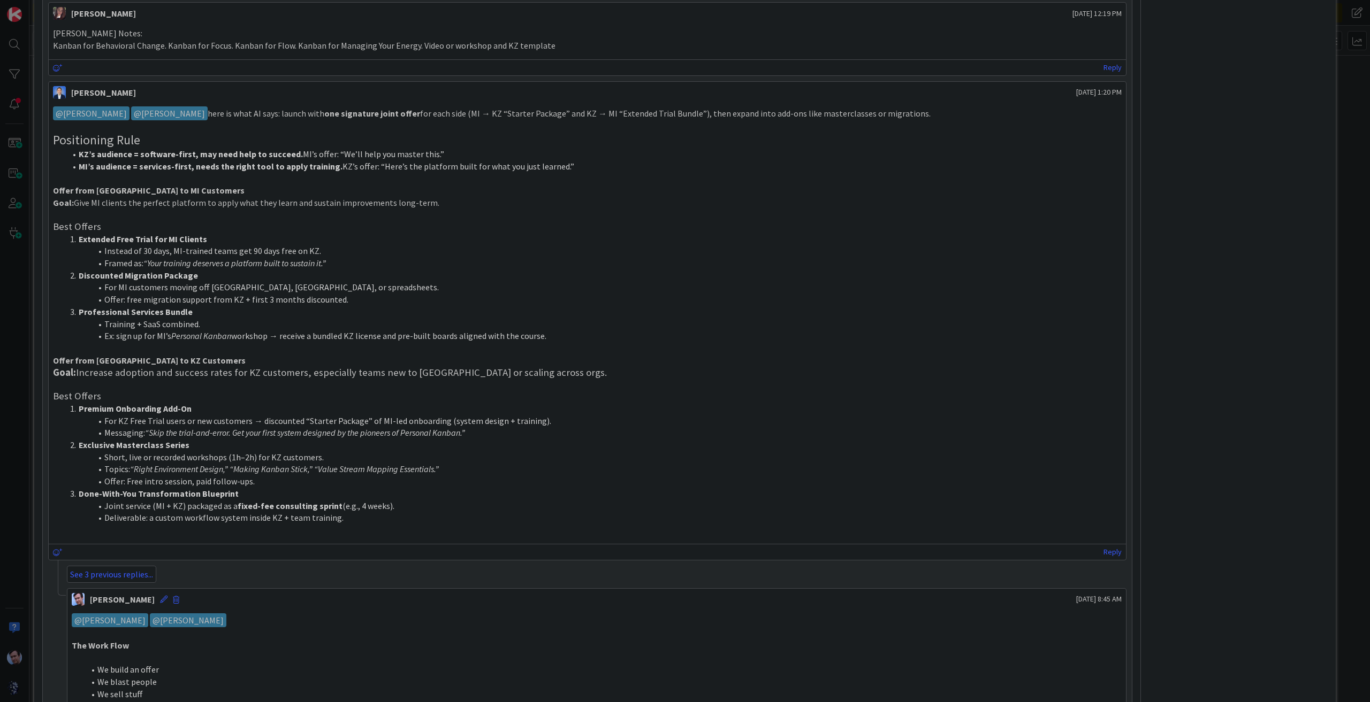
scroll to position [583, 0]
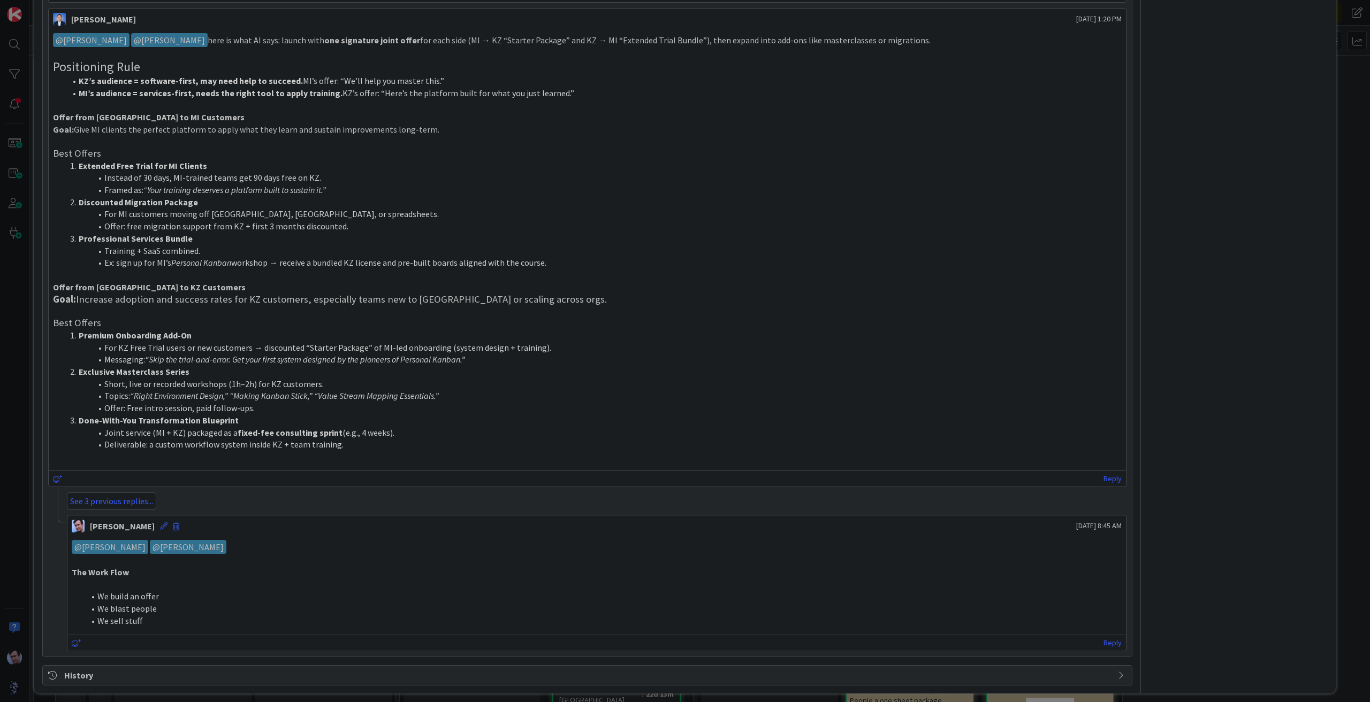
click at [1255, 418] on div "Owner Increase Revenue Dates Block Custom Fields ( 0/0 ) Attachments Mirrors Th…" at bounding box center [1238, 72] width 179 height 1227
click at [1220, 456] on div "Owner Increase Revenue Dates Block Custom Fields ( 0/0 ) Attachments Mirrors Th…" at bounding box center [1238, 72] width 179 height 1227
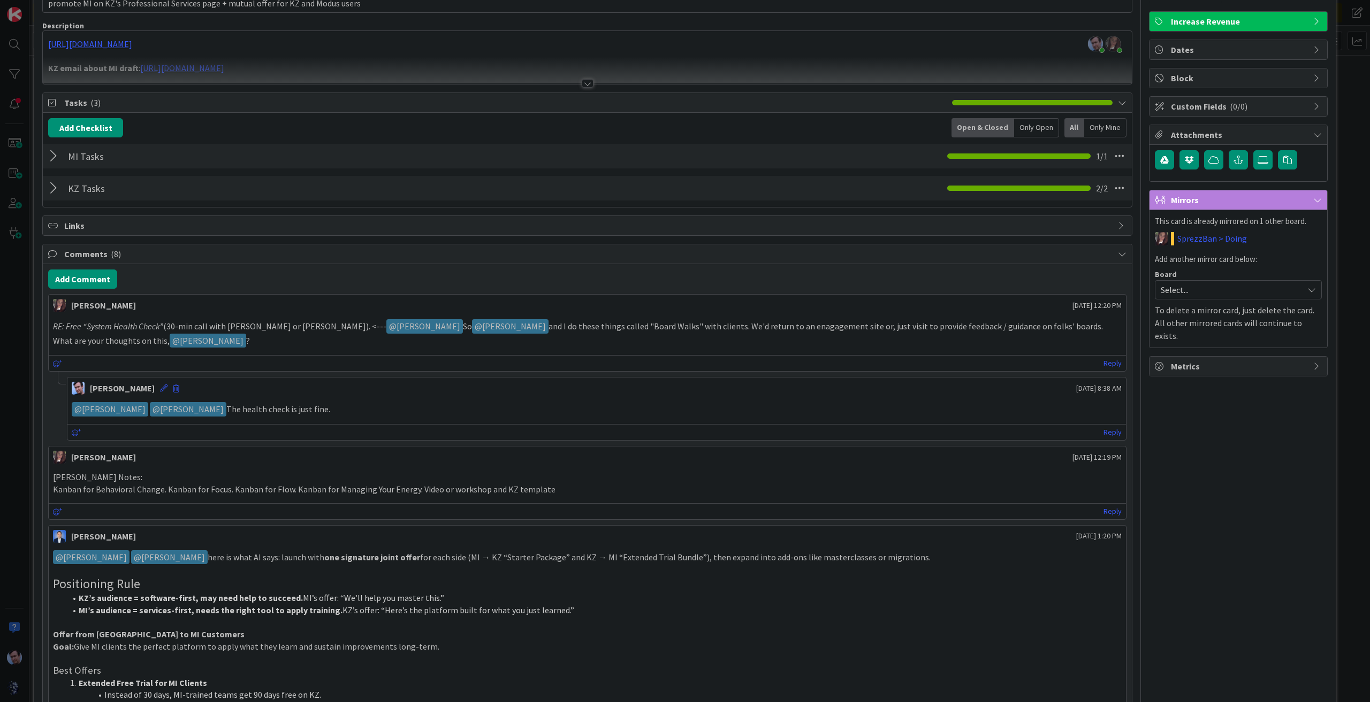
scroll to position [0, 0]
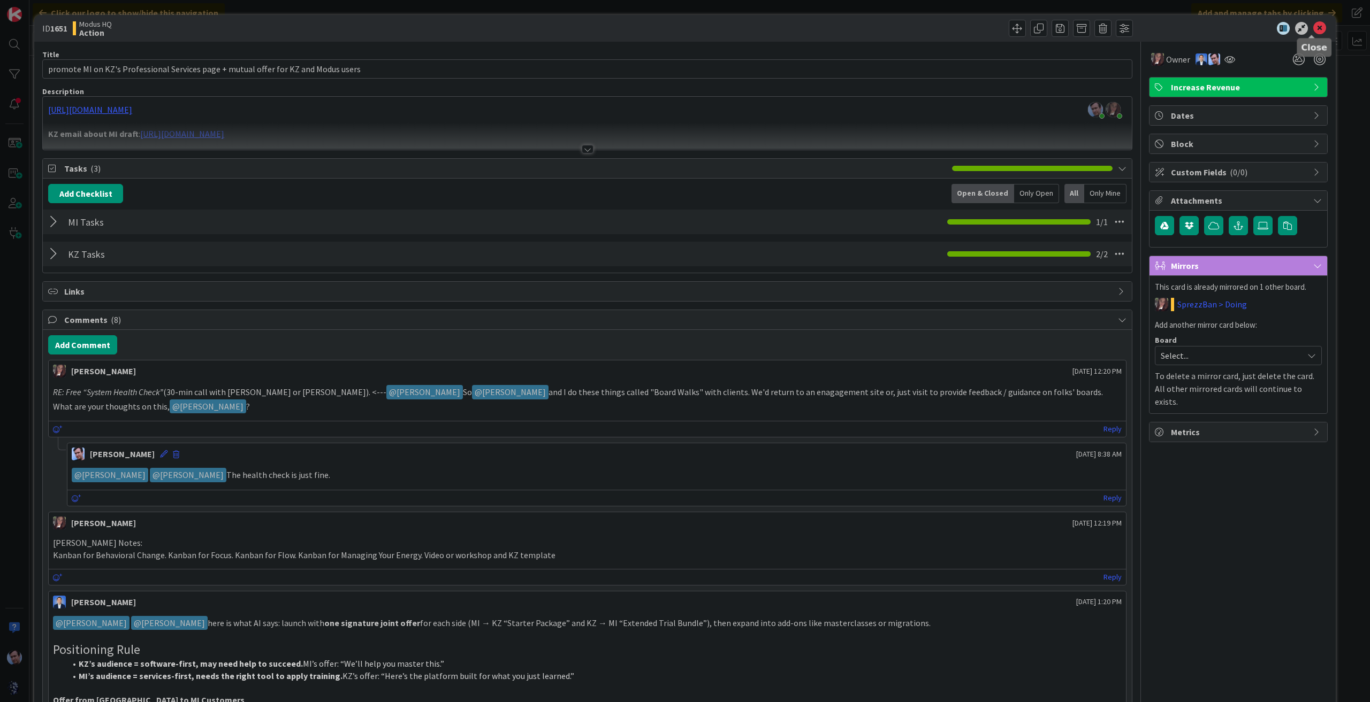
click at [1313, 25] on icon at bounding box center [1319, 28] width 13 height 13
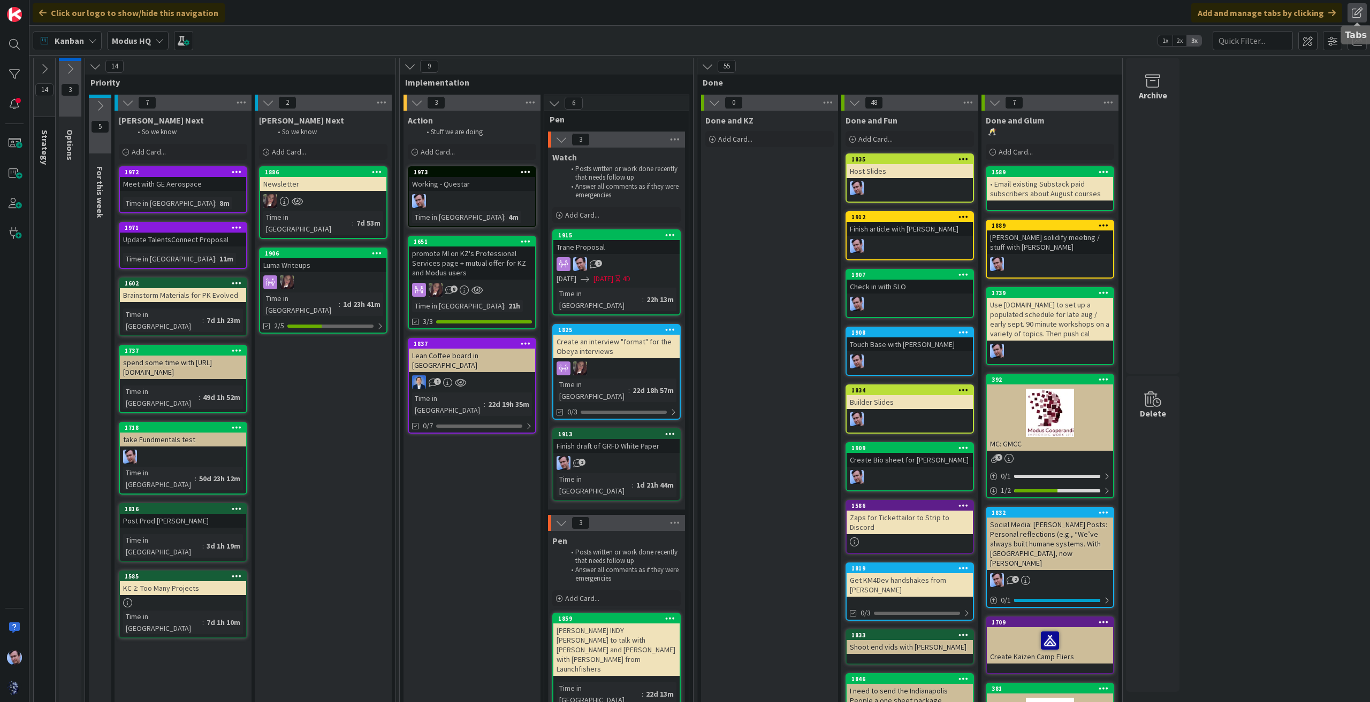
click at [1358, 14] on span at bounding box center [1356, 12] width 19 height 19
click at [1228, 58] on button "Add Tab" at bounding box center [1233, 58] width 44 height 19
click at [1269, 65] on div "Kanban" at bounding box center [1286, 64] width 150 height 19
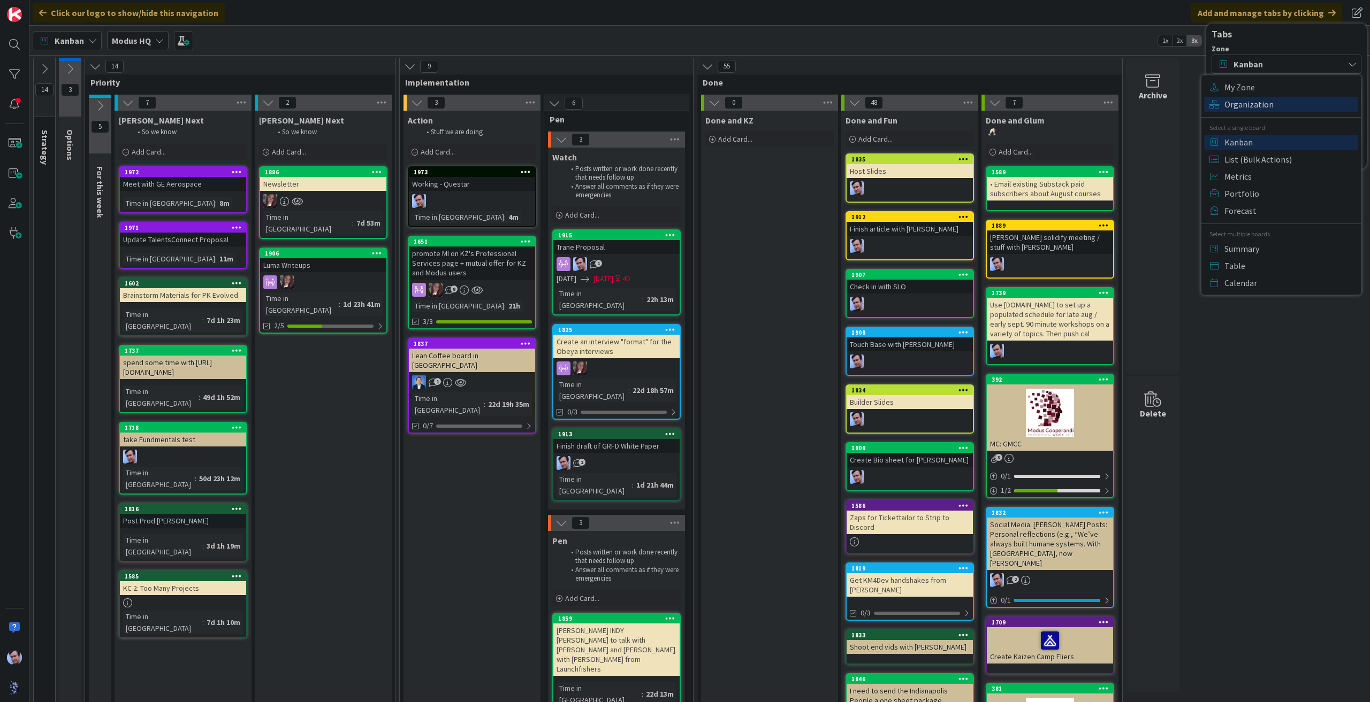
click at [1248, 101] on span "Organization" at bounding box center [1289, 104] width 131 height 16
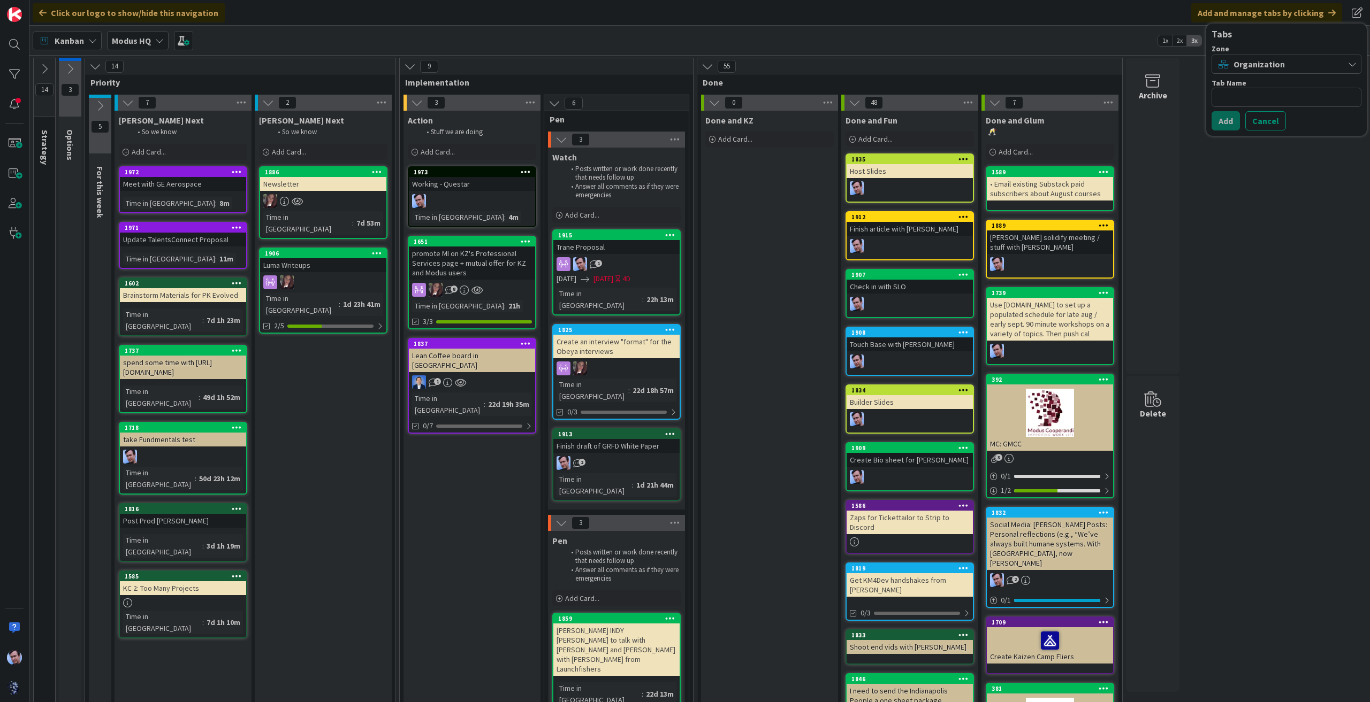
click at [1213, 238] on div "14 Strategy These are Modus GOALS and so these cards never move. 3 Options 14 P…" at bounding box center [700, 520] width 1336 height 925
click at [1356, 17] on span at bounding box center [1356, 12] width 19 height 19
click at [1239, 98] on textarea at bounding box center [1286, 97] width 150 height 19
click at [1337, 58] on div "Organization" at bounding box center [1286, 64] width 150 height 19
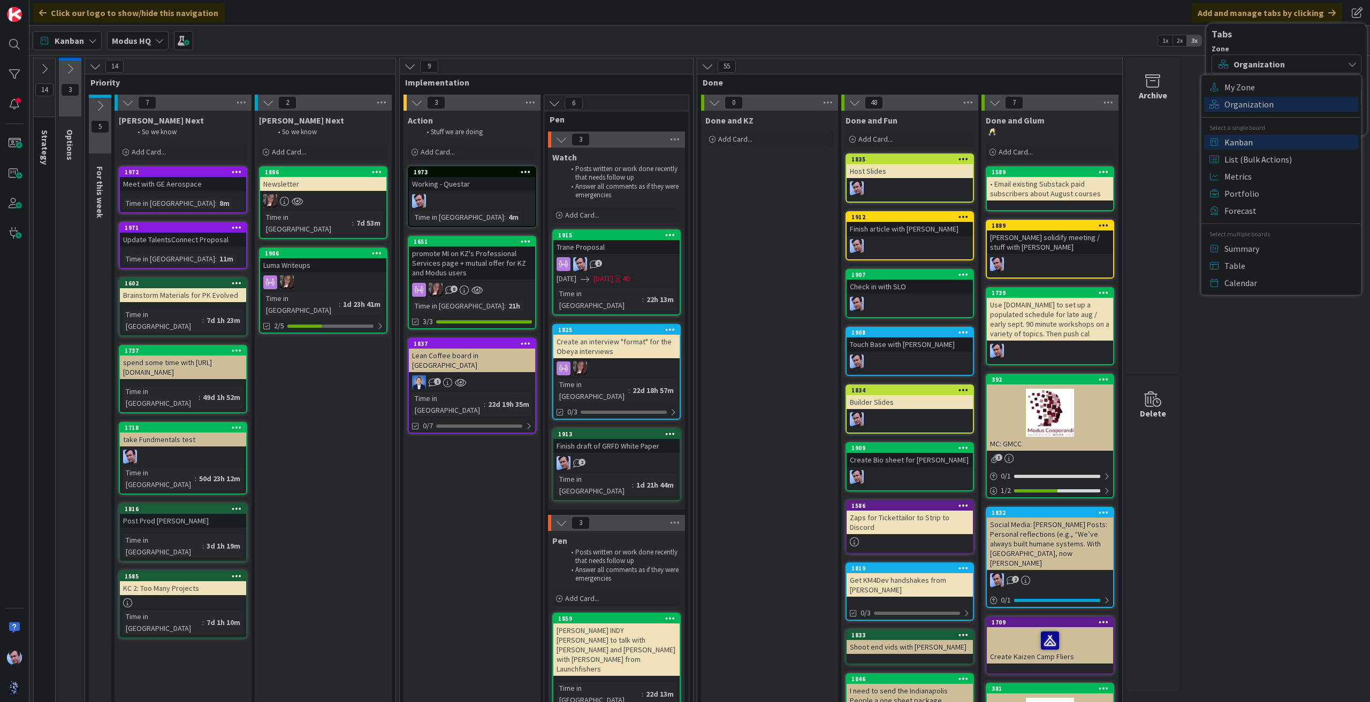
click at [1244, 139] on span "Kanban" at bounding box center [1289, 142] width 131 height 16
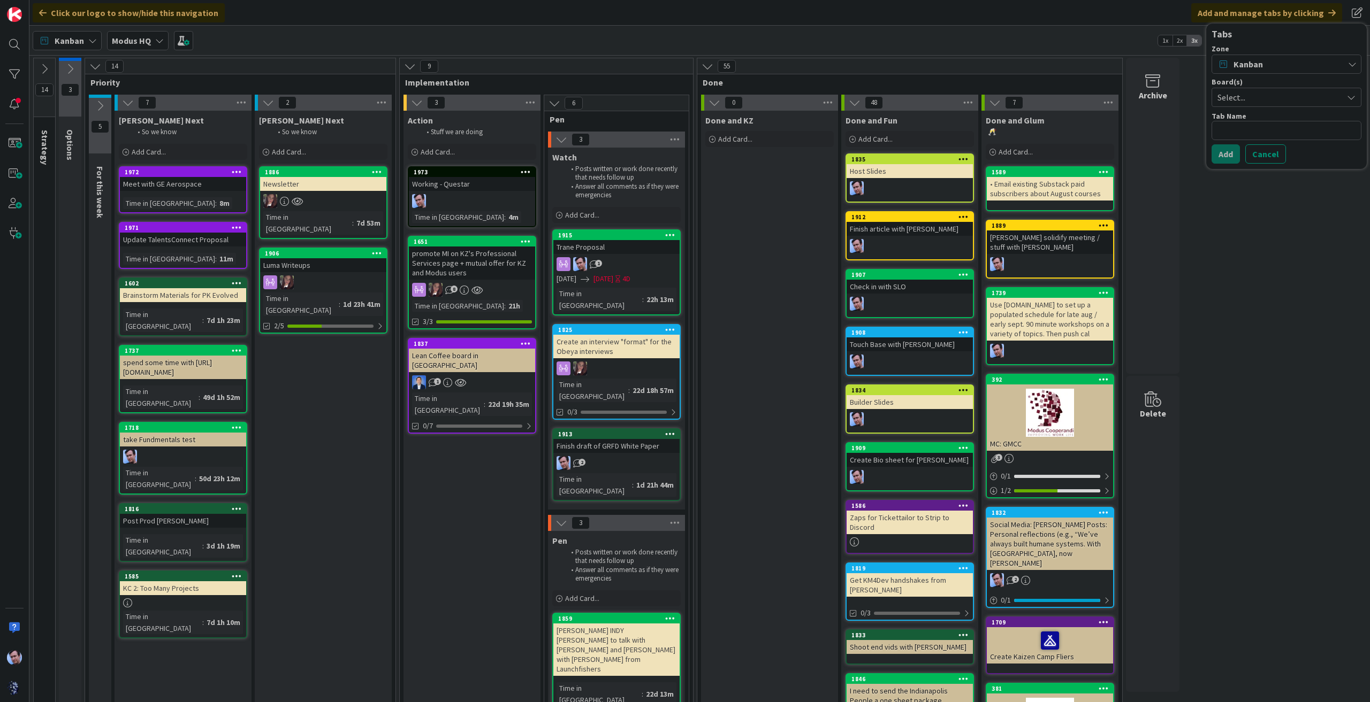
click at [1268, 94] on span "Select..." at bounding box center [1277, 97] width 120 height 15
click at [1212, 276] on icon at bounding box center [1209, 277] width 9 height 16
click at [1249, 127] on textarea at bounding box center [1286, 130] width 150 height 19
click at [1227, 154] on button "Add" at bounding box center [1225, 153] width 28 height 19
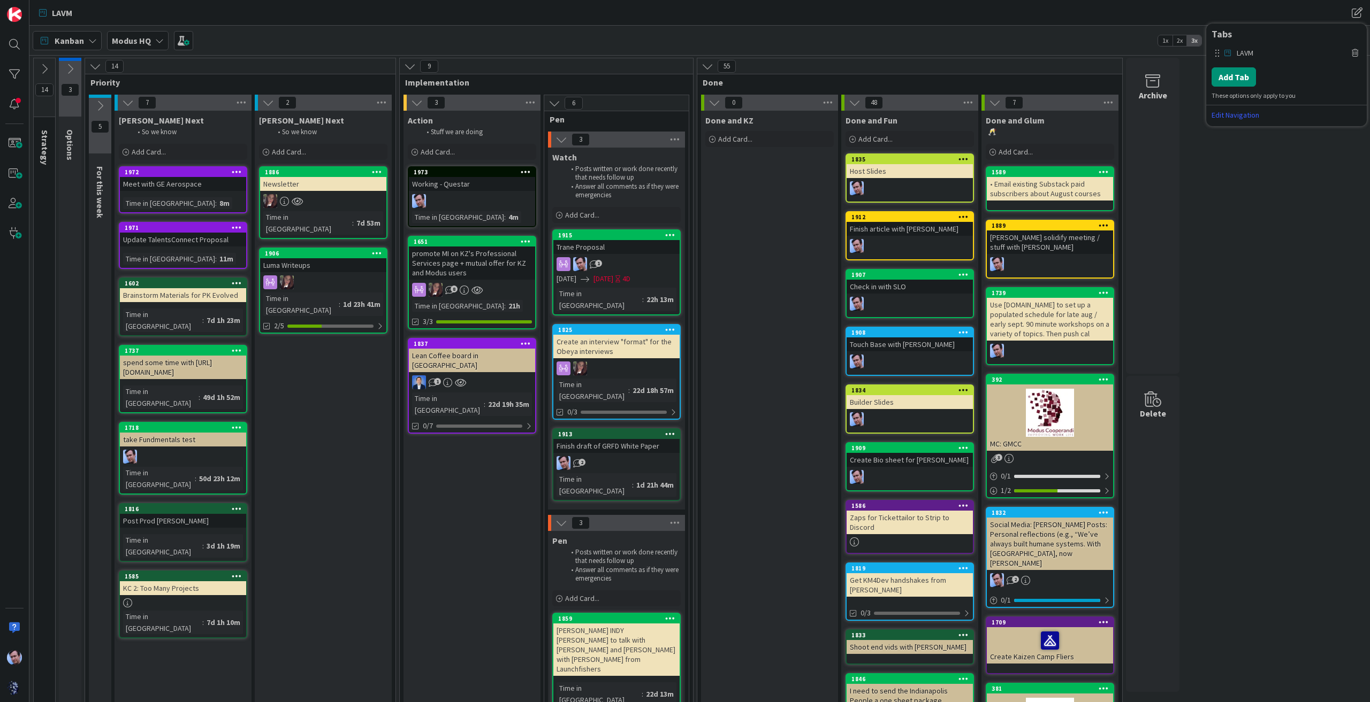
click at [1304, 223] on div "14 Strategy These are Modus GOALS and so these cards never move. 3 Options 14 P…" at bounding box center [700, 520] width 1336 height 925
click at [58, 10] on span "LAVM" at bounding box center [62, 12] width 20 height 13
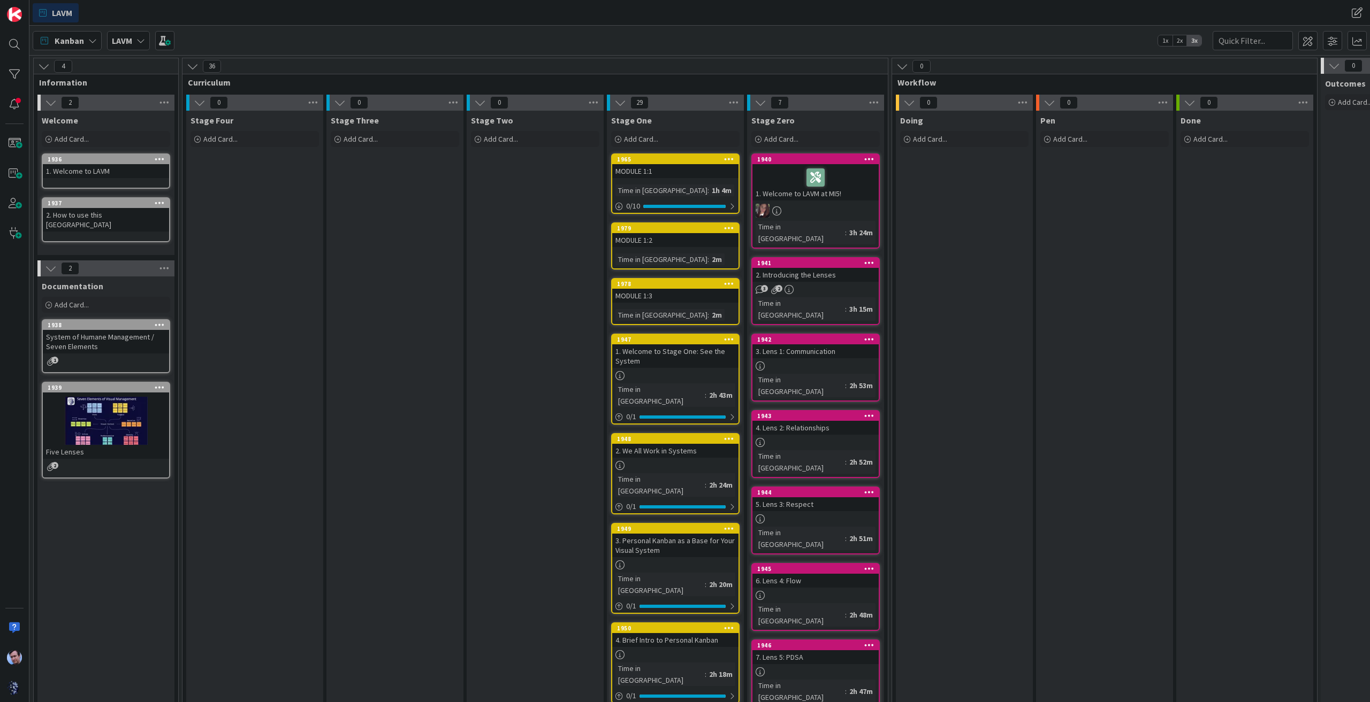
click at [678, 170] on div "MODULE 1:1" at bounding box center [675, 171] width 126 height 14
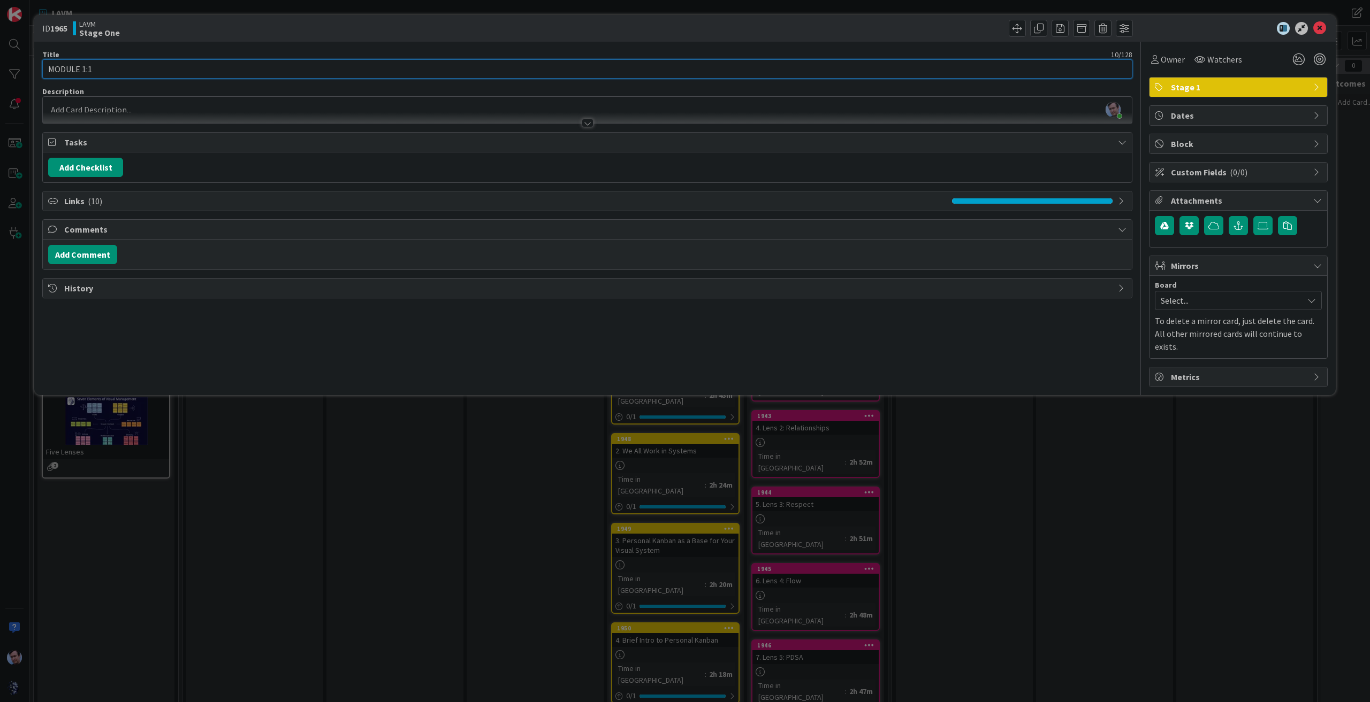
click at [153, 70] on input "MODULE 1:1" at bounding box center [587, 68] width 1090 height 19
click at [1325, 28] on icon at bounding box center [1319, 28] width 13 height 13
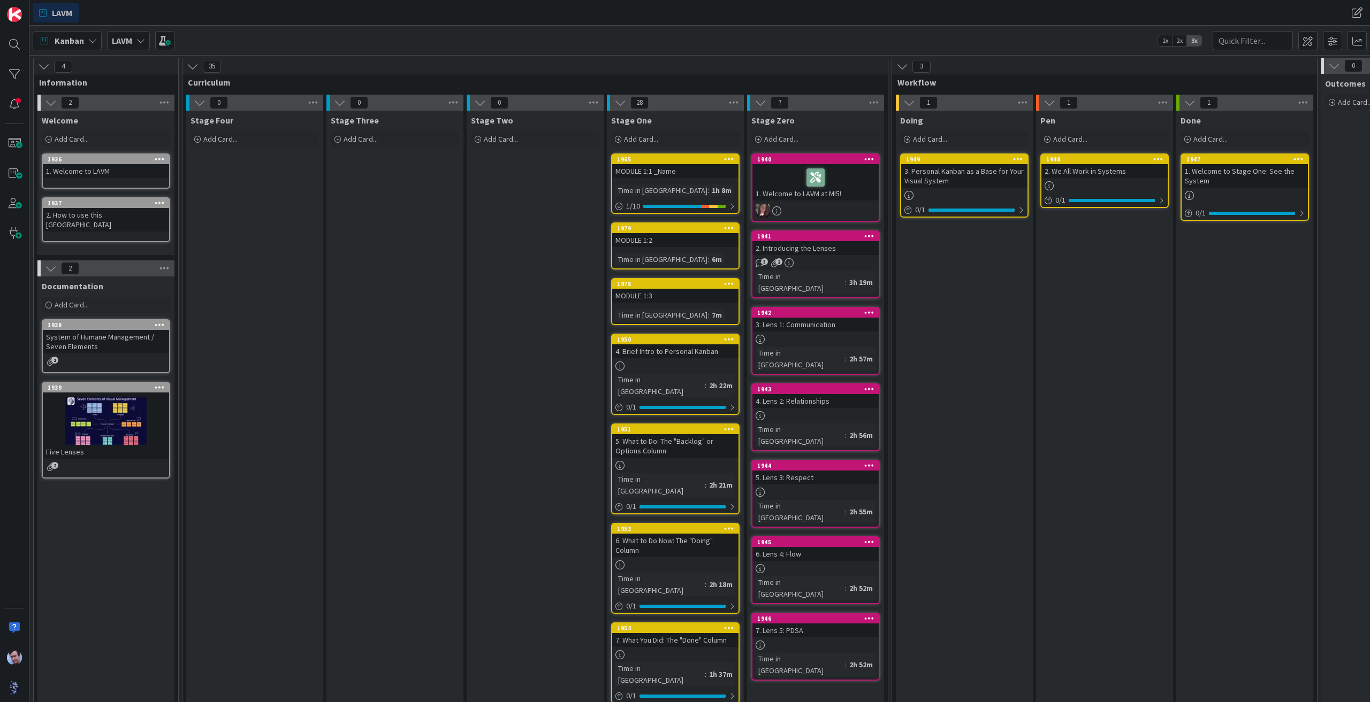
click at [813, 247] on div "2. Introducing the Lenses" at bounding box center [815, 248] width 126 height 14
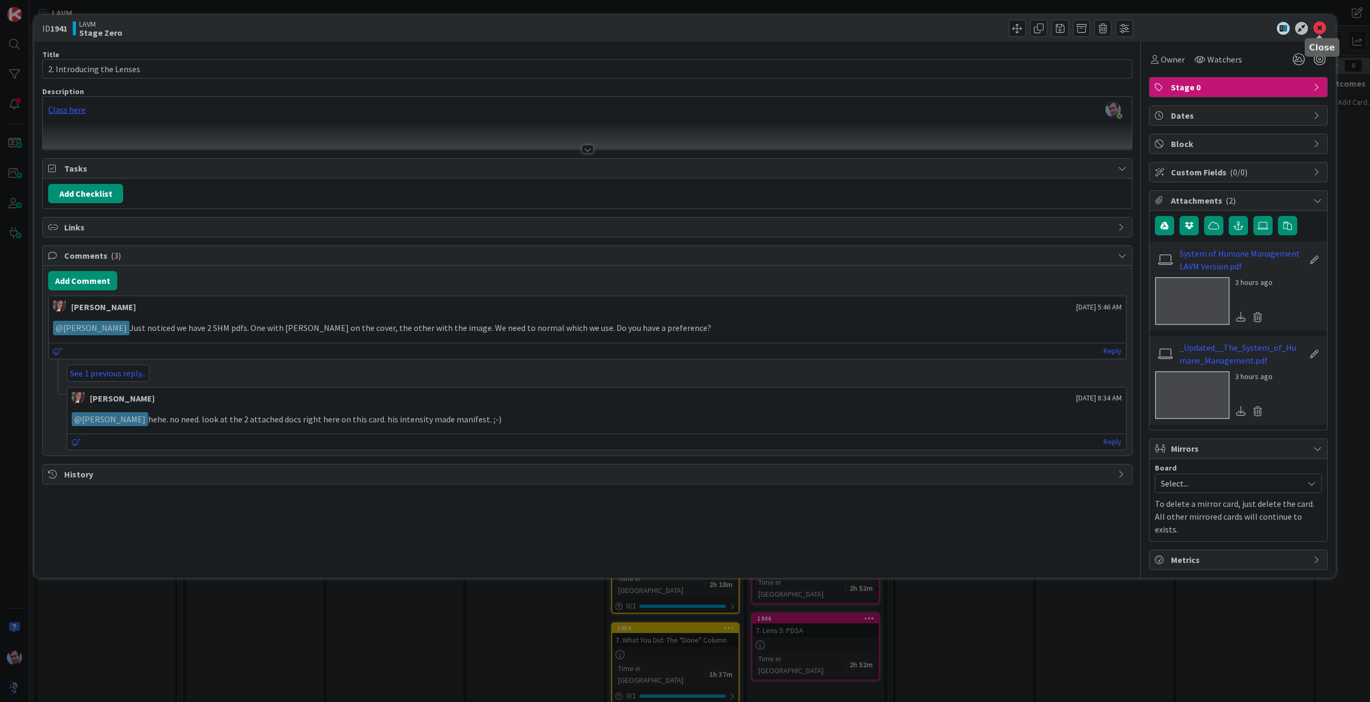
click at [1318, 26] on icon at bounding box center [1319, 28] width 13 height 13
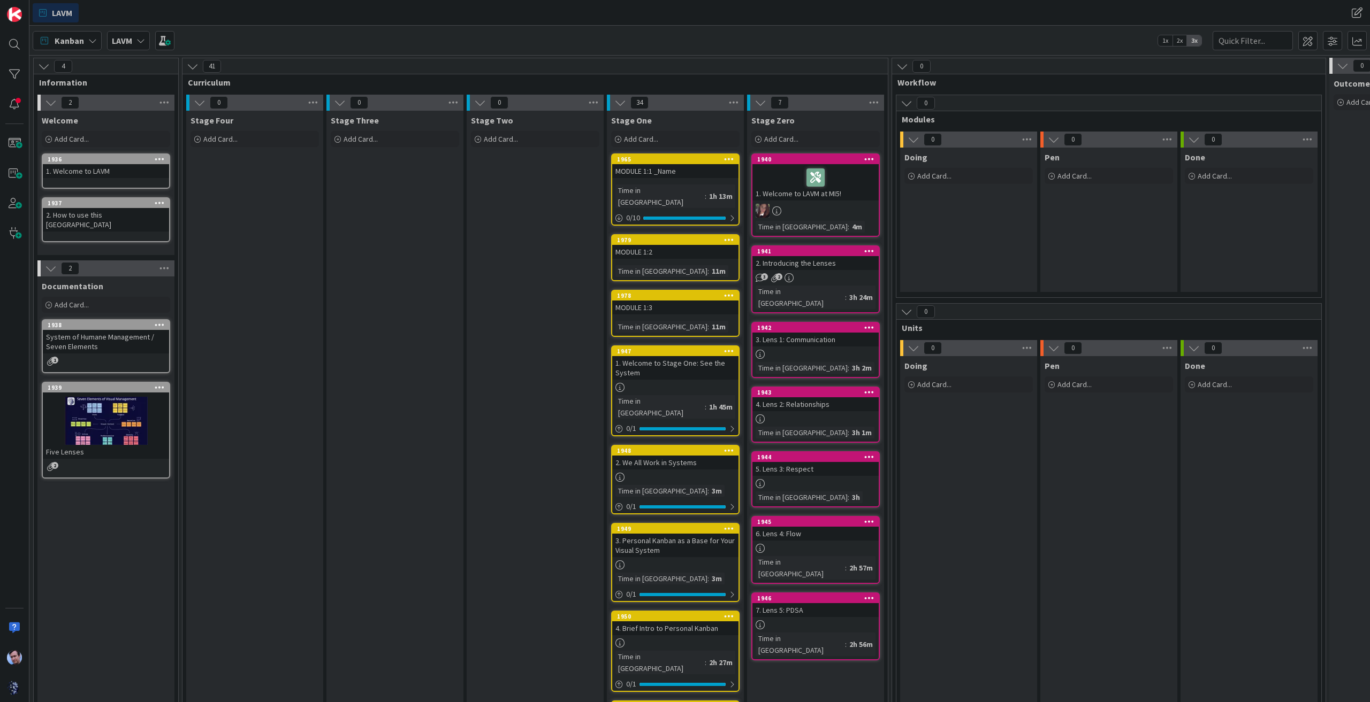
click at [670, 245] on div "MODULE 1:2" at bounding box center [675, 252] width 126 height 14
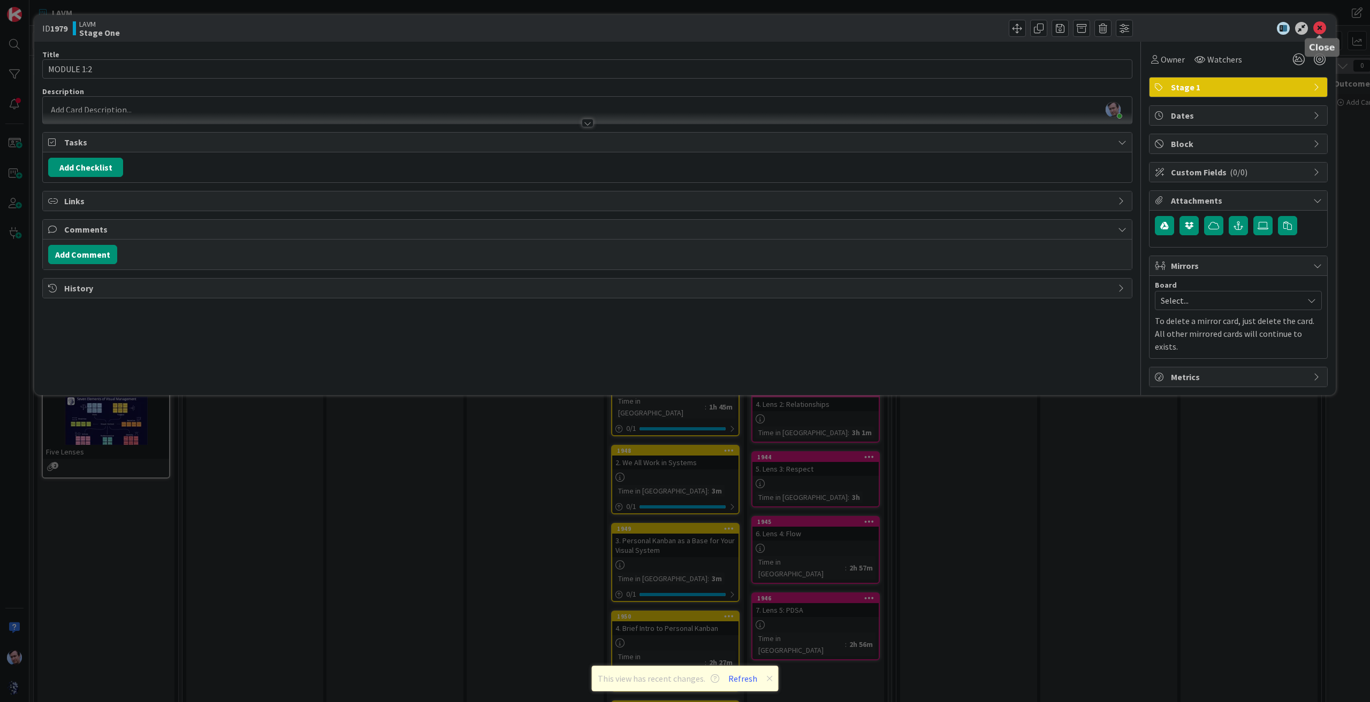
click at [1320, 26] on icon at bounding box center [1319, 28] width 13 height 13
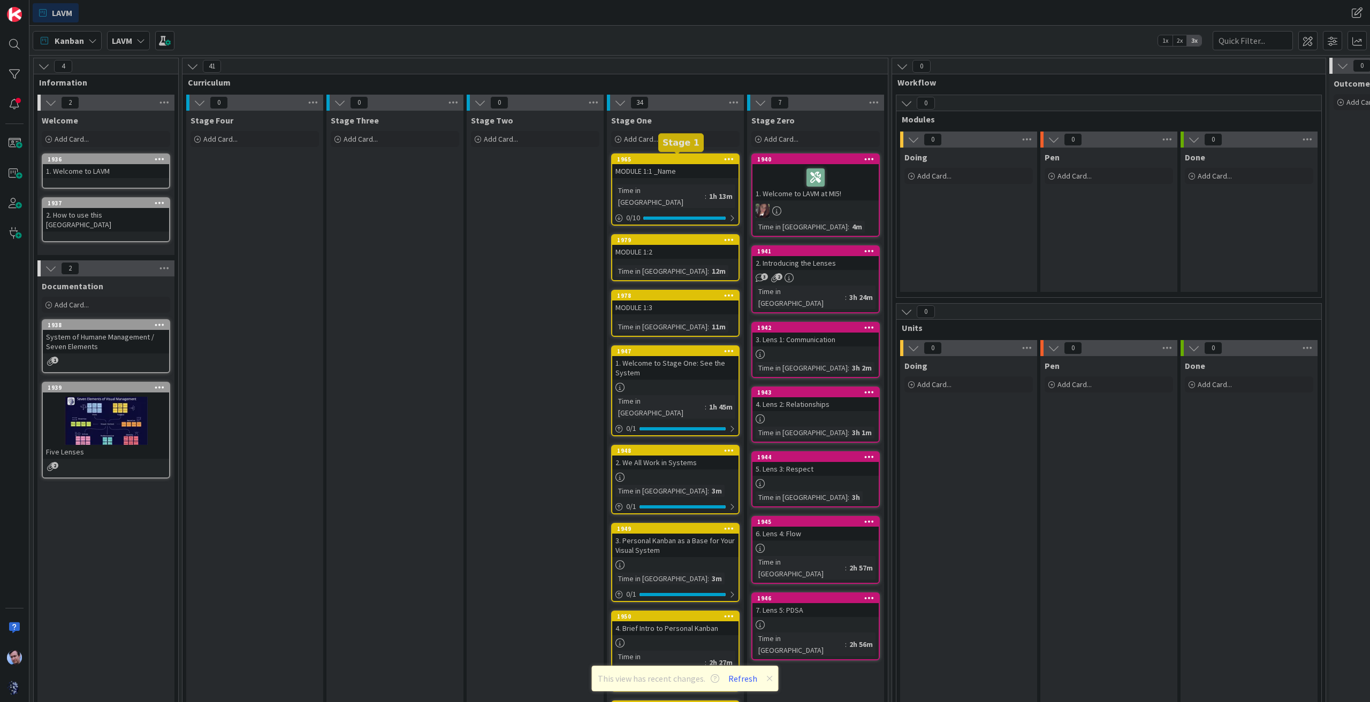
click at [707, 159] on div "1965" at bounding box center [677, 159] width 121 height 7
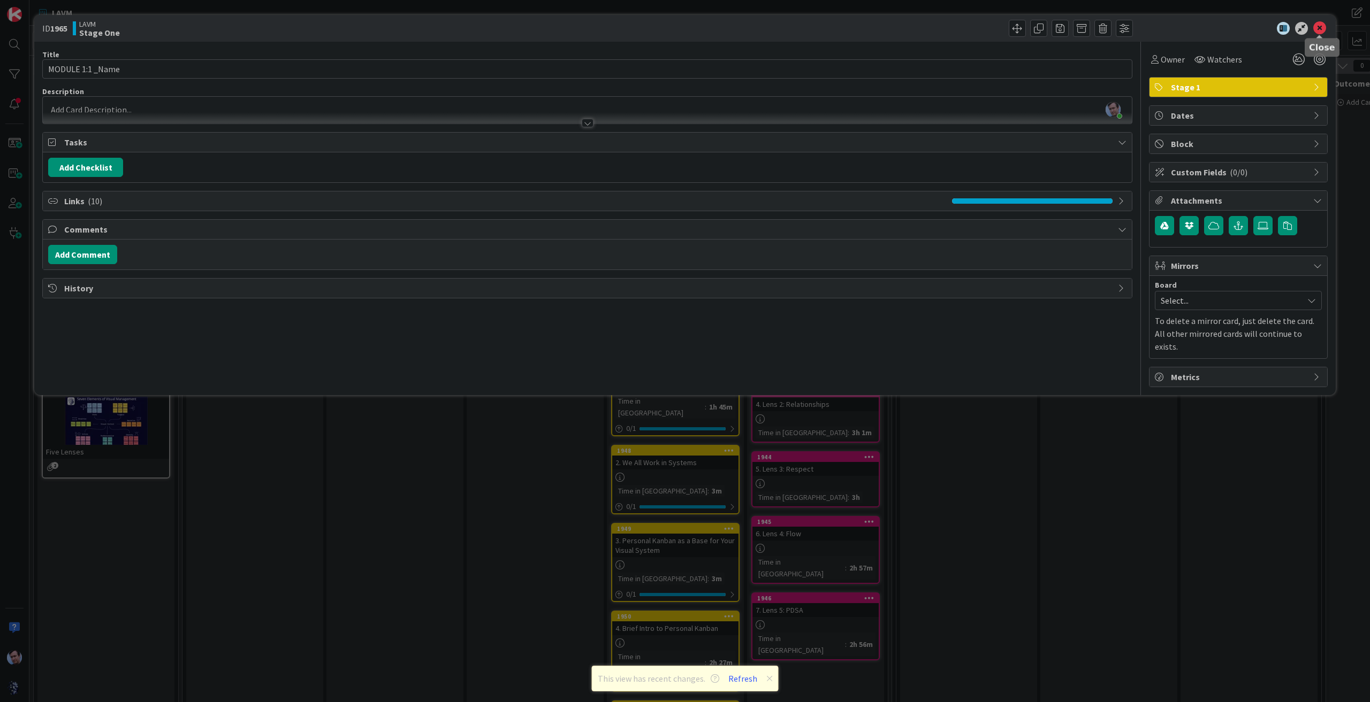
click at [1322, 30] on icon at bounding box center [1319, 28] width 13 height 13
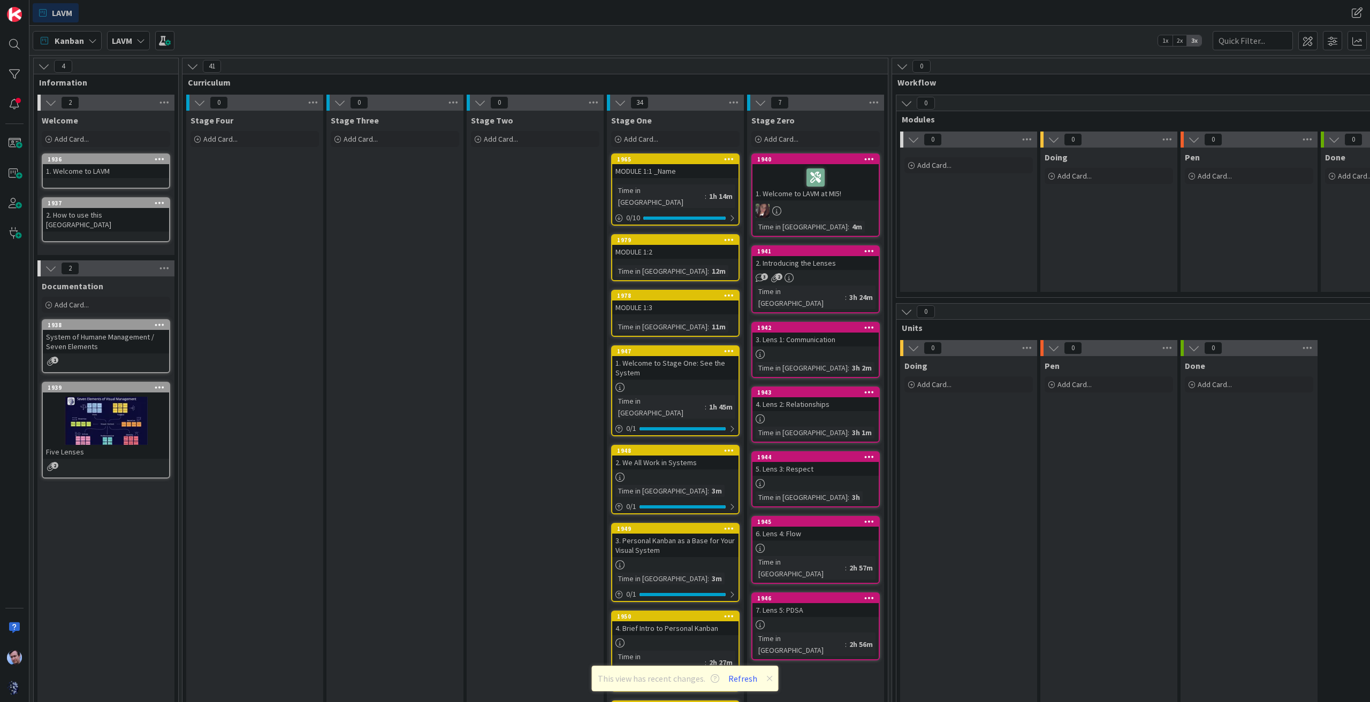
click at [847, 180] on div at bounding box center [815, 177] width 120 height 22
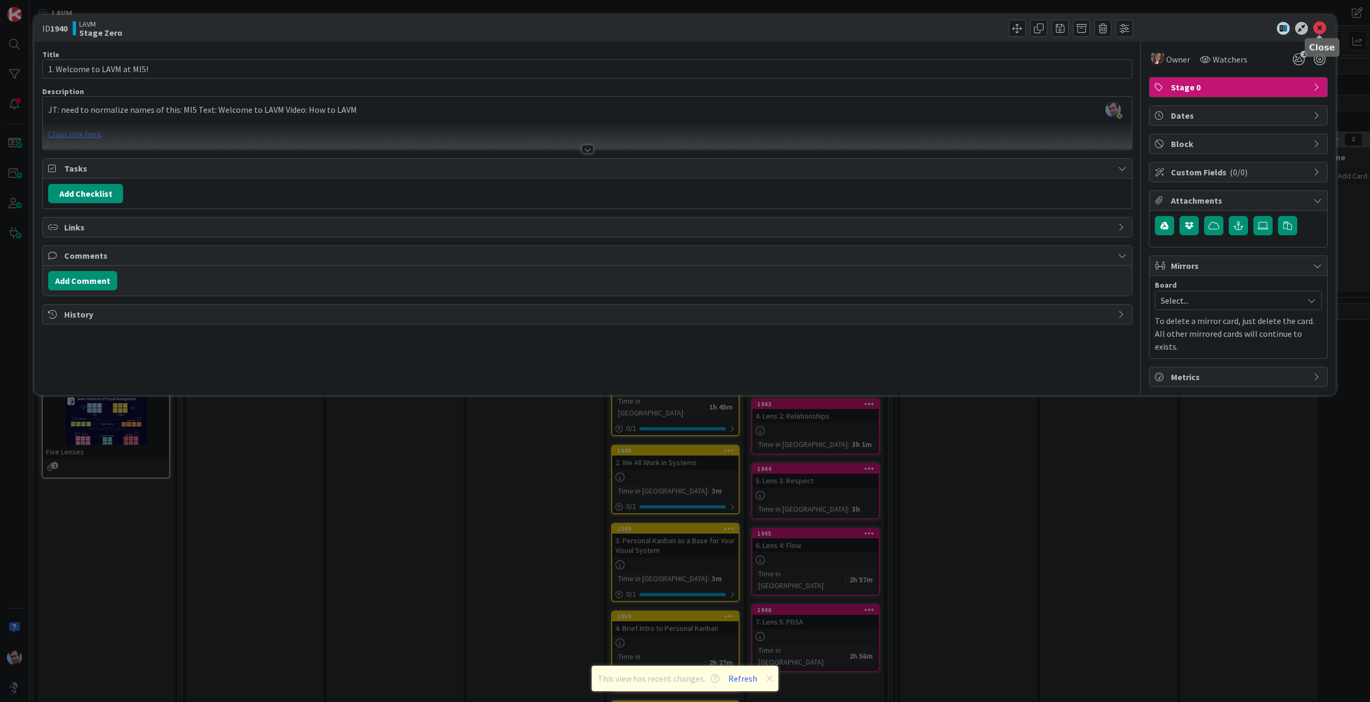
click at [1316, 30] on icon at bounding box center [1319, 28] width 13 height 13
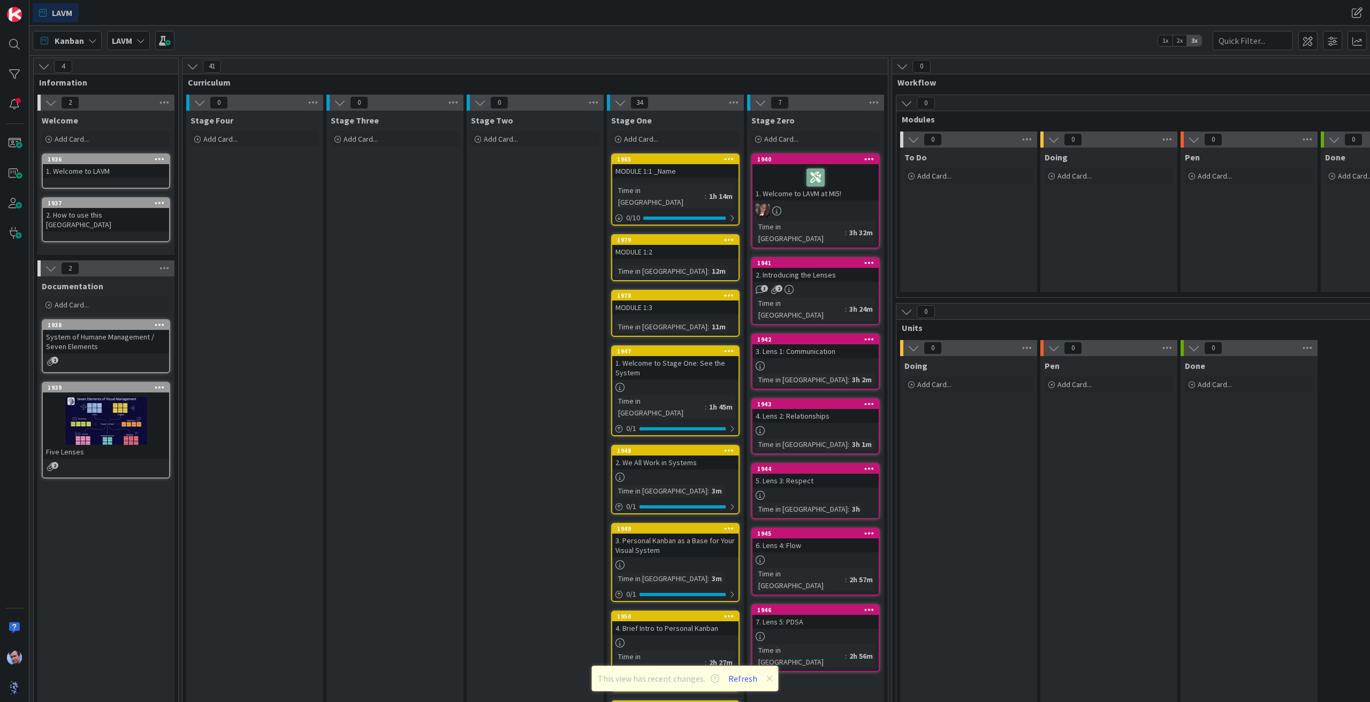
click at [679, 181] on link "1965 MODULE 1:1 _Name Time in [GEOGRAPHIC_DATA] : 1h 14m 0 / 10" at bounding box center [675, 190] width 128 height 72
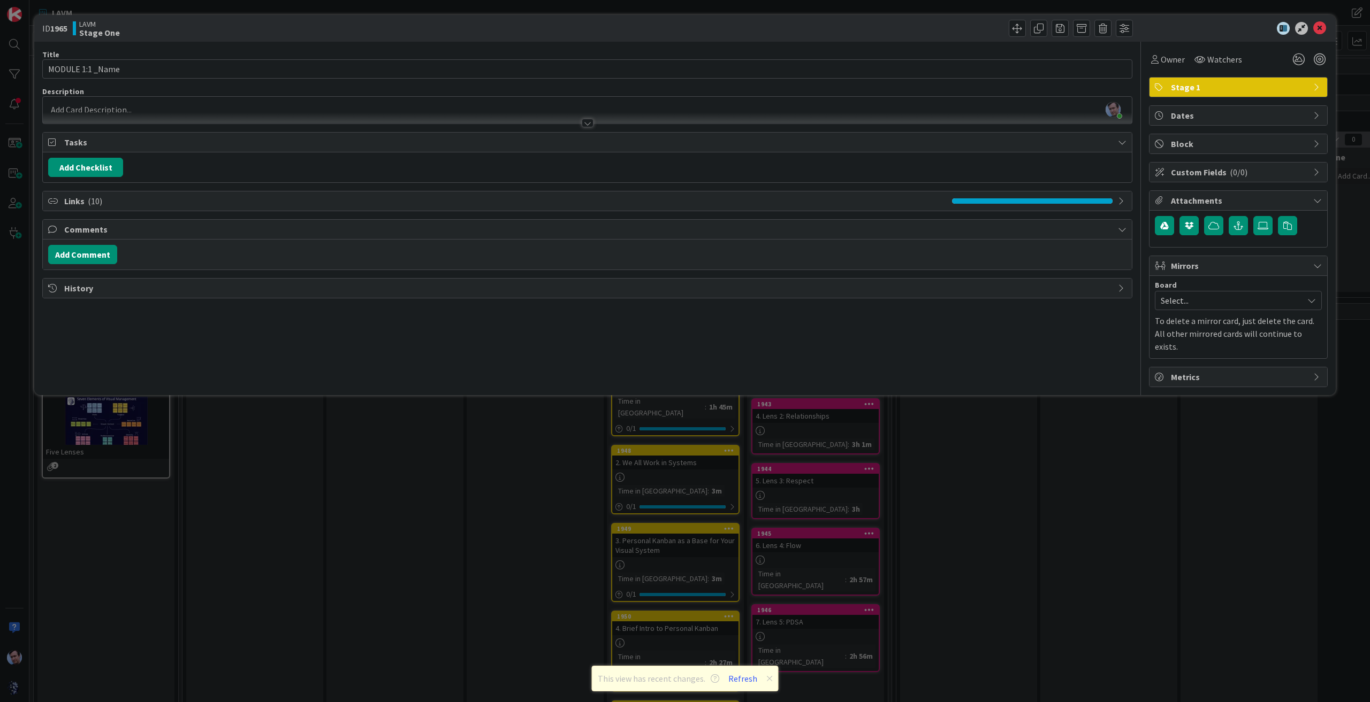
click at [1118, 199] on icon at bounding box center [1122, 201] width 9 height 9
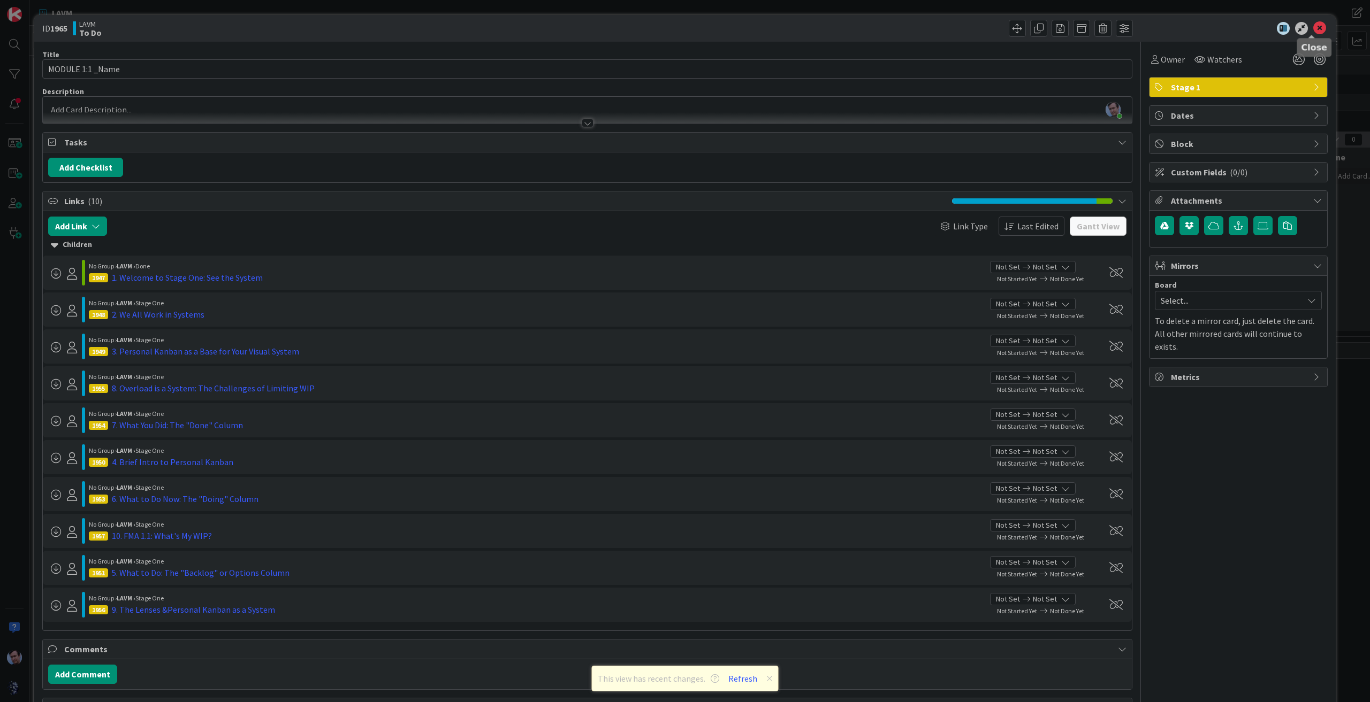
click at [1313, 25] on icon at bounding box center [1319, 28] width 13 height 13
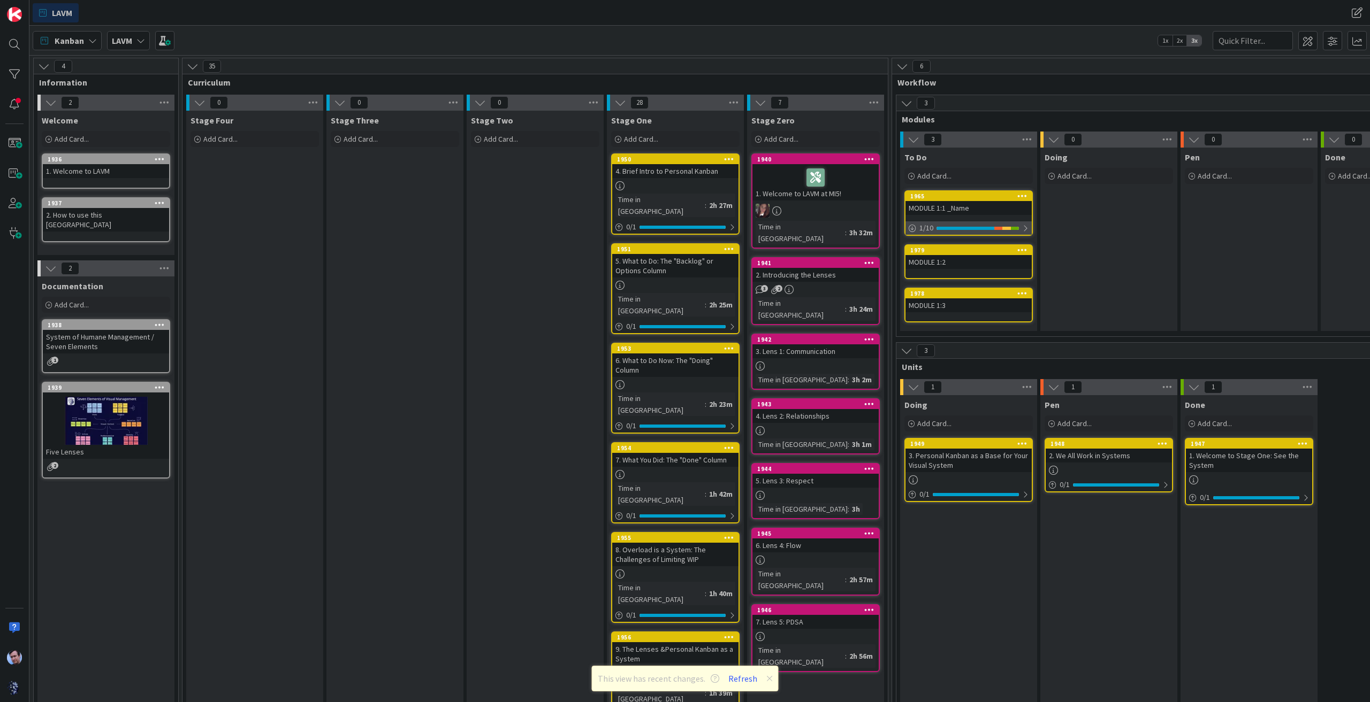
click at [1024, 224] on div at bounding box center [1025, 228] width 6 height 9
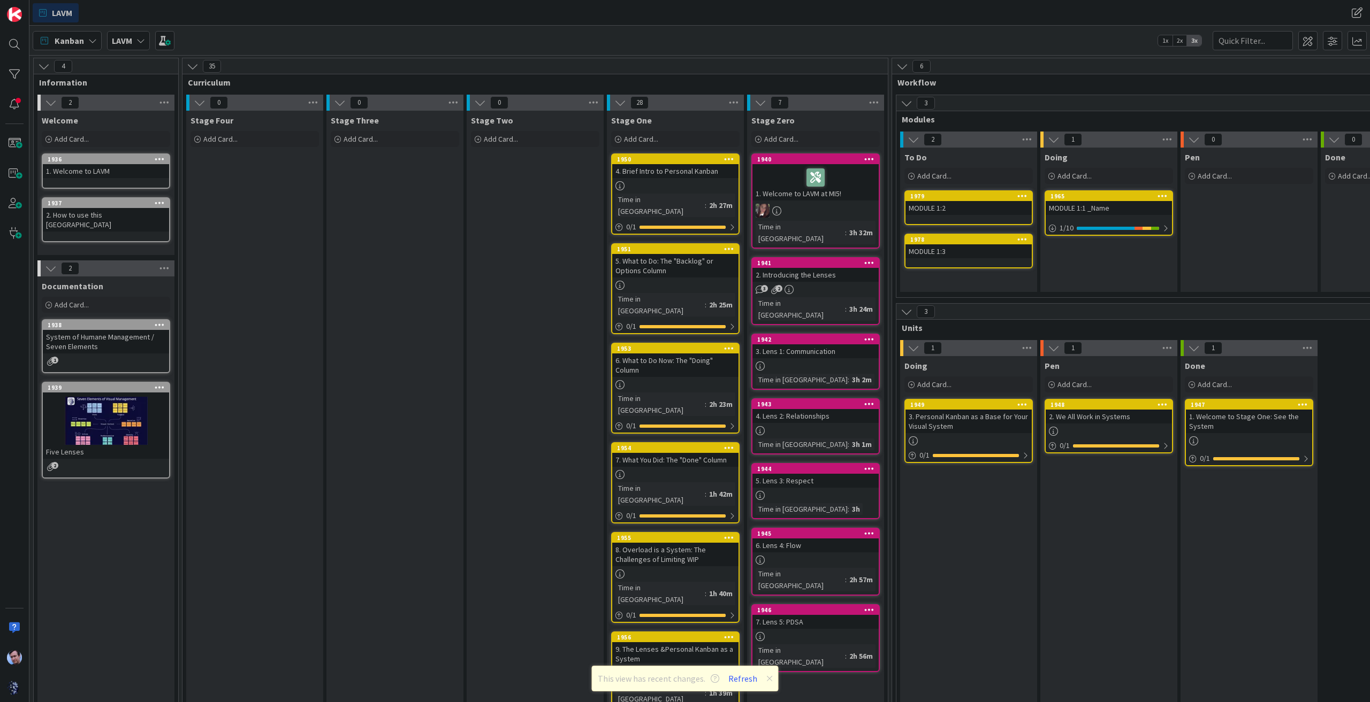
click at [1160, 403] on icon at bounding box center [1162, 404] width 10 height 7
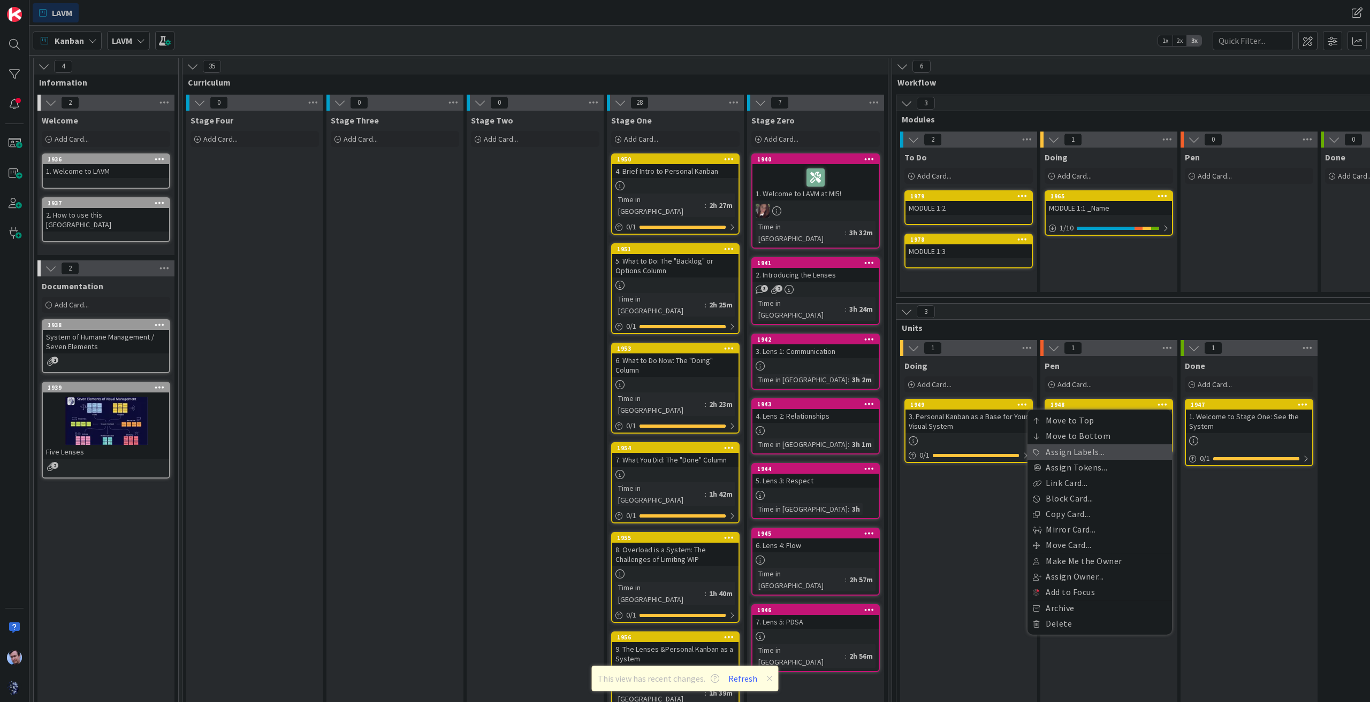
click at [1068, 455] on link "Assign Labels..." at bounding box center [1099, 453] width 144 height 16
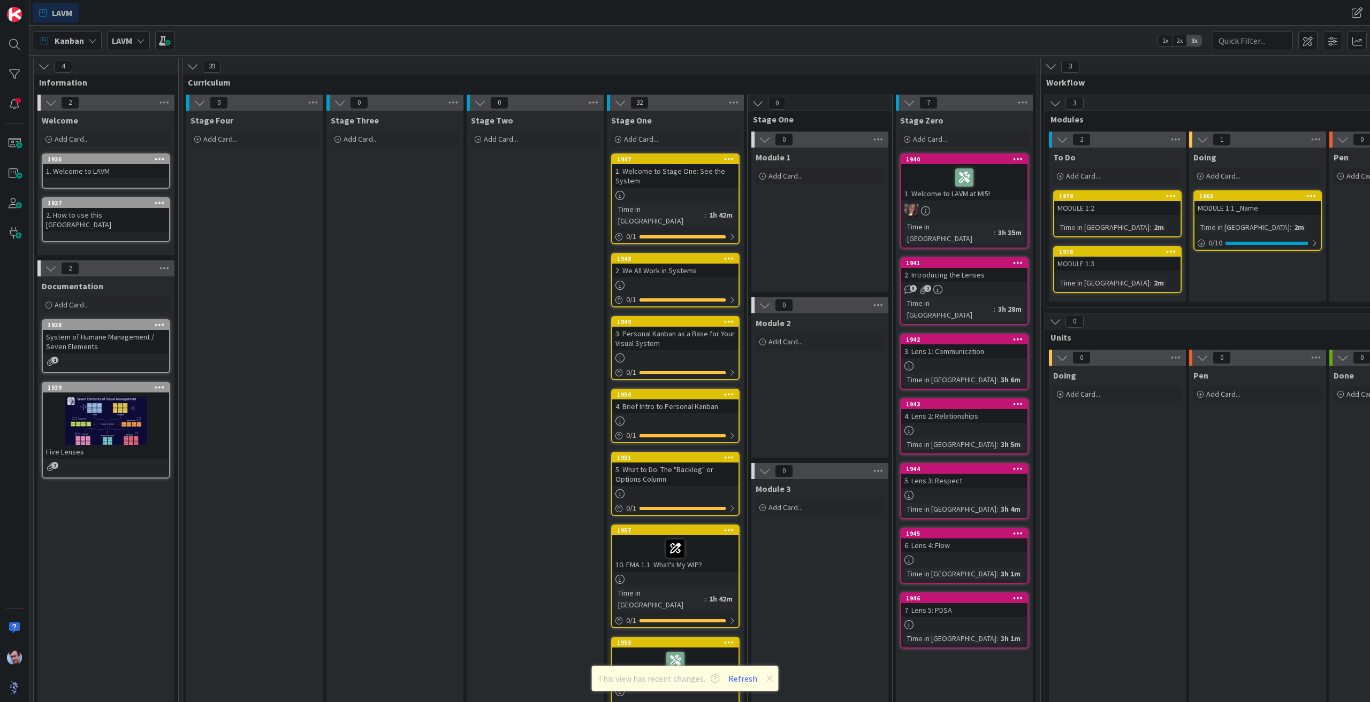
click at [958, 268] on div "2. Introducing the Lenses" at bounding box center [964, 275] width 126 height 14
click at [984, 180] on div at bounding box center [964, 177] width 120 height 22
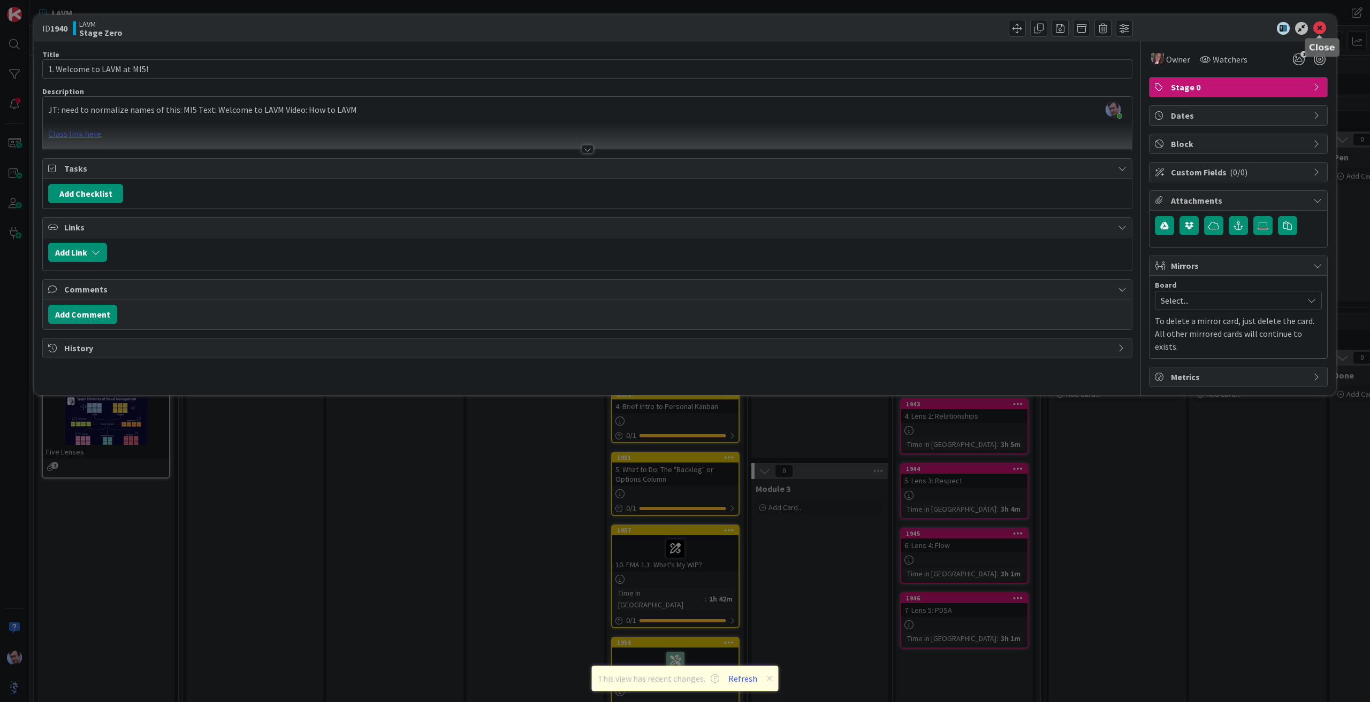
click at [1322, 26] on icon at bounding box center [1319, 28] width 13 height 13
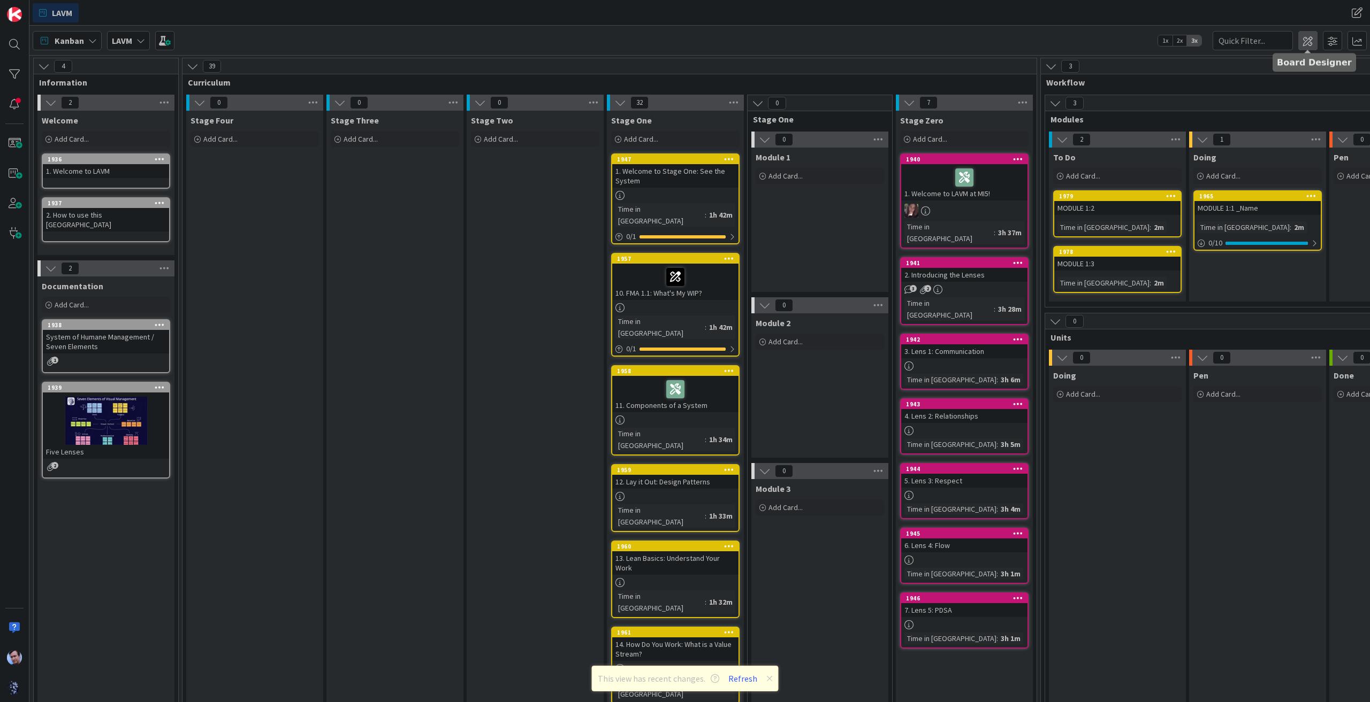
click at [1305, 36] on span at bounding box center [1307, 40] width 19 height 19
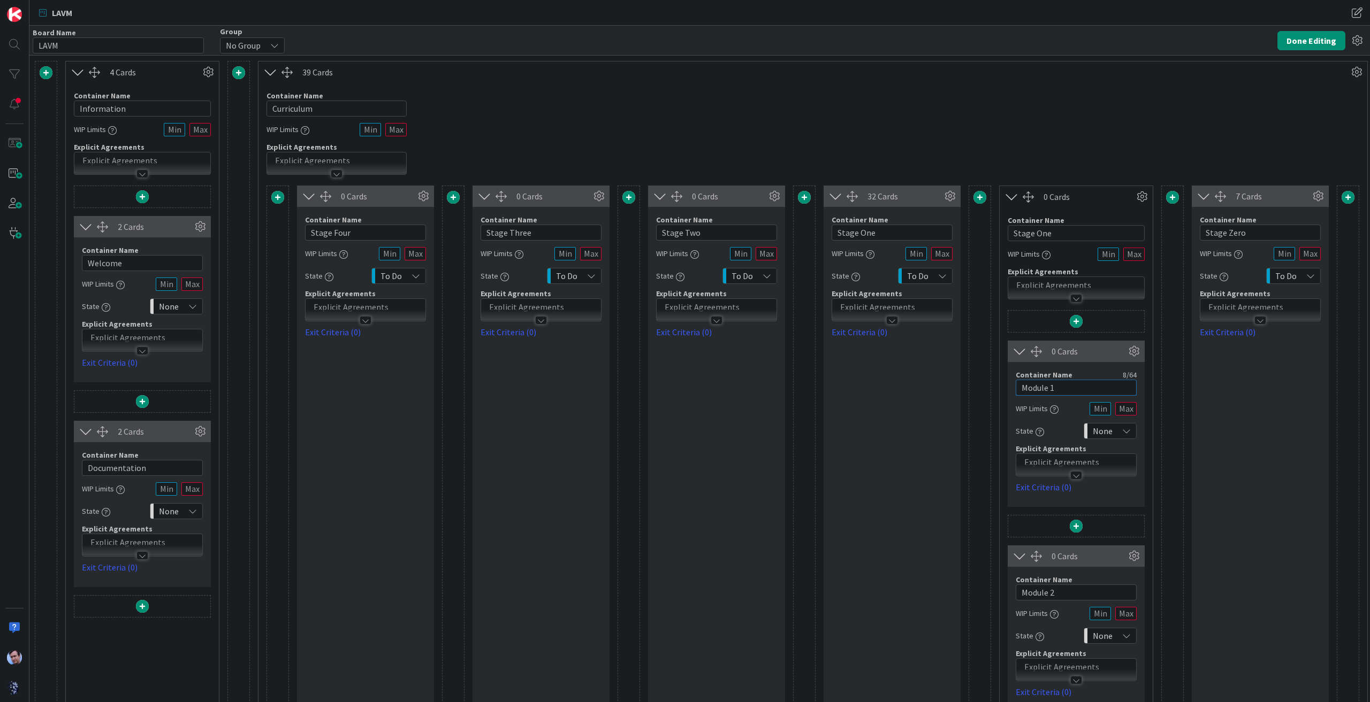
click at [1079, 386] on input "Module 1" at bounding box center [1075, 388] width 121 height 16
click at [1075, 587] on input "Module 2" at bounding box center [1075, 593] width 121 height 16
click at [1119, 521] on div at bounding box center [1076, 528] width 136 height 25
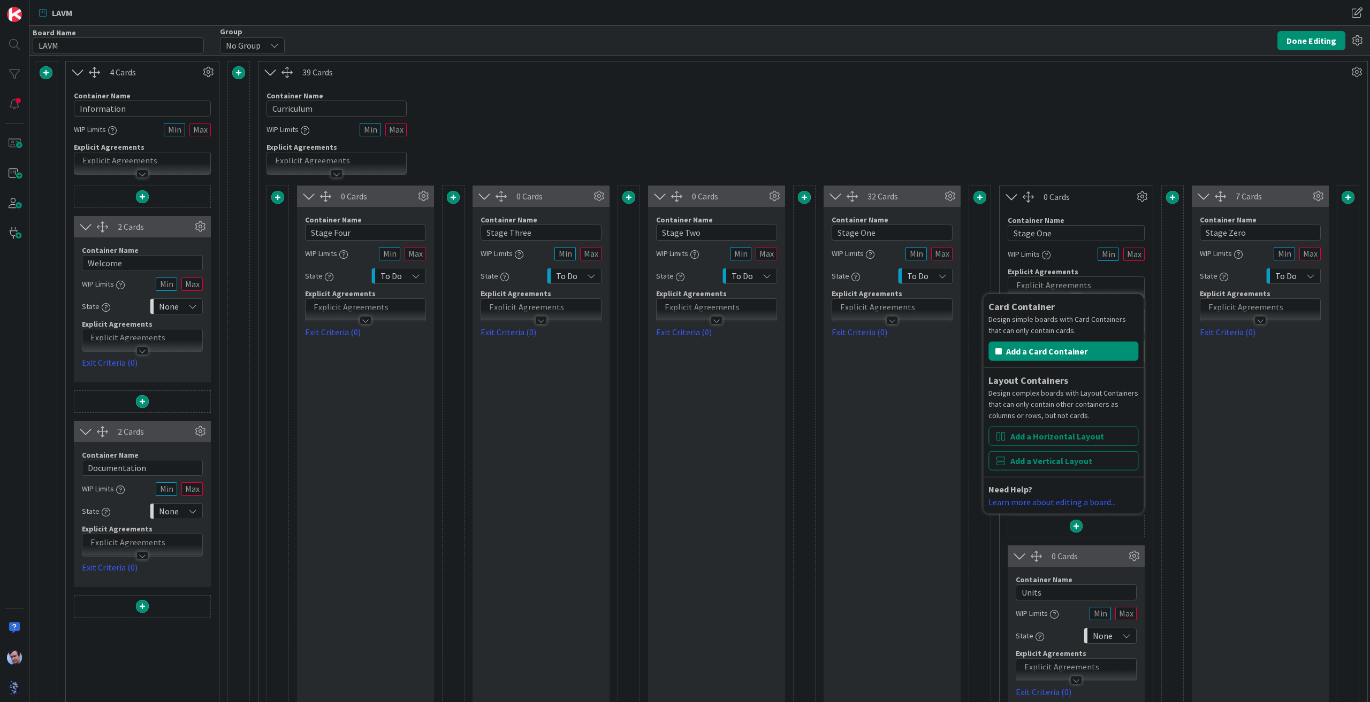
click at [1212, 520] on div "7 Cards Container Name 10 / 64 Stage Zero WIP Limits State To Do Explicit Agree…" at bounding box center [1259, 567] width 137 height 762
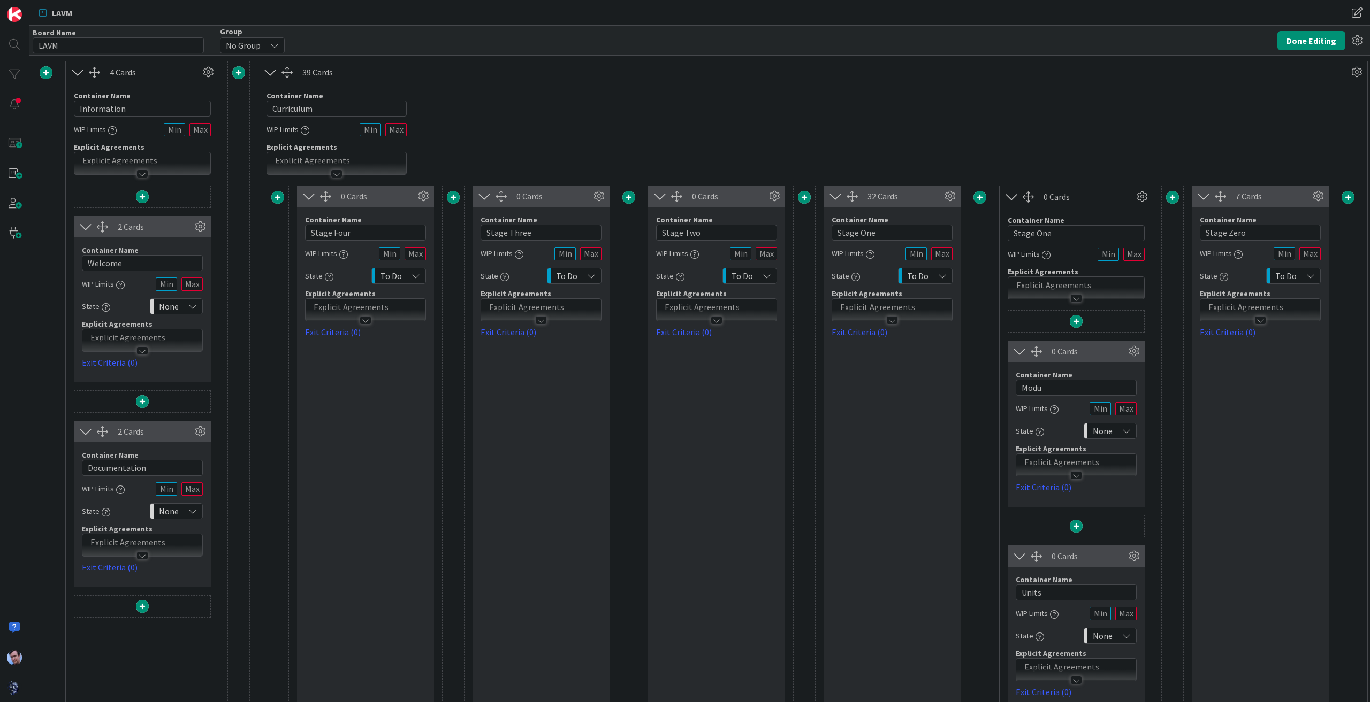
click at [1162, 355] on div at bounding box center [1172, 567] width 22 height 762
click at [1057, 387] on input "Modu" at bounding box center [1075, 388] width 121 height 16
drag, startPoint x: 1057, startPoint y: 387, endPoint x: 982, endPoint y: 388, distance: 74.9
click at [981, 389] on div "0 Cards Container Name 10 / 64 Stage Four WIP Limits State To Do Explicit Agree…" at bounding box center [812, 567] width 1092 height 762
click at [1314, 38] on button "Done Editing" at bounding box center [1311, 40] width 68 height 19
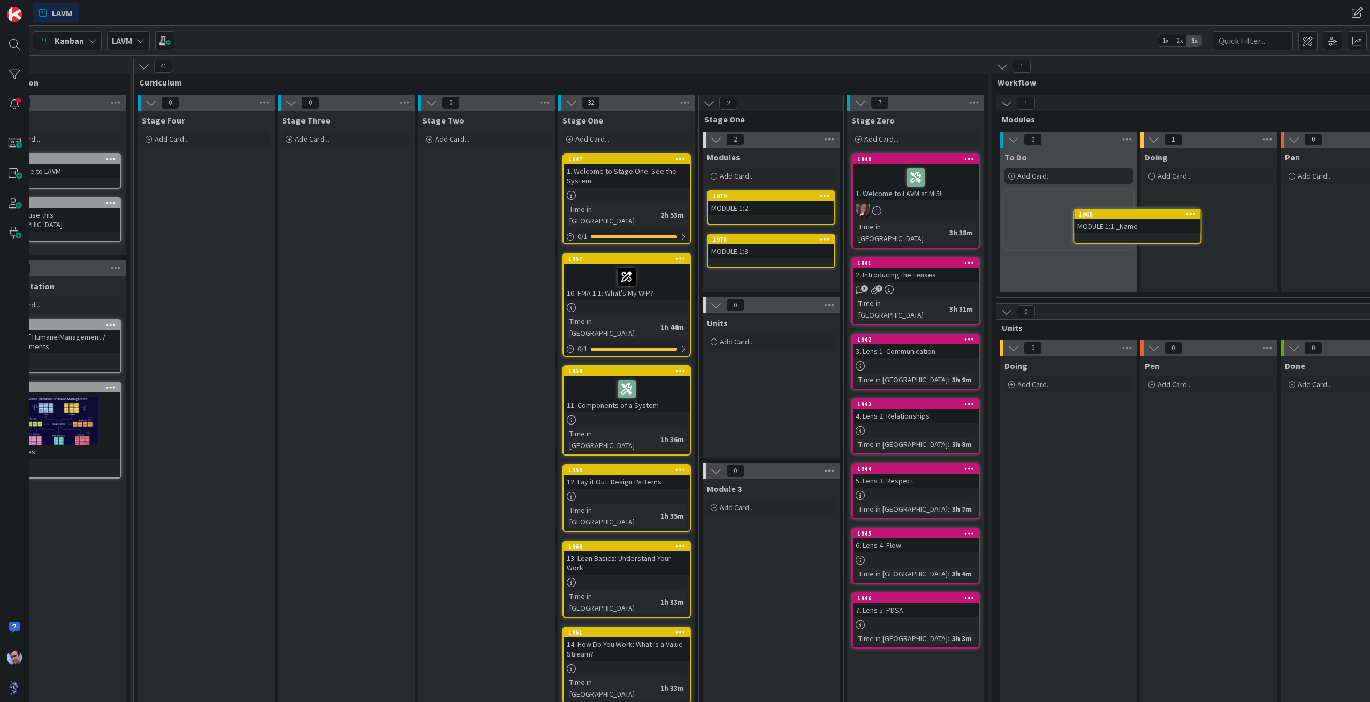
scroll to position [0, 51]
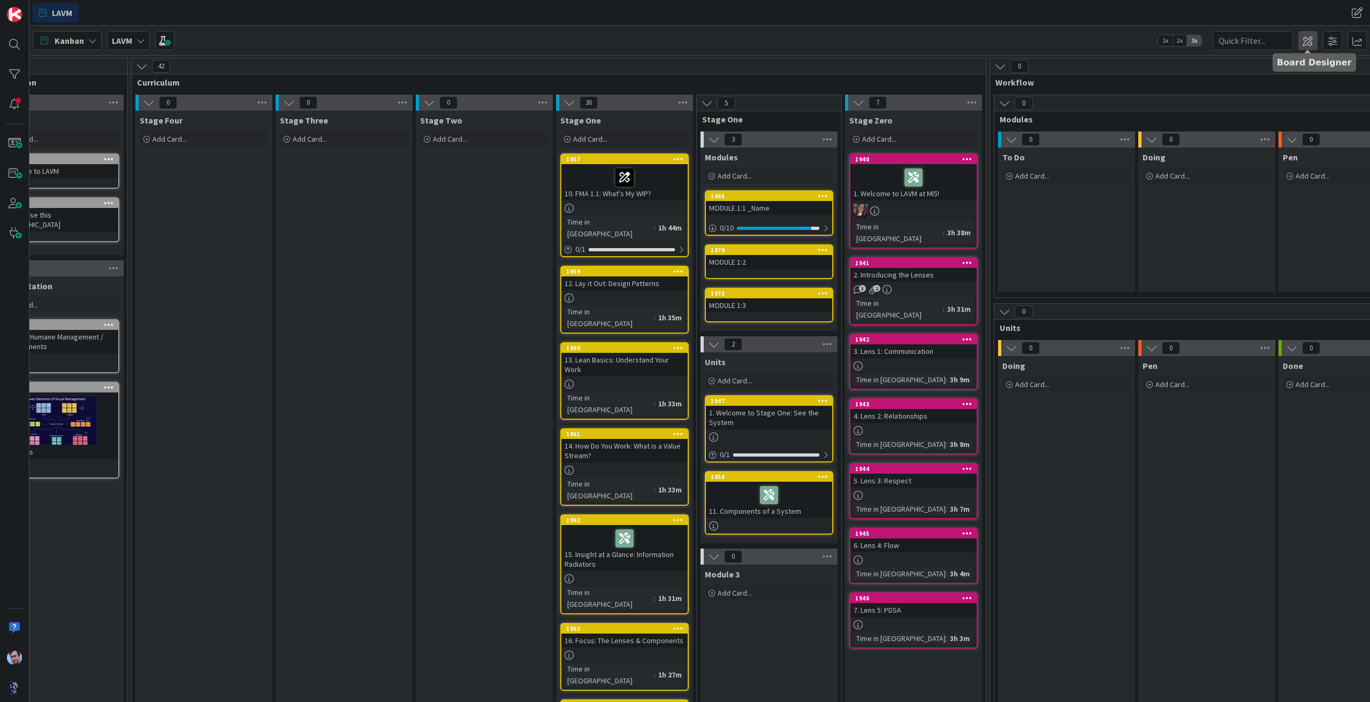
click at [1309, 42] on span at bounding box center [1307, 40] width 19 height 19
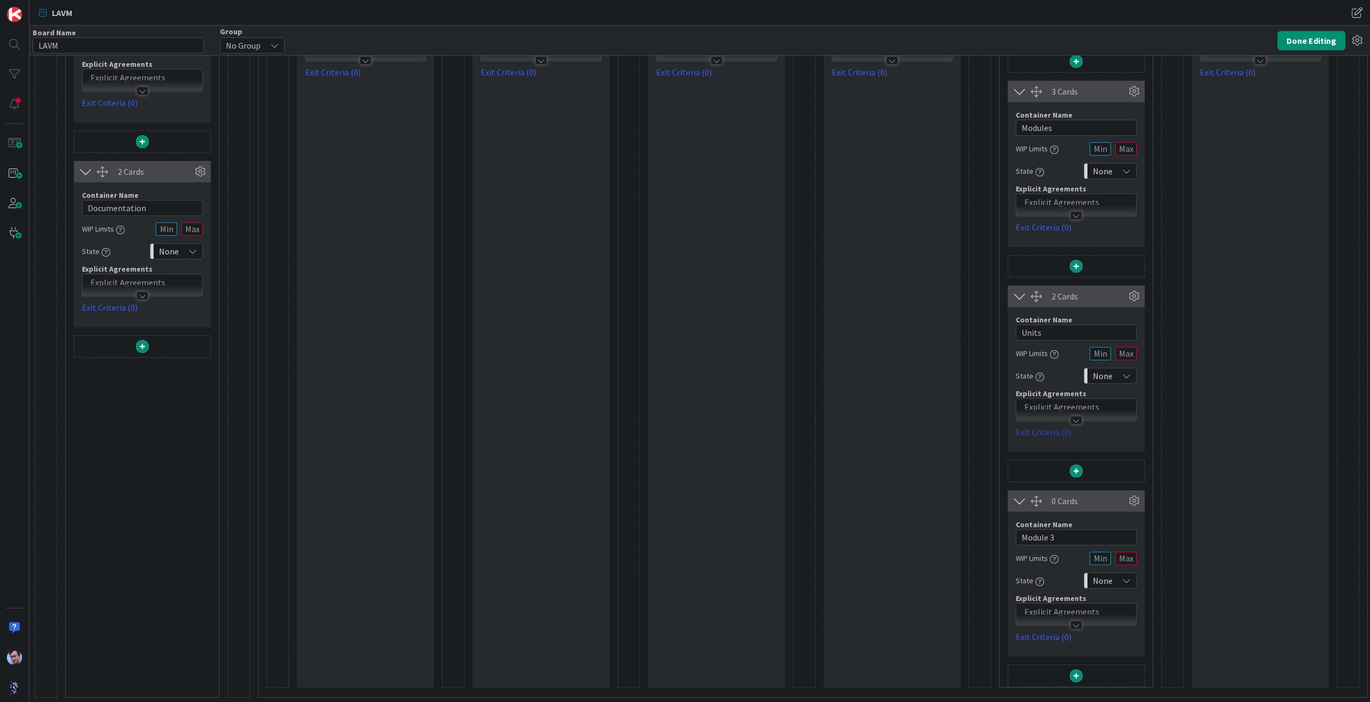
scroll to position [266, 0]
drag, startPoint x: 1038, startPoint y: 527, endPoint x: 978, endPoint y: 536, distance: 61.1
click at [982, 535] on div "0 Cards Container Name 10 / 64 Stage Four WIP Limits State To Do Explicit Agree…" at bounding box center [812, 306] width 1092 height 762
click at [1312, 32] on button "Done Editing" at bounding box center [1311, 40] width 68 height 19
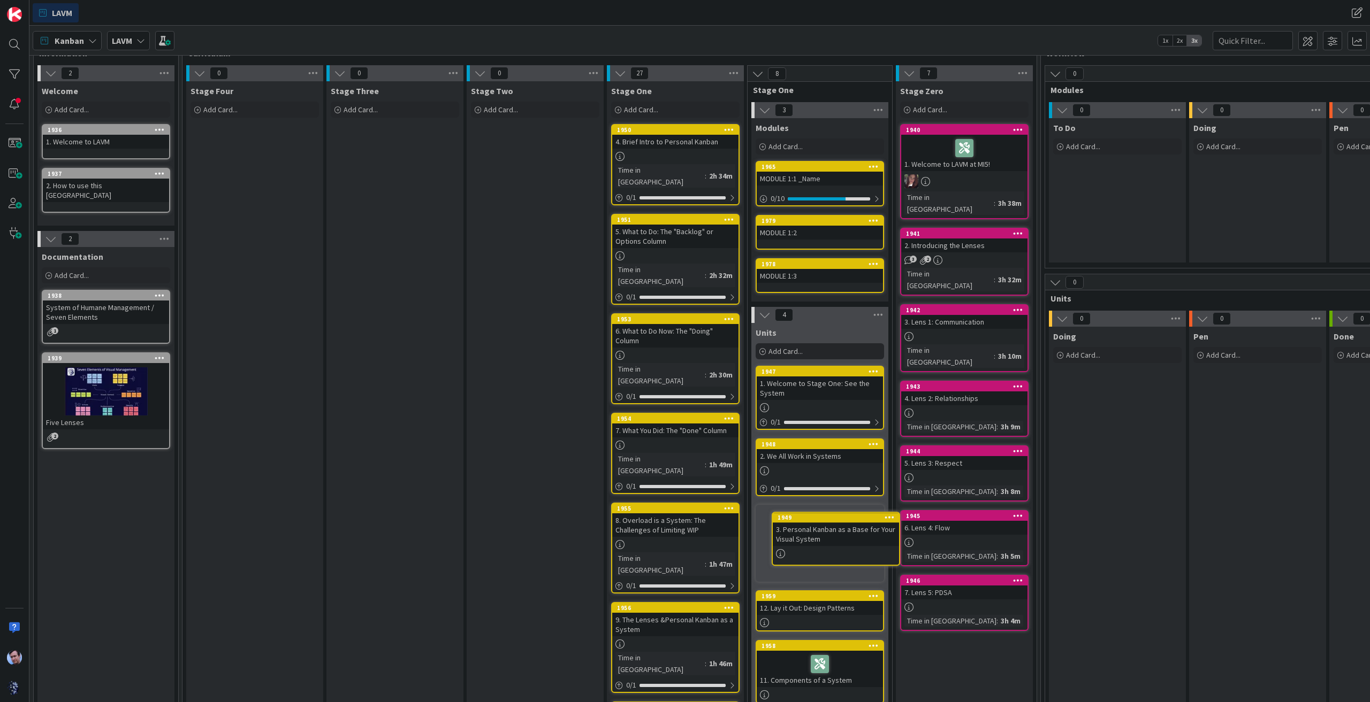
scroll to position [34, 0]
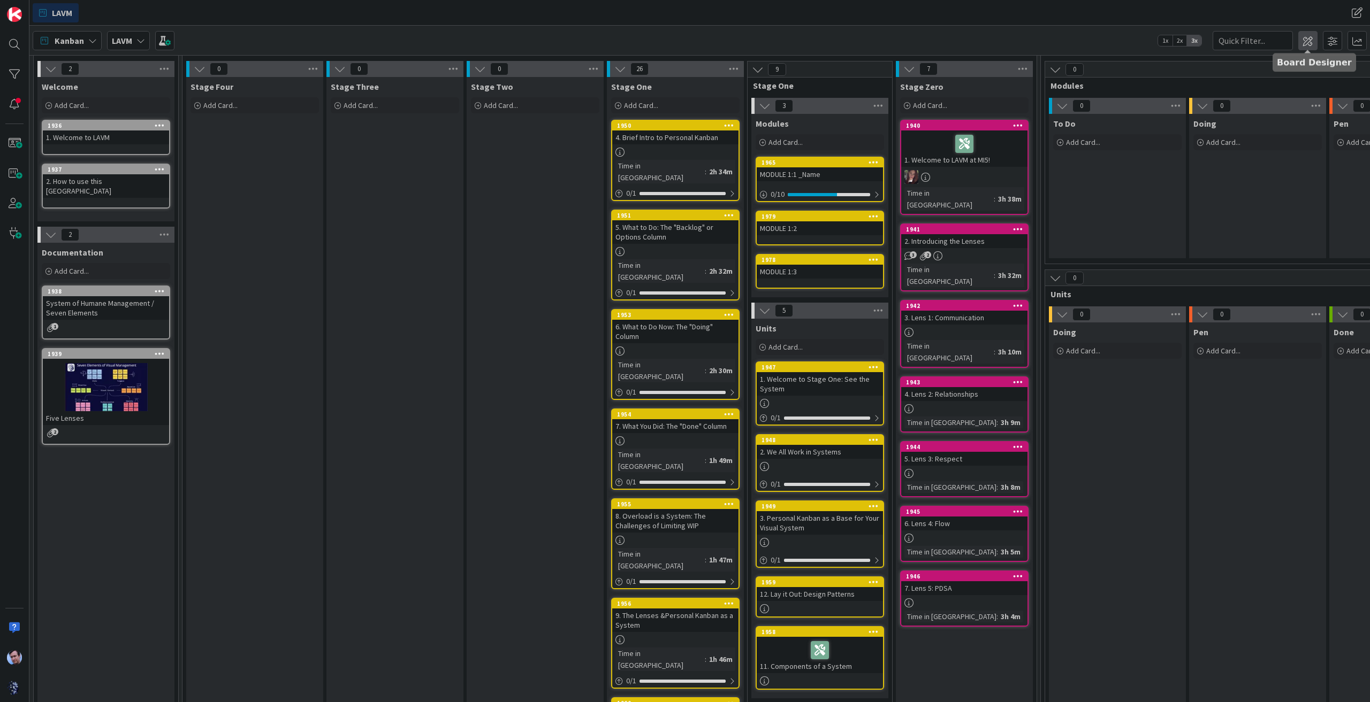
click at [1304, 41] on span at bounding box center [1307, 40] width 19 height 19
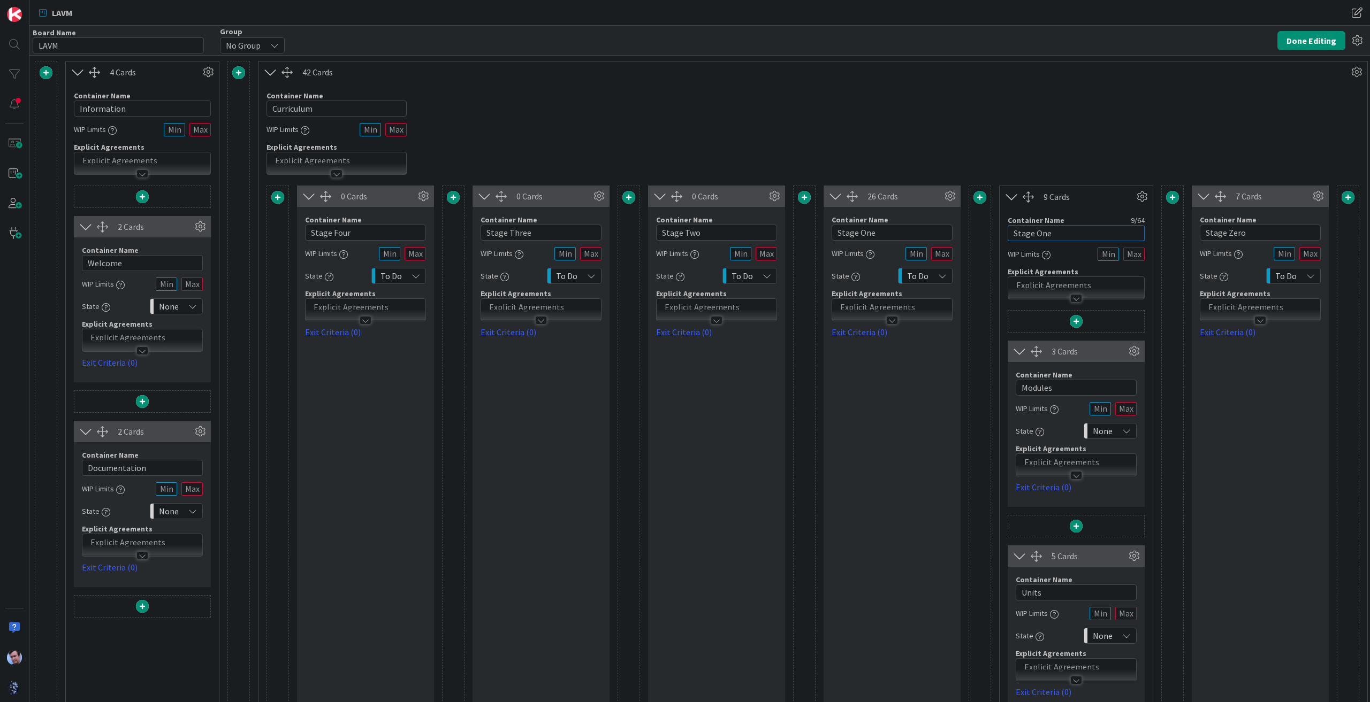
click at [1064, 232] on input "Stage One" at bounding box center [1075, 233] width 137 height 16
click at [1300, 47] on button "Done Editing" at bounding box center [1311, 40] width 68 height 19
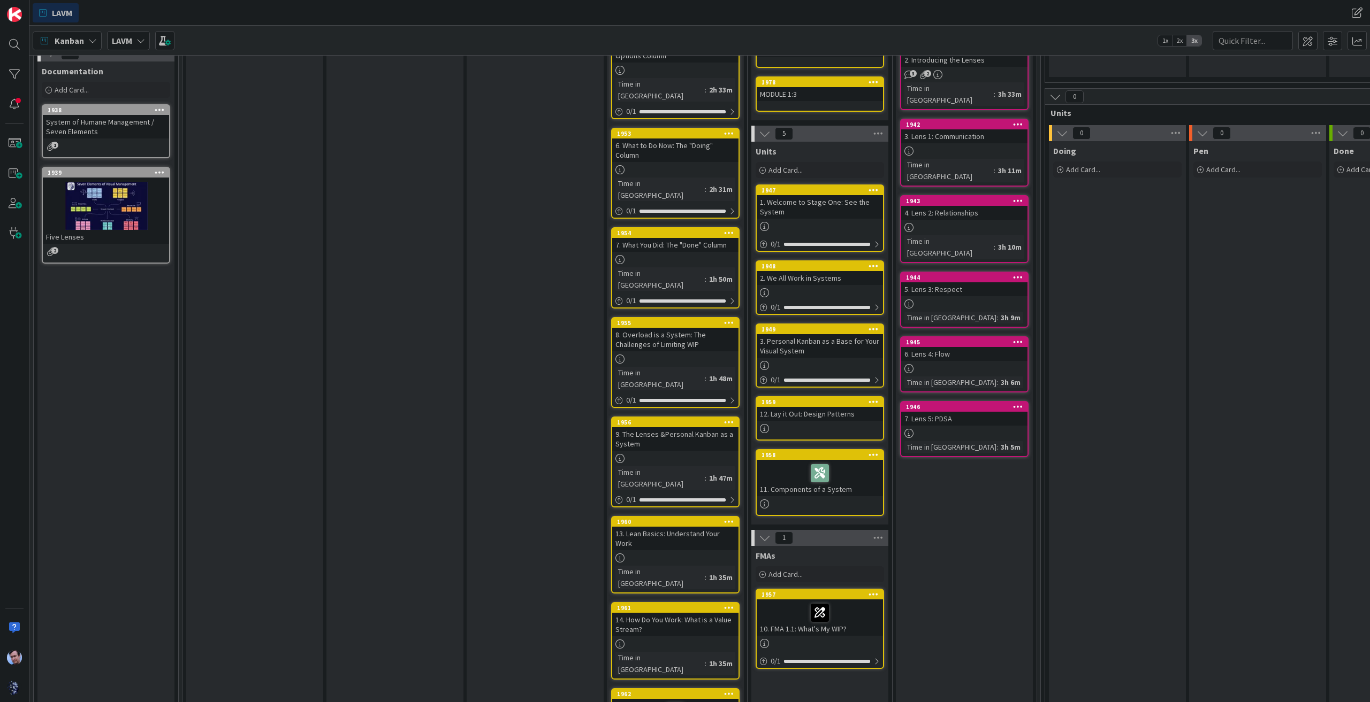
scroll to position [267, 0]
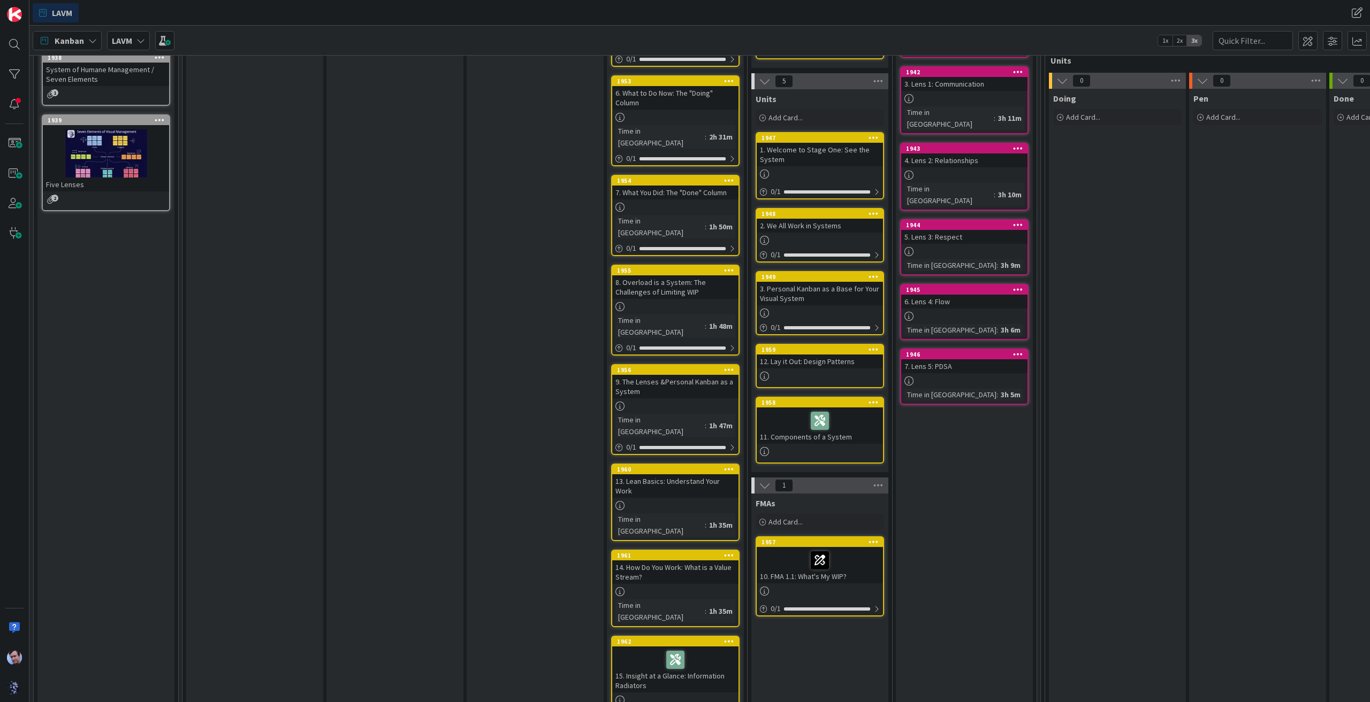
click at [765, 480] on icon at bounding box center [765, 486] width 12 height 12
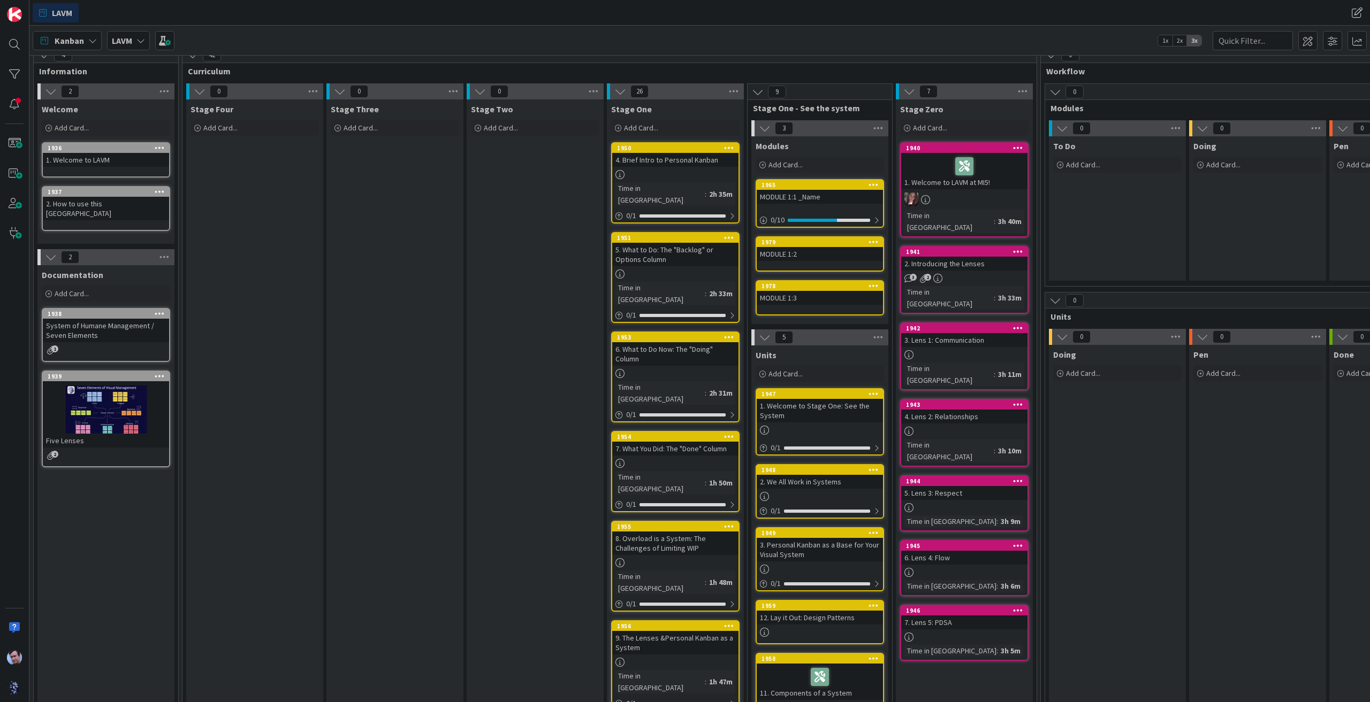
scroll to position [0, 0]
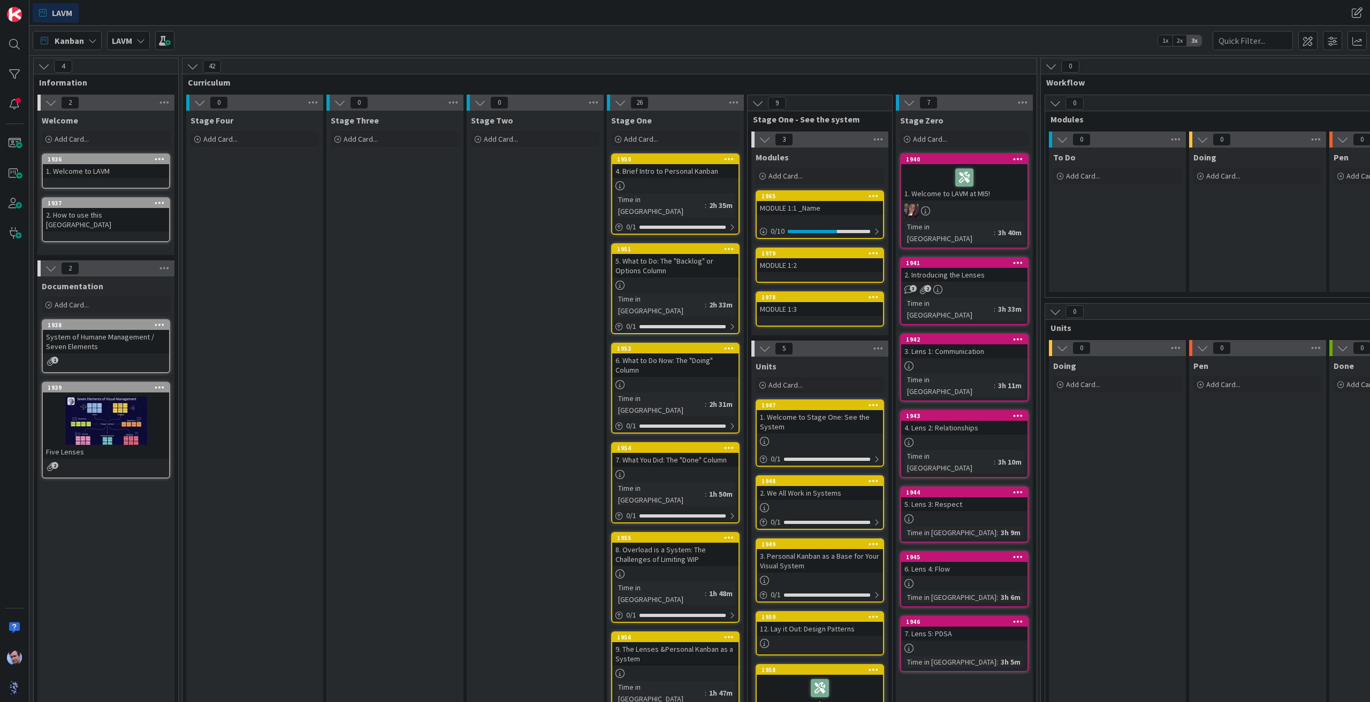
click at [764, 140] on icon at bounding box center [765, 140] width 12 height 12
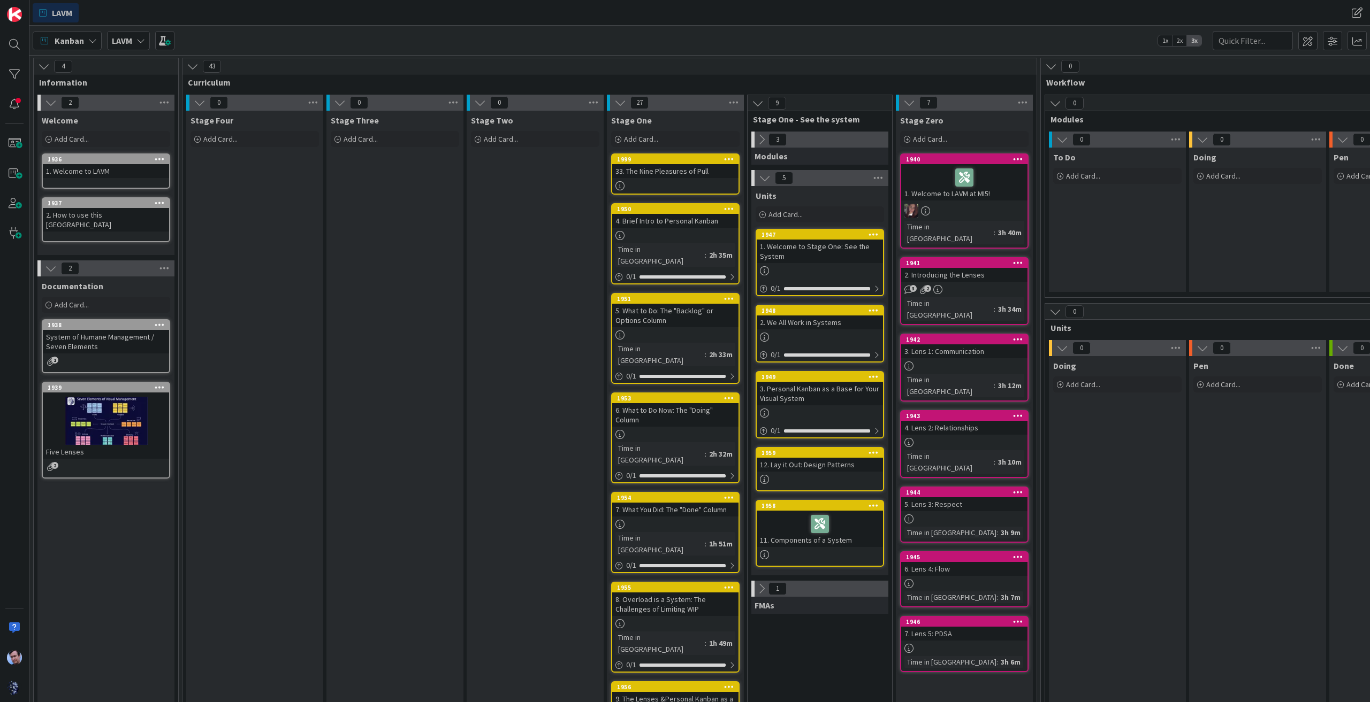
click at [1066, 325] on span "Units" at bounding box center [1323, 328] width 546 height 11
click at [1311, 35] on span at bounding box center [1307, 40] width 19 height 19
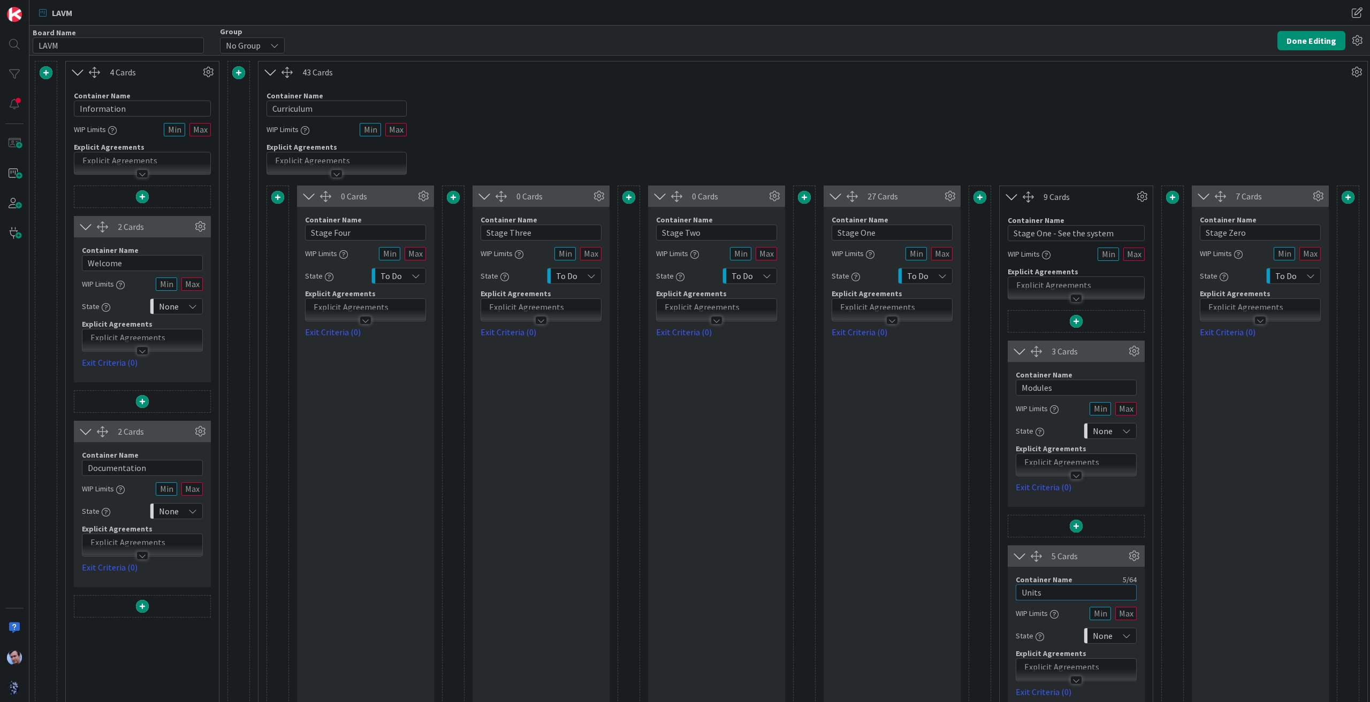
click at [1067, 588] on input "Units" at bounding box center [1075, 593] width 121 height 16
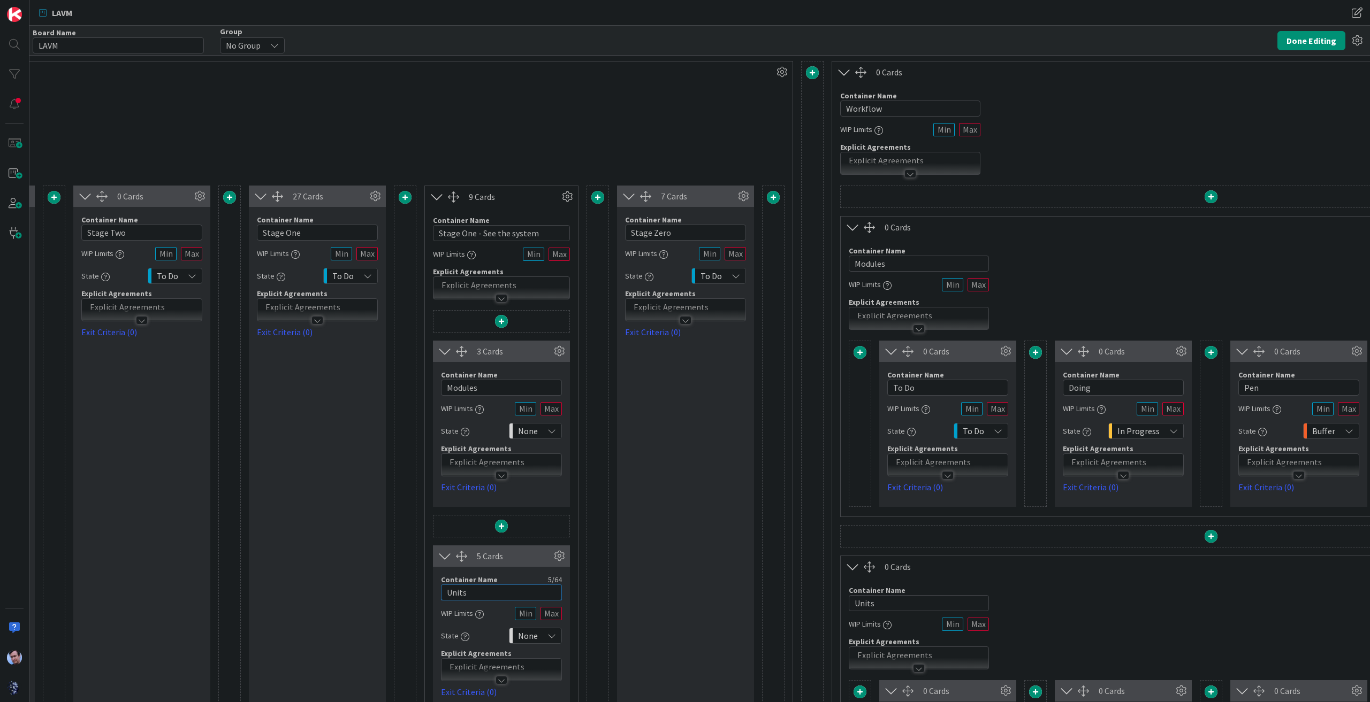
scroll to position [0, 664]
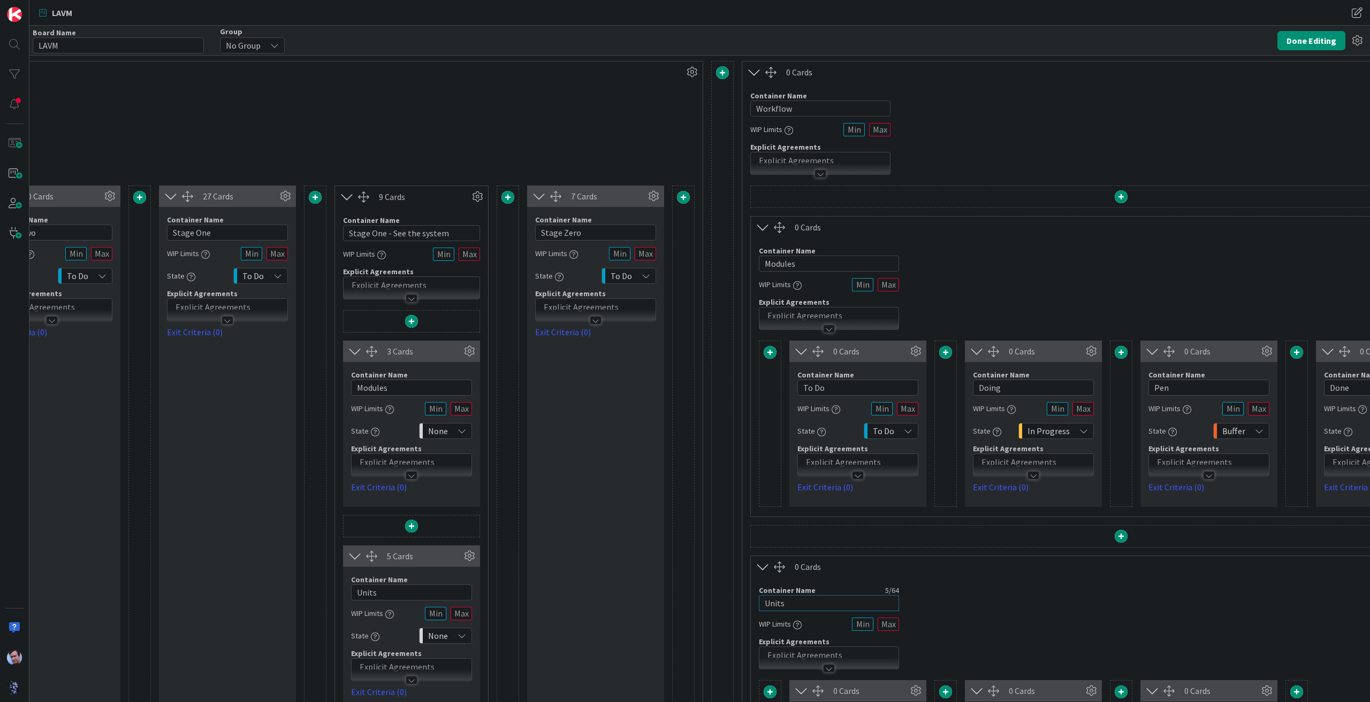
click at [792, 606] on input "Units" at bounding box center [829, 603] width 140 height 16
click at [850, 390] on input "To Do" at bounding box center [857, 388] width 121 height 16
click at [1309, 33] on button "Done Editing" at bounding box center [1311, 40] width 68 height 19
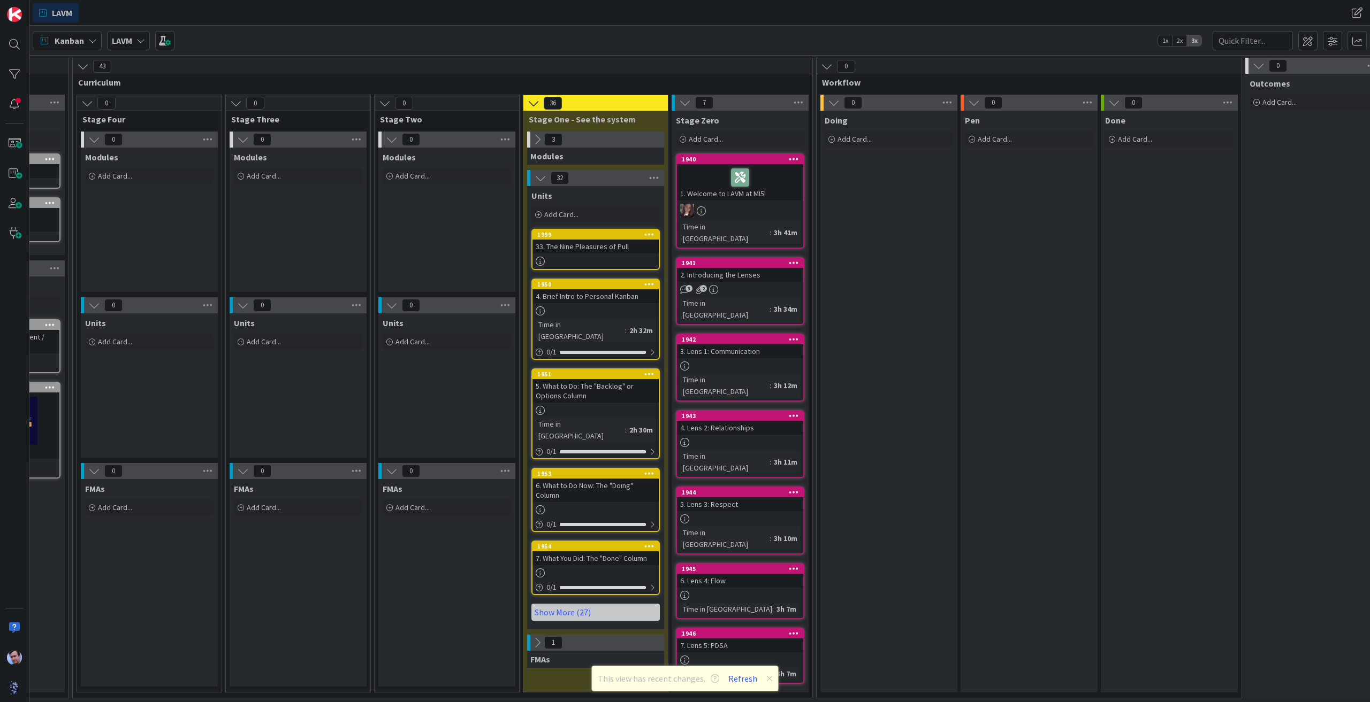
scroll to position [0, 188]
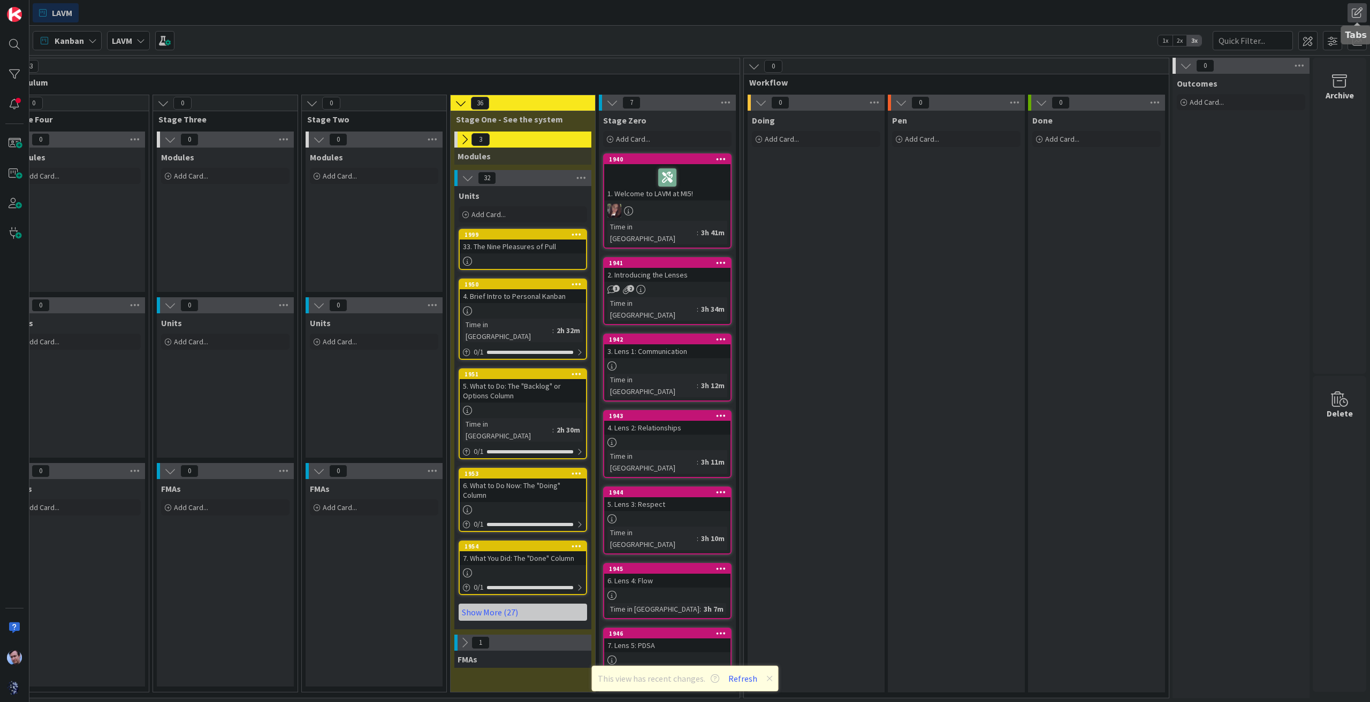
click at [1359, 16] on span at bounding box center [1356, 12] width 19 height 19
click at [1243, 78] on button "Add Tab" at bounding box center [1233, 76] width 44 height 19
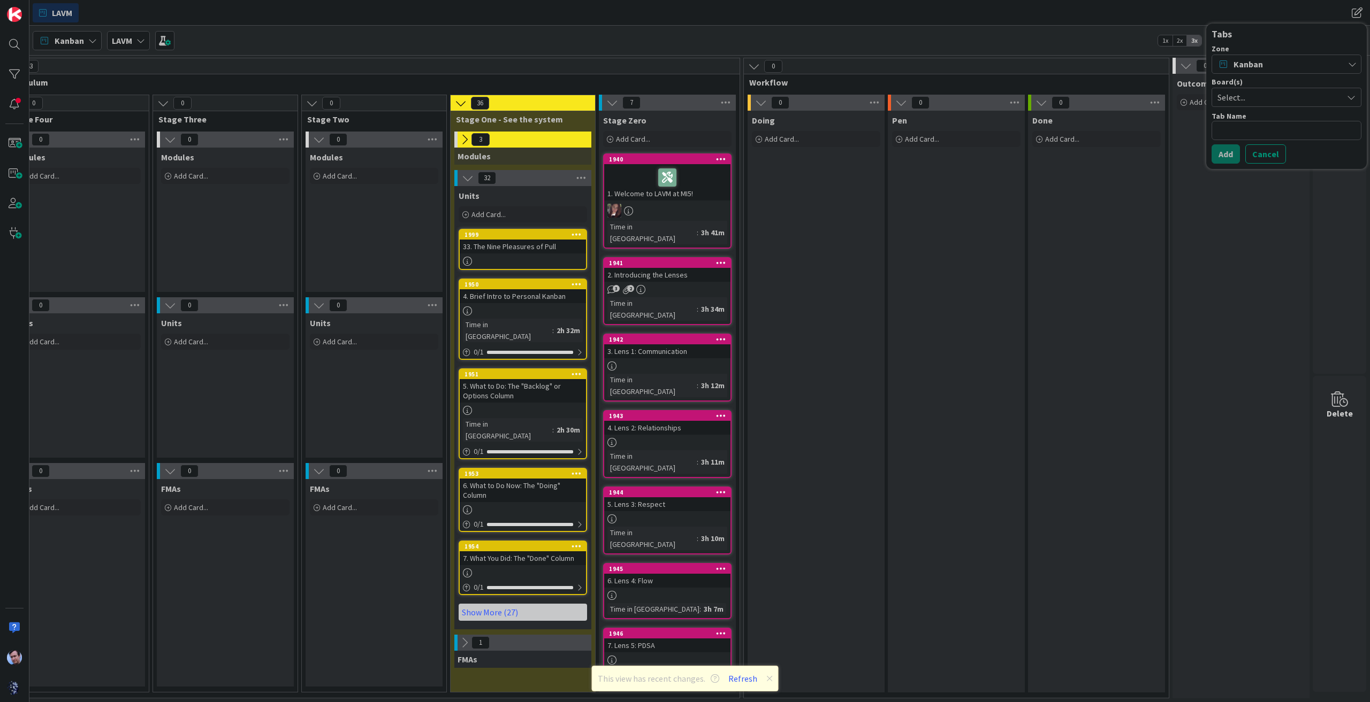
click at [1264, 97] on span "Select..." at bounding box center [1277, 97] width 120 height 15
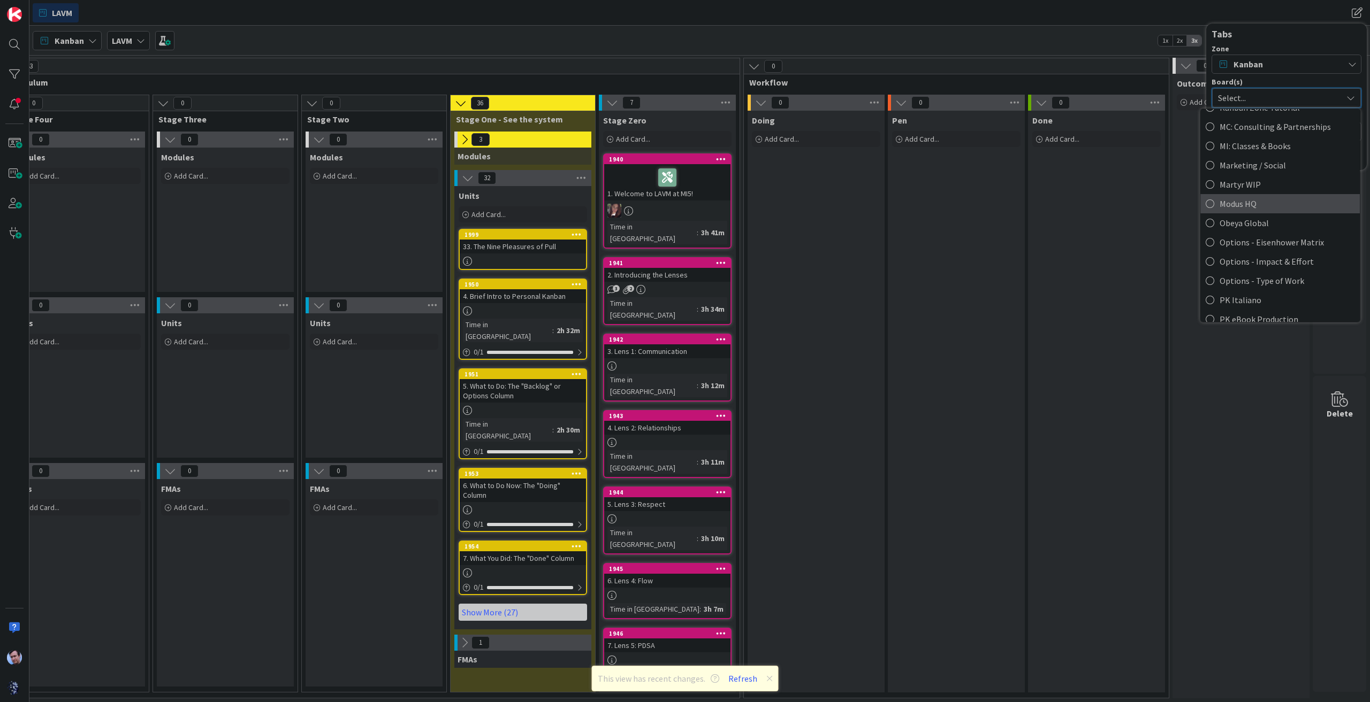
click at [1252, 206] on span "Modus HQ" at bounding box center [1286, 204] width 135 height 16
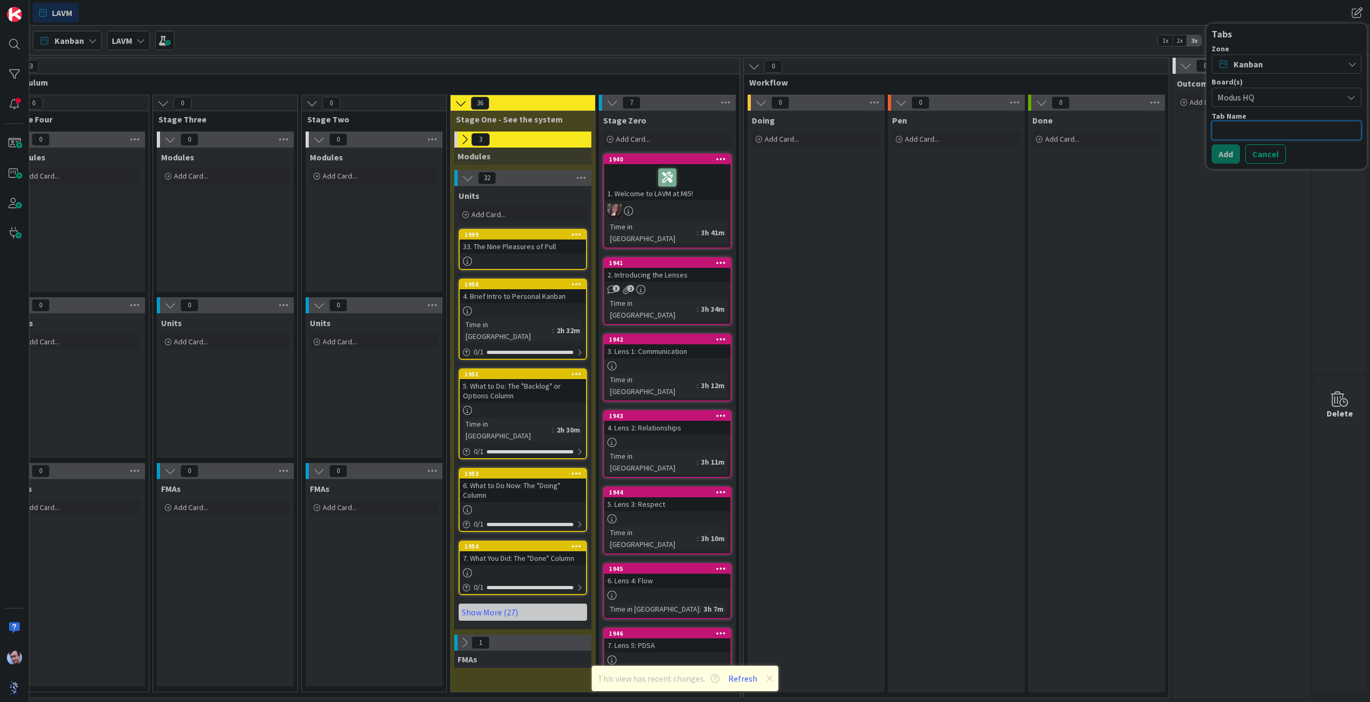
click at [1252, 132] on textarea at bounding box center [1286, 130] width 150 height 19
click at [1234, 156] on button "Add" at bounding box center [1225, 153] width 28 height 19
click at [1240, 93] on button "Add Tab" at bounding box center [1233, 95] width 44 height 19
click at [1262, 153] on button "Cancel" at bounding box center [1265, 153] width 41 height 19
click at [146, 6] on span "The Main Board" at bounding box center [131, 12] width 60 height 13
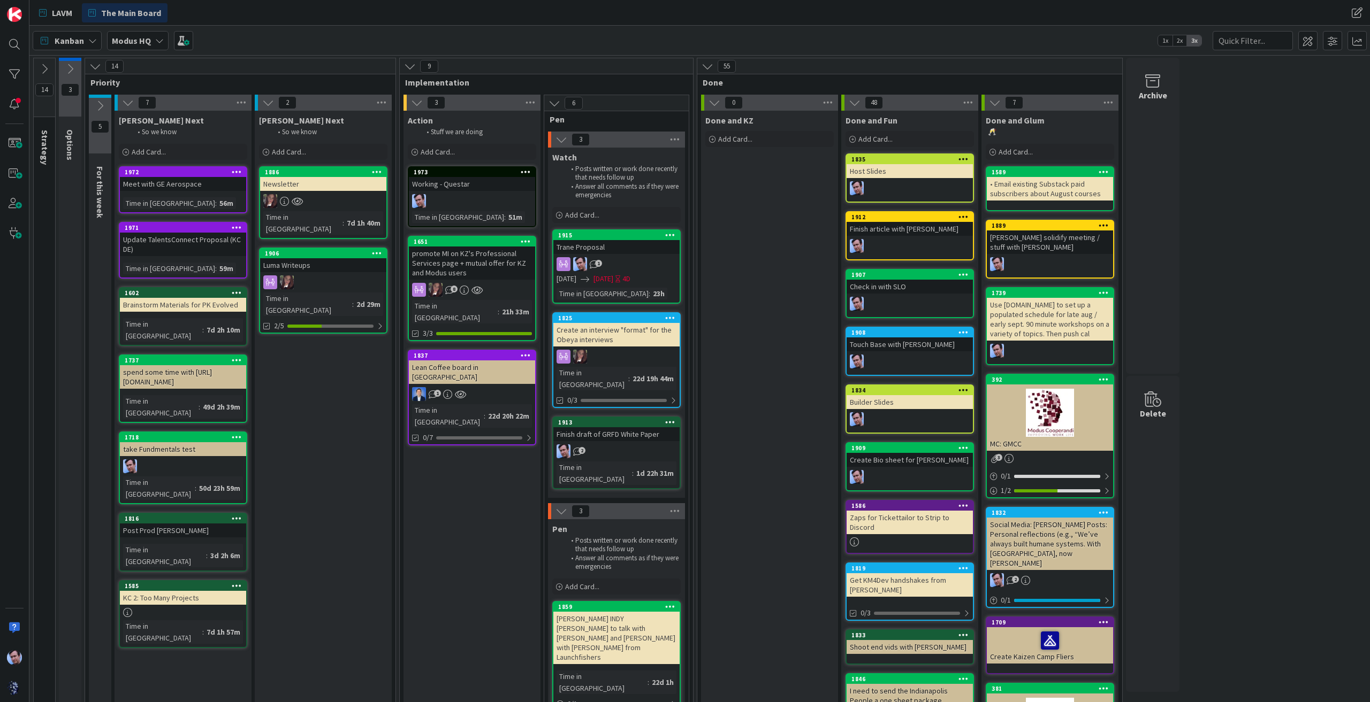
click at [1262, 420] on div "14 Strategy These are Modus GOALS and so these cards never move. 3 Options 14 P…" at bounding box center [700, 514] width 1336 height 913
click at [1256, 464] on div "14 Strategy These are Modus GOALS and so these cards never move. 3 Options 14 P…" at bounding box center [700, 514] width 1336 height 913
click at [147, 153] on span "Add Card..." at bounding box center [149, 152] width 34 height 10
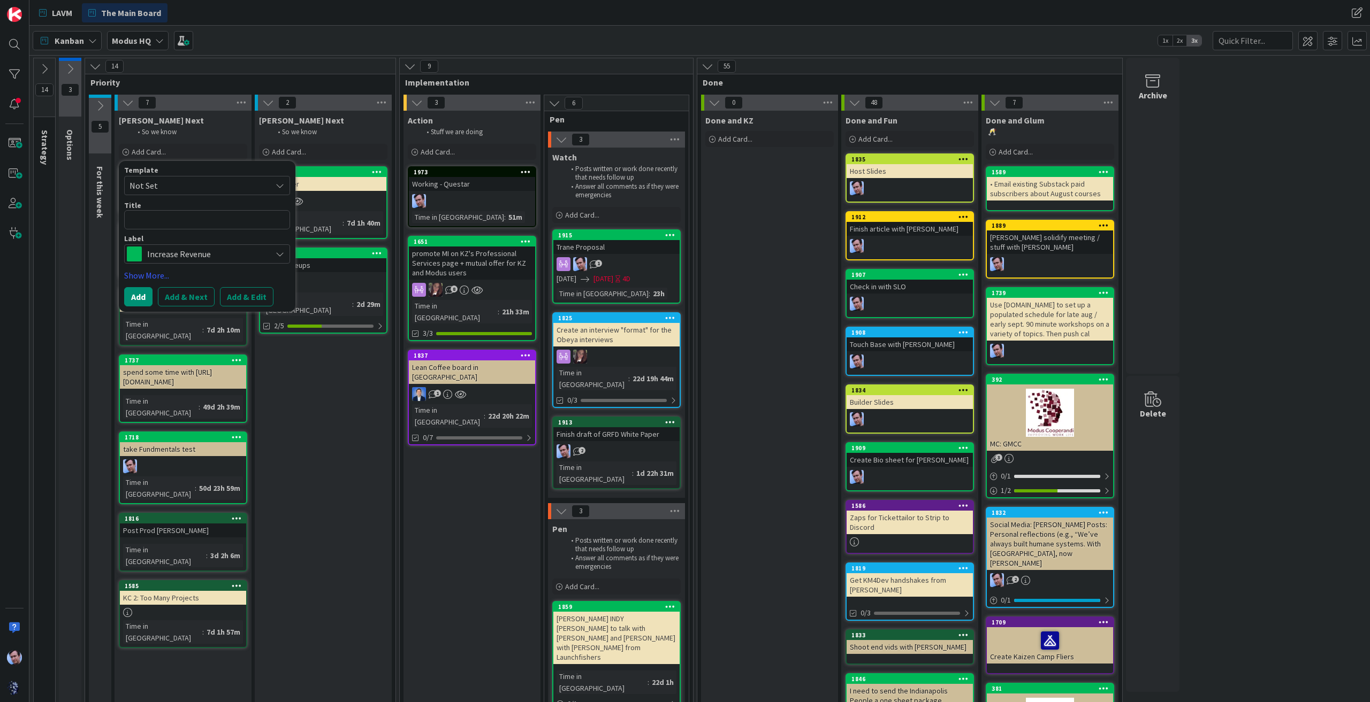
click at [191, 224] on textarea at bounding box center [207, 219] width 166 height 19
click at [249, 252] on span "Increase Revenue" at bounding box center [206, 254] width 119 height 15
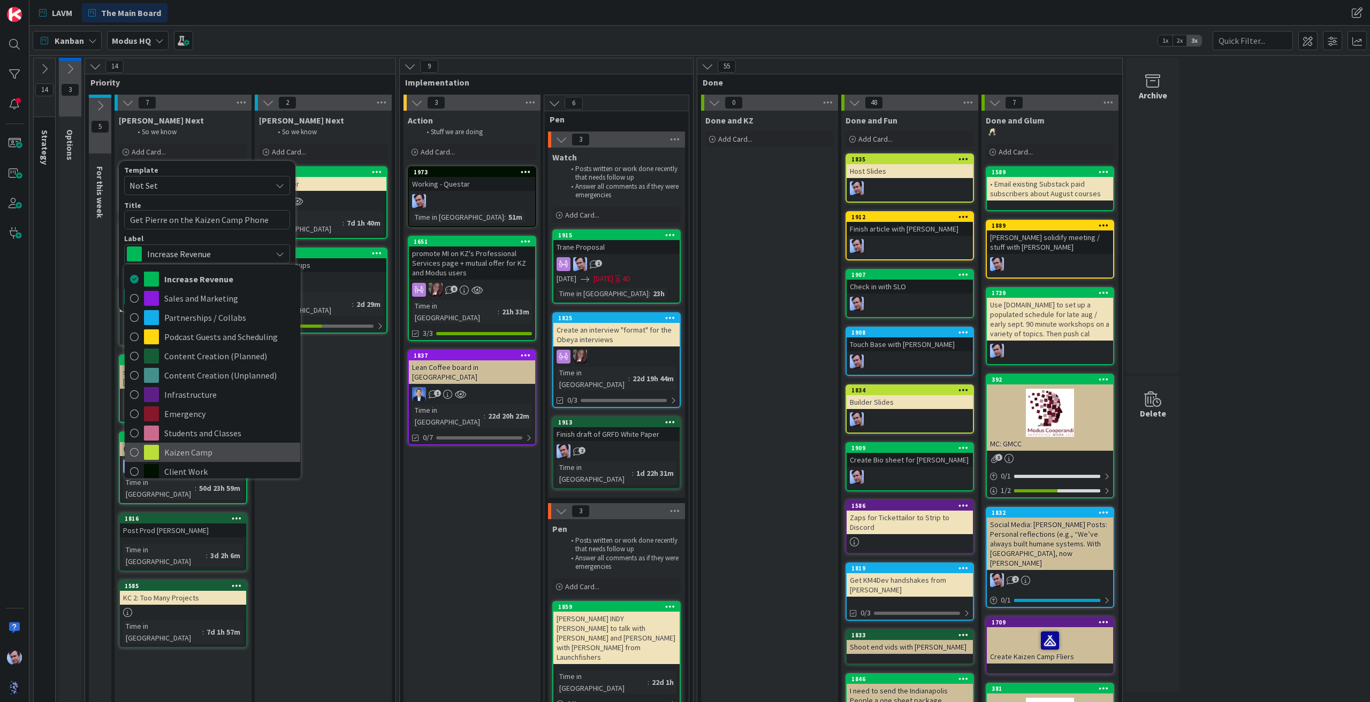
click at [213, 456] on span "Kaizen Camp" at bounding box center [229, 453] width 131 height 16
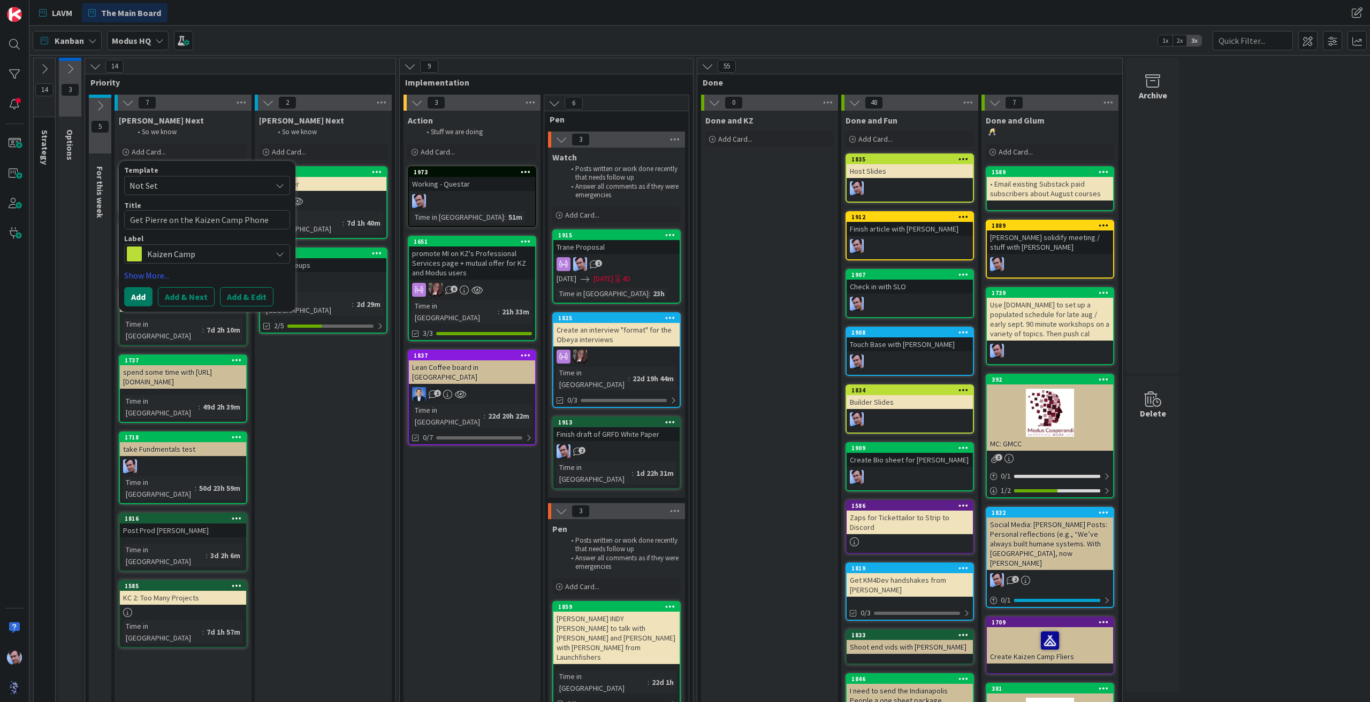
click at [140, 296] on button "Add" at bounding box center [138, 296] width 28 height 19
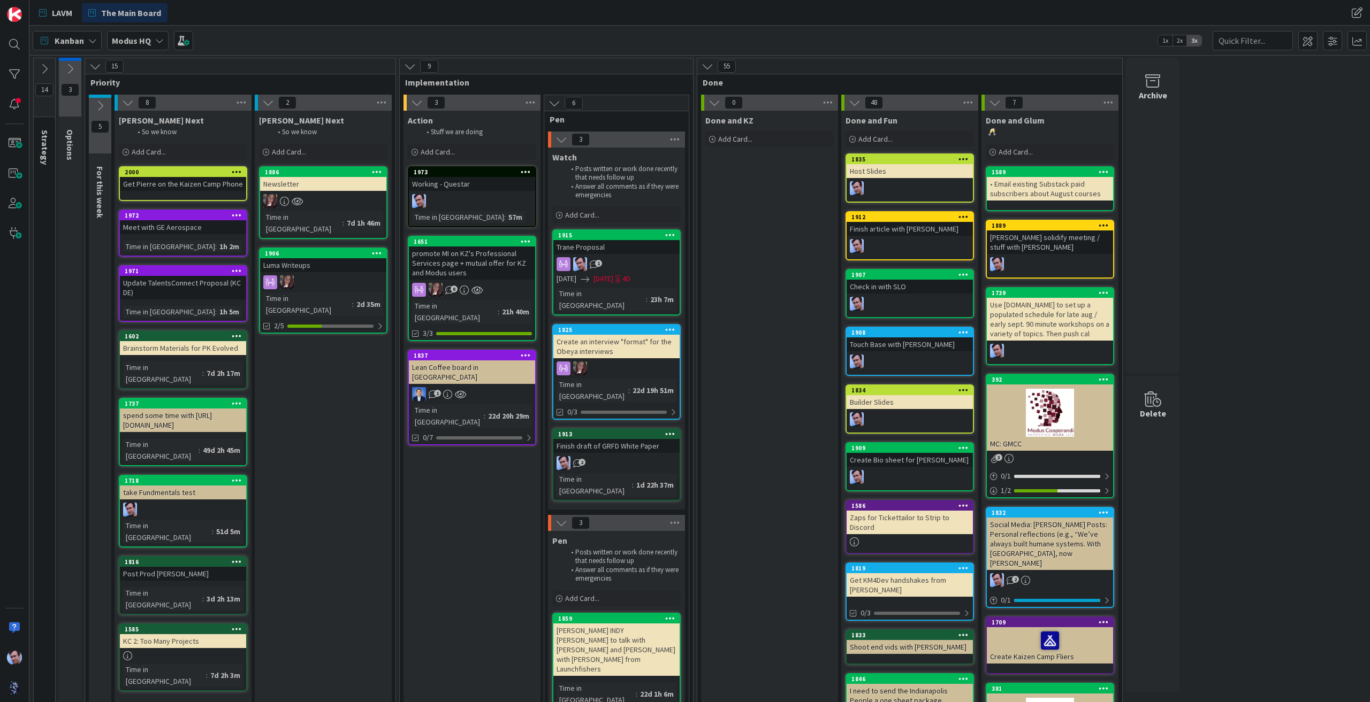
click at [181, 181] on div "Get Pierre on the Kaizen Camp Phone" at bounding box center [183, 184] width 126 height 14
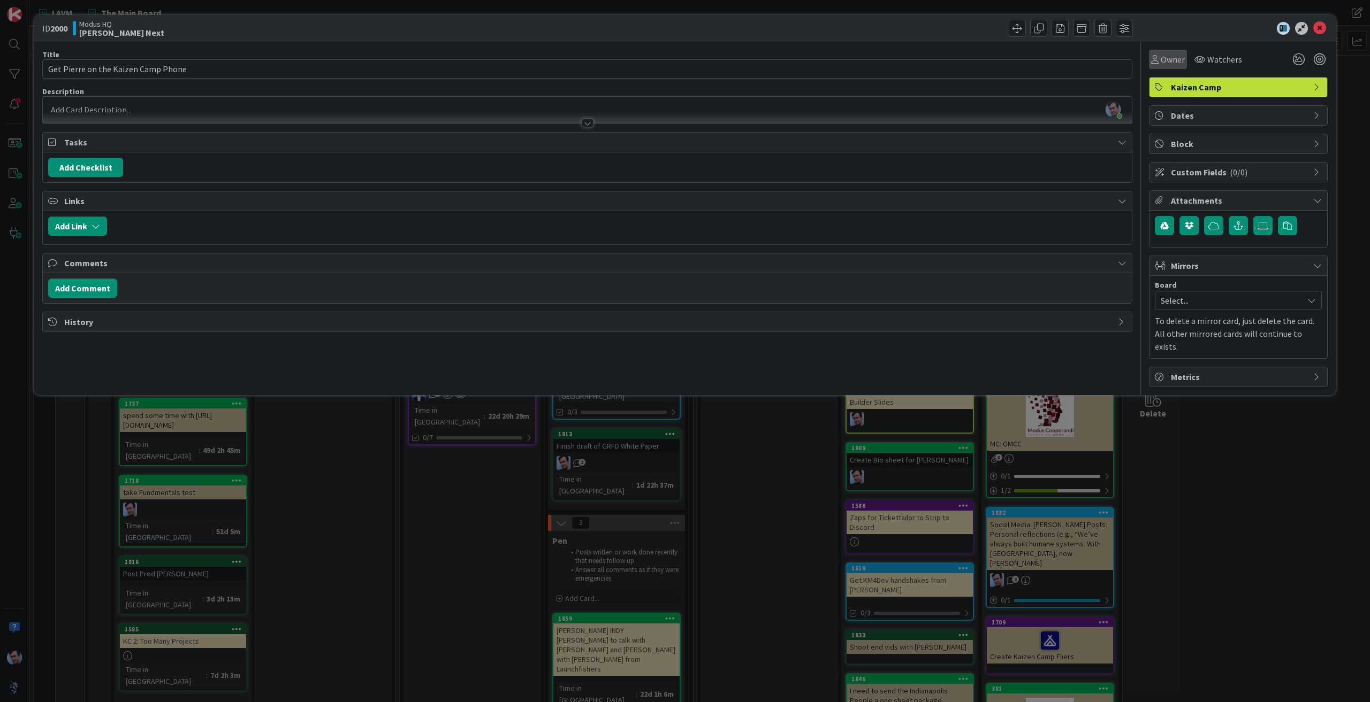
click at [1162, 51] on div "Owner" at bounding box center [1168, 59] width 38 height 19
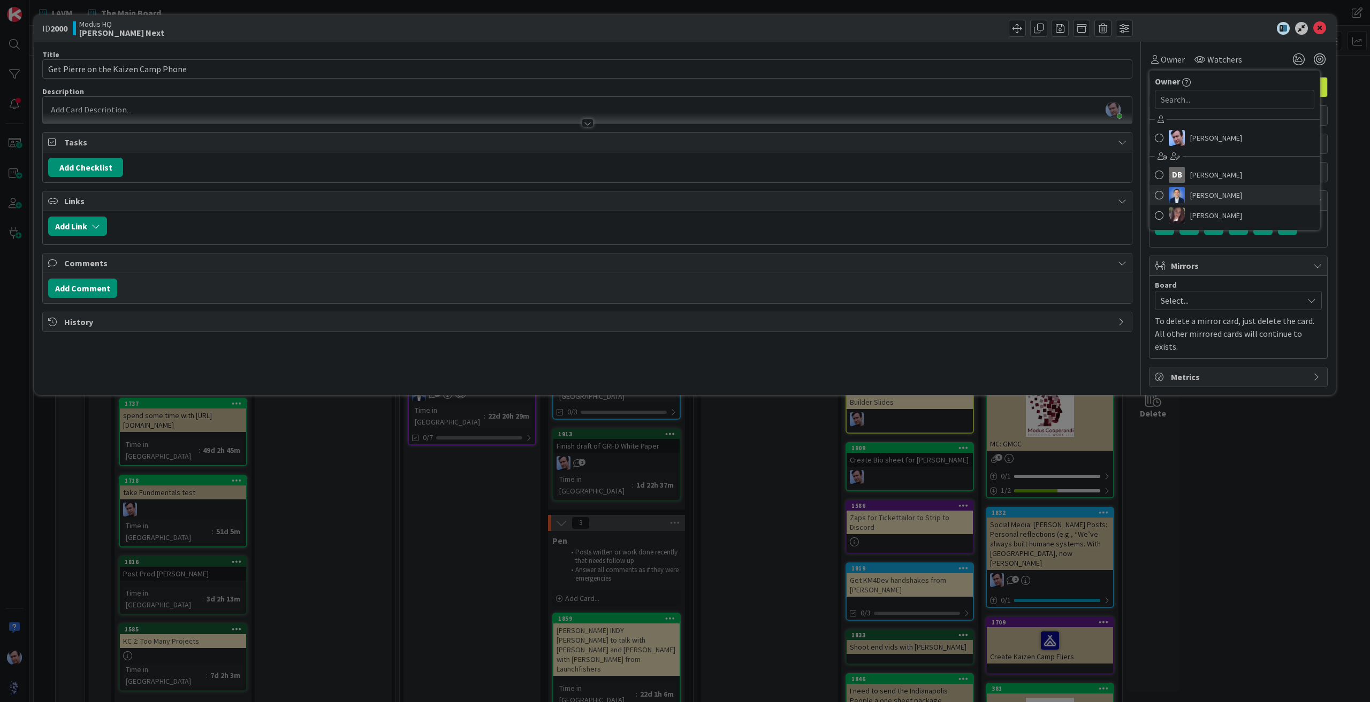
click at [1199, 189] on span "[PERSON_NAME]" at bounding box center [1216, 195] width 52 height 16
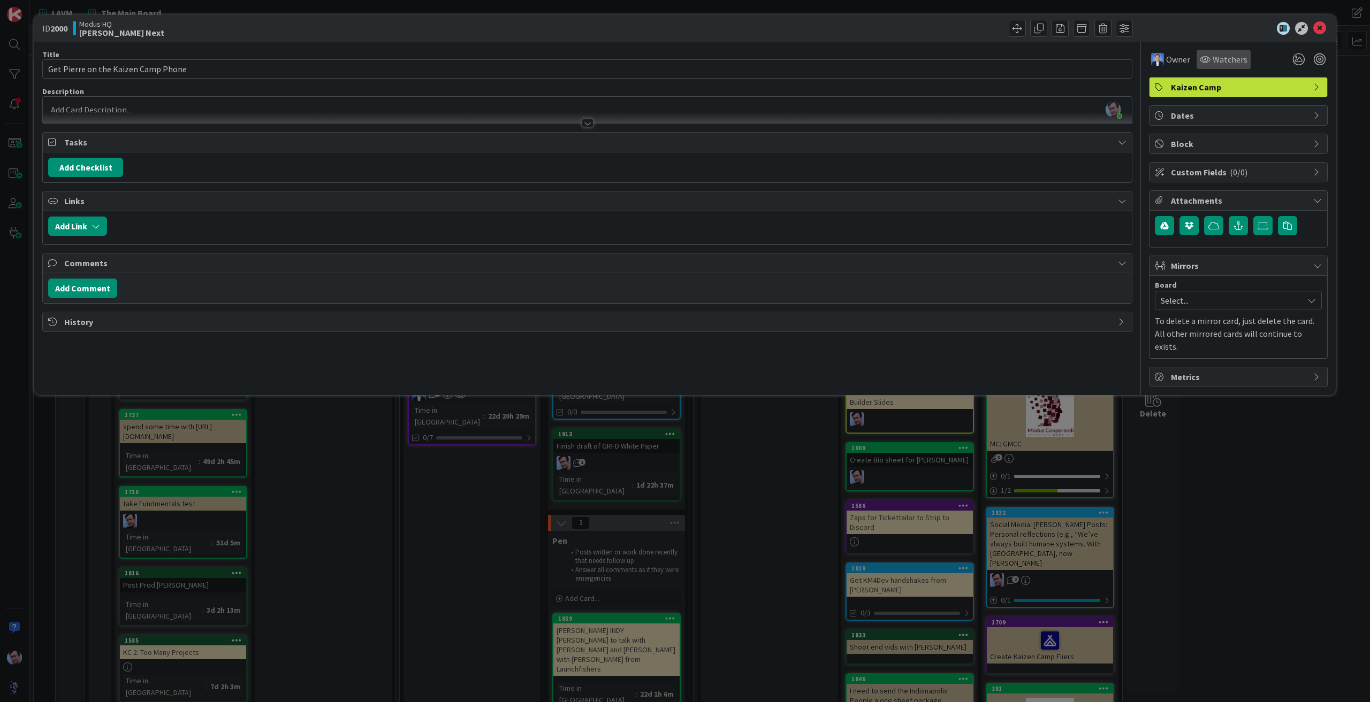
click at [1220, 59] on span "Watchers" at bounding box center [1229, 59] width 35 height 13
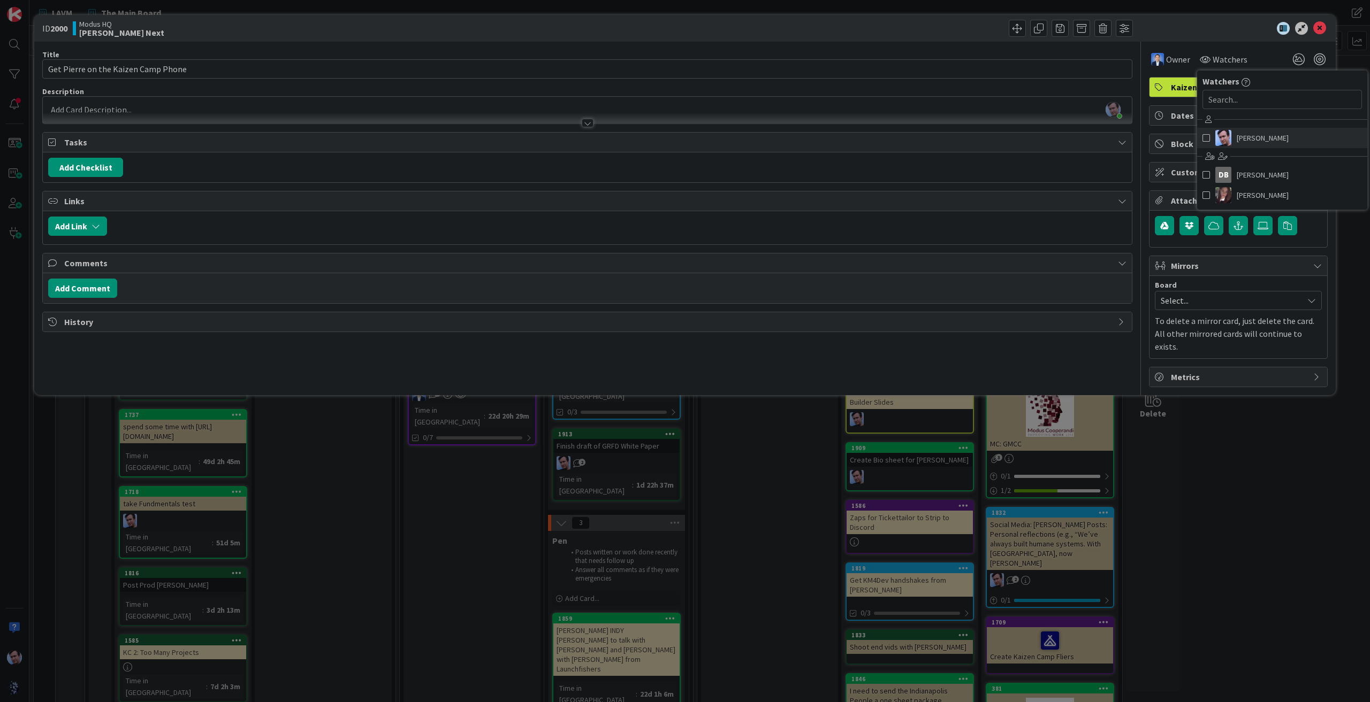
click at [1244, 140] on span "[PERSON_NAME]" at bounding box center [1262, 138] width 52 height 16
click at [1267, 188] on span "[PERSON_NAME]" at bounding box center [1274, 195] width 52 height 16
click at [1318, 27] on icon at bounding box center [1319, 28] width 13 height 13
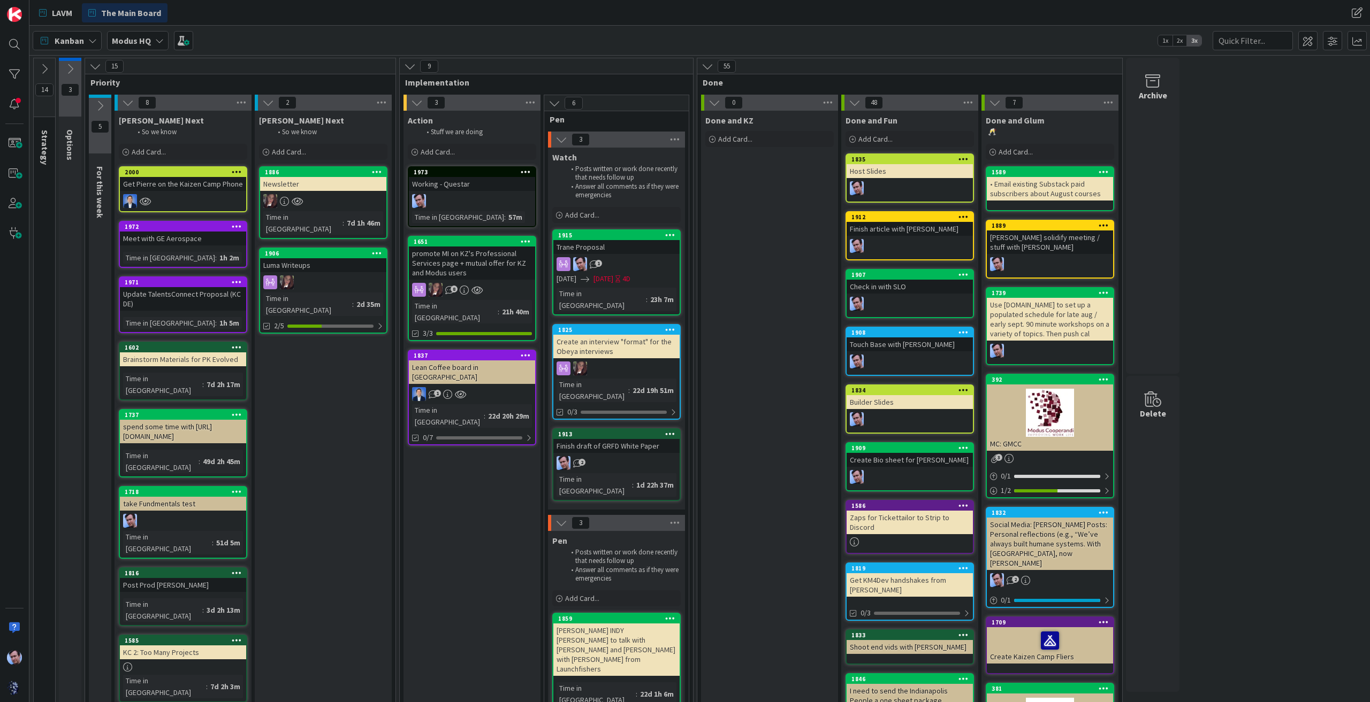
click at [309, 499] on div "[PERSON_NAME] Next So we know Add Card... 1886 Newsletter Time in [GEOGRAPHIC_D…" at bounding box center [323, 541] width 137 height 861
click at [1260, 347] on div "14 Strategy These are Modus GOALS and so these cards never move. 3 Options 15 P…" at bounding box center [700, 520] width 1336 height 925
click at [335, 188] on div "Newsletter" at bounding box center [323, 184] width 126 height 14
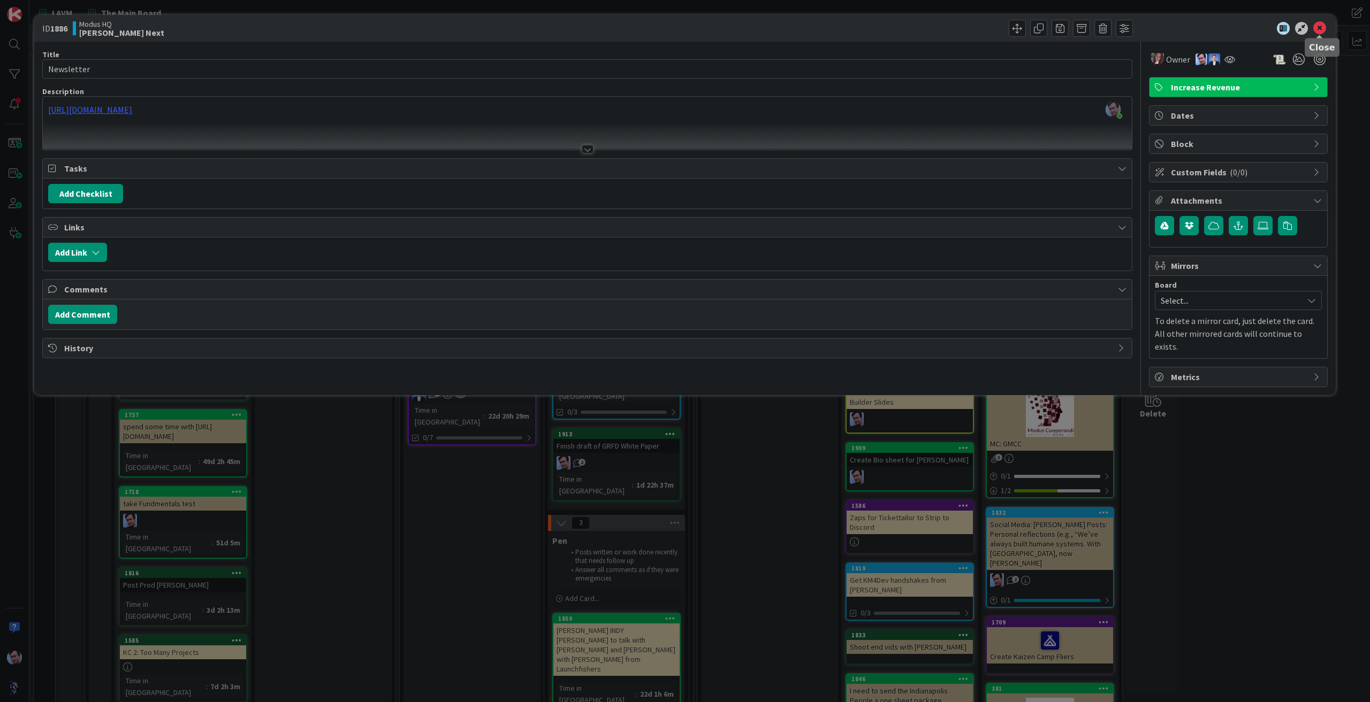
click at [1322, 25] on icon at bounding box center [1319, 28] width 13 height 13
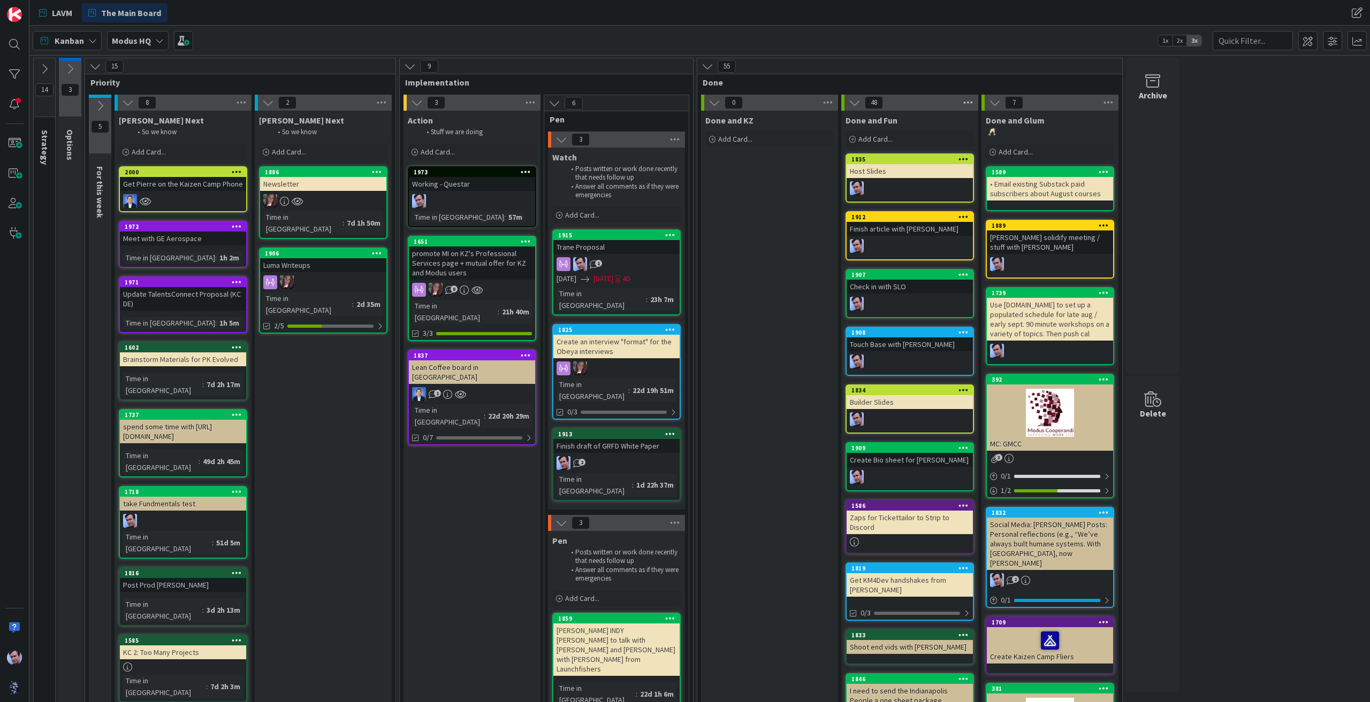
click at [965, 102] on icon at bounding box center [968, 103] width 14 height 16
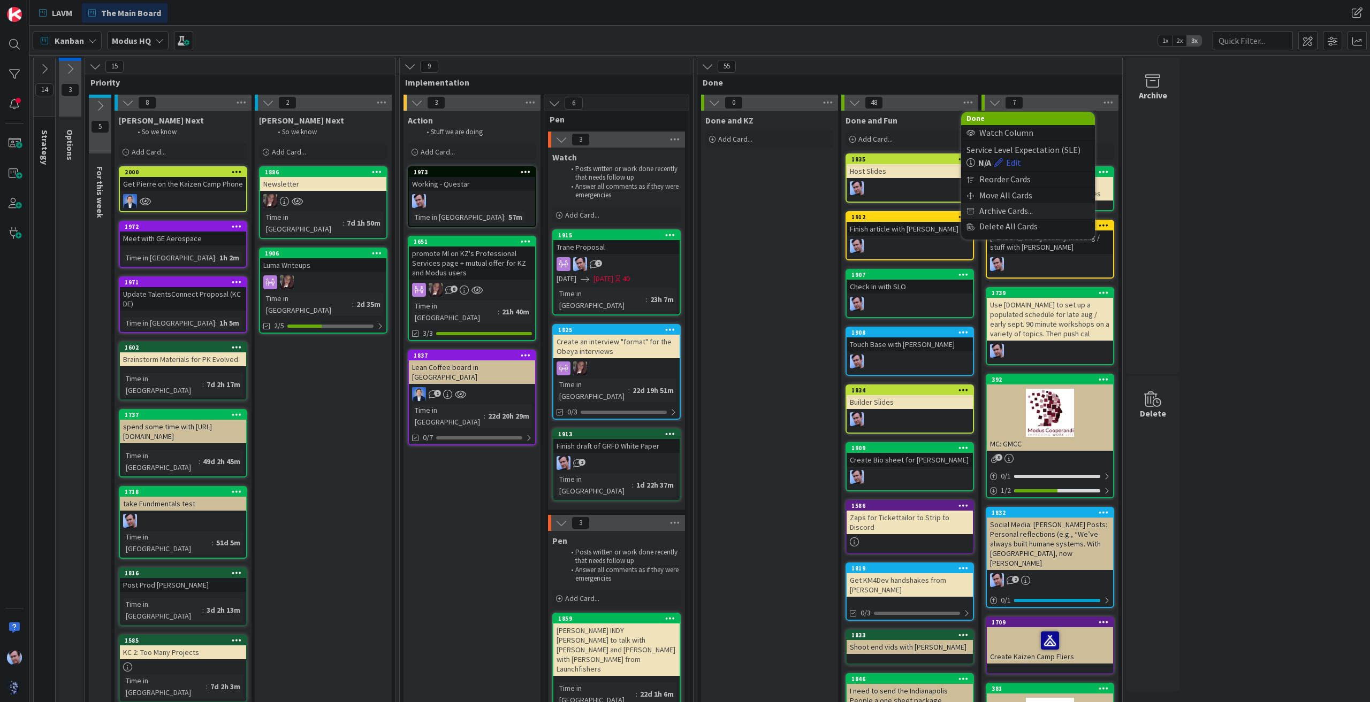
click at [1003, 210] on span "Archive Cards..." at bounding box center [1005, 211] width 53 height 16
click at [975, 246] on div "radio" at bounding box center [975, 246] width 12 height 12
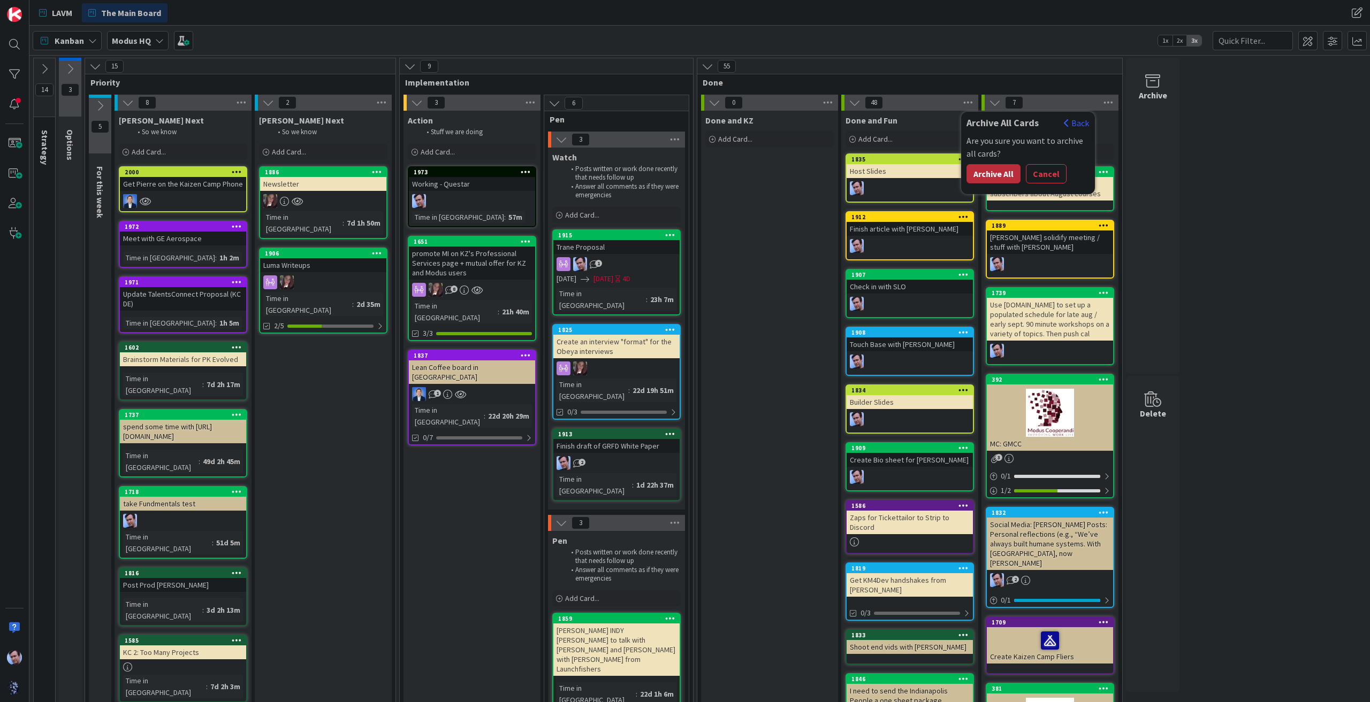
click at [991, 178] on button "Archive All" at bounding box center [993, 173] width 54 height 19
click at [968, 99] on icon at bounding box center [968, 103] width 14 height 16
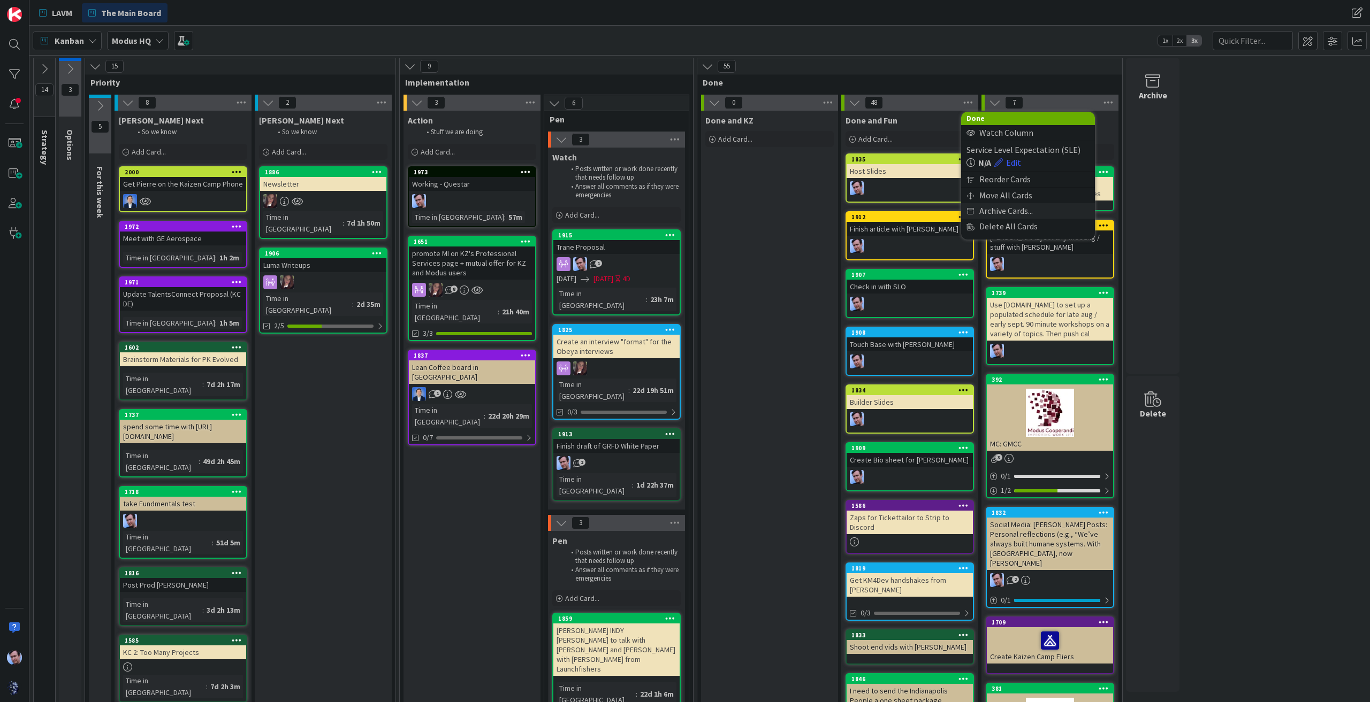
click at [992, 210] on span "Archive Cards..." at bounding box center [1005, 211] width 53 height 16
click at [975, 245] on div "radio" at bounding box center [975, 246] width 12 height 12
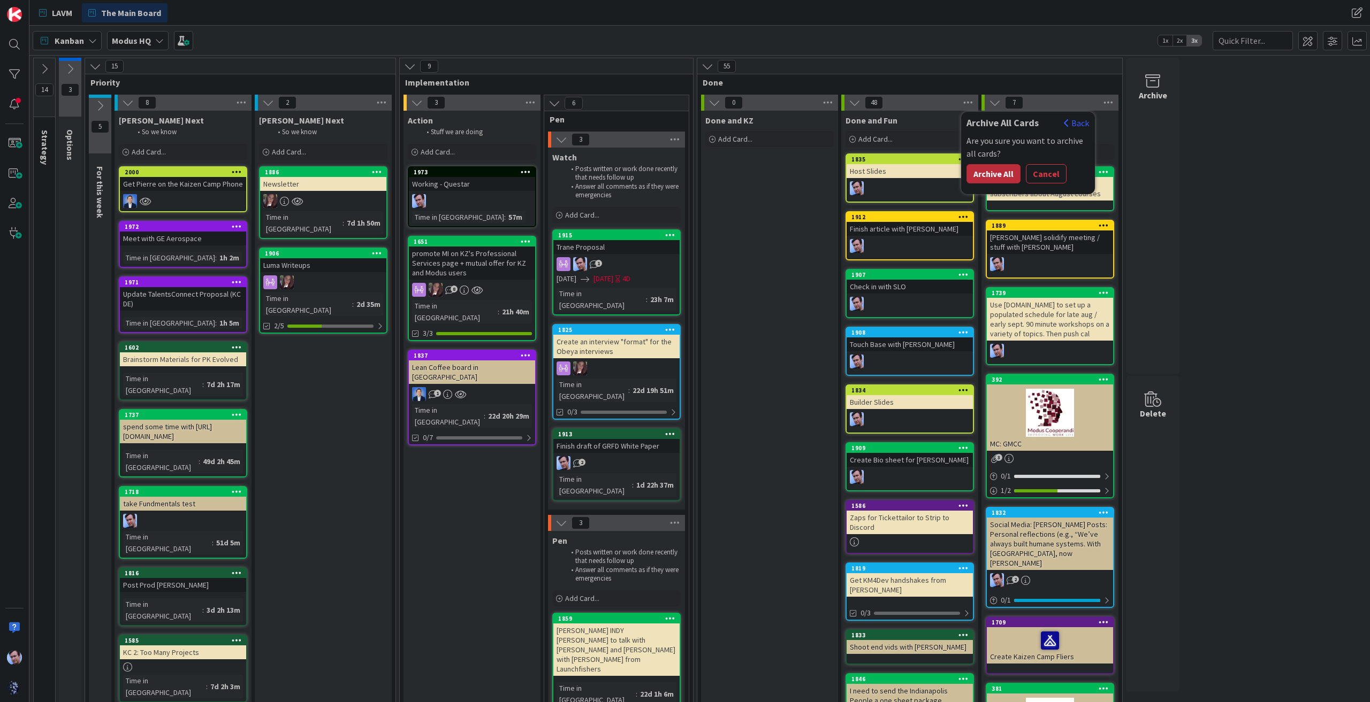
click at [997, 177] on button "Archive All" at bounding box center [993, 173] width 54 height 19
click at [966, 108] on icon at bounding box center [968, 103] width 14 height 16
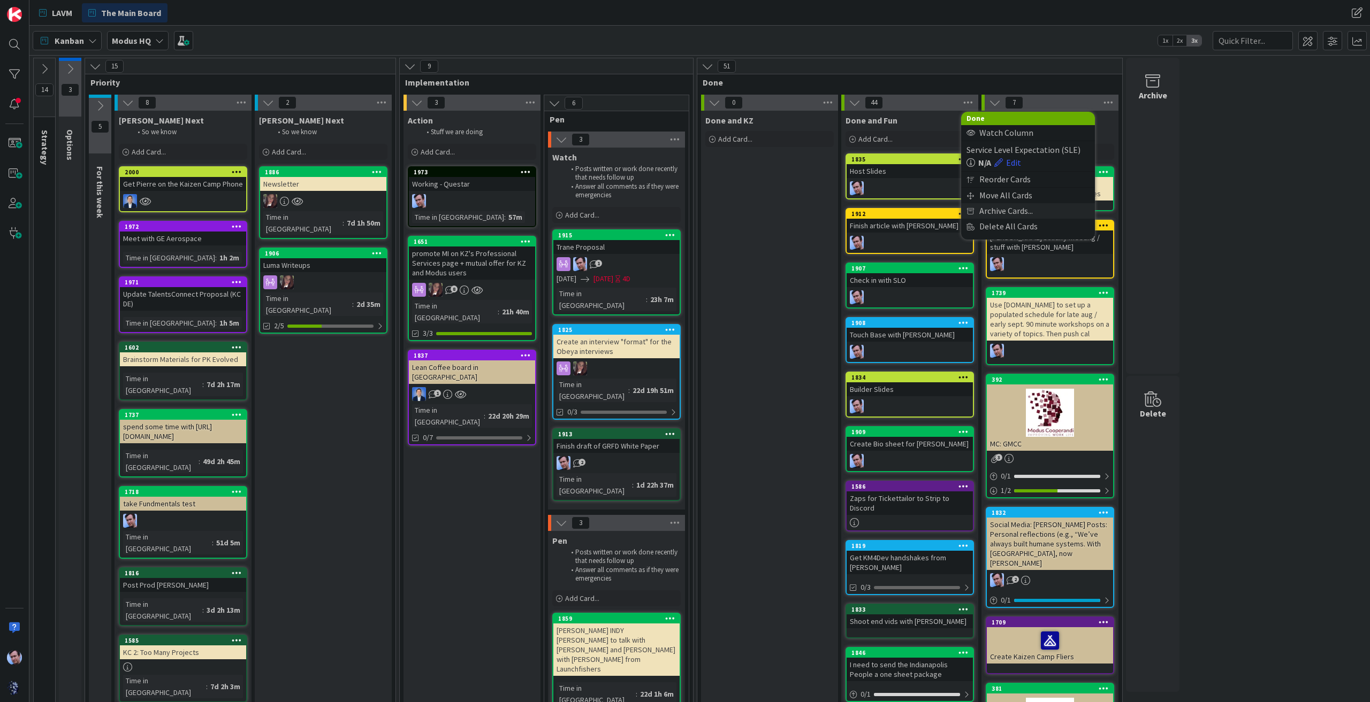
click at [991, 210] on span "Archive Cards..." at bounding box center [1005, 211] width 53 height 16
click at [977, 243] on div "radio" at bounding box center [975, 246] width 12 height 12
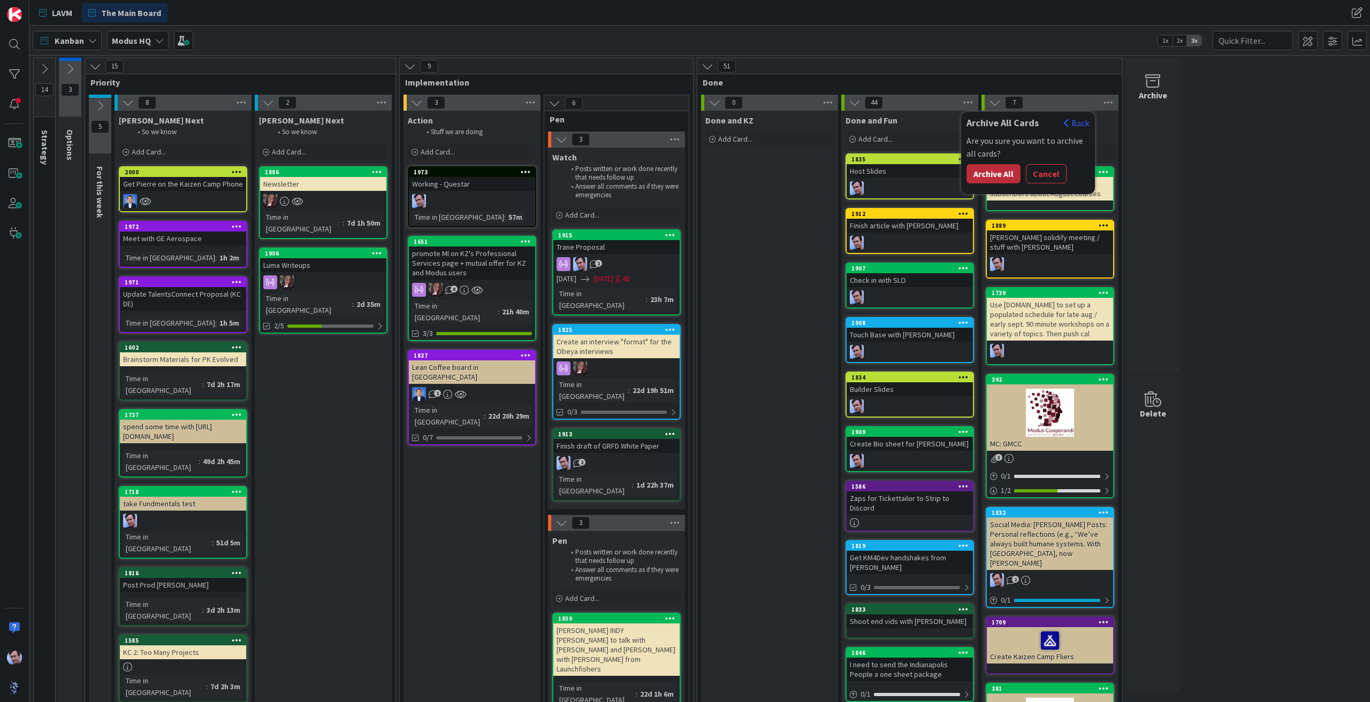
click at [989, 172] on button "Archive All" at bounding box center [993, 173] width 54 height 19
click at [1107, 102] on icon at bounding box center [1108, 103] width 14 height 16
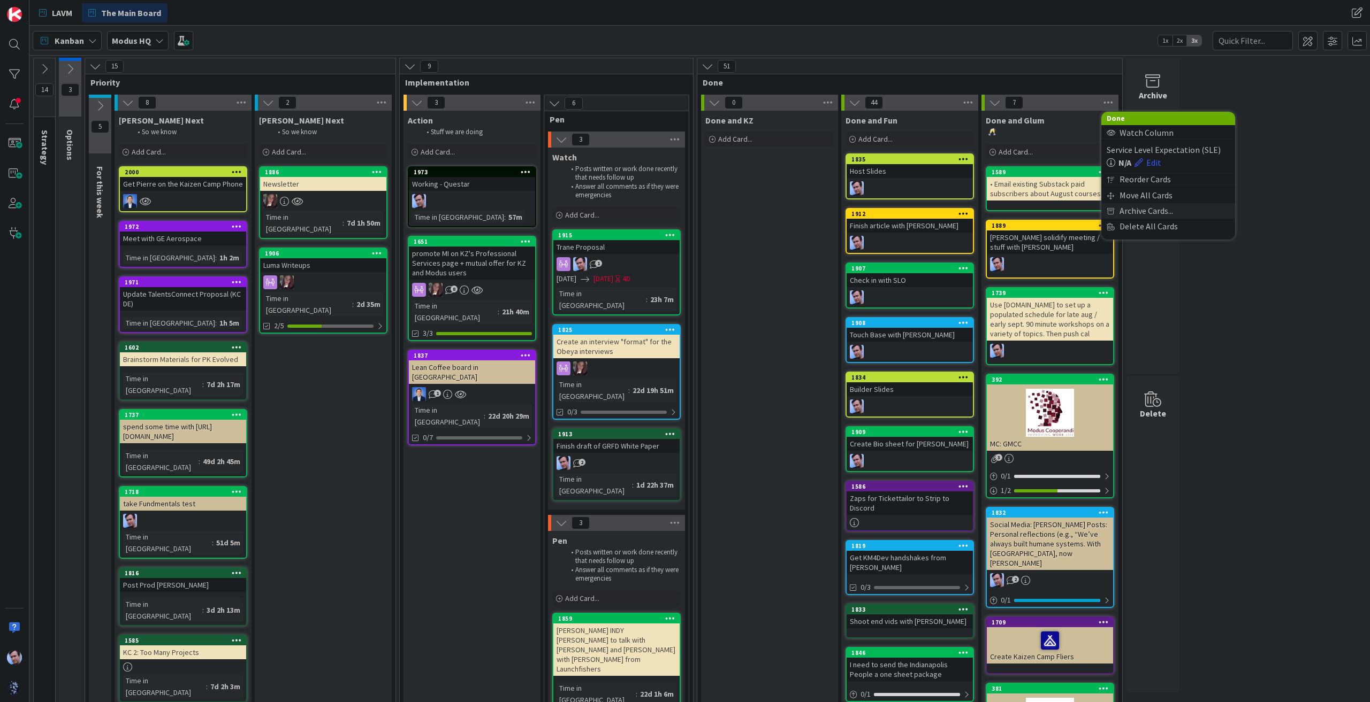
click at [1142, 217] on span "Archive Cards..." at bounding box center [1145, 211] width 53 height 16
click at [1118, 241] on div "radio" at bounding box center [1116, 246] width 12 height 12
click at [1137, 176] on button "Archive All" at bounding box center [1133, 173] width 54 height 19
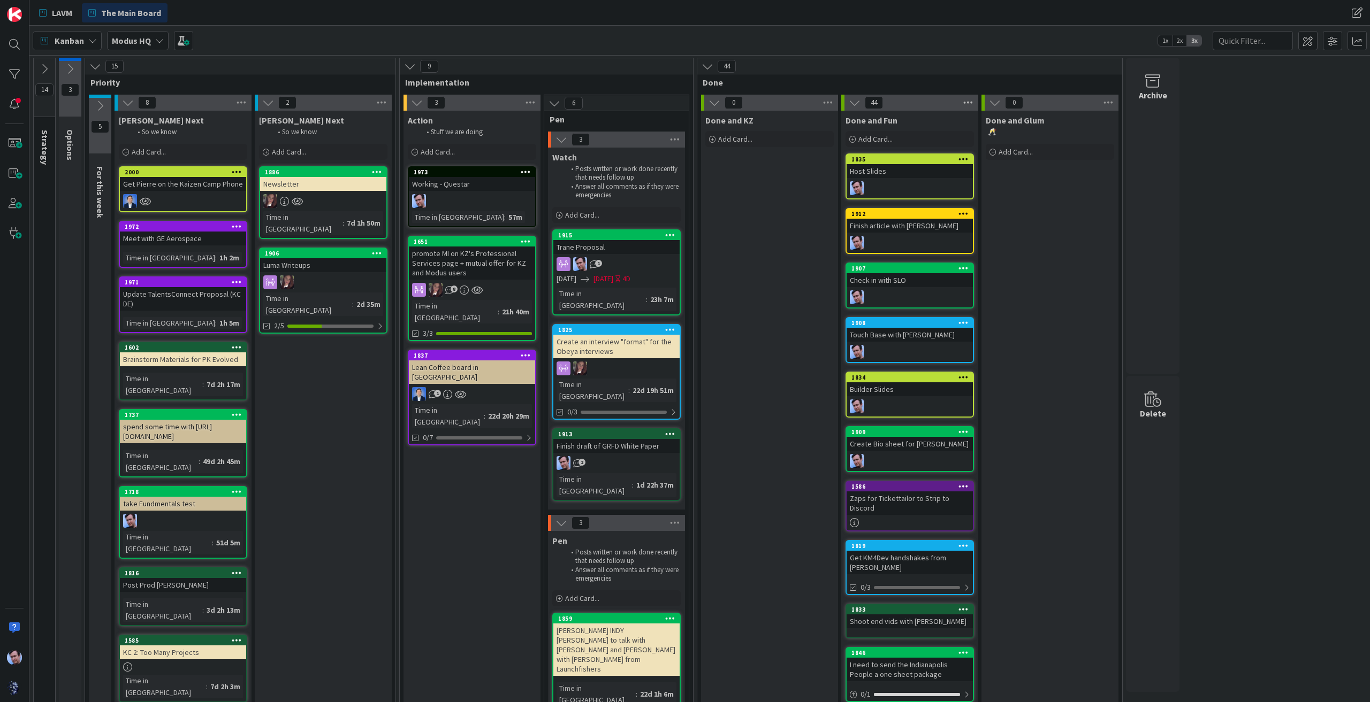
click at [968, 97] on icon at bounding box center [968, 103] width 14 height 16
click at [1000, 209] on span "Archive Cards..." at bounding box center [1005, 211] width 53 height 16
click at [980, 243] on button "Archive Now" at bounding box center [1001, 245] width 71 height 17
click at [994, 175] on button "Archive All" at bounding box center [993, 173] width 54 height 19
click at [1229, 167] on div "14 Strategy These are Modus GOALS and so these cards never move. 3 Options 15 P…" at bounding box center [700, 520] width 1336 height 925
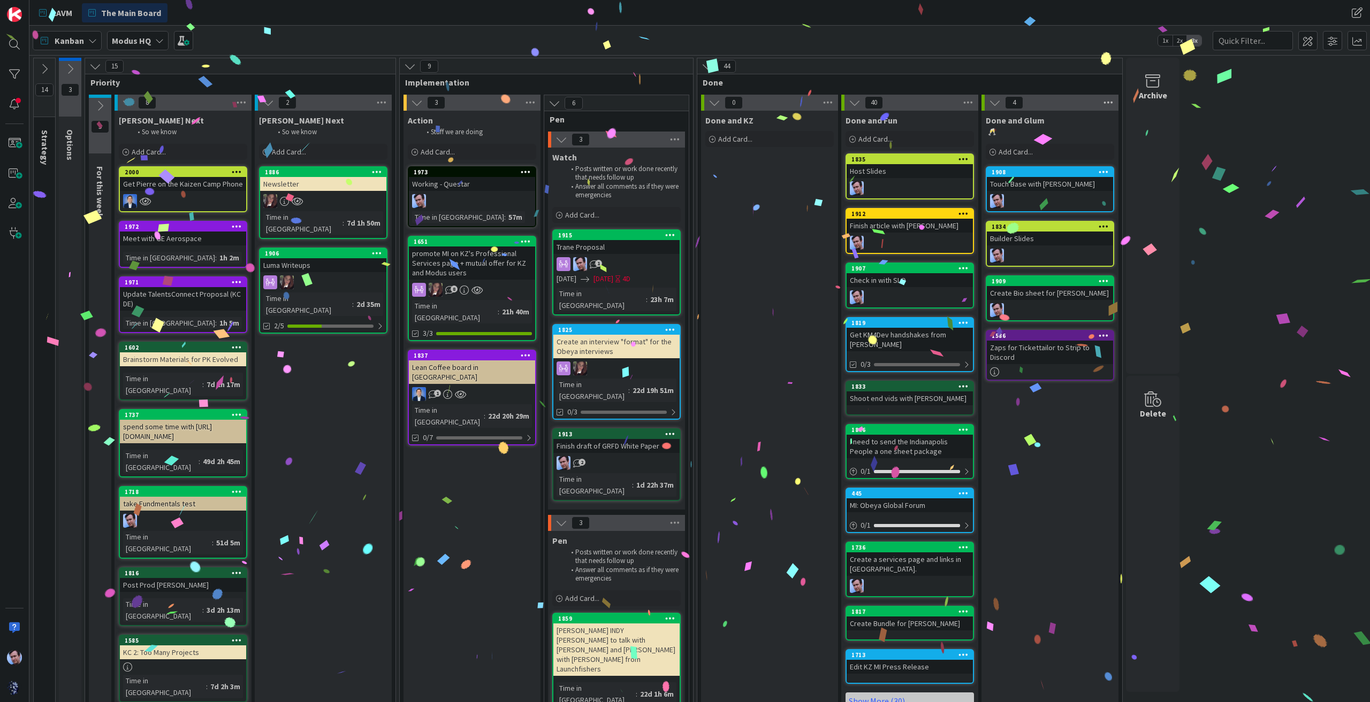
click at [1105, 103] on icon at bounding box center [1108, 103] width 14 height 16
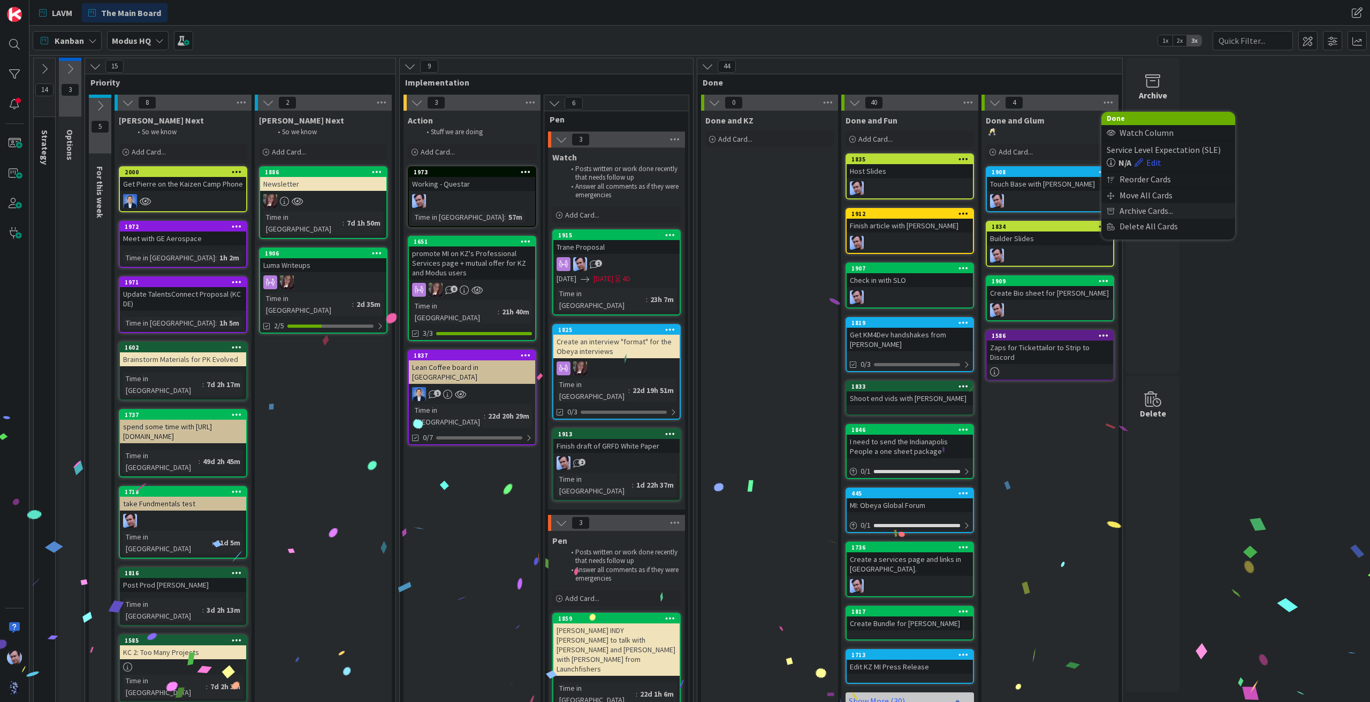
click at [1131, 209] on span "Archive Cards..." at bounding box center [1145, 211] width 53 height 16
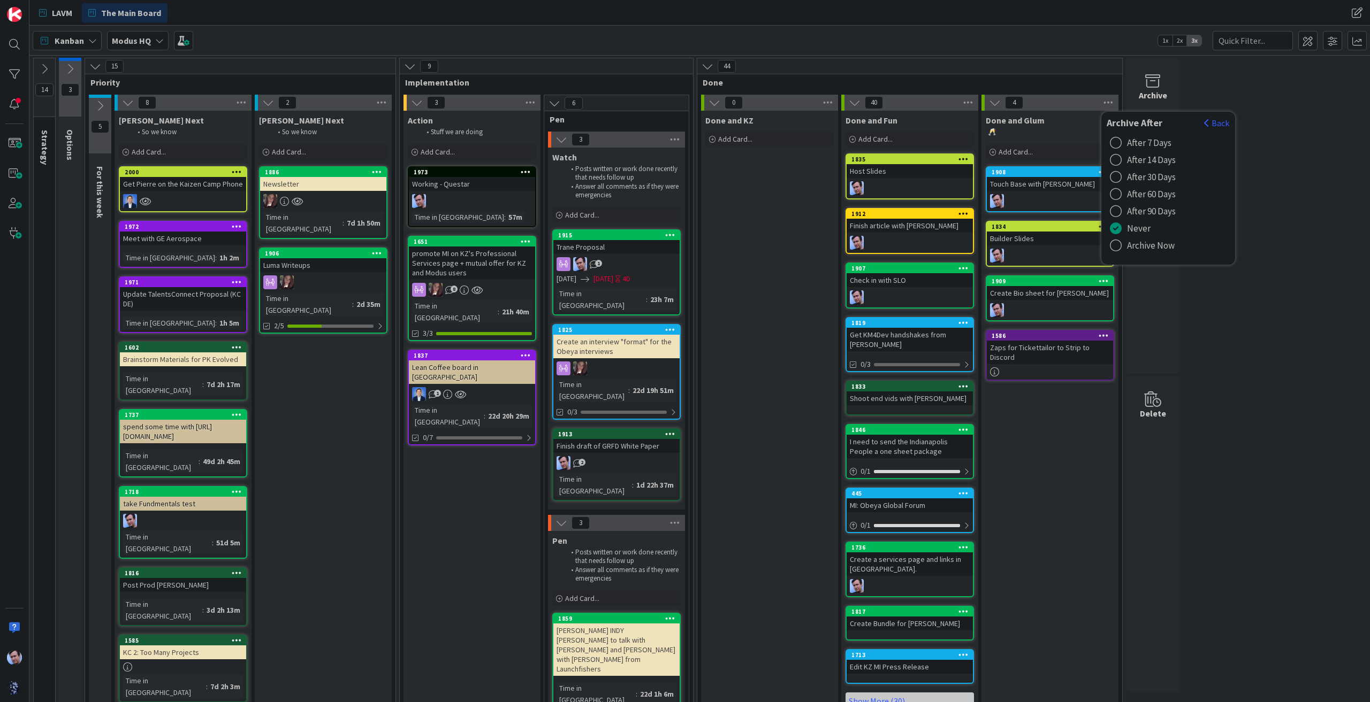
click at [1114, 246] on div "radio" at bounding box center [1116, 246] width 12 height 12
click at [1129, 172] on button "Archive All" at bounding box center [1133, 173] width 54 height 19
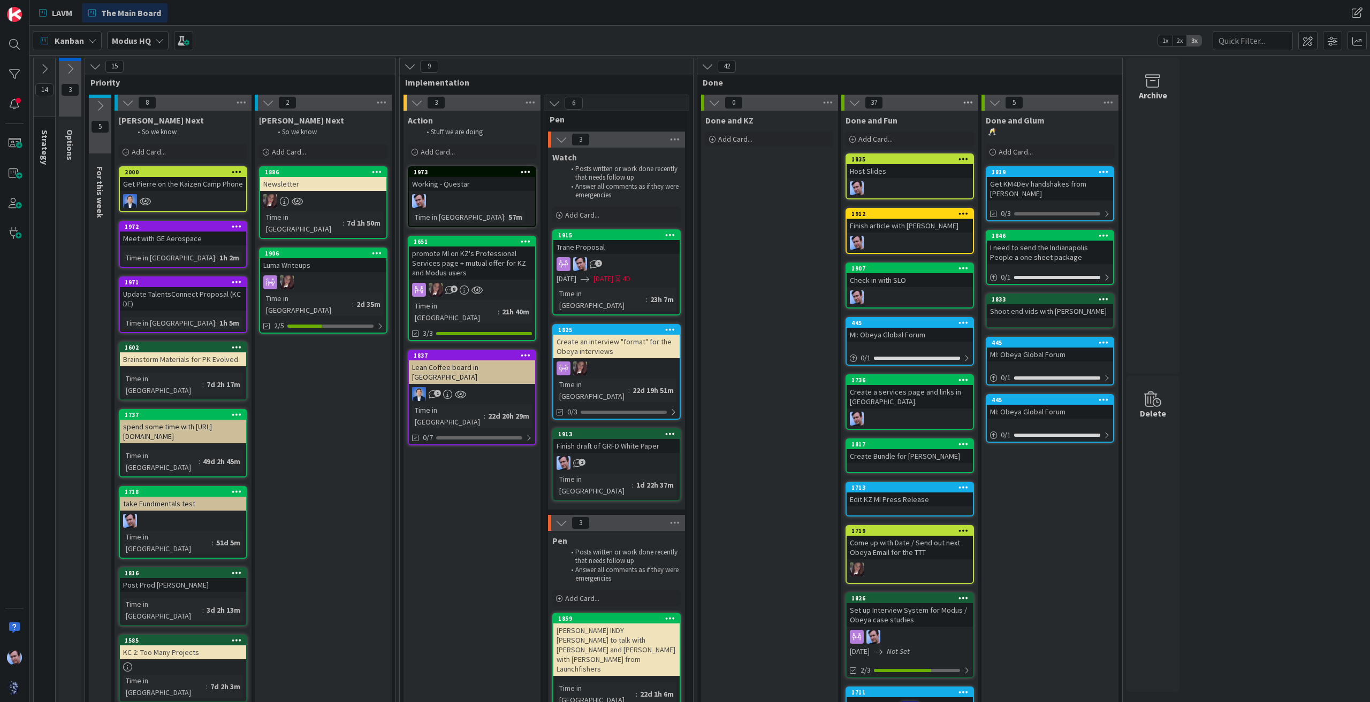
click at [969, 96] on icon at bounding box center [968, 103] width 14 height 16
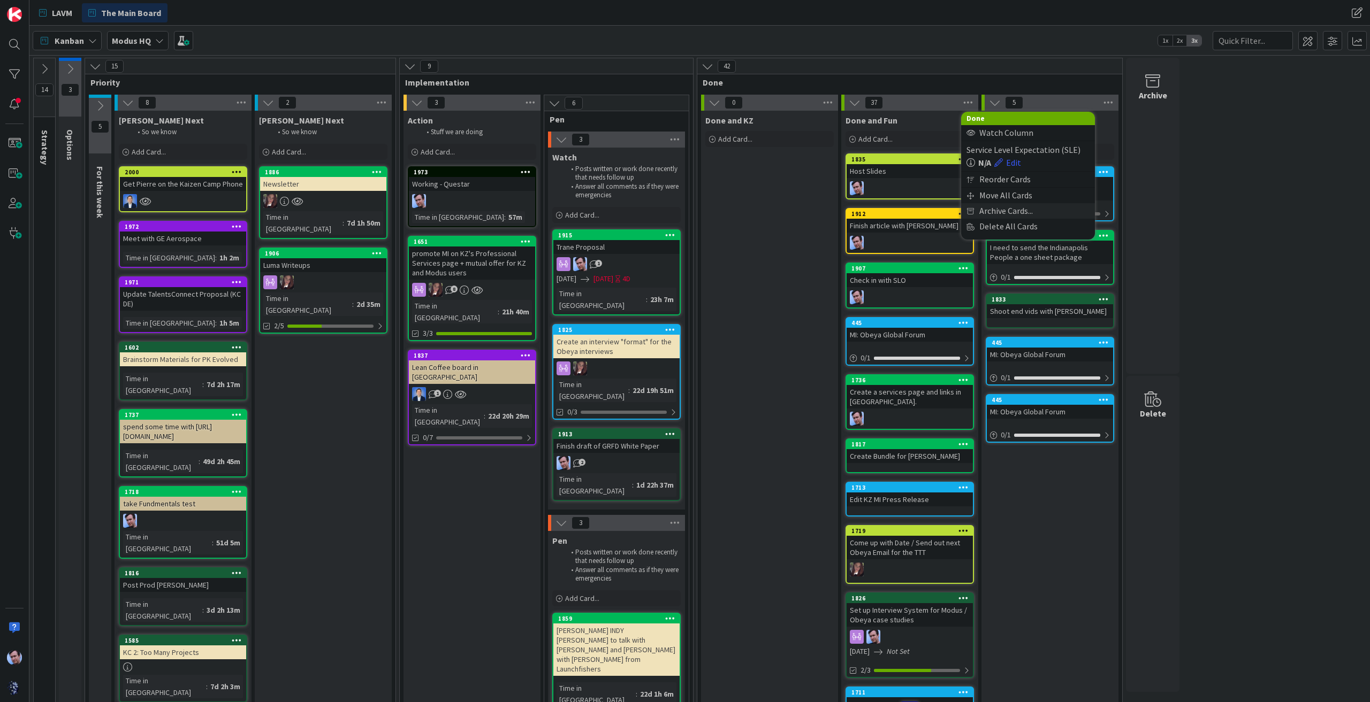
click at [996, 205] on span "Archive Cards..." at bounding box center [1005, 211] width 53 height 16
click at [979, 244] on div "radio" at bounding box center [975, 246] width 12 height 12
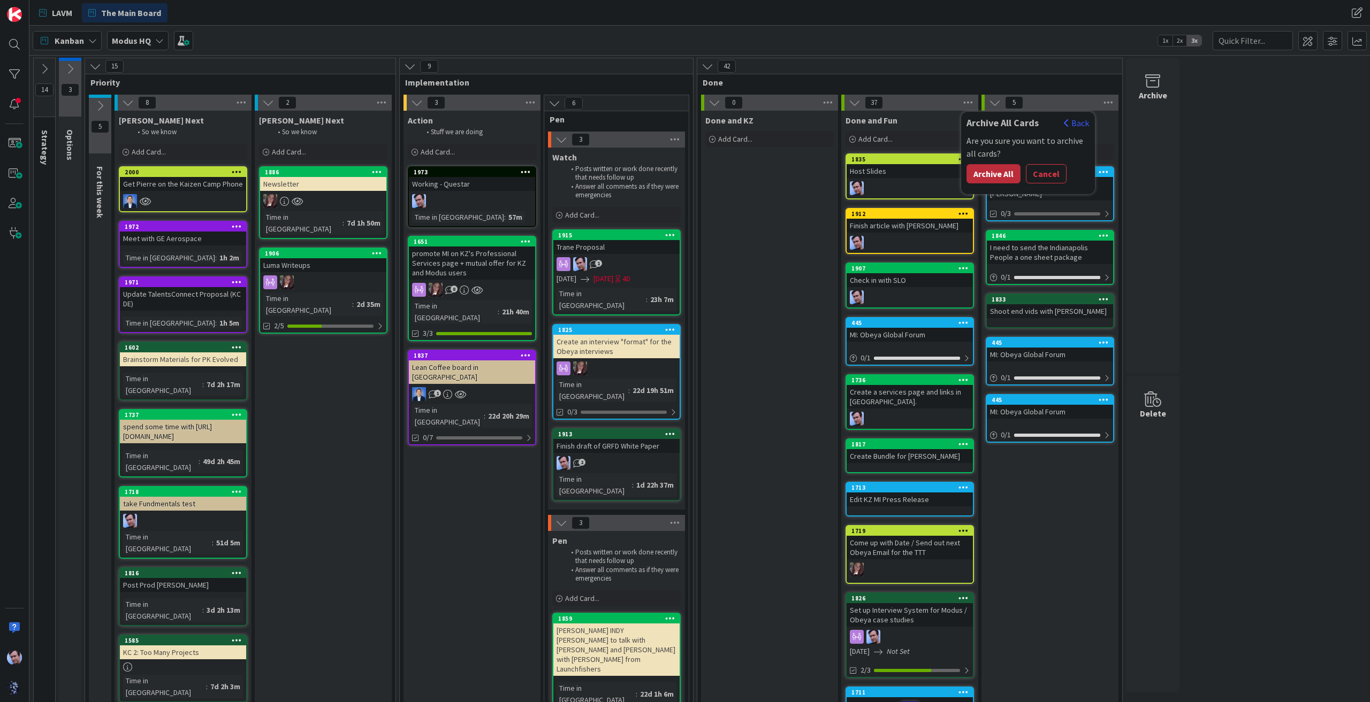
click at [995, 170] on button "Archive All" at bounding box center [993, 173] width 54 height 19
click at [1103, 97] on icon at bounding box center [1108, 103] width 14 height 16
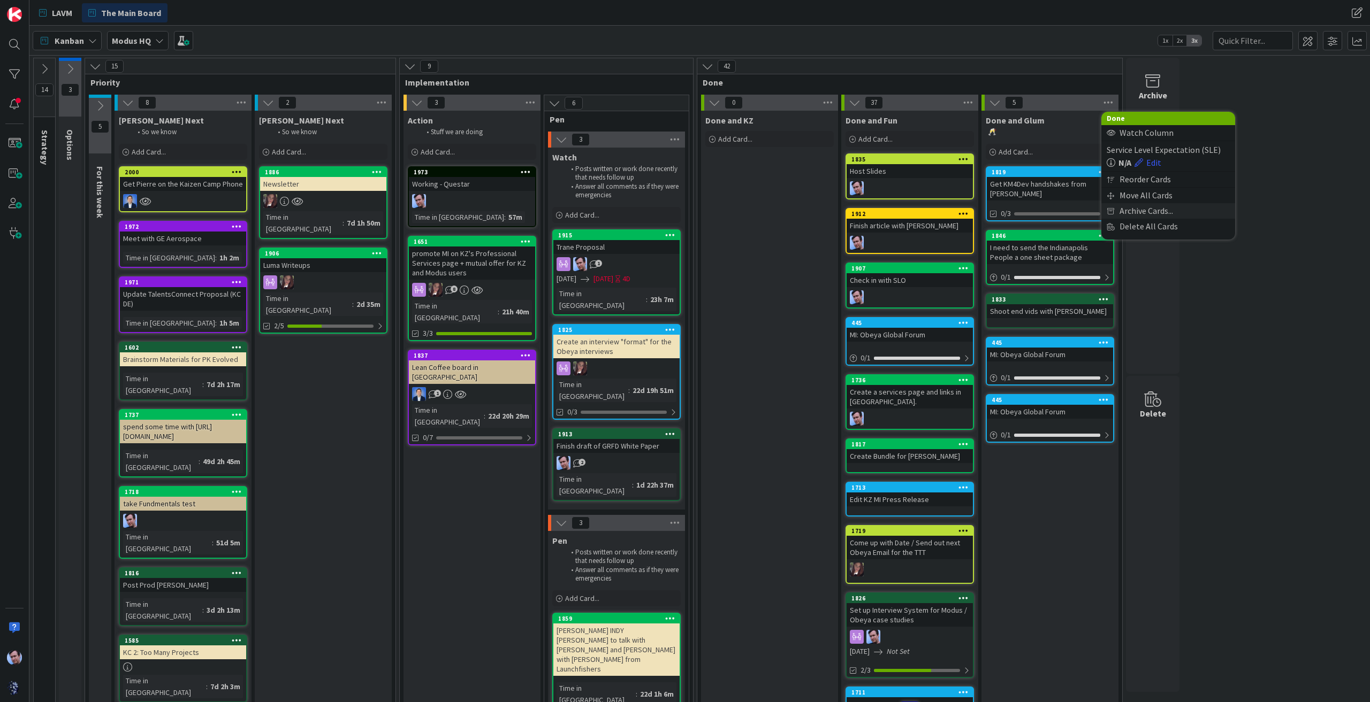
click at [1131, 213] on span "Archive Cards..." at bounding box center [1145, 211] width 53 height 16
click at [1119, 244] on div "radio" at bounding box center [1116, 246] width 12 height 12
click at [1137, 173] on button "Archive All" at bounding box center [1133, 173] width 54 height 19
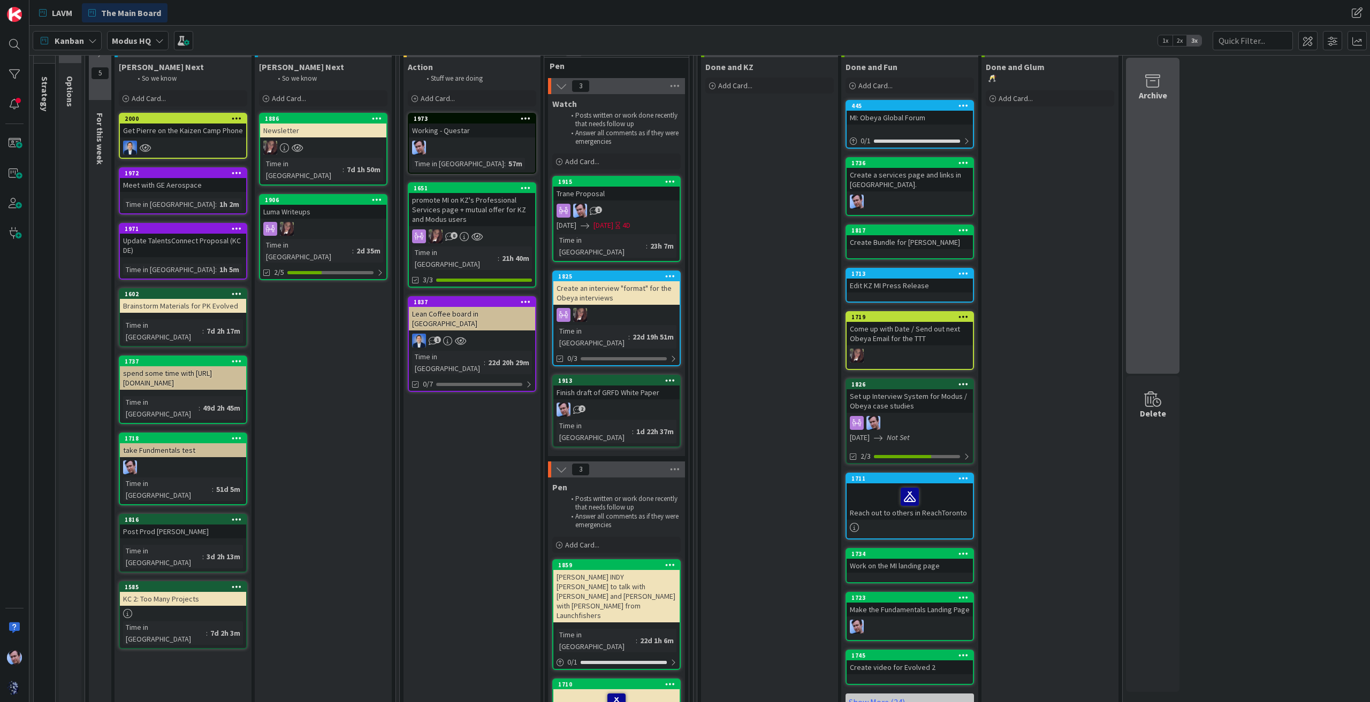
scroll to position [53, 0]
click at [1136, 114] on div "Archive" at bounding box center [1152, 216] width 53 height 316
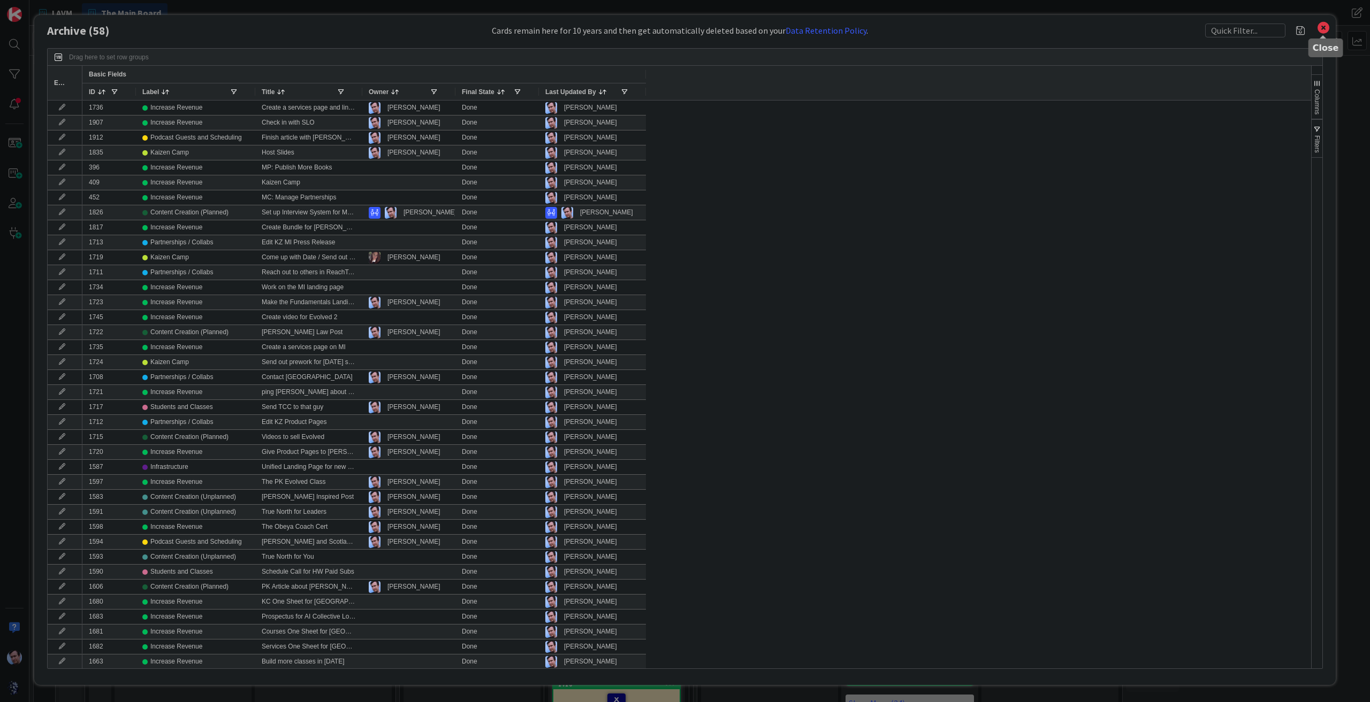
click at [1318, 23] on icon at bounding box center [1323, 27] width 14 height 15
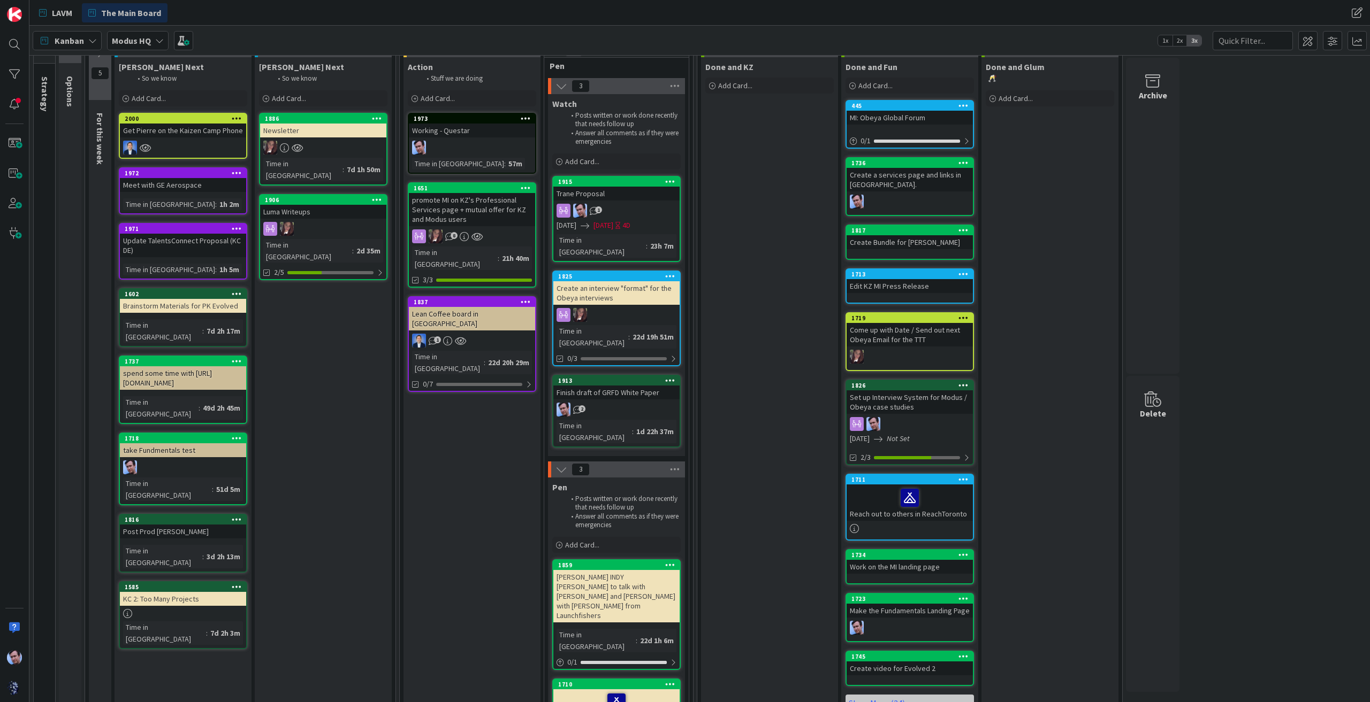
click at [1216, 522] on div "14 Strategy These are Modus GOALS and so these cards never move. 3 Options 15 P…" at bounding box center [700, 466] width 1336 height 925
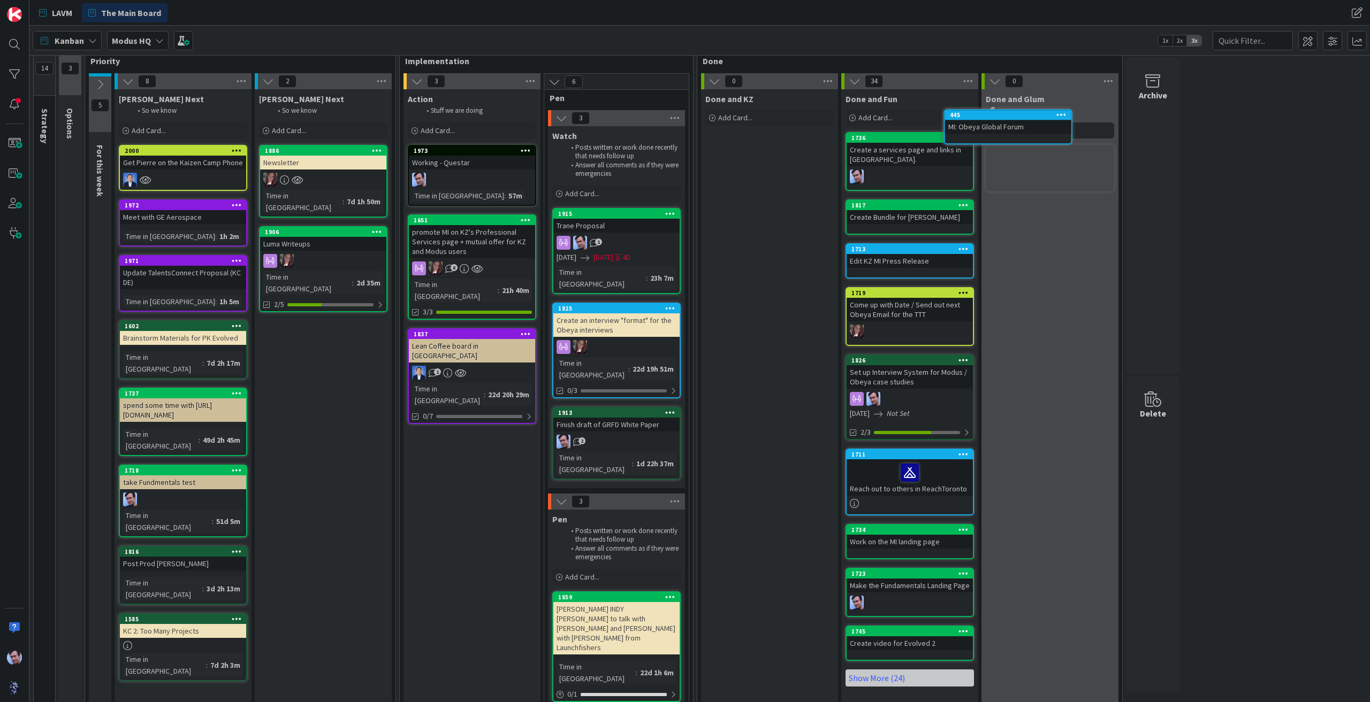
scroll to position [0, 0]
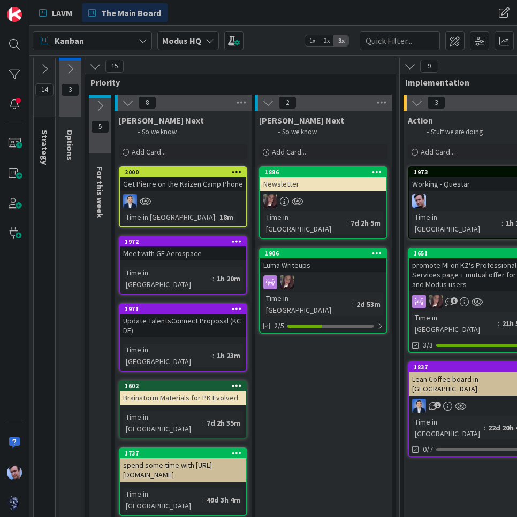
drag, startPoint x: 366, startPoint y: 410, endPoint x: 347, endPoint y: 407, distance: 20.1
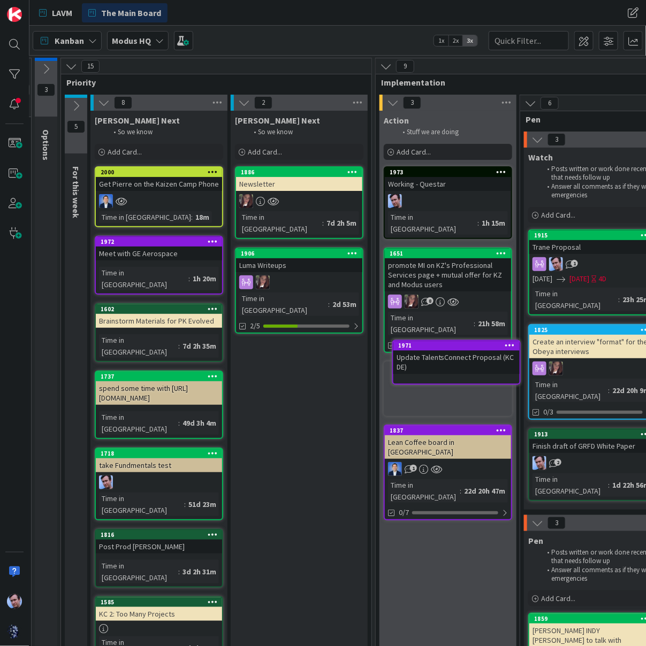
scroll to position [0, 25]
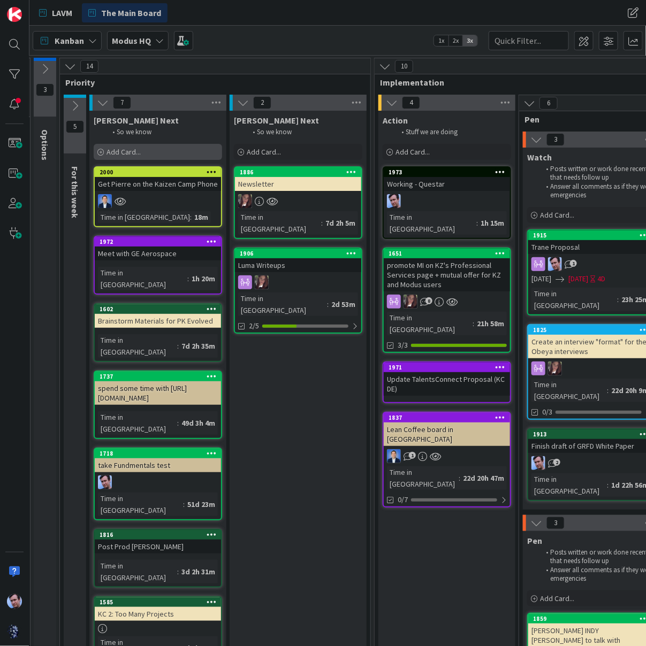
click at [126, 150] on span "Add Card..." at bounding box center [123, 152] width 34 height 10
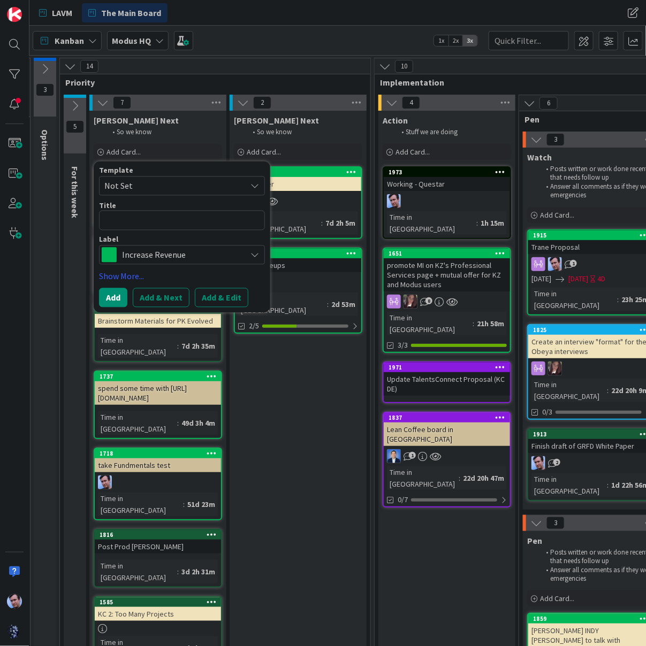
click at [145, 217] on textarea at bounding box center [182, 221] width 166 height 20
type textarea "x"
type textarea "B"
type textarea "x"
type textarea "Bu"
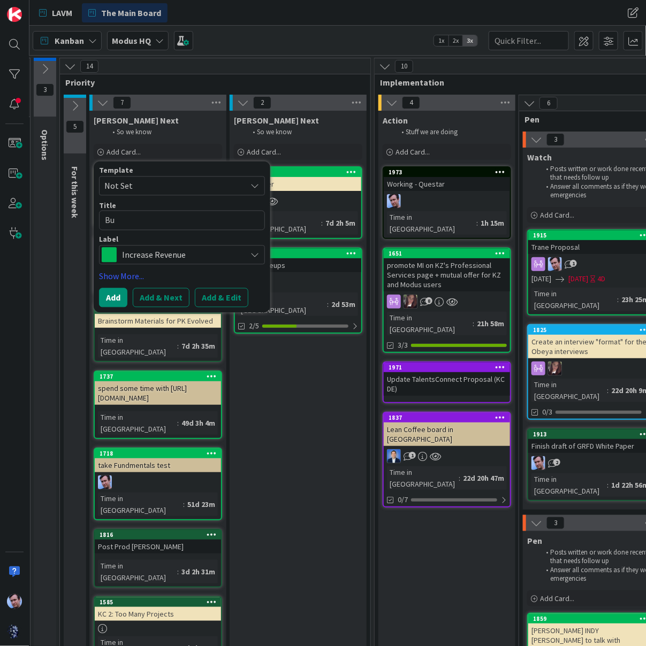
type textarea "x"
type textarea "Buil"
type textarea "x"
type textarea "Build"
type textarea "x"
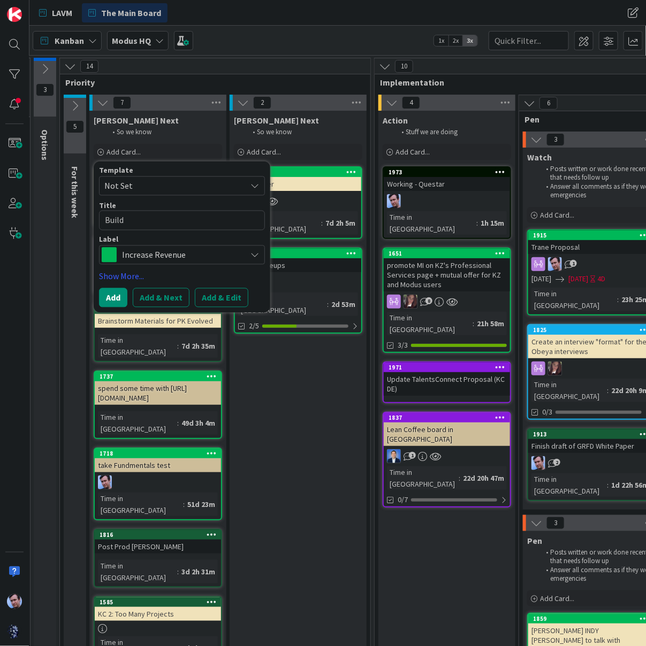
type textarea "Build"
type textarea "x"
type textarea "Build P"
type textarea "x"
type textarea "Build Po"
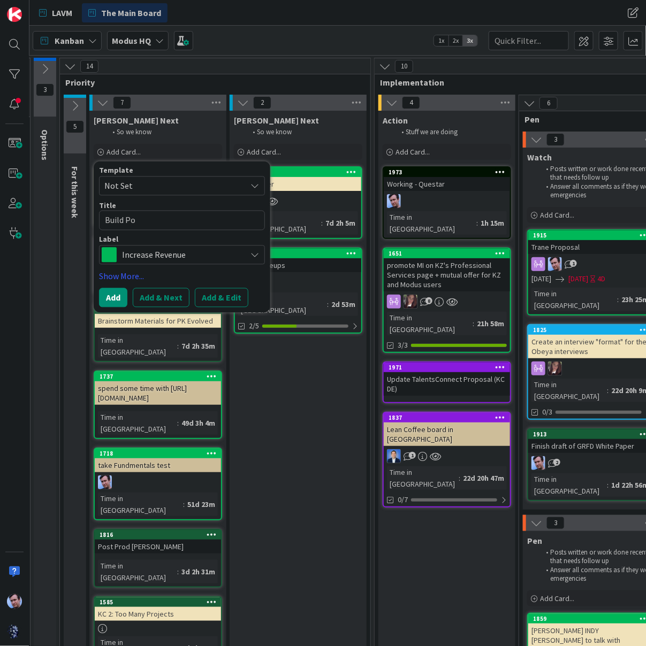
type textarea "x"
type textarea "Build Post"
type textarea "x"
type textarea "Build Post"
type textarea "x"
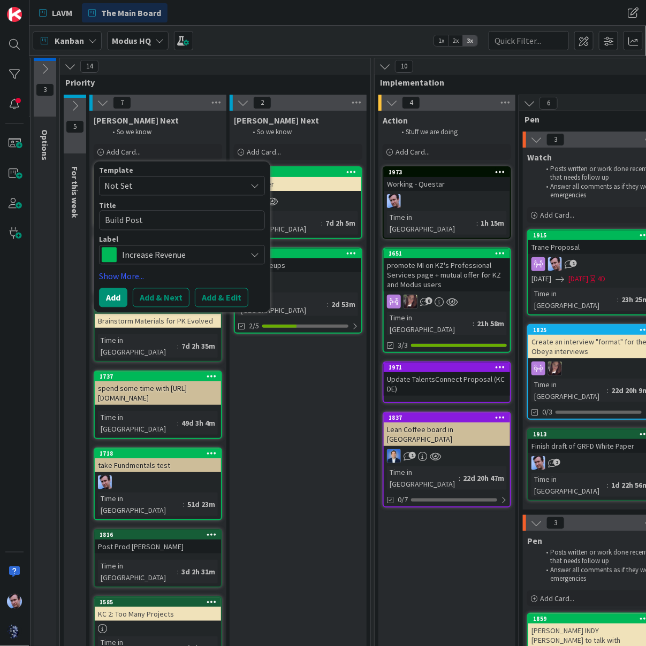
type textarea "Build Post f"
type textarea "x"
type textarea "Build Post fr"
type textarea "x"
type textarea "Build Post fro"
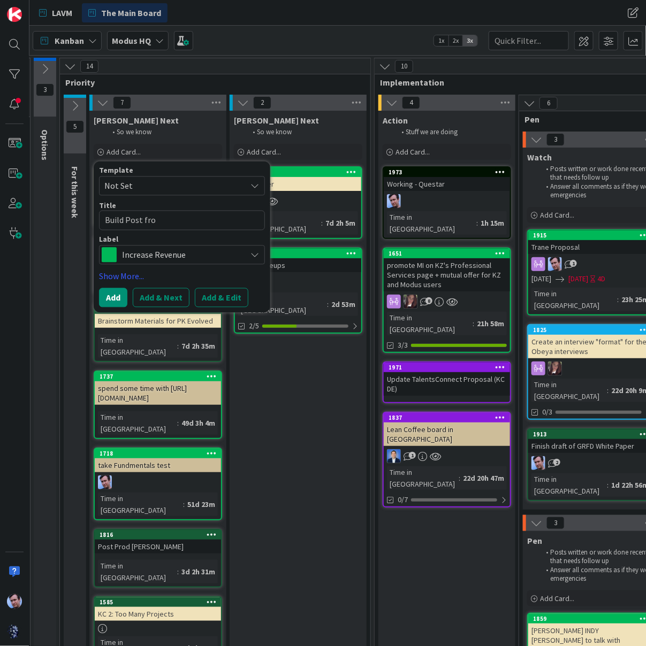
type textarea "x"
type textarea "Build Post from"
type textarea "x"
type textarea "Build Post from"
type textarea "x"
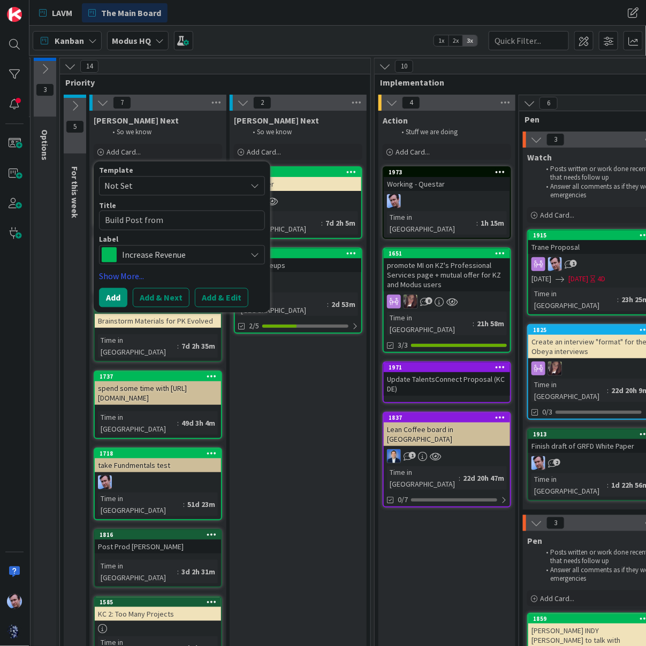
type textarea "Build Post from T"
type textarea "x"
type textarea "Build Post from To"
type textarea "x"
type textarea "Build Post from Tox"
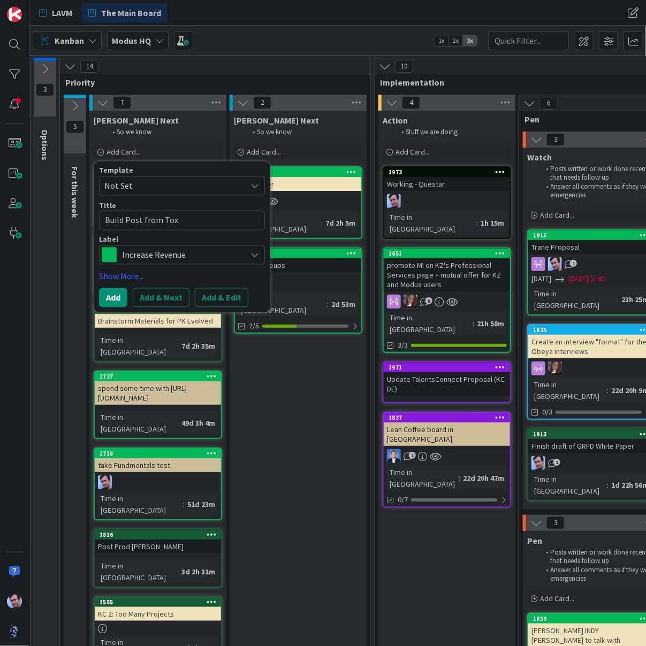
type textarea "x"
type textarea "Build Post from Toxi"
type textarea "x"
type textarea "Build Post from Toxic"
type textarea "x"
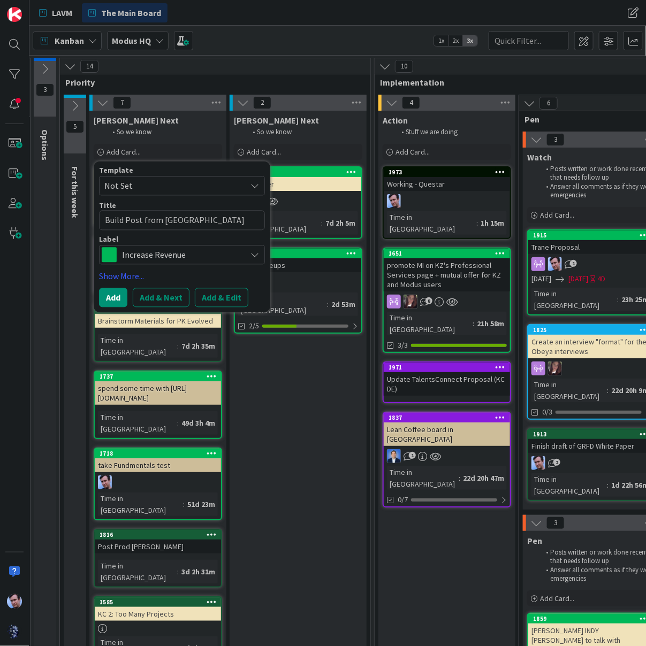
type textarea "Build Post from Toxic"
type textarea "x"
type textarea "Build Post from Toxic W"
type textarea "x"
type textarea "Build Post from Toxic We"
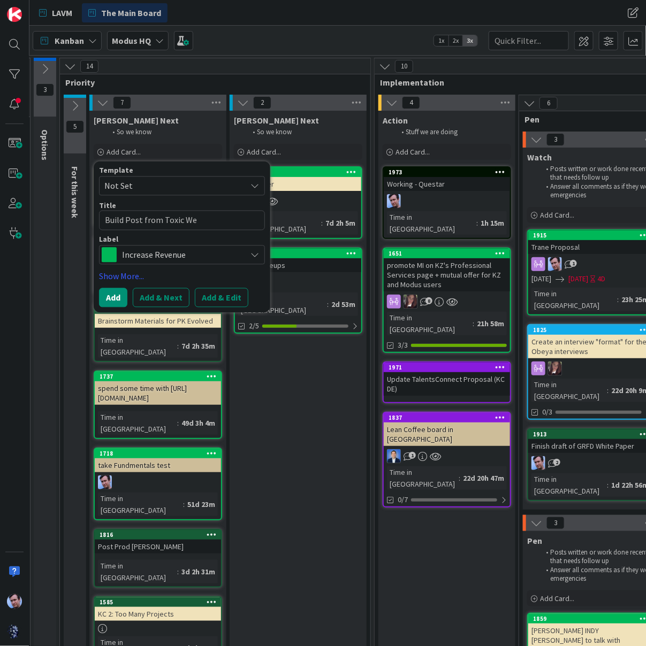
type textarea "x"
type textarea "Build Post from Toxic Wed"
type textarea "x"
type textarea "Build Post from Toxic Wedn"
type textarea "x"
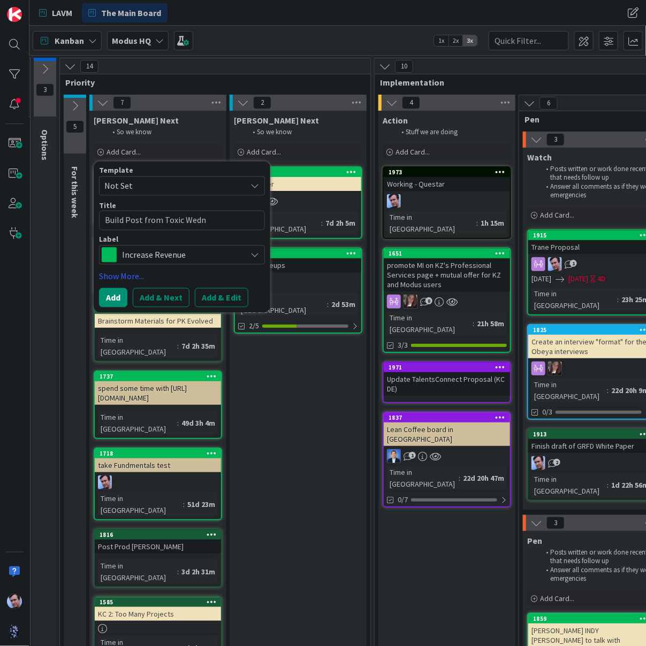
type textarea "Build Post from Toxic Wedne"
type textarea "x"
type textarea "Build Post from Toxic Wednes"
type textarea "x"
type textarea "Build Post from Toxic Wednesd"
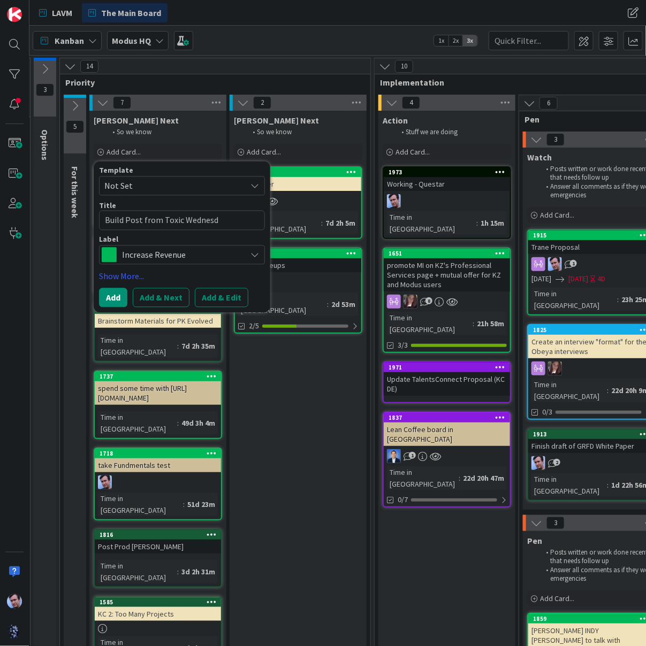
type textarea "x"
type textarea "Build Post from Toxic Wednesda"
type textarea "x"
type textarea "Build Post from Toxic Wednesday"
click at [214, 255] on span "Increase Revenue" at bounding box center [181, 254] width 119 height 15
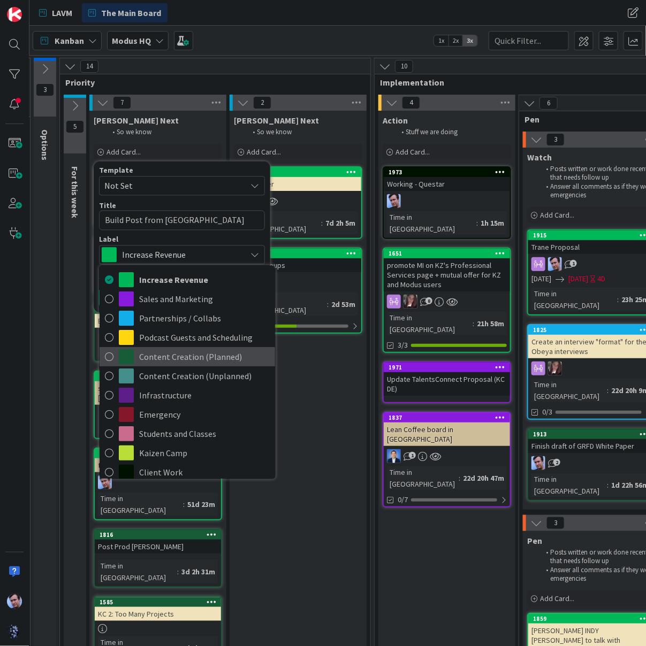
click at [162, 356] on span "Content Creation (Planned)" at bounding box center [204, 357] width 131 height 16
type textarea "x"
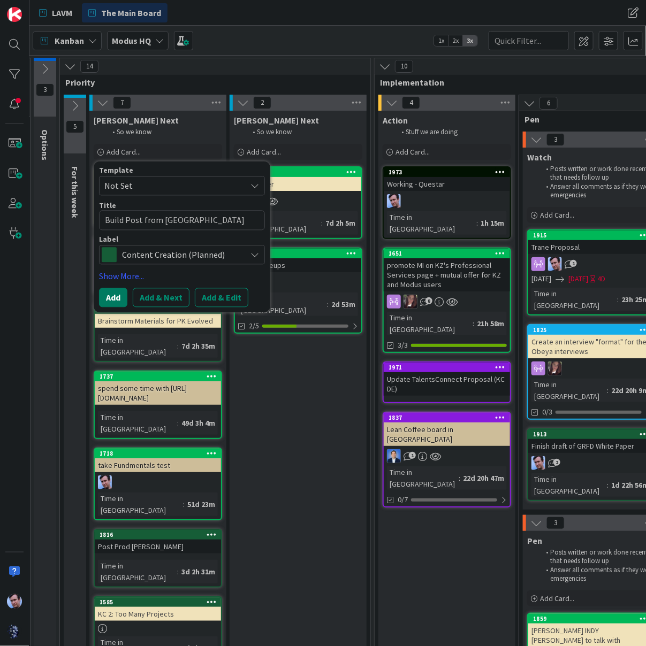
click at [114, 297] on button "Add" at bounding box center [113, 297] width 28 height 19
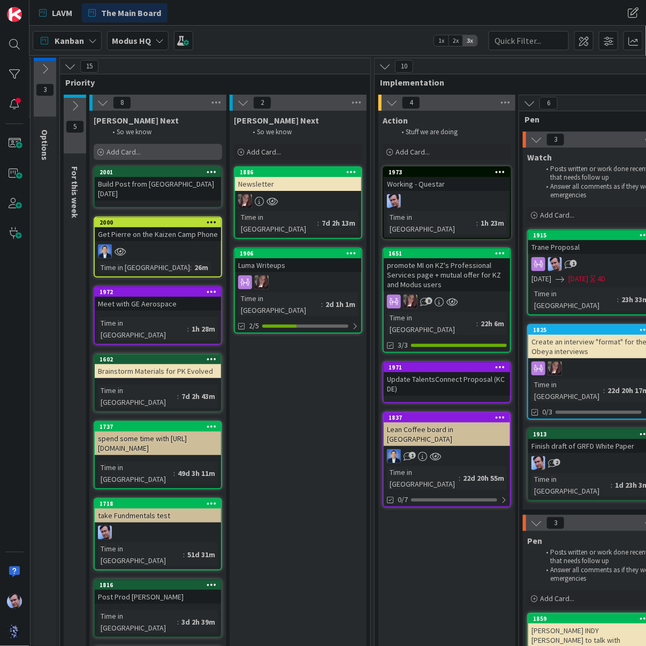
click at [123, 154] on span "Add Card..." at bounding box center [123, 152] width 34 height 10
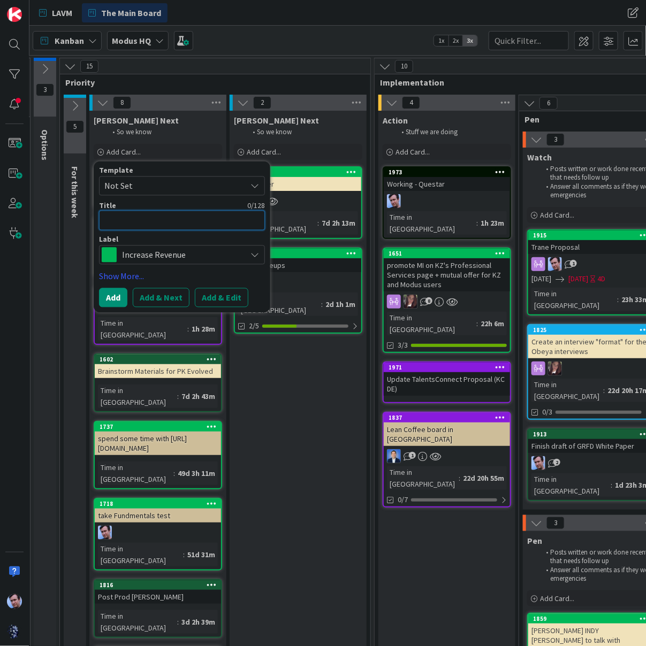
type textarea "x"
type textarea "W"
type textarea "x"
type textarea "Wr"
type textarea "x"
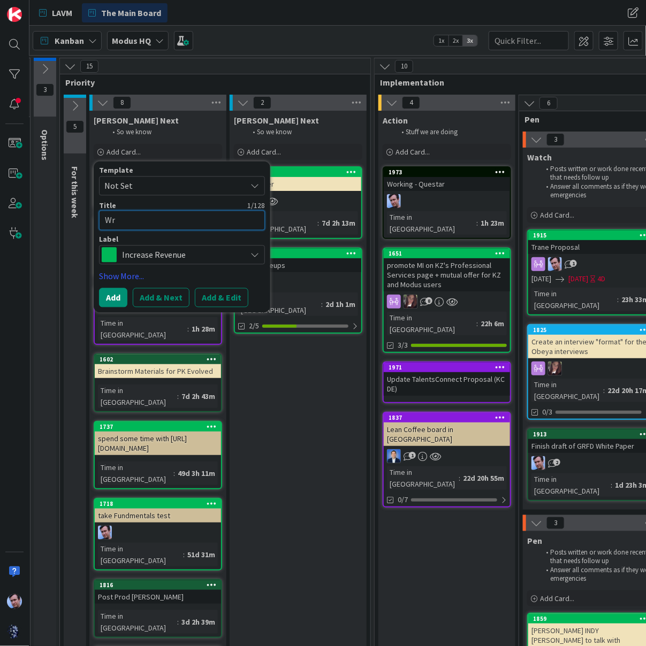
type textarea "Wri"
type textarea "x"
type textarea "Writ"
type textarea "x"
type textarea "Write"
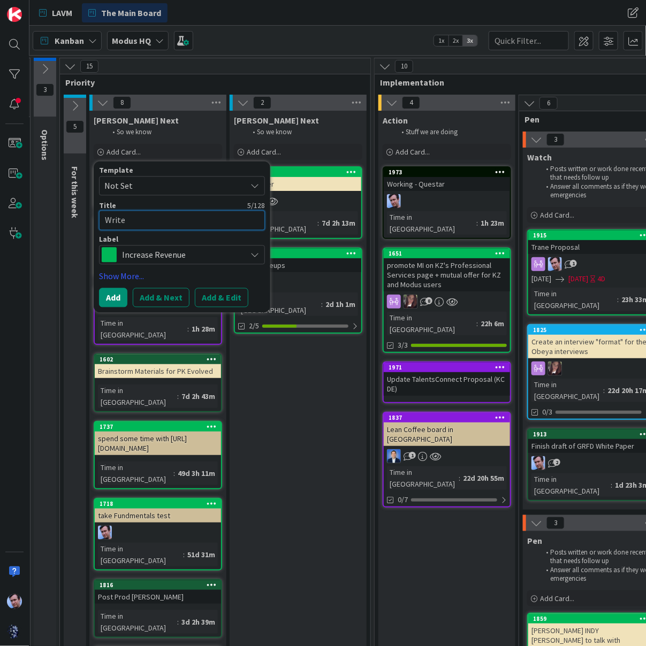
type textarea "x"
type textarea "Write"
type textarea "x"
type textarea "Write S"
type textarea "x"
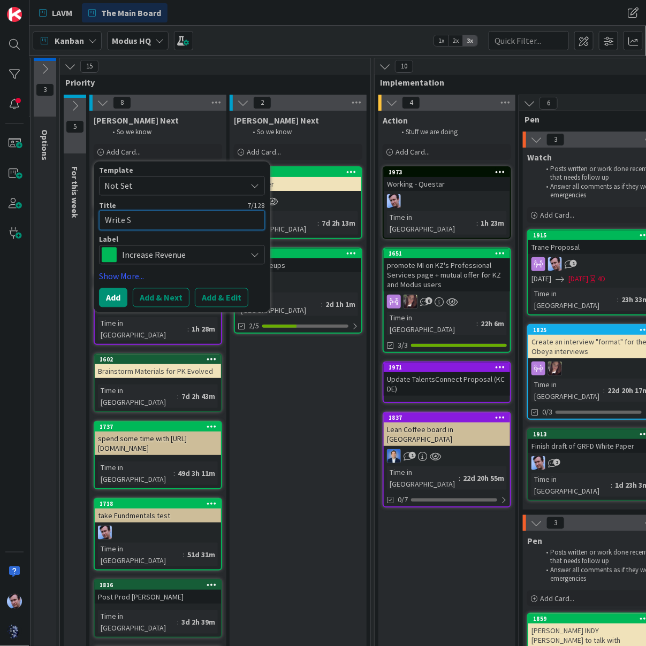
type textarea "Write St"
type textarea "x"
type textarea "Write Ste"
type textarea "x"
type textarea "Write Stev"
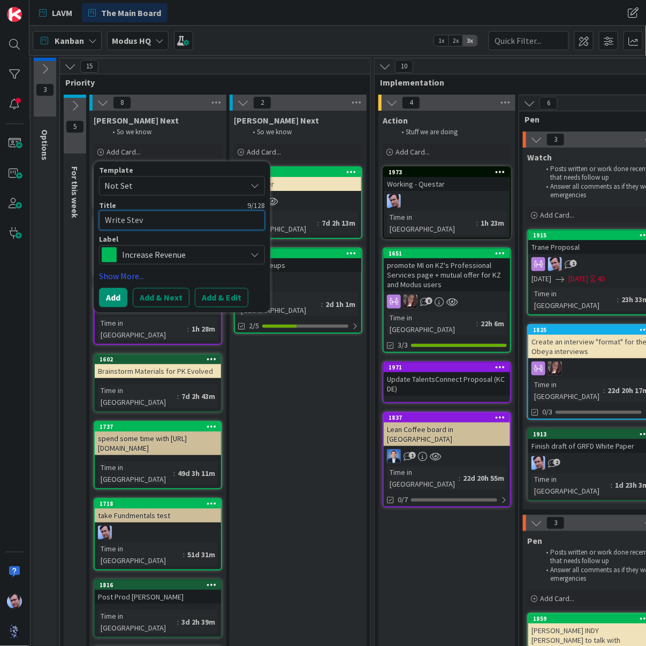
type textarea "x"
type textarea "Write Steve"
type textarea "x"
type textarea "Write Steve"
type textarea "x"
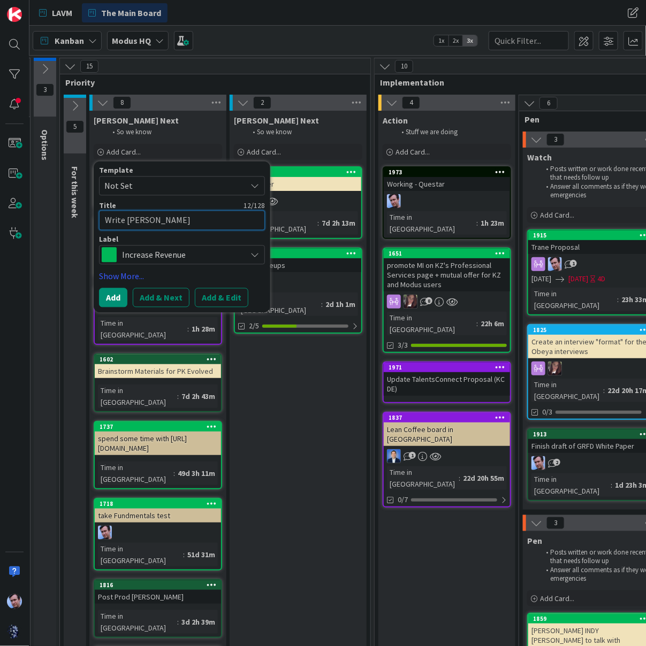
type textarea "Write Steve F"
type textarea "x"
type textarea "Write Steve Fe"
type textarea "x"
type textarea "Write Steve Fen"
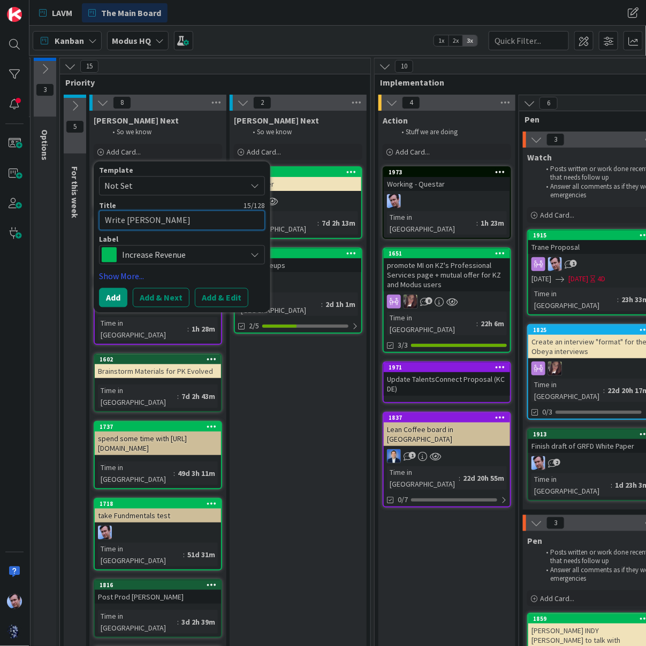
type textarea "x"
type textarea "Write Steve Fent"
type textarea "x"
type textarea "Write Steve Fento"
type textarea "x"
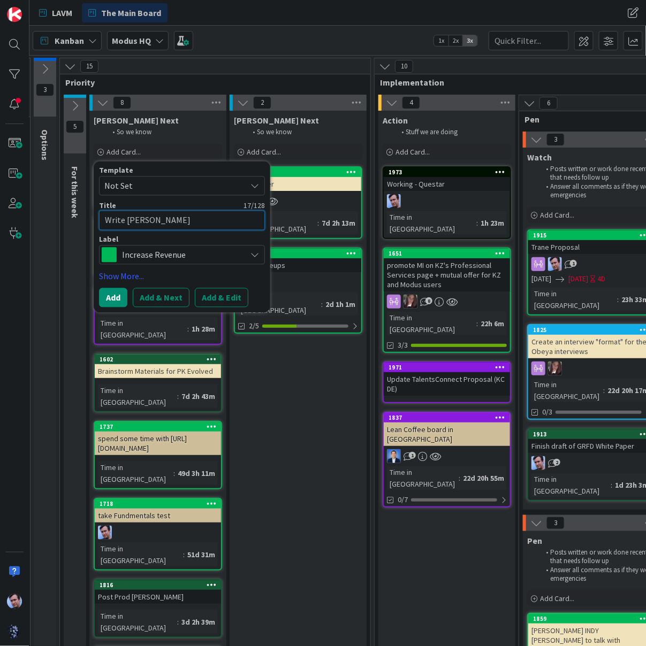
type textarea "Write Steve Fenton"
type textarea "x"
type textarea "Write Steve Fenton"
type textarea "x"
type textarea "Write Steve Fenton A"
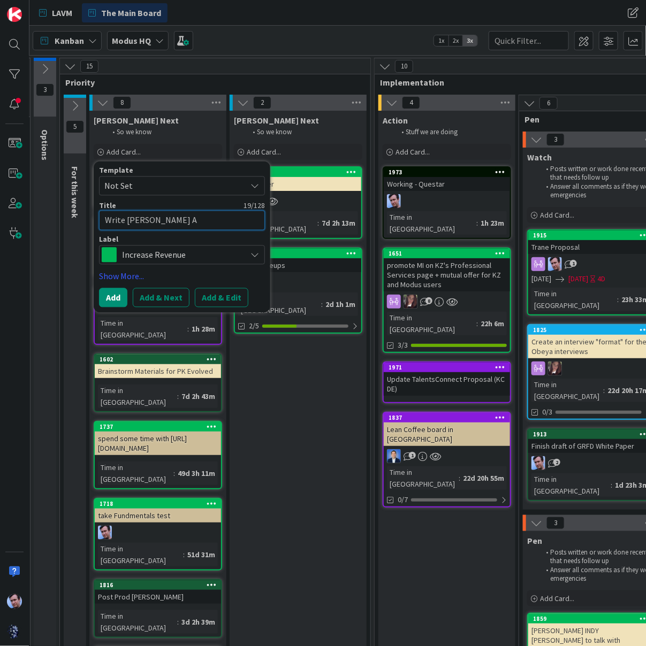
type textarea "x"
type textarea "Write Steve Fenton Ab"
type textarea "x"
type textarea "Write Steve Fenton Abo"
type textarea "x"
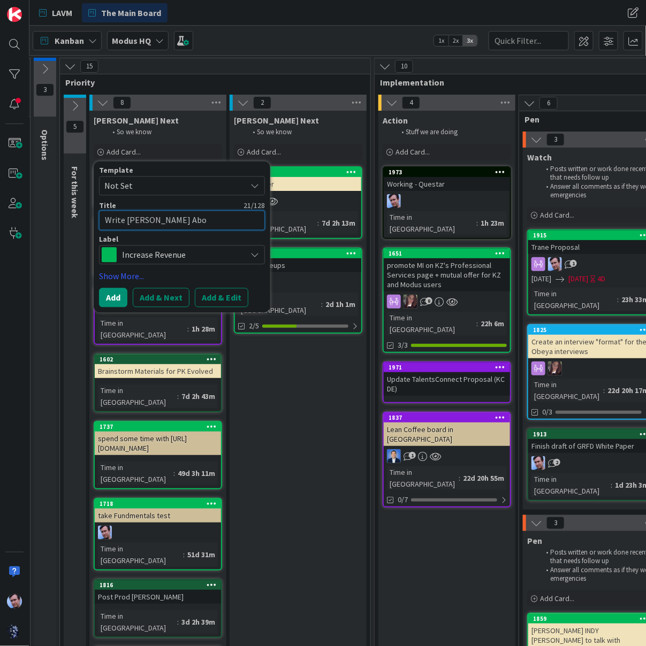
type textarea "Write Steve Fenton Abou"
type textarea "x"
type textarea "Write Steve Fenton About"
type textarea "x"
type textarea "Write Steve Fenton About"
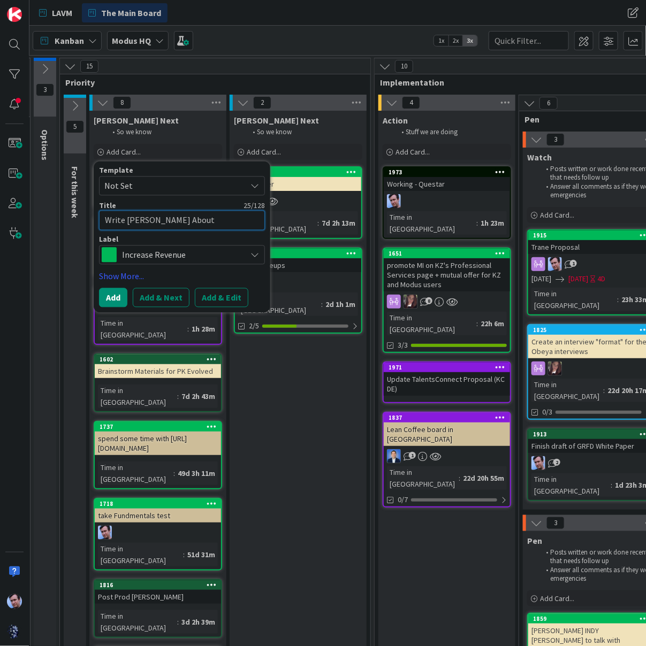
type textarea "x"
type textarea "Write Steve Fenton About w"
type textarea "x"
type textarea "Write Steve Fenton About wo"
type textarea "x"
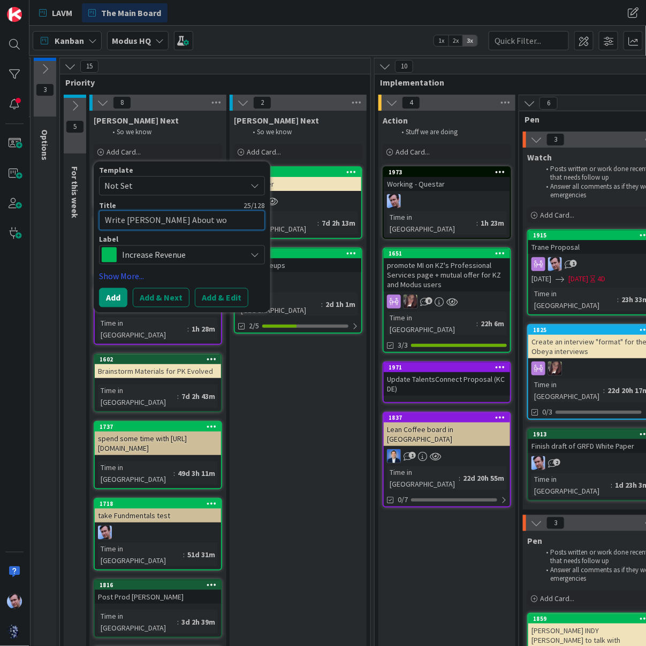
type textarea "Write Steve Fenton About wor"
type textarea "x"
type textarea "Write Steve Fenton About work"
type textarea "x"
type textarea "Write Steve Fenton About worki"
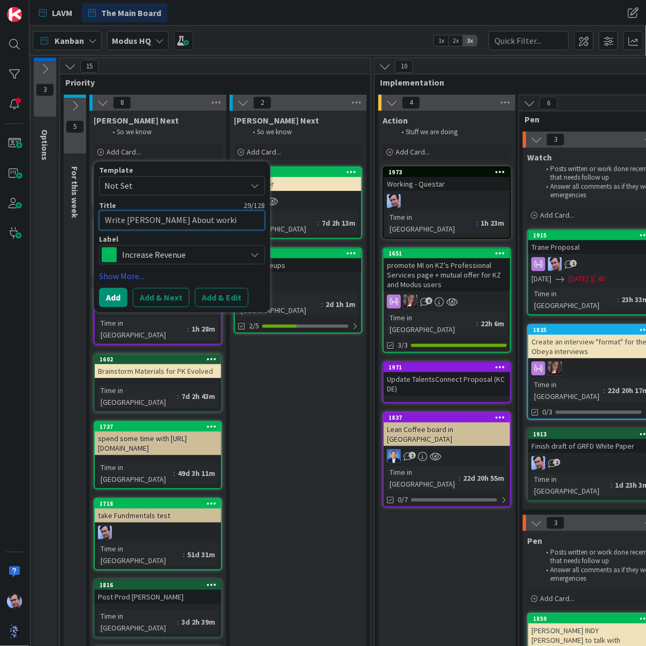
type textarea "x"
type textarea "Write Steve Fenton About workin"
type textarea "x"
type textarea "Write Steve Fenton About working"
type textarea "x"
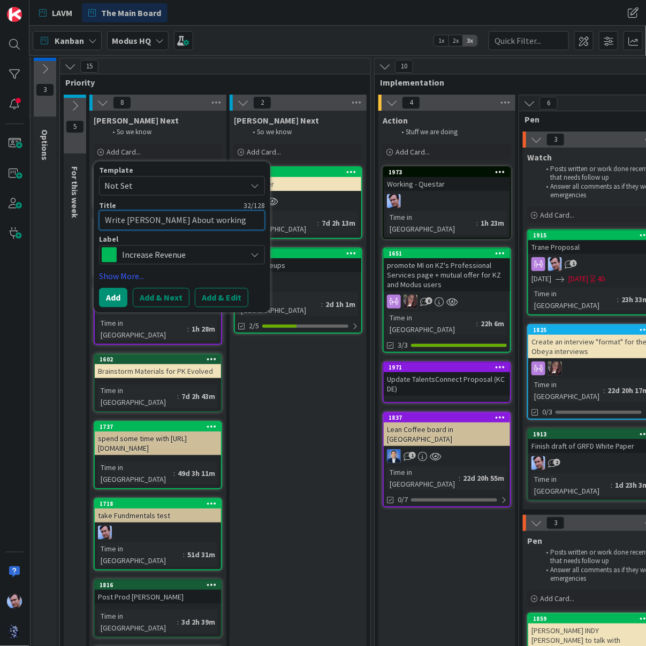
type textarea "Write Steve Fenton About working"
type textarea "x"
type textarea "Write Steve Fenton About working w"
type textarea "x"
type textarea "Write Steve Fenton About working wi"
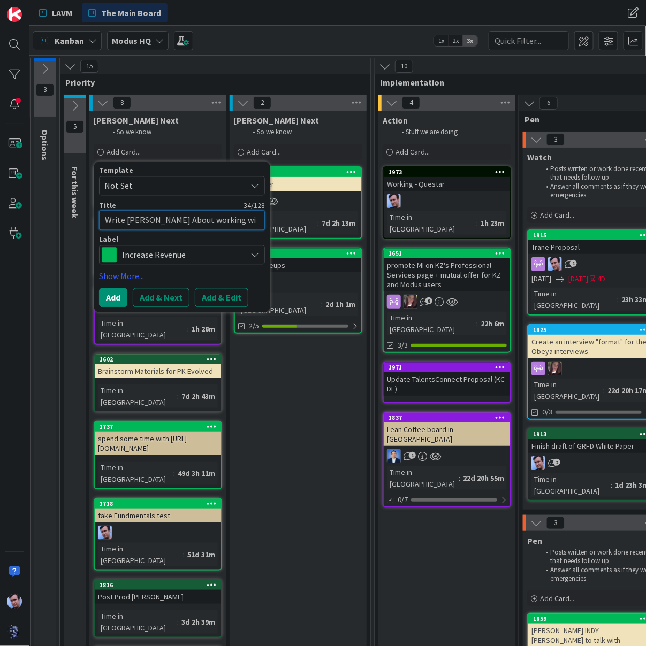
type textarea "x"
type textarea "Write Steve Fenton About working wit"
type textarea "x"
type textarea "Write Steve Fenton About working with"
type textarea "x"
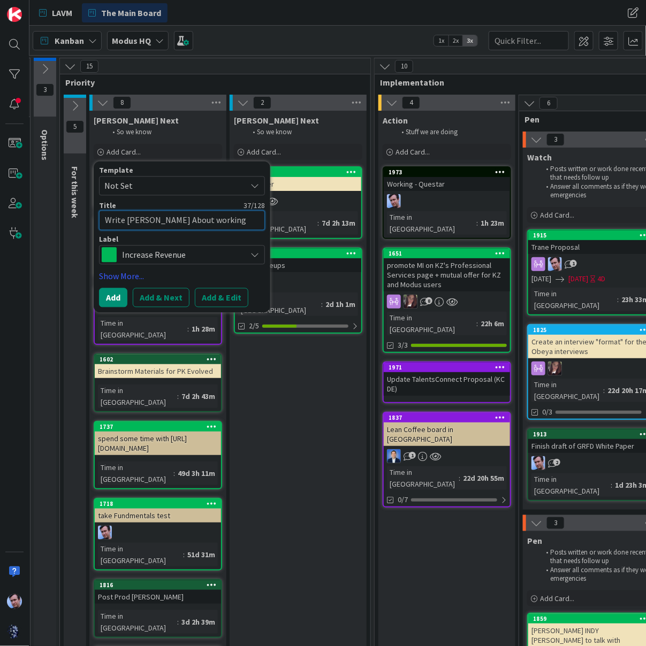
type textarea "Write Steve Fenton About working with"
type textarea "x"
type textarea "Write Steve Fenton About working with t"
type textarea "x"
type textarea "Write Steve Fenton About working with th"
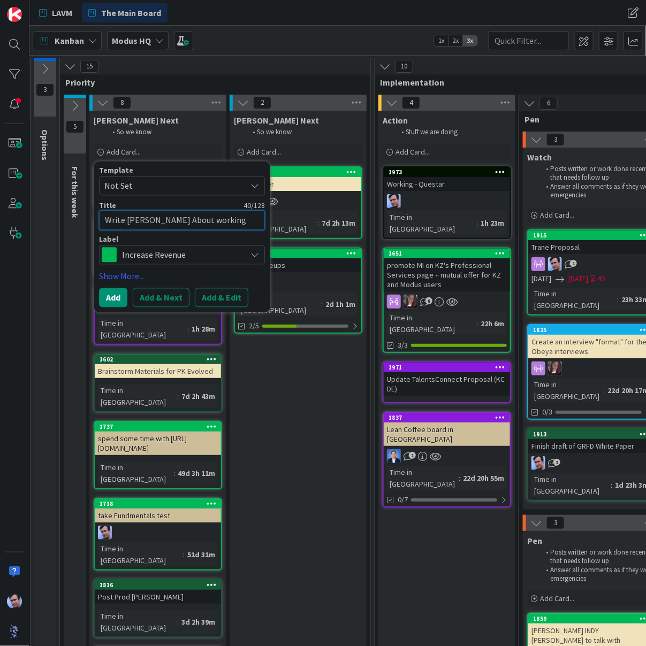
type textarea "x"
type textarea "Write Steve Fenton About working with the"
type textarea "x"
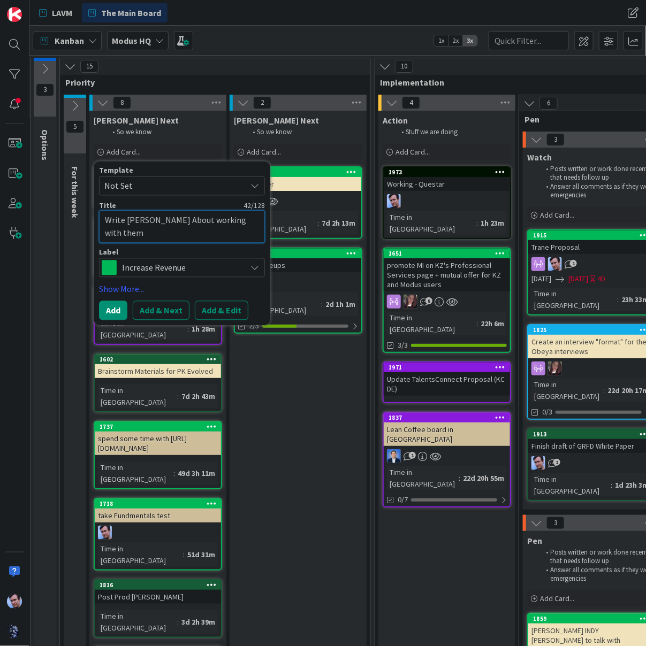
type textarea "Write Steve Fenton About working with them"
click at [217, 264] on span "Increase Revenue" at bounding box center [181, 267] width 119 height 15
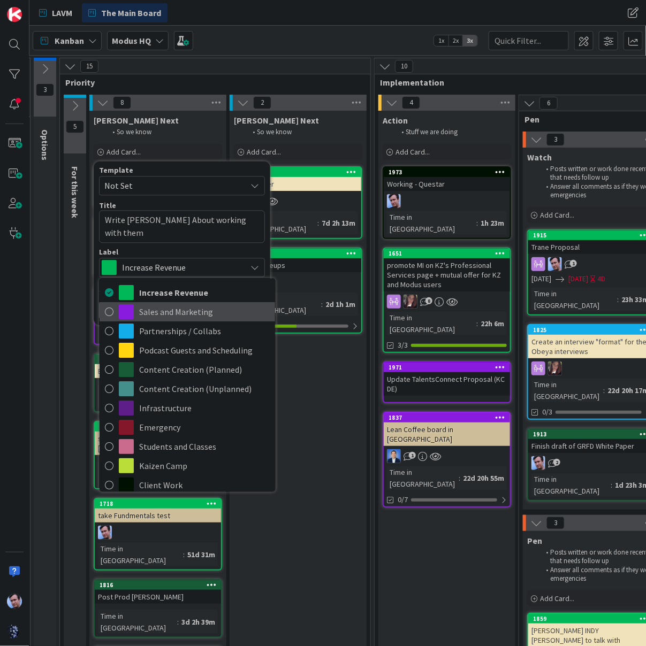
click at [163, 309] on span "Sales and Marketing" at bounding box center [204, 312] width 131 height 16
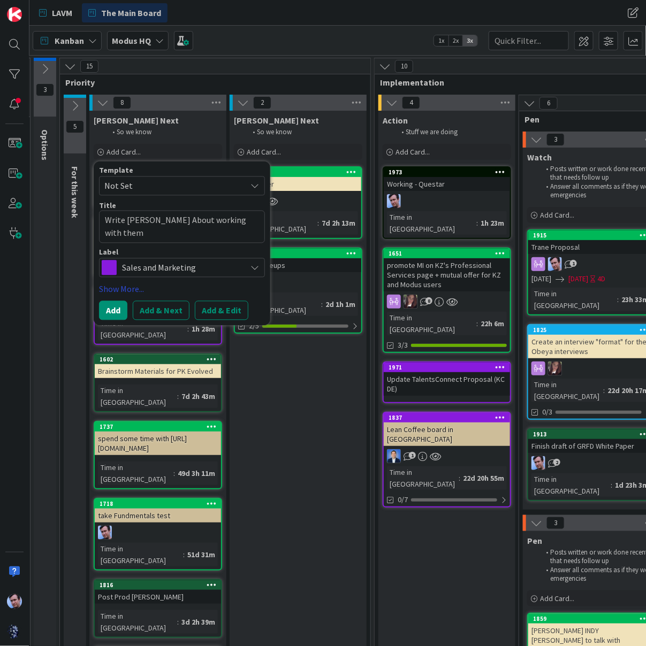
click at [117, 293] on link "Show More..." at bounding box center [182, 288] width 166 height 13
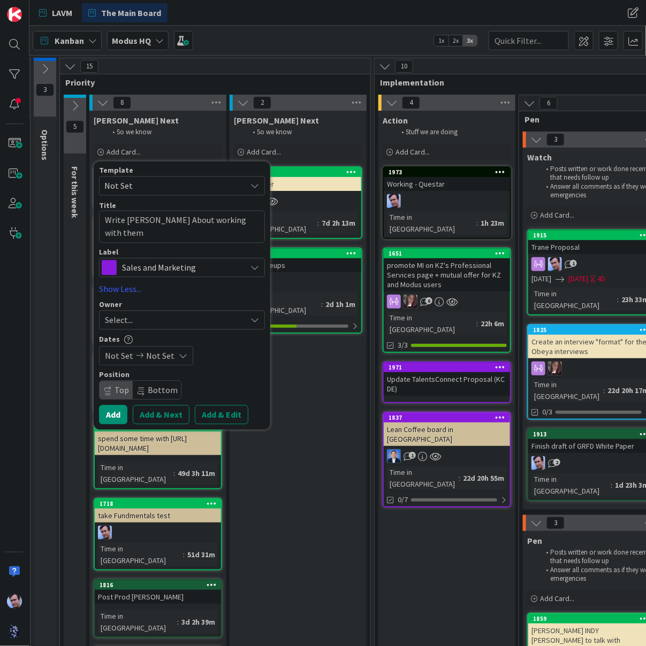
click at [170, 319] on div "Select..." at bounding box center [175, 319] width 141 height 13
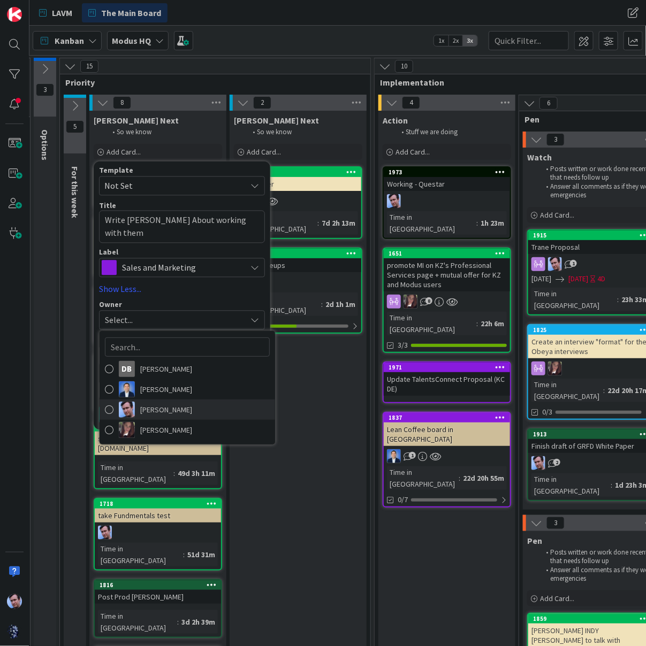
click at [134, 408] on img at bounding box center [127, 410] width 16 height 16
type textarea "x"
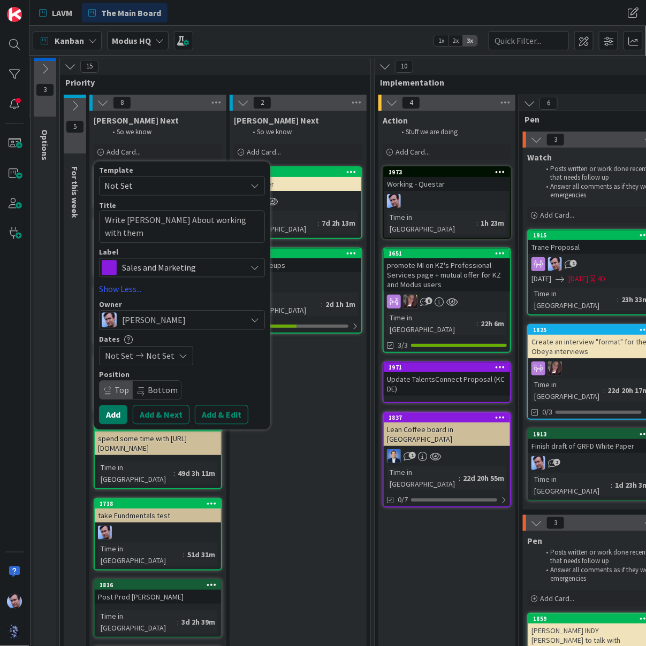
click at [116, 416] on button "Add" at bounding box center [113, 414] width 28 height 19
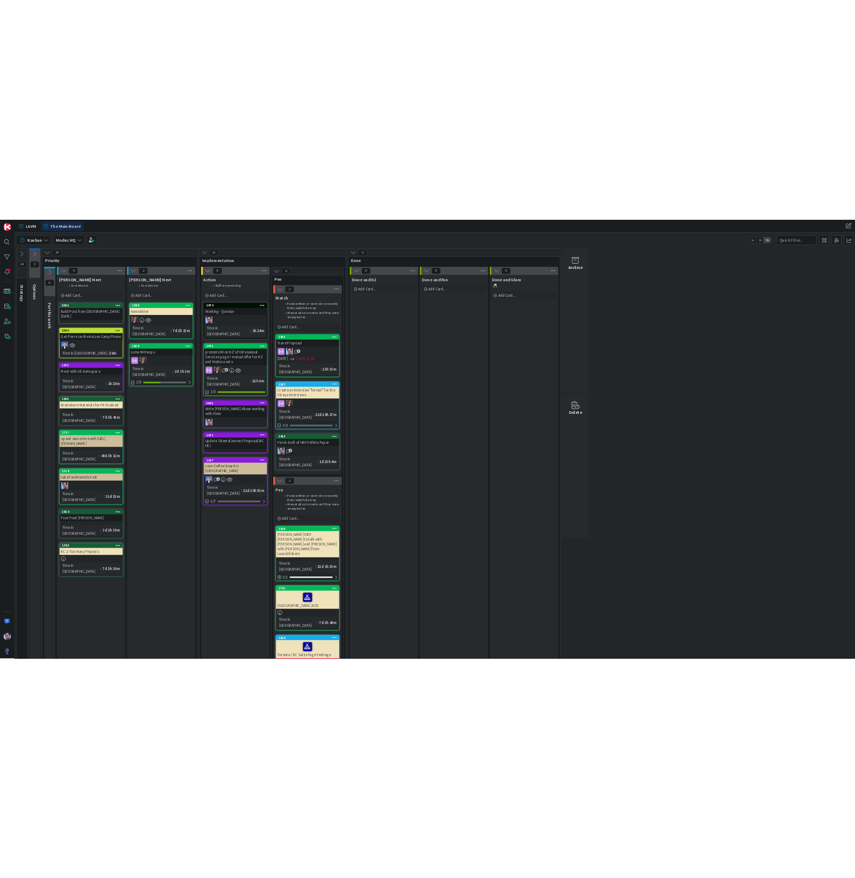
scroll to position [0, 0]
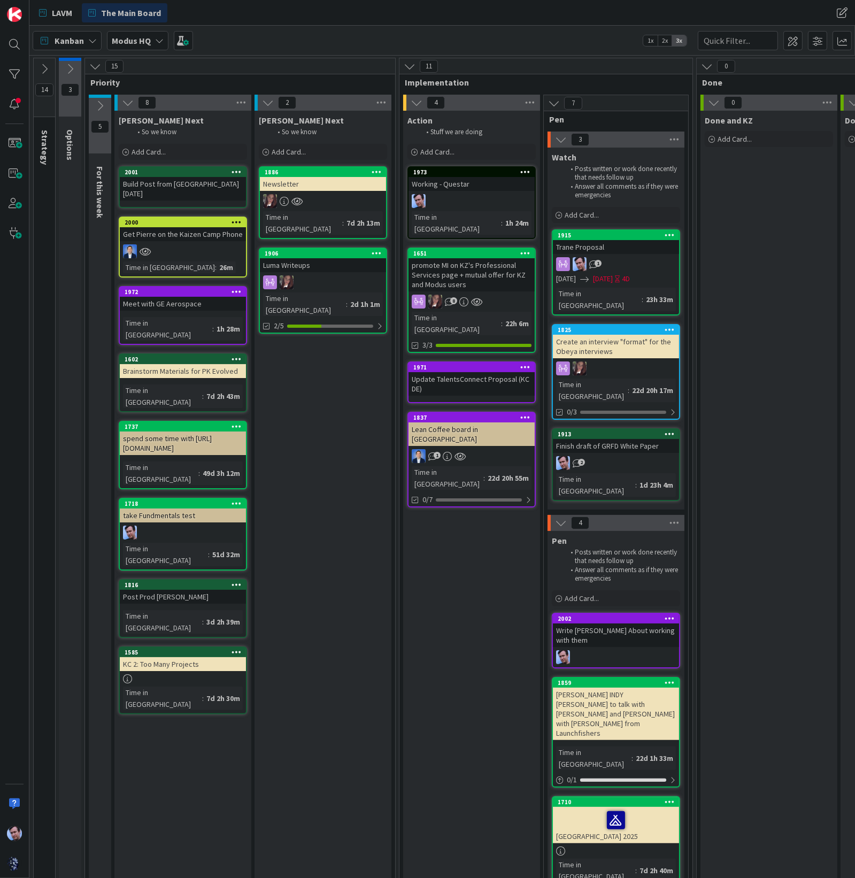
click at [602, 624] on div "Write Steve Fenton About working with them" at bounding box center [616, 636] width 126 height 24
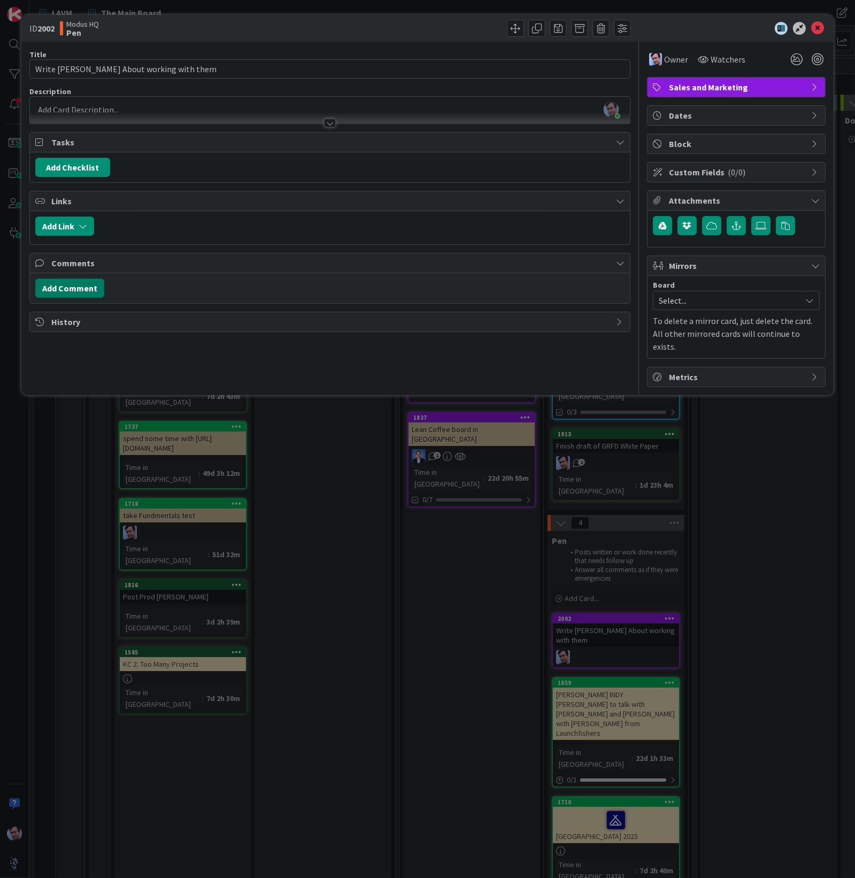
click at [81, 285] on button "Add Comment" at bounding box center [69, 288] width 69 height 19
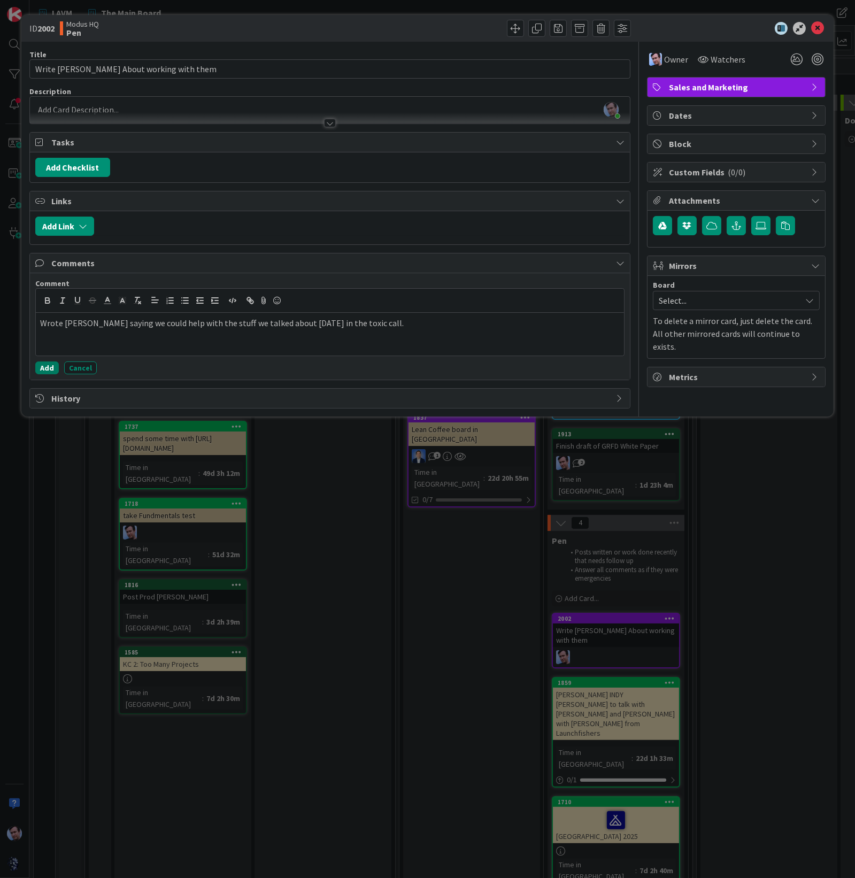
click at [42, 363] on button "Add" at bounding box center [47, 368] width 24 height 13
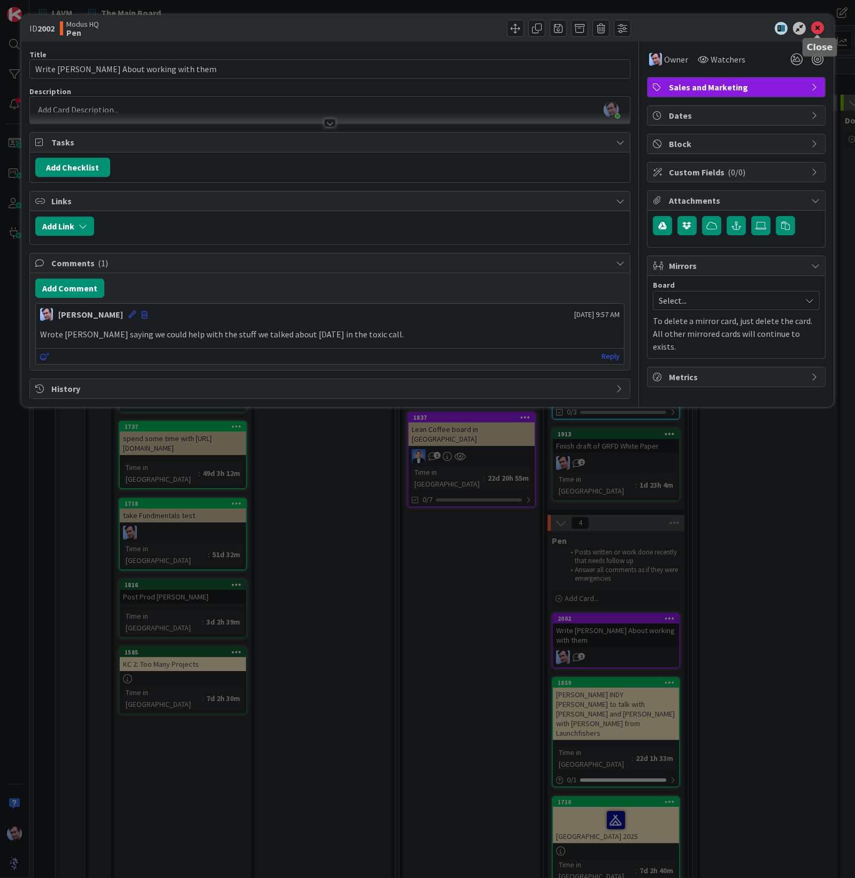
click at [819, 27] on icon at bounding box center [818, 28] width 13 height 13
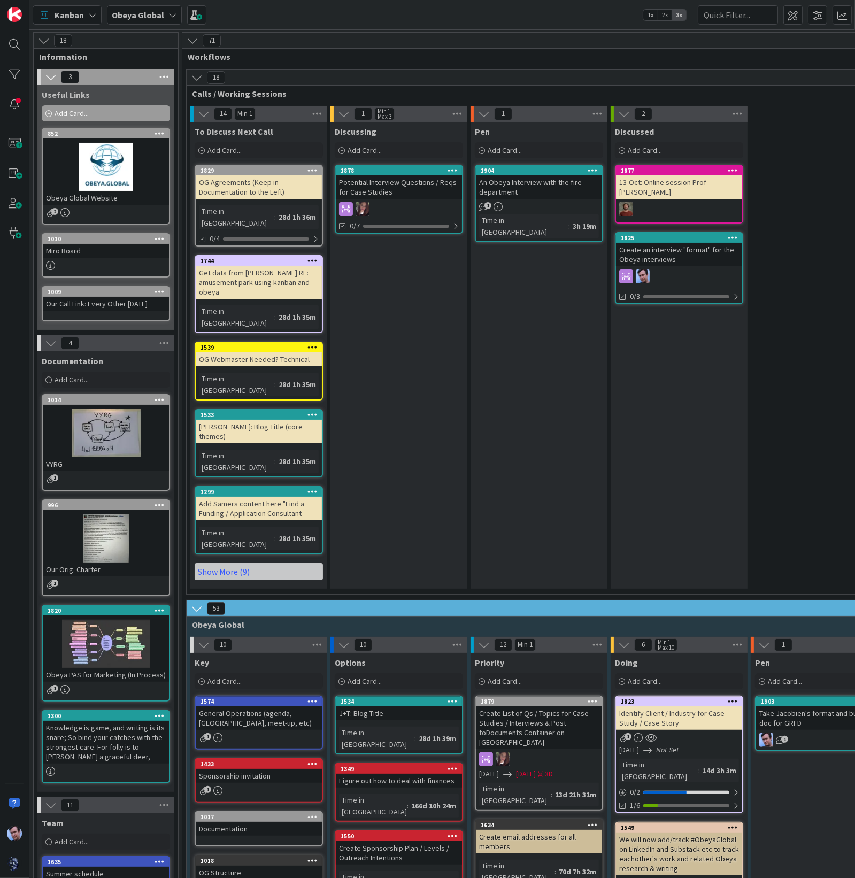
scroll to position [66, 152]
